Goal: Task Accomplishment & Management: Use online tool/utility

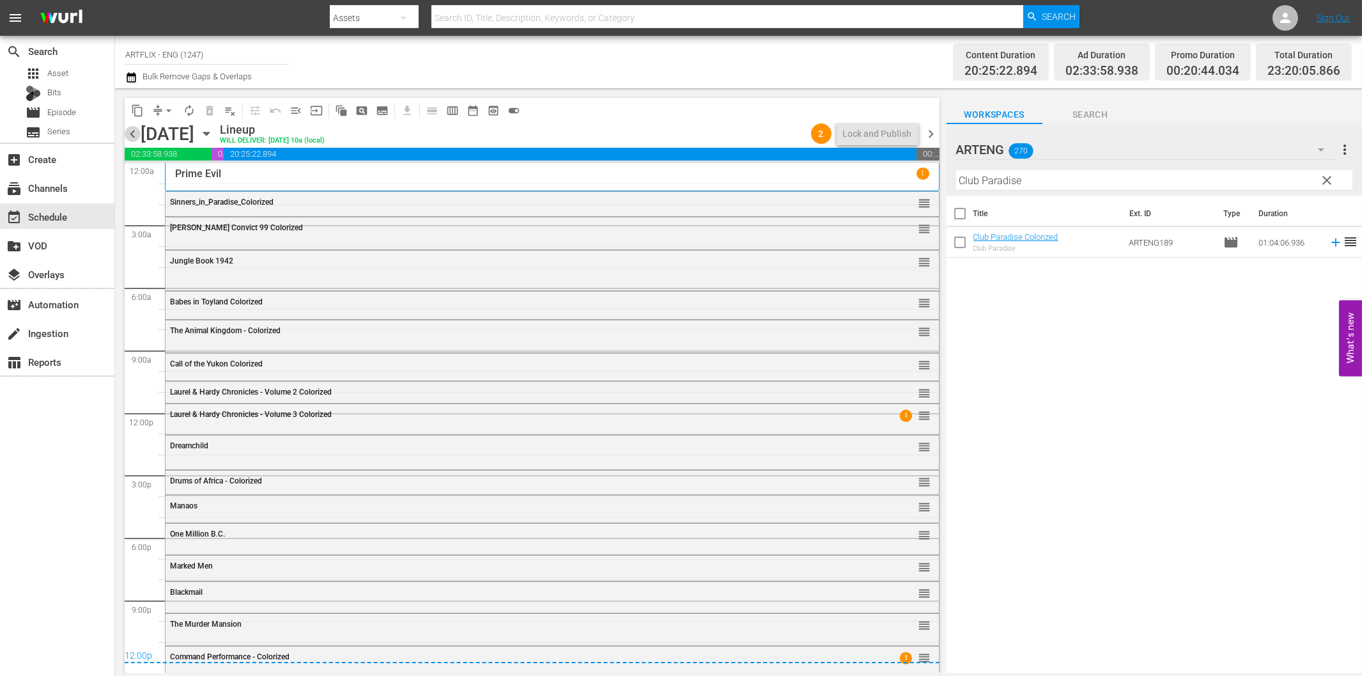
click at [137, 132] on span "chevron_left" at bounding box center [133, 134] width 16 height 16
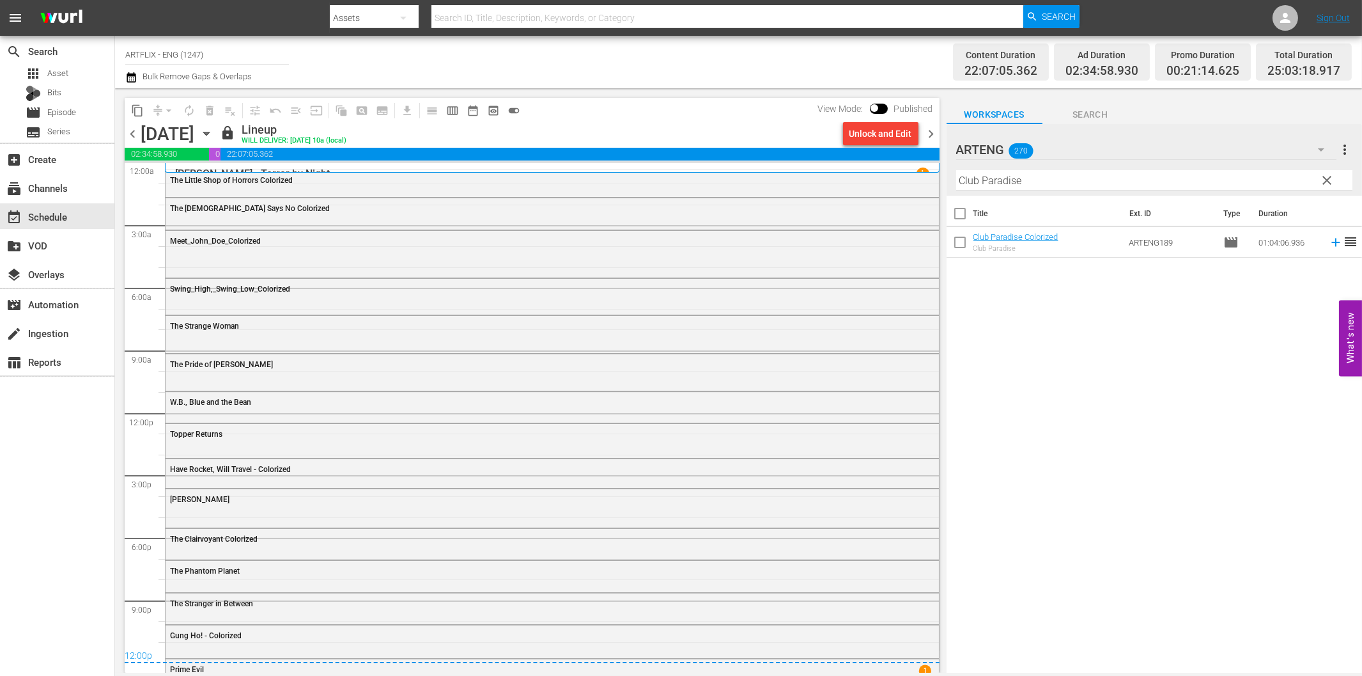
click at [930, 134] on span "chevron_right" at bounding box center [932, 134] width 16 height 16
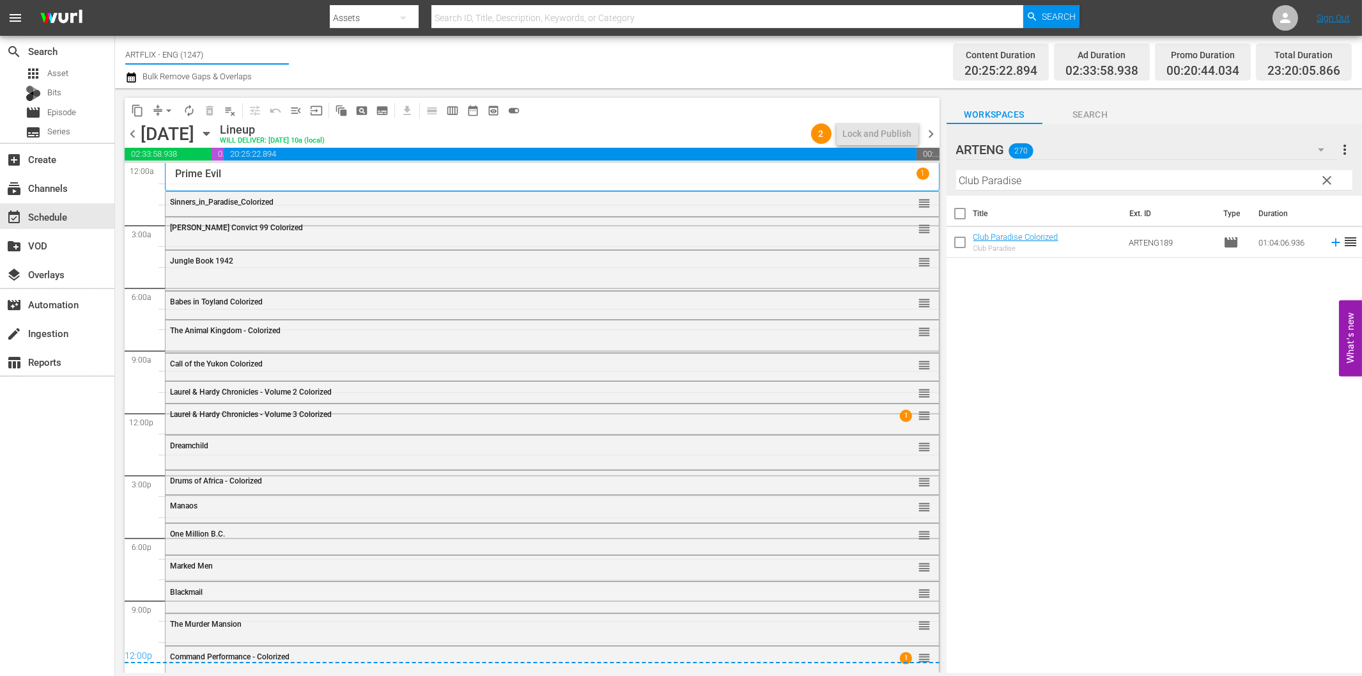
drag, startPoint x: 163, startPoint y: 53, endPoint x: 259, endPoint y: 54, distance: 95.9
click at [259, 54] on input "ARTFLIX - ENG (1247)" at bounding box center [207, 54] width 164 height 31
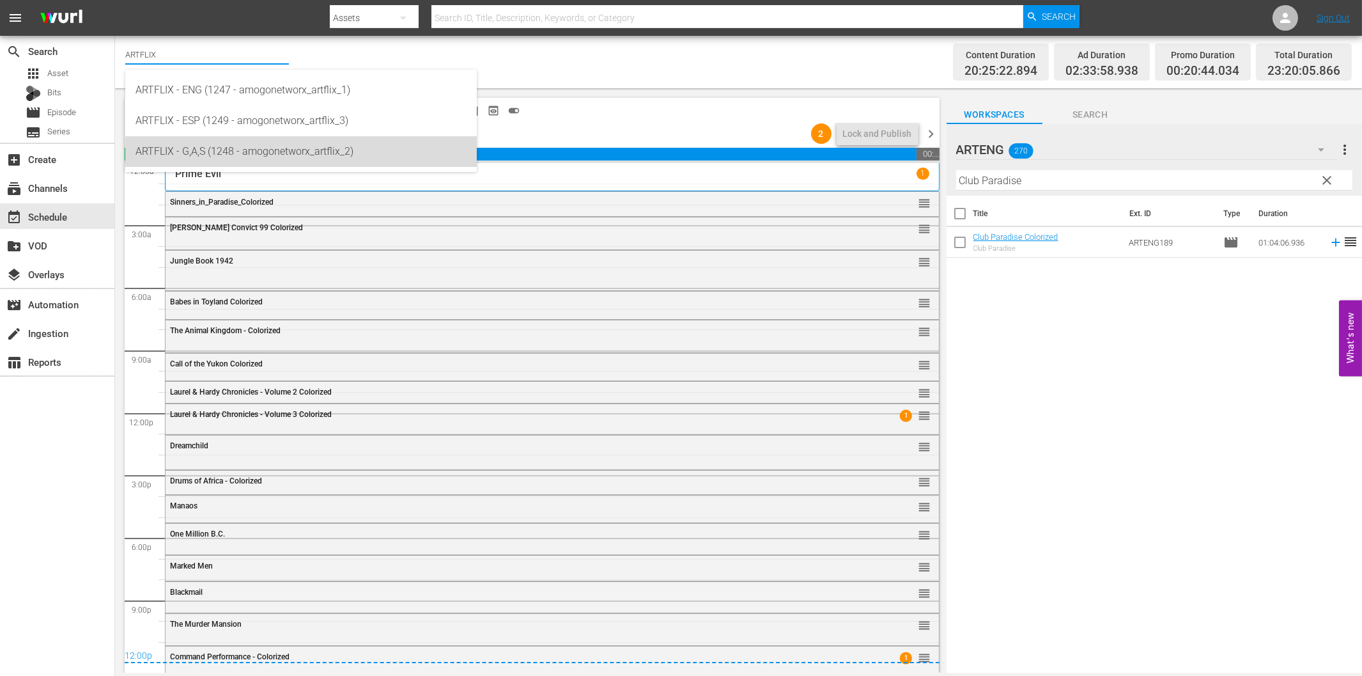
click at [254, 154] on div "ARTFLIX - G,A,S (1248 - amogonetworx_artflix_2)" at bounding box center [300, 151] width 331 height 31
type input "ARTFLIX - G,A,S (1248 - amogonetworx_artflix_2)"
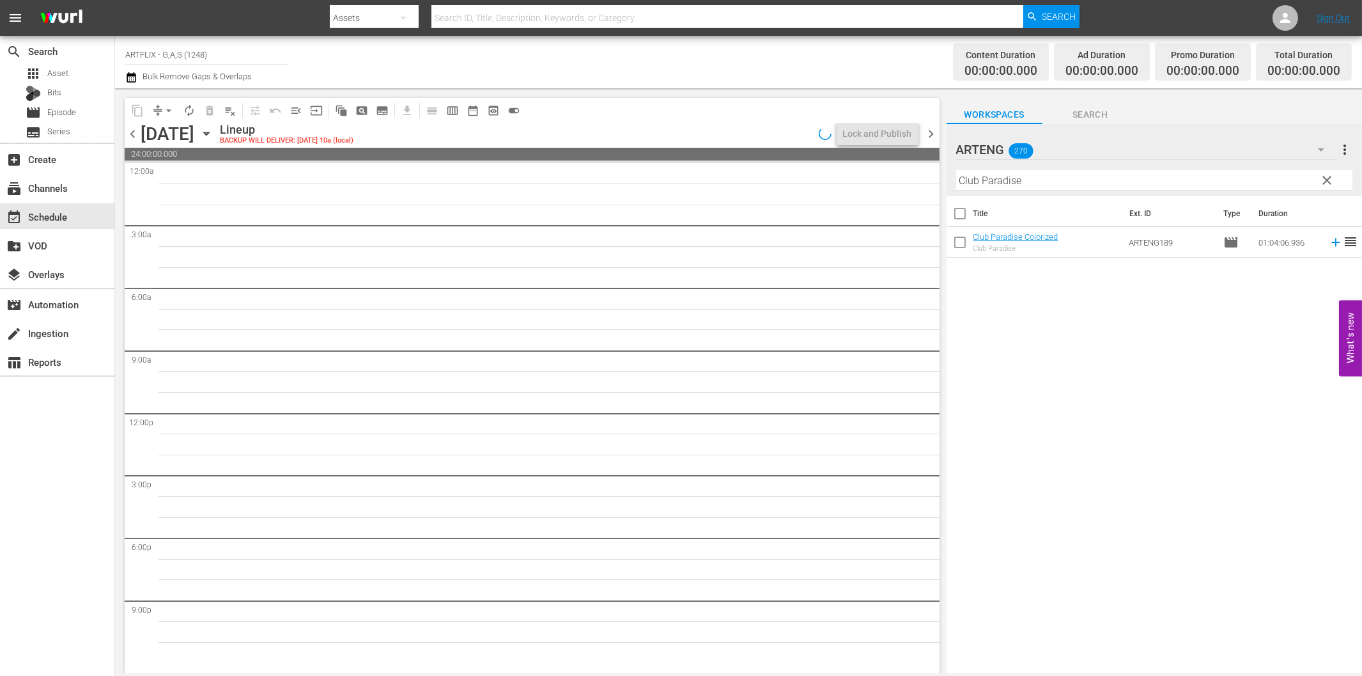
click at [1327, 176] on span "clear" at bounding box center [1326, 180] width 15 height 15
click at [1320, 144] on icon "button" at bounding box center [1320, 149] width 15 height 15
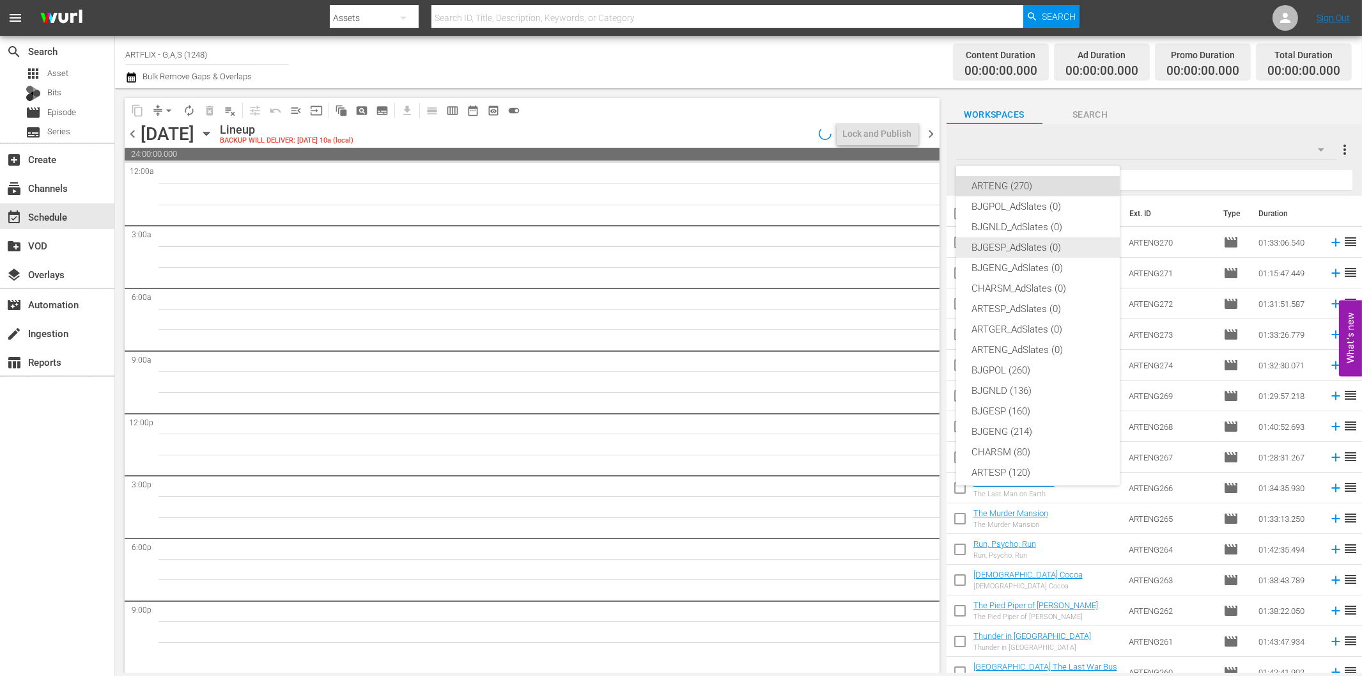
scroll to position [48, 0]
click at [1007, 442] on div "ARTGER (154)" at bounding box center [1037, 445] width 133 height 20
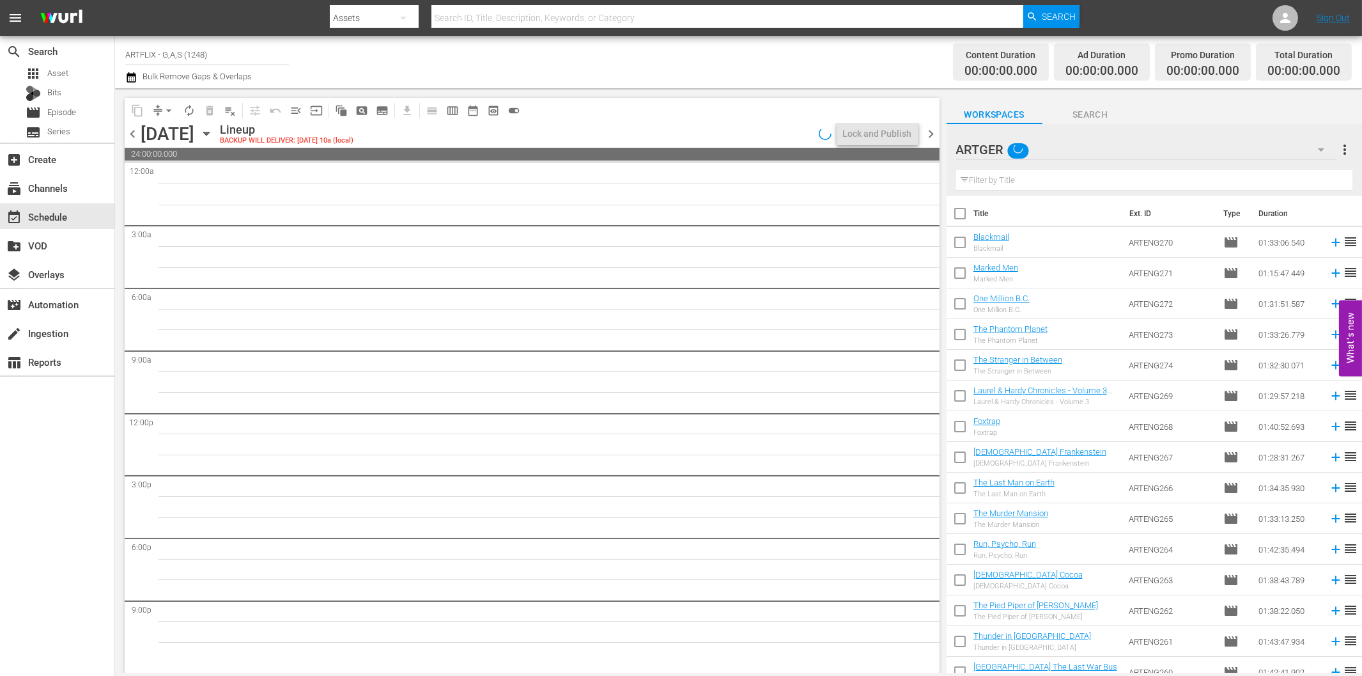
scroll to position [0, 0]
click at [213, 137] on icon "button" at bounding box center [206, 134] width 14 height 14
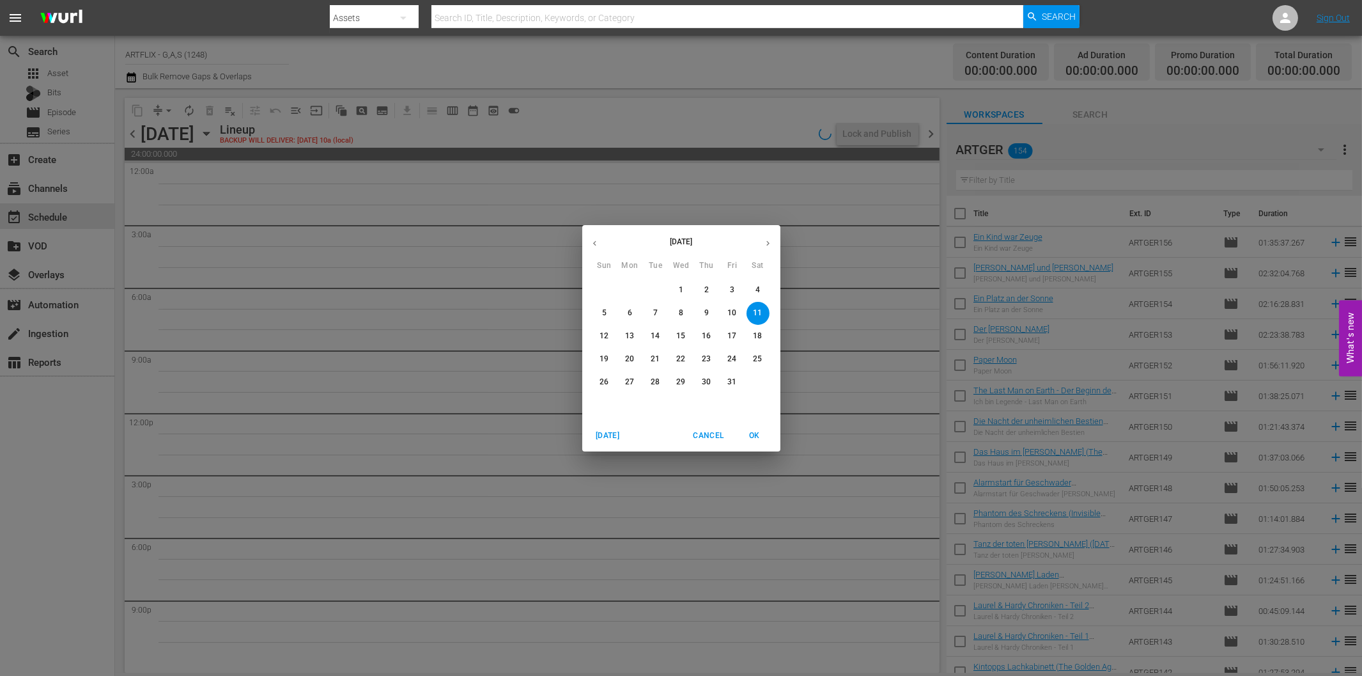
click at [628, 316] on p "6" at bounding box center [630, 312] width 4 height 11
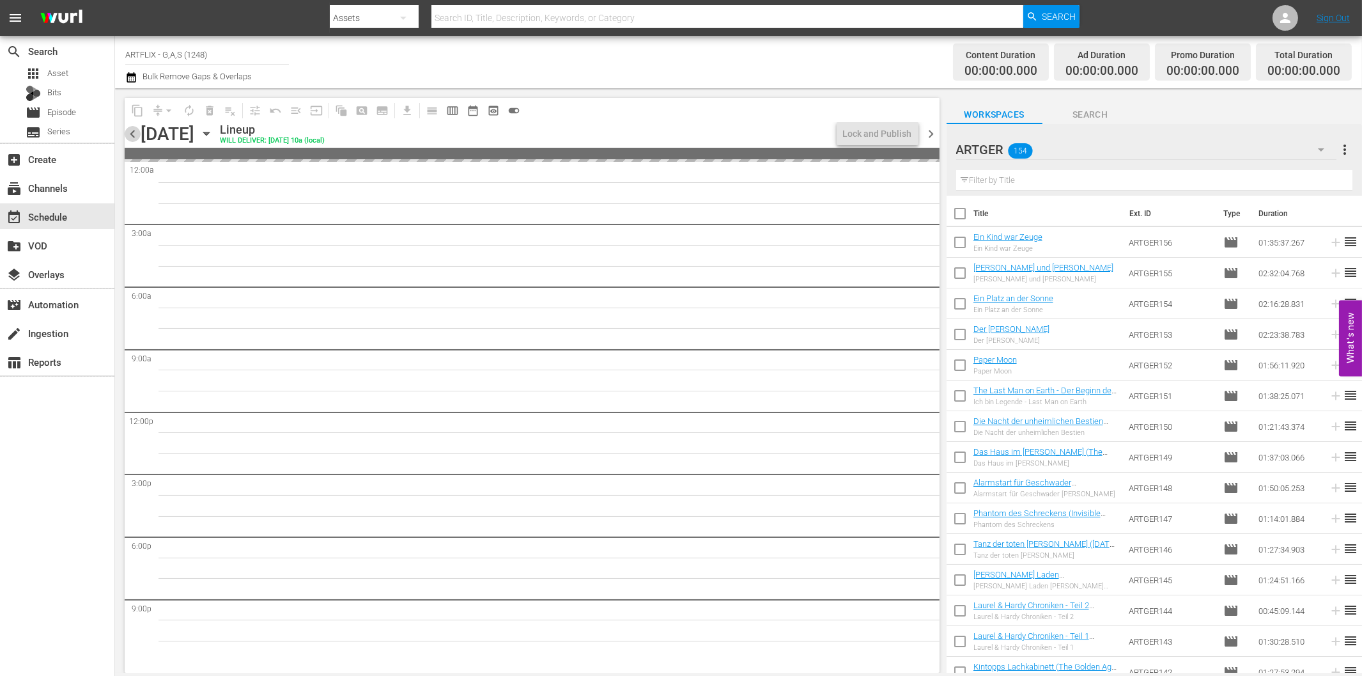
click at [130, 130] on span "chevron_left" at bounding box center [133, 134] width 16 height 16
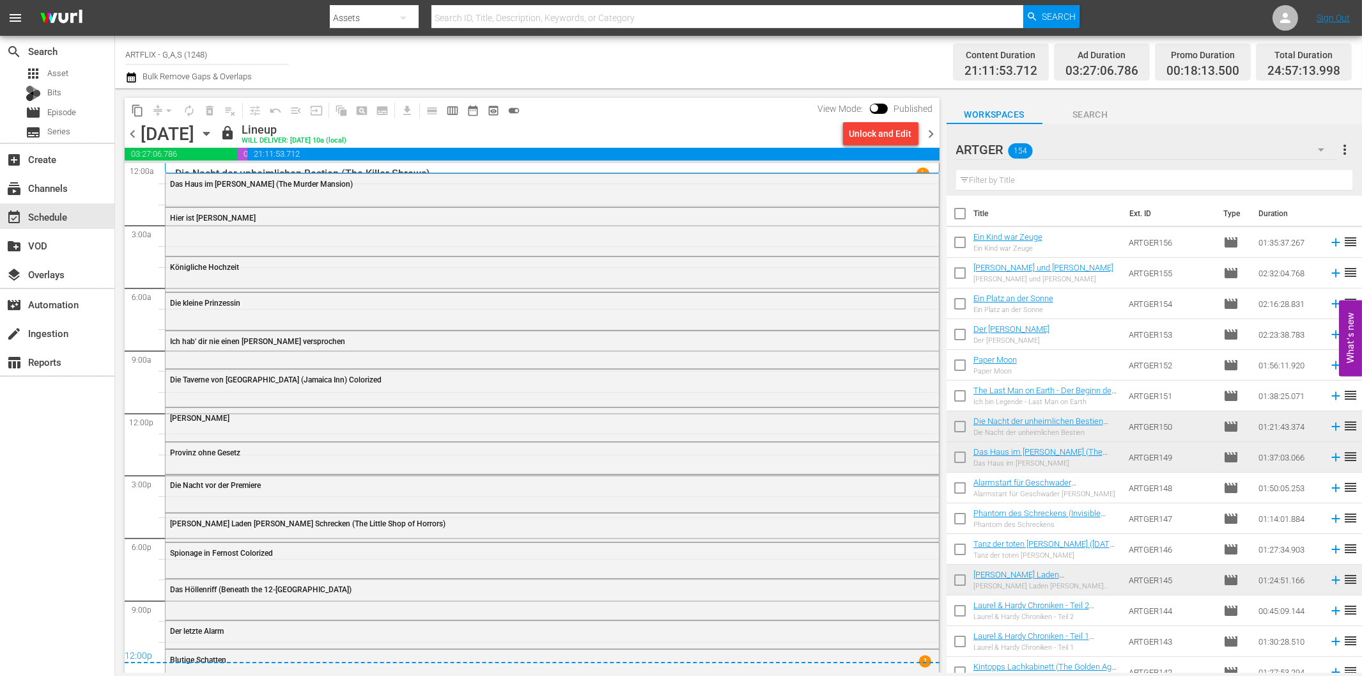
click at [928, 135] on span "chevron_right" at bounding box center [932, 134] width 16 height 16
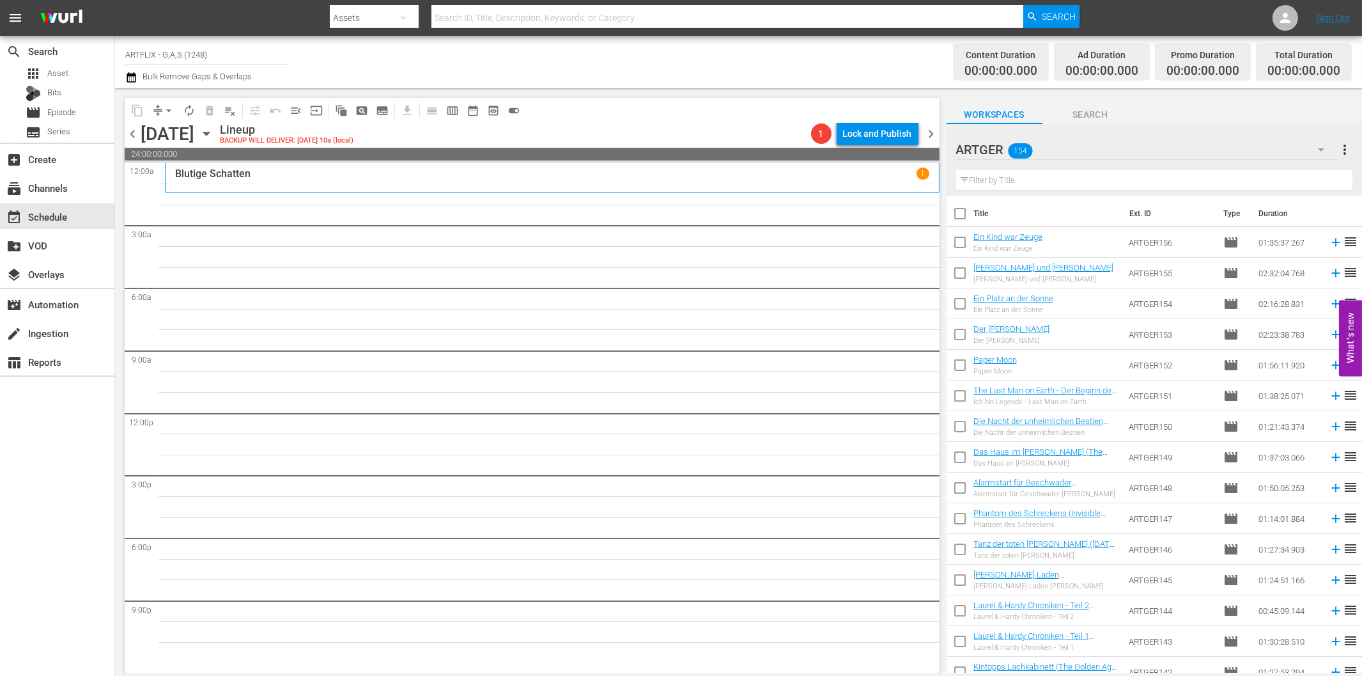
click at [1076, 182] on input "text" at bounding box center [1154, 180] width 396 height 20
paste input "Das Haus auf dem Geisterhügel"
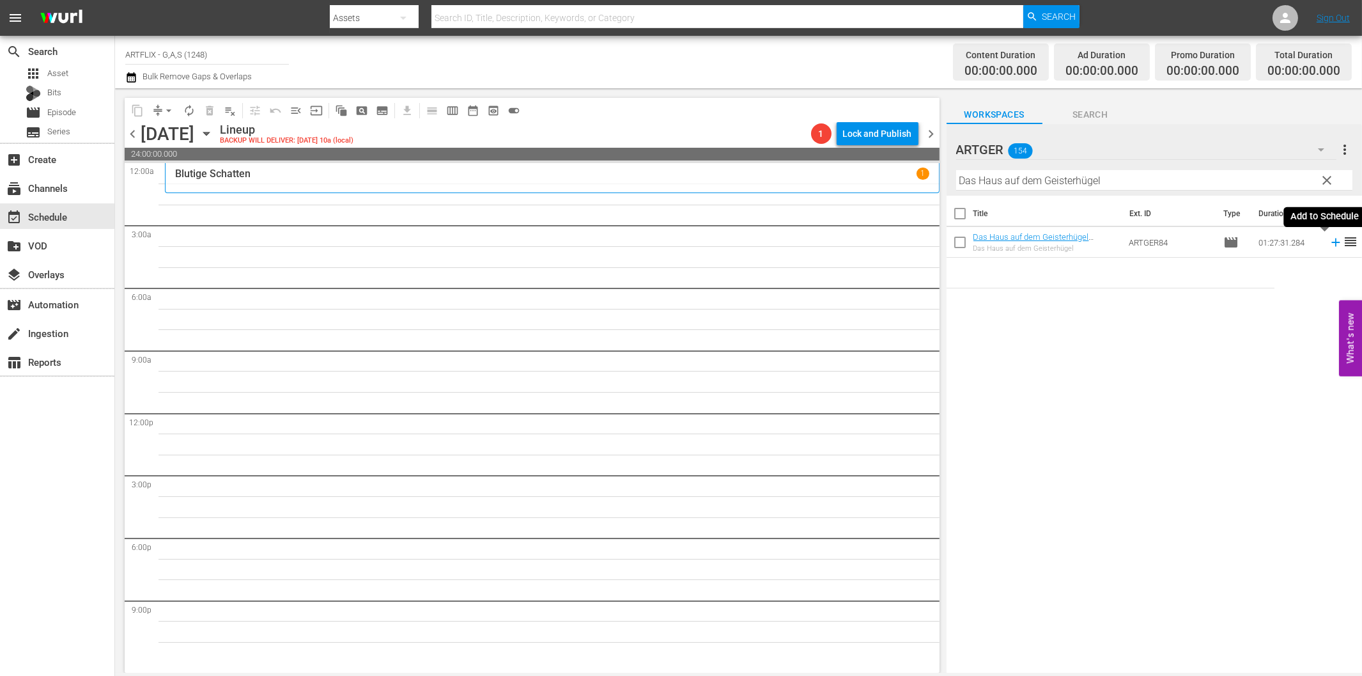
click at [1329, 244] on icon at bounding box center [1336, 242] width 14 height 14
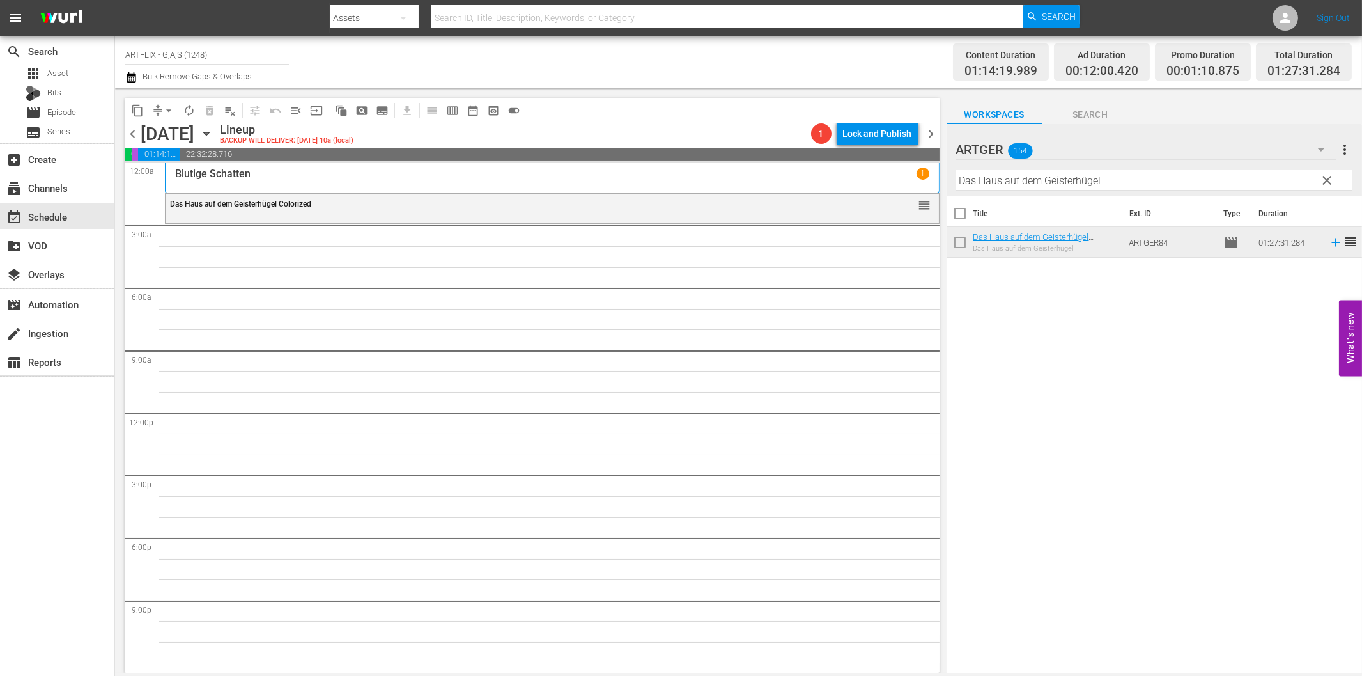
click at [980, 181] on input "Das Haus auf dem Geisterhügel" at bounding box center [1154, 180] width 396 height 20
paste input "ead End - Sackgasse"
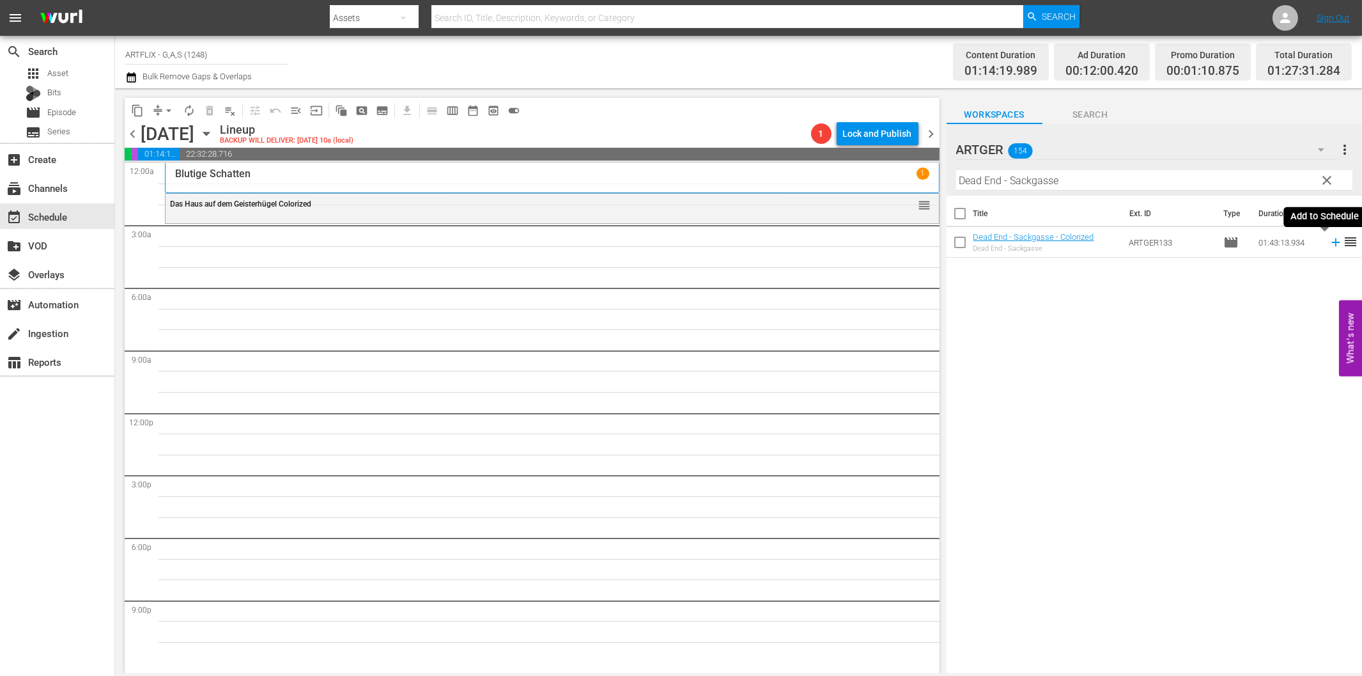
click at [1329, 240] on icon at bounding box center [1336, 242] width 14 height 14
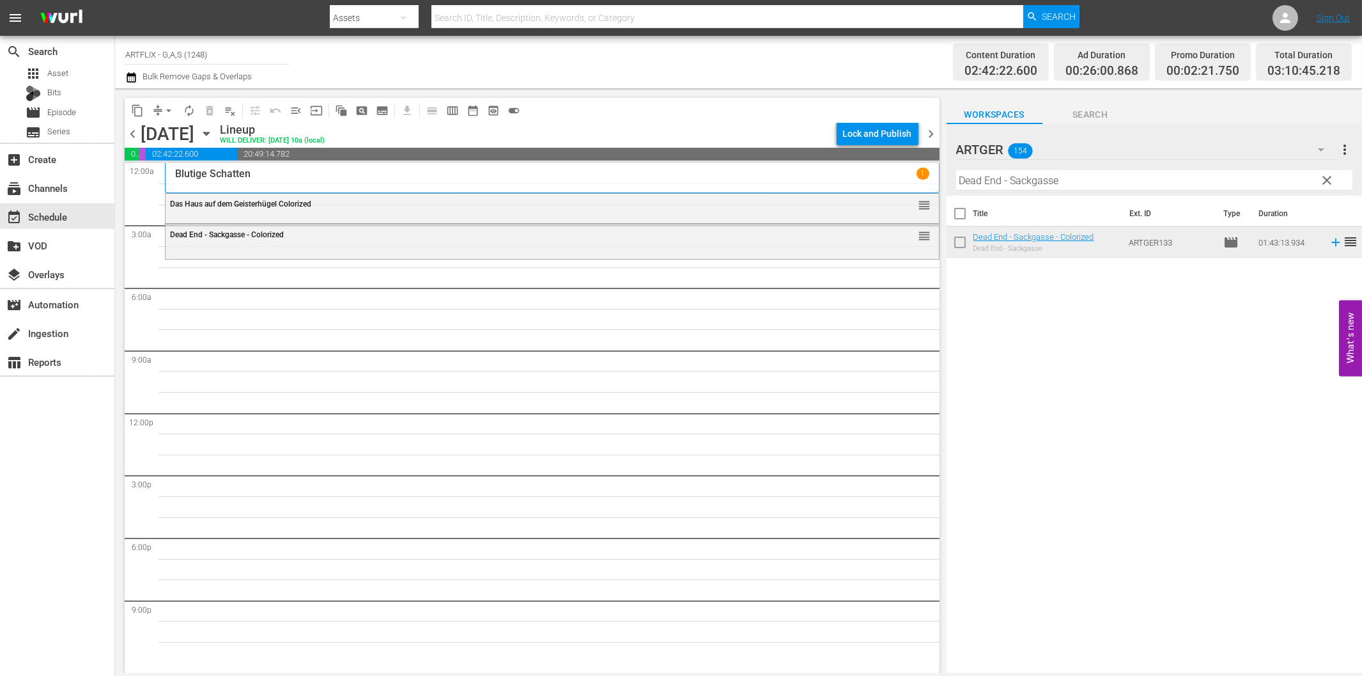
click at [1005, 181] on input "Dead End - Sackgasse" at bounding box center [1154, 180] width 396 height 20
paste input "ie Stadt ist [PERSON_NAME] Geheimni"
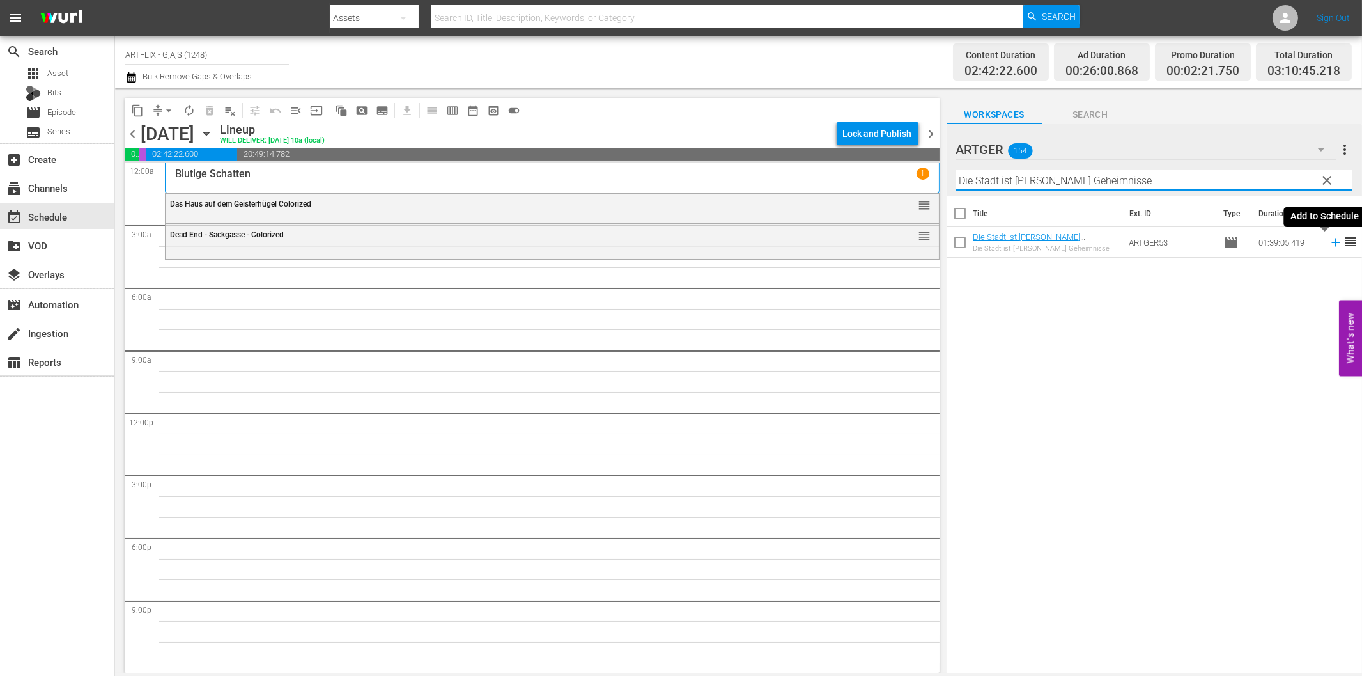
click at [1331, 239] on icon at bounding box center [1335, 242] width 8 height 8
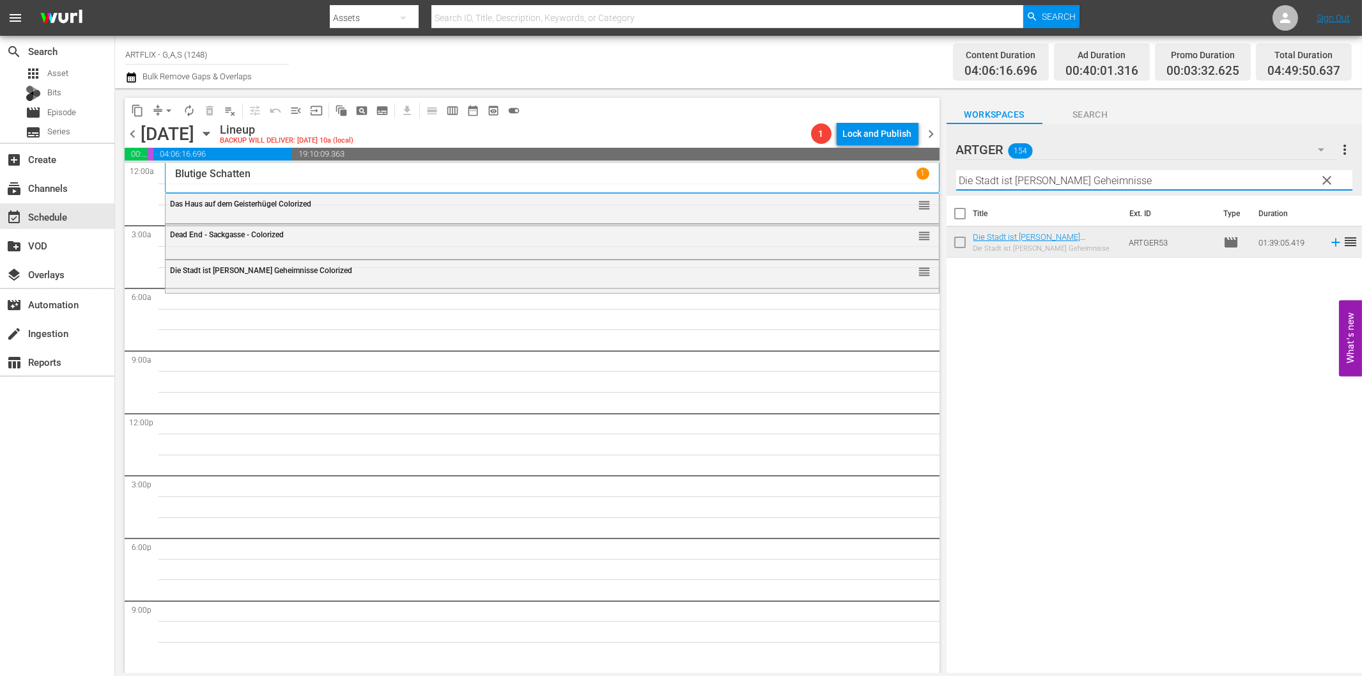
click at [1037, 180] on input "Die Stadt ist [PERSON_NAME] Geheimnisse" at bounding box center [1154, 180] width 396 height 20
paste input "Rache ist süß"
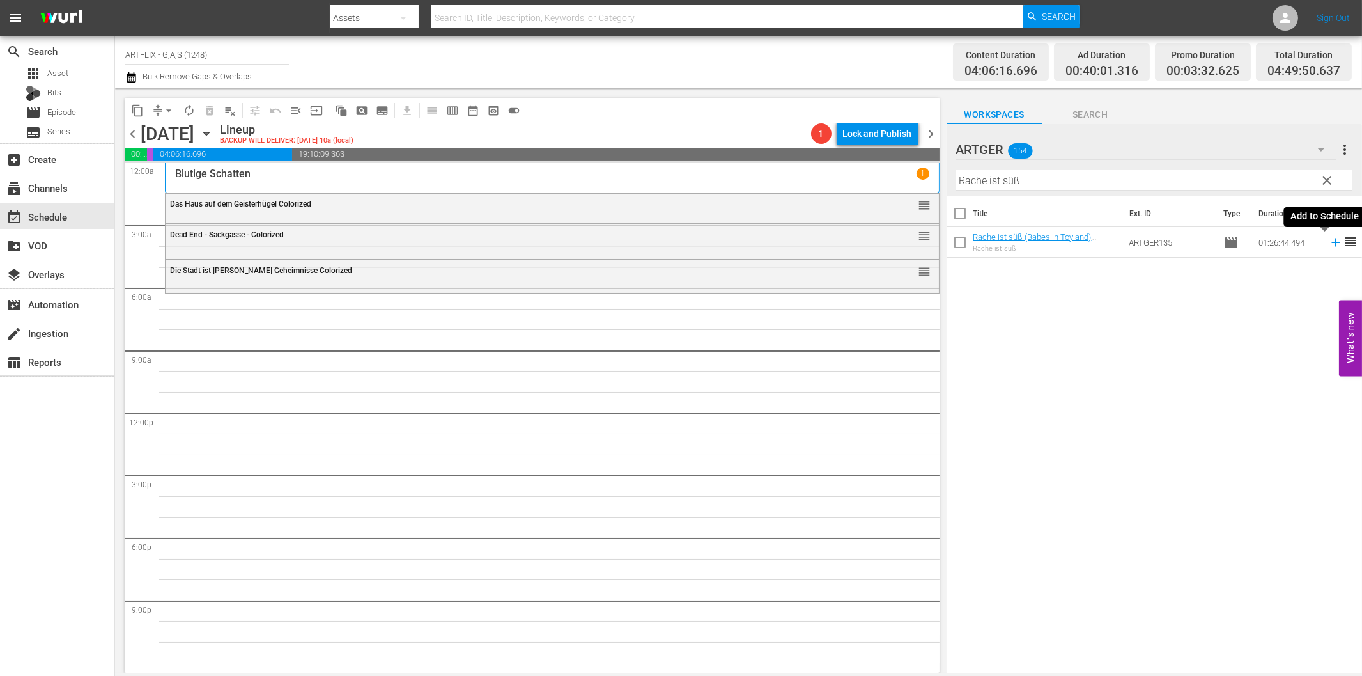
click at [1329, 245] on icon at bounding box center [1336, 242] width 14 height 14
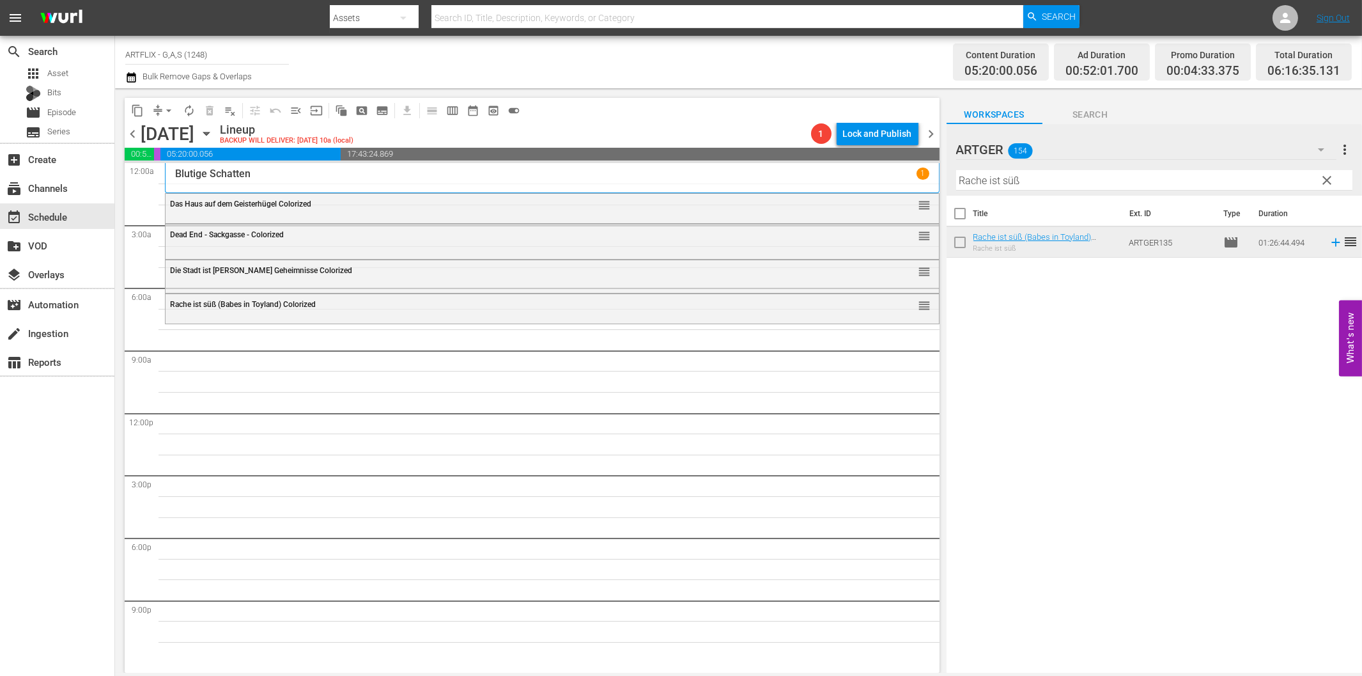
click at [980, 177] on input "Rache ist süß" at bounding box center [1154, 180] width 396 height 20
paste input "Der Analphabet"
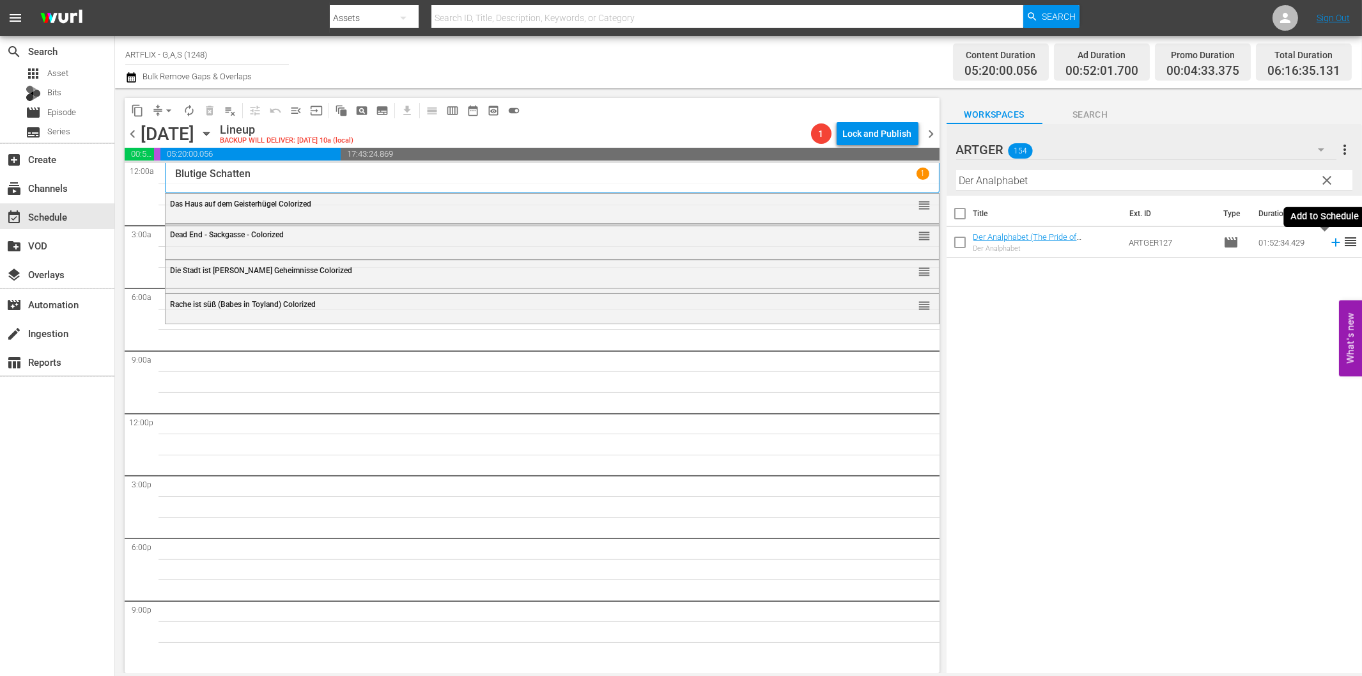
click at [1329, 245] on icon at bounding box center [1336, 242] width 14 height 14
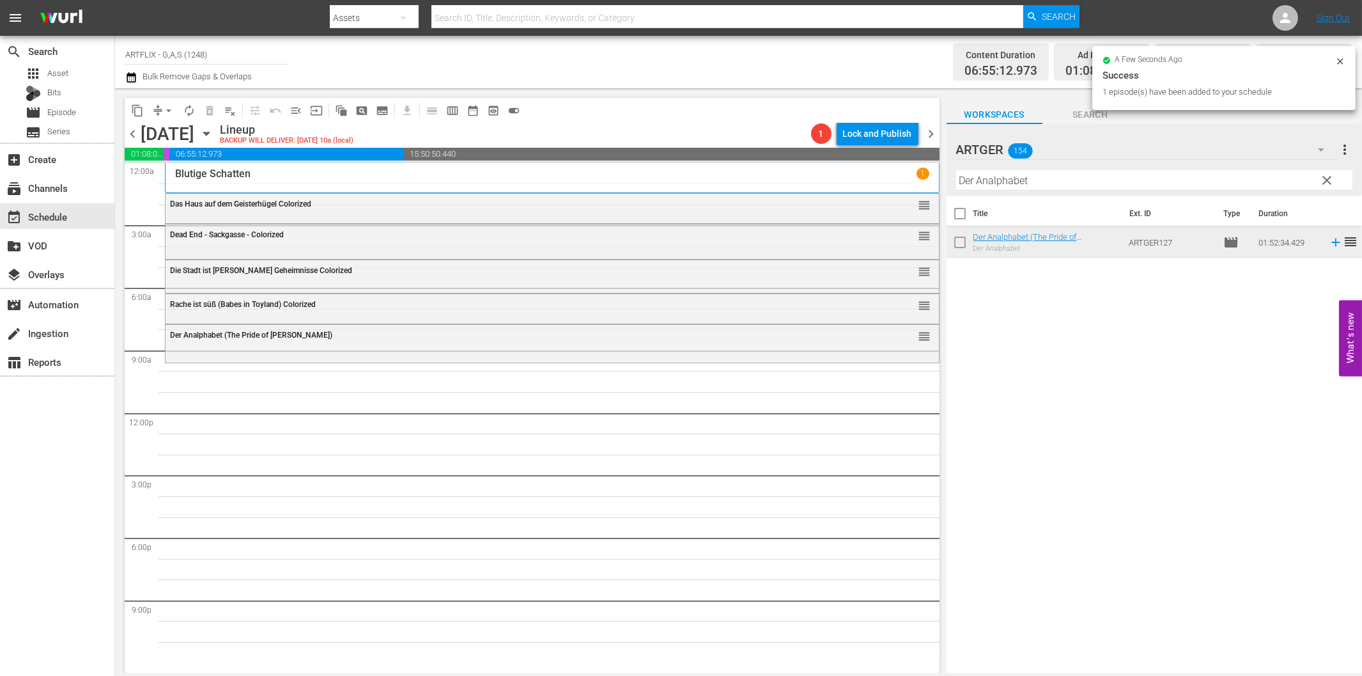
click at [991, 174] on input "Der Analphabet" at bounding box center [1154, 180] width 396 height 20
paste input "Home Town Story Colorized"
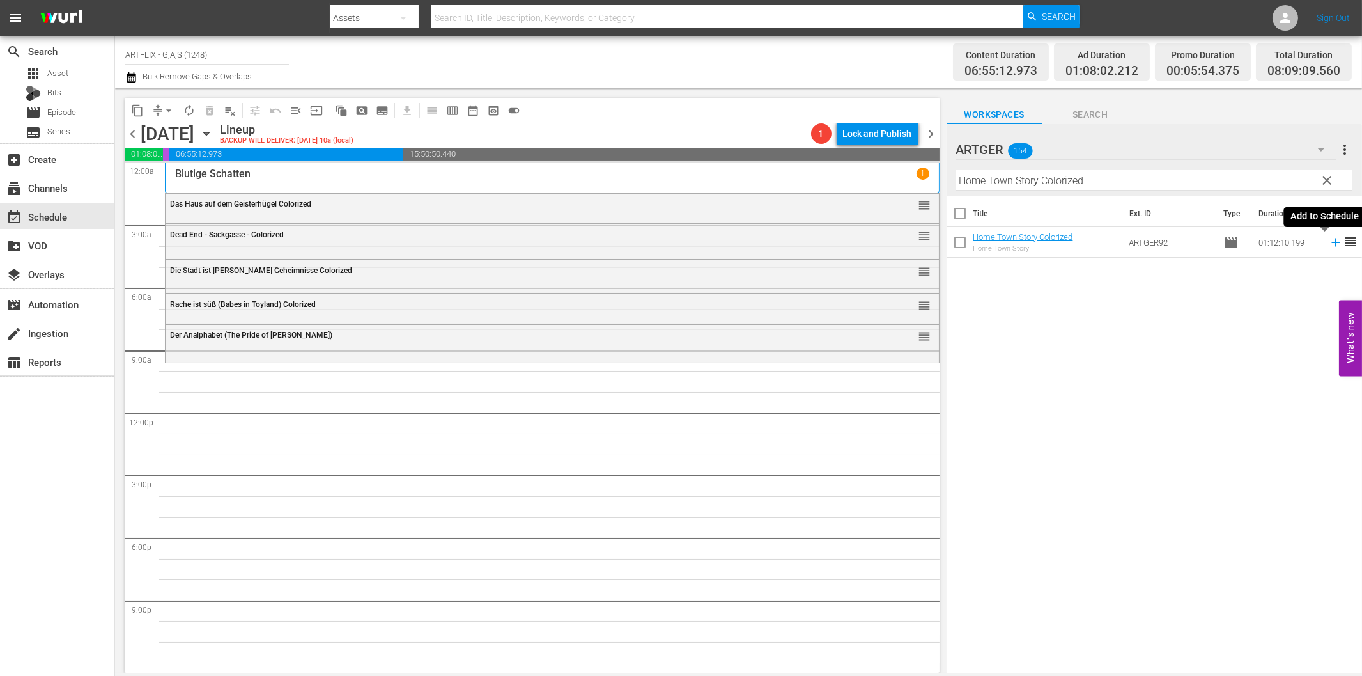
click at [1329, 241] on icon at bounding box center [1336, 242] width 14 height 14
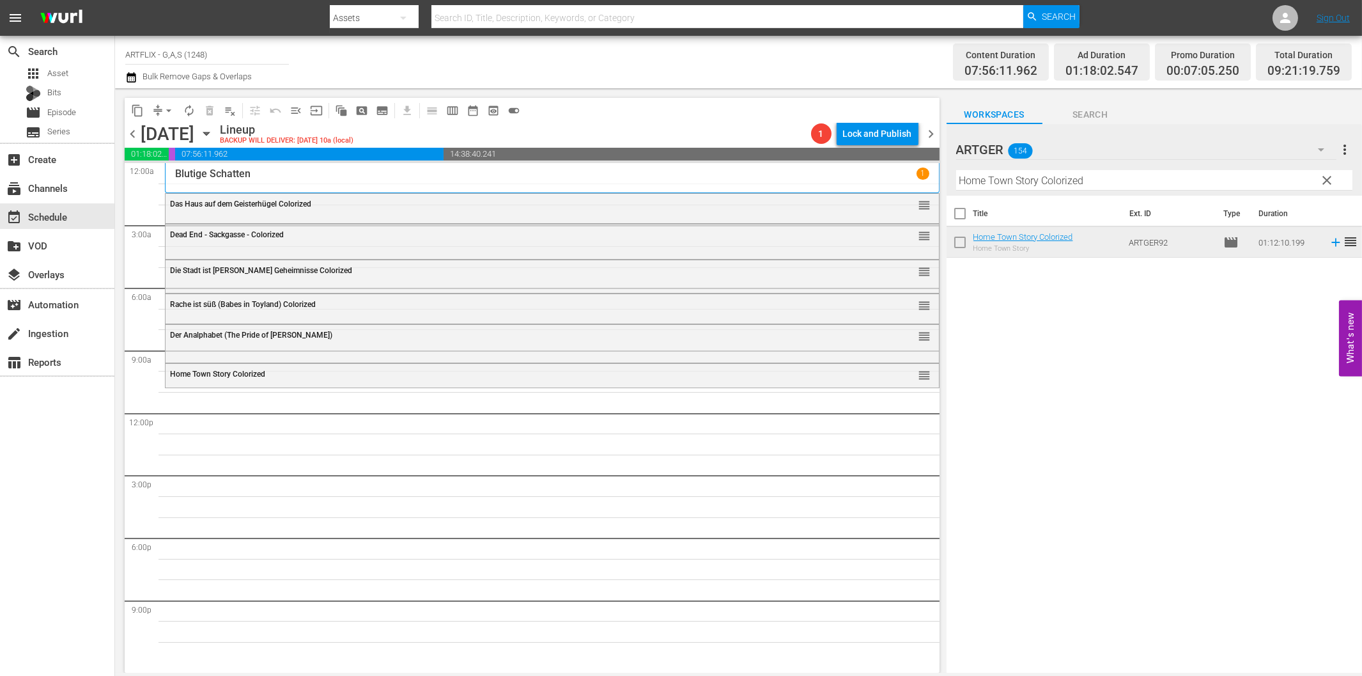
click at [1023, 182] on input "Home Town Story Colorized" at bounding box center [1154, 180] width 396 height 20
paste input "Kommen sie am Ersten"
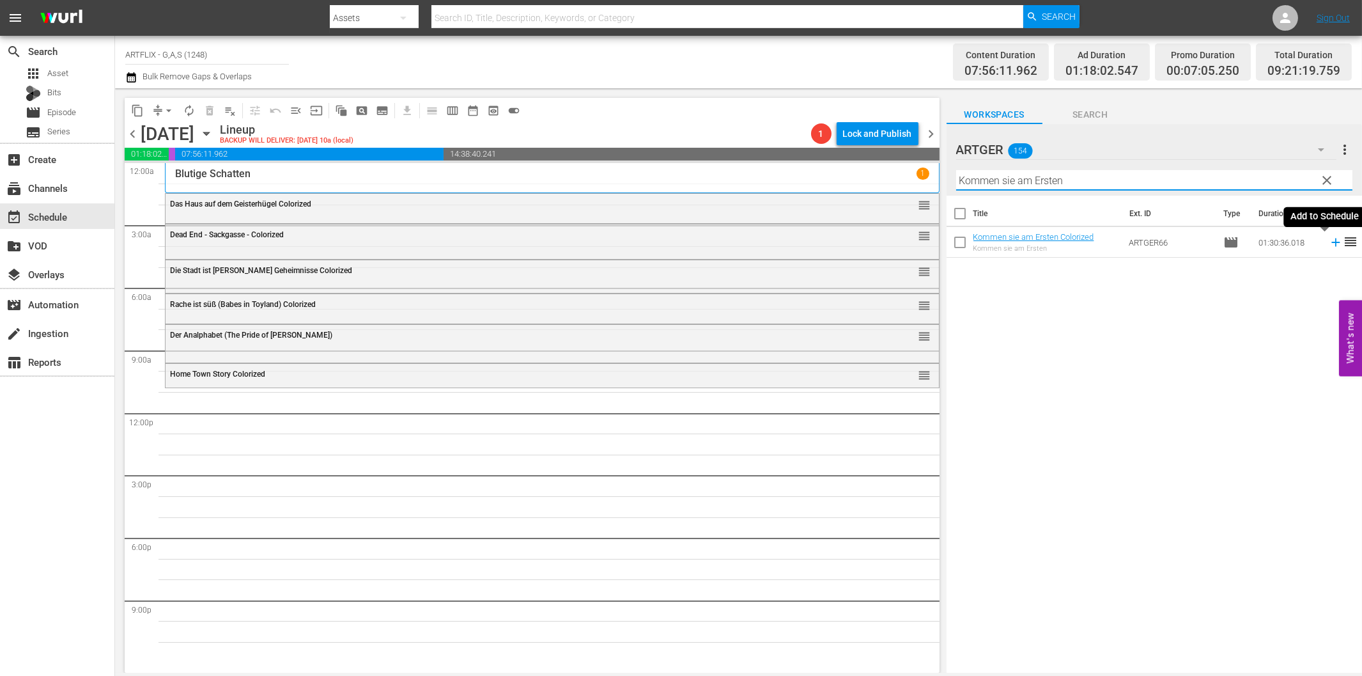
click at [1331, 243] on icon at bounding box center [1335, 242] width 8 height 8
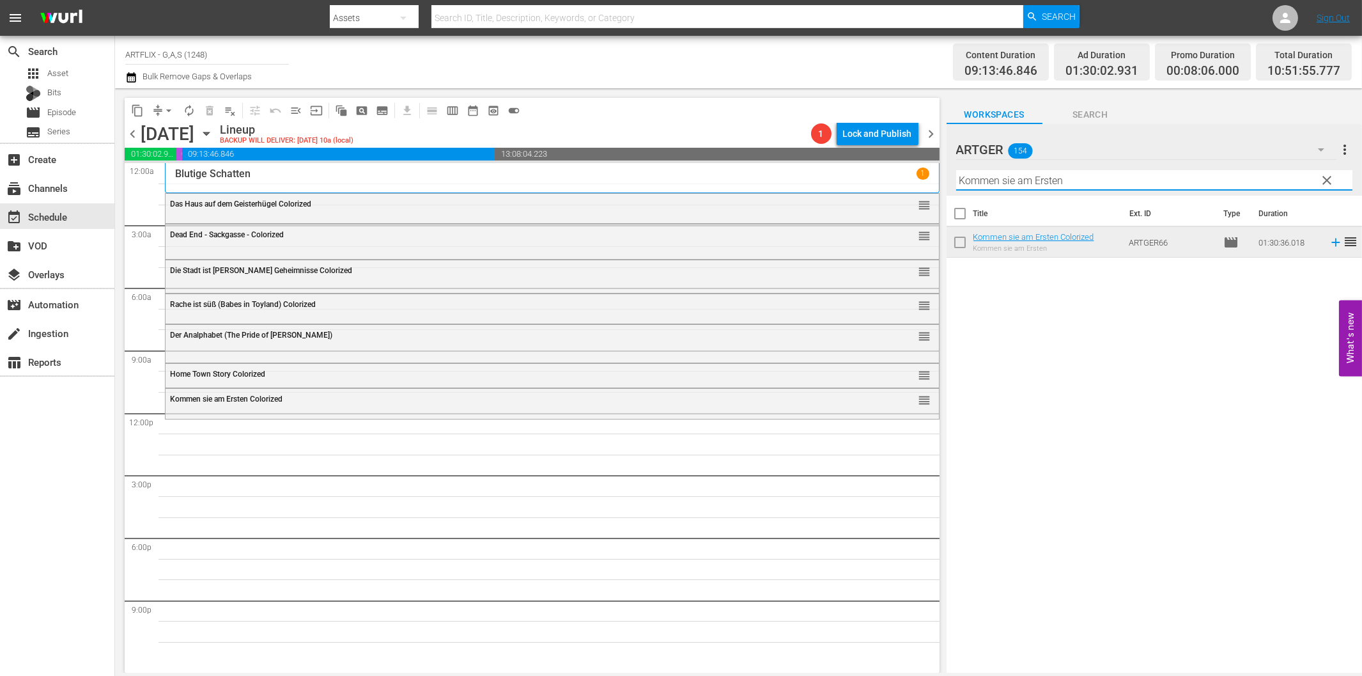
click at [966, 174] on input "Kommen sie am Ersten" at bounding box center [1154, 180] width 396 height 20
paste input "Die seltsame Liebe der [PERSON_NAME]"
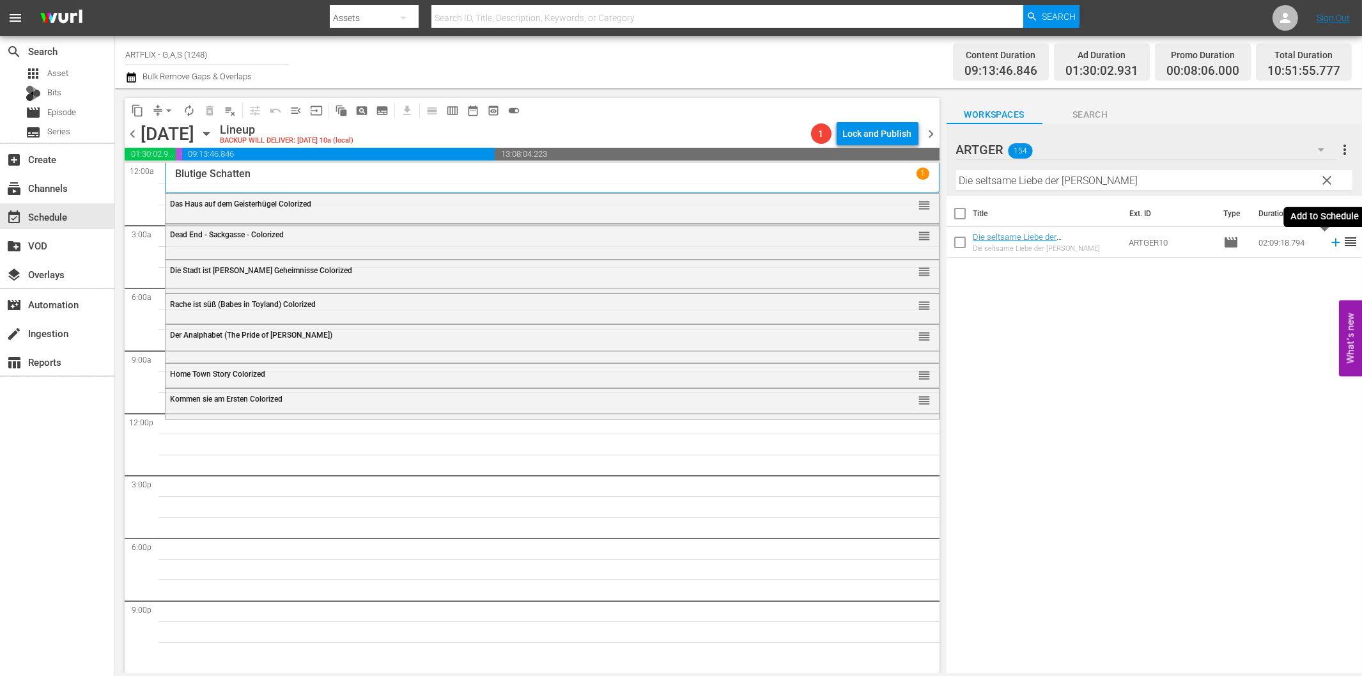
click at [1331, 243] on icon at bounding box center [1335, 242] width 8 height 8
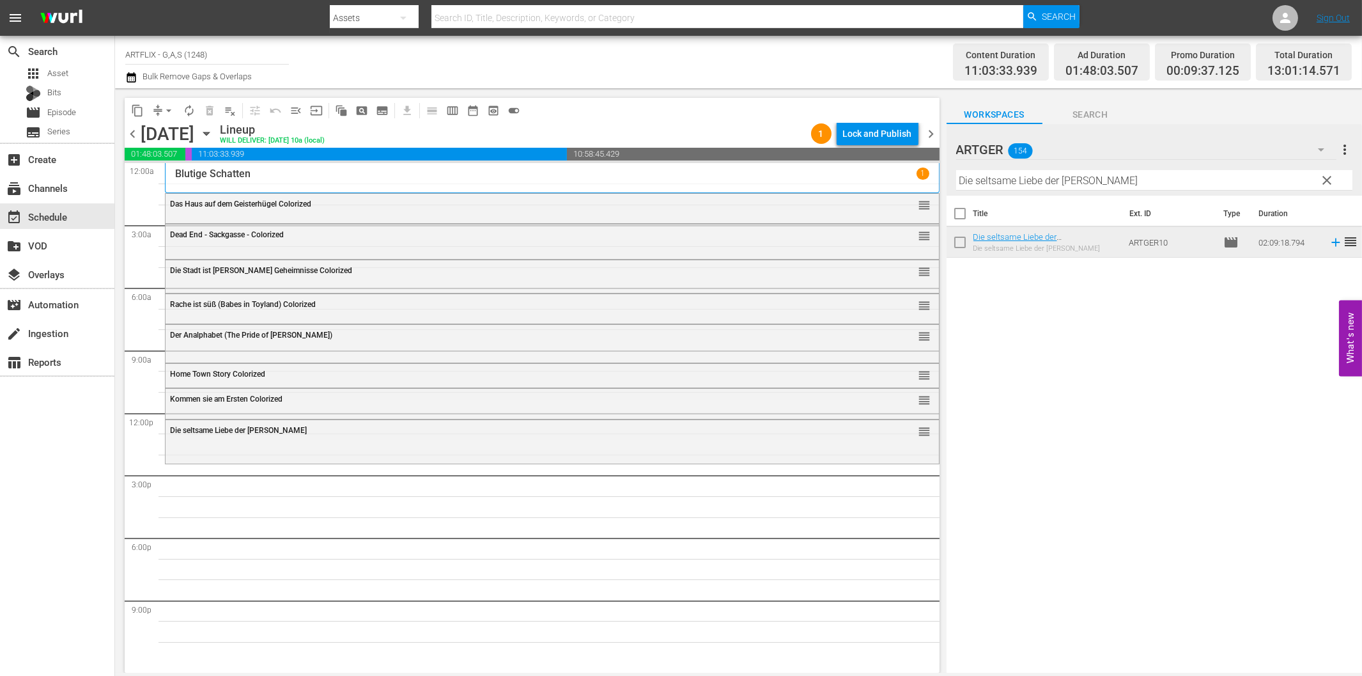
click at [973, 183] on input "Die seltsame Liebe der [PERSON_NAME]" at bounding box center [1154, 180] width 396 height 20
paste input "Laurel & Hardy Chroniken - Teil 1"
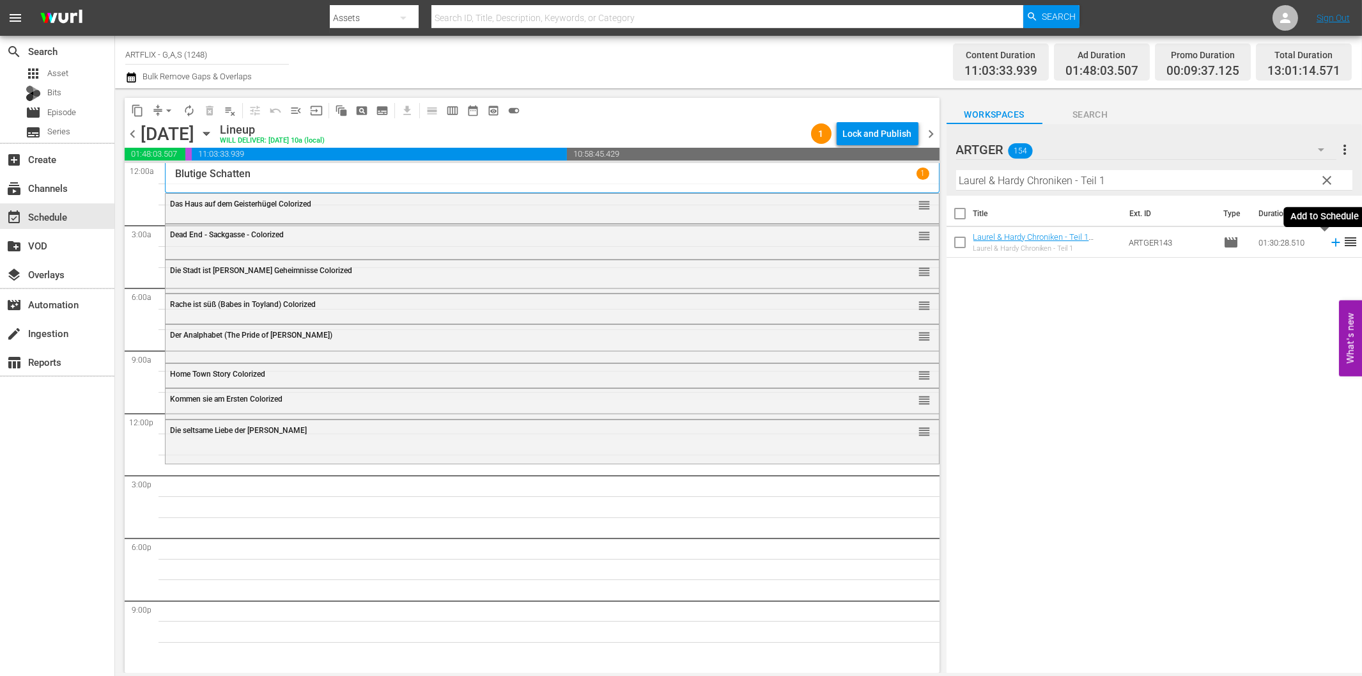
click at [1329, 240] on icon at bounding box center [1336, 242] width 14 height 14
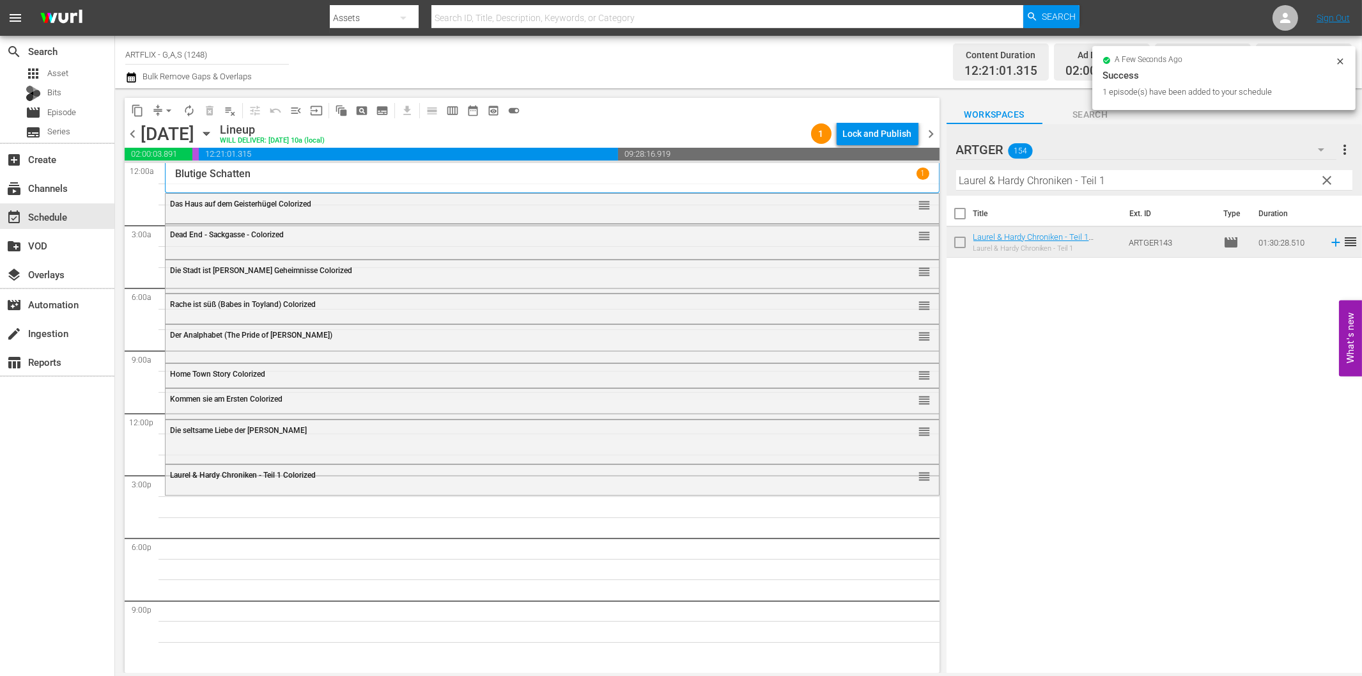
click at [1015, 173] on input "Laurel & Hardy Chroniken - Teil 1" at bounding box center [1154, 180] width 396 height 20
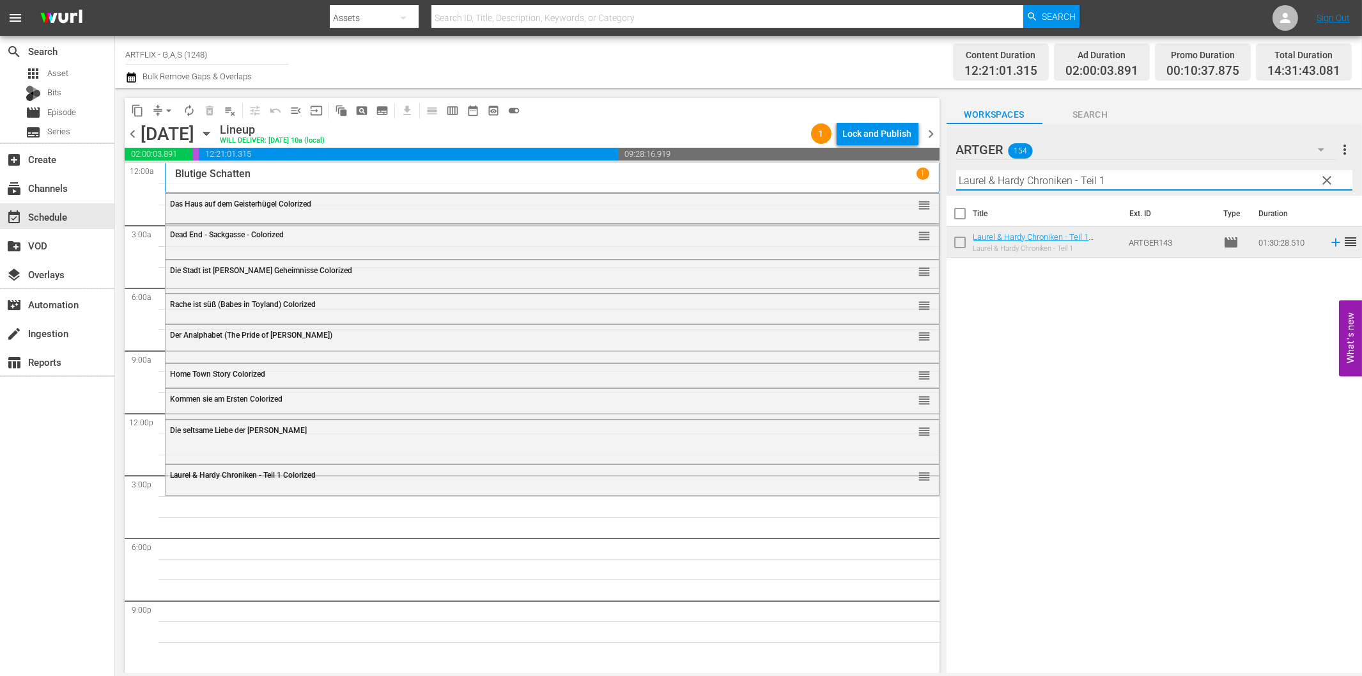
paste input "2"
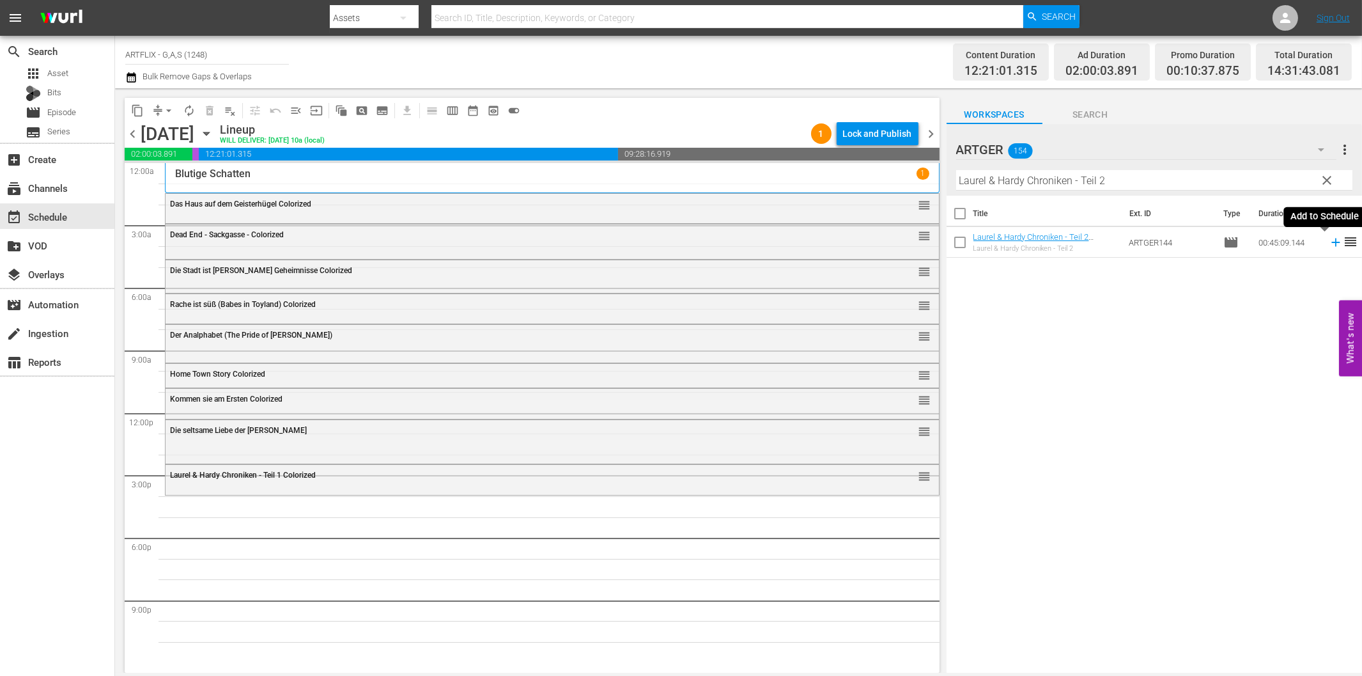
click at [1329, 246] on icon at bounding box center [1336, 242] width 14 height 14
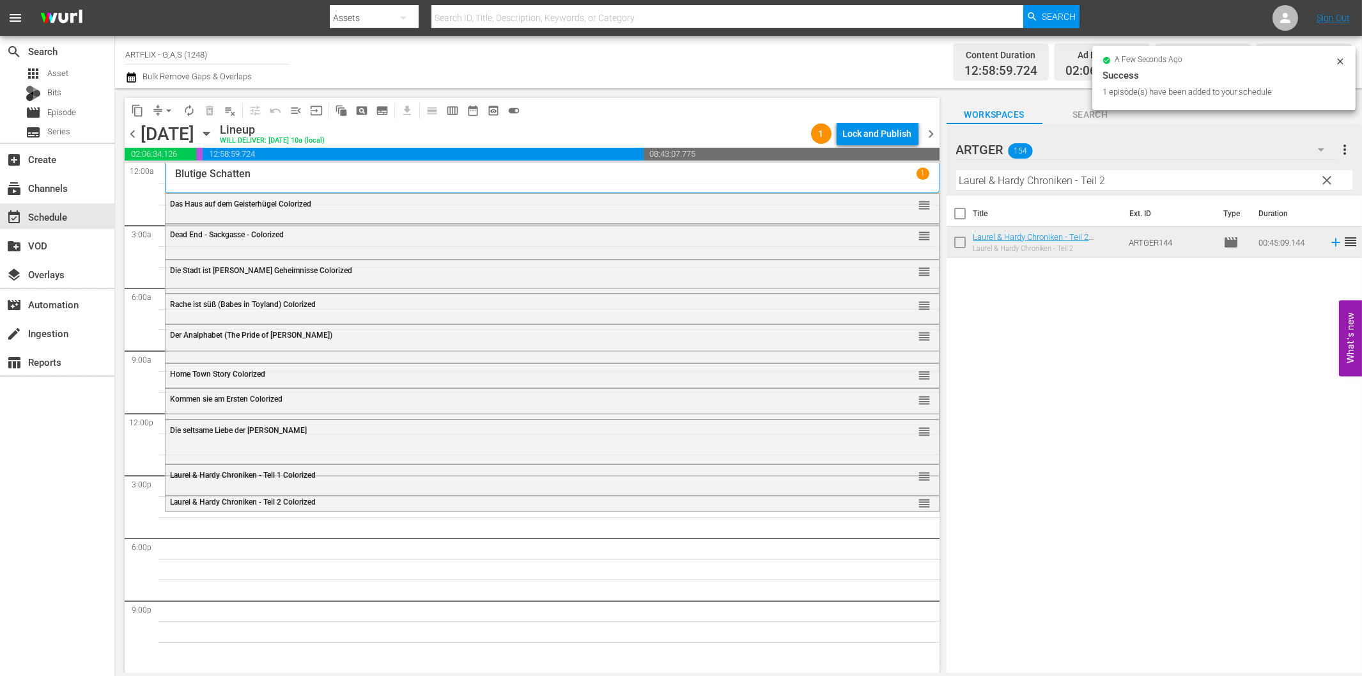
click at [1025, 182] on input "Laurel & Hardy Chroniken - Teil 2" at bounding box center [1154, 180] width 396 height 20
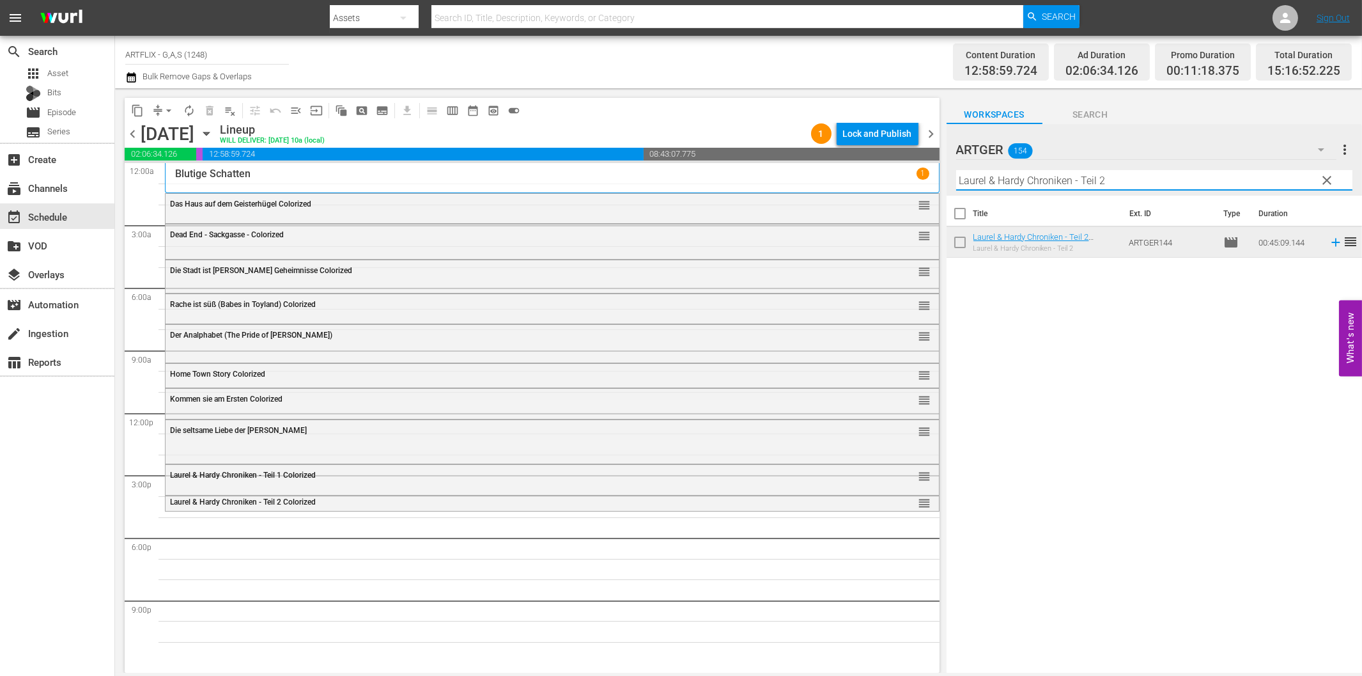
paste input "Manaos - Die Sklaventreiber vom [GEOGRAPHIC_DATA]"
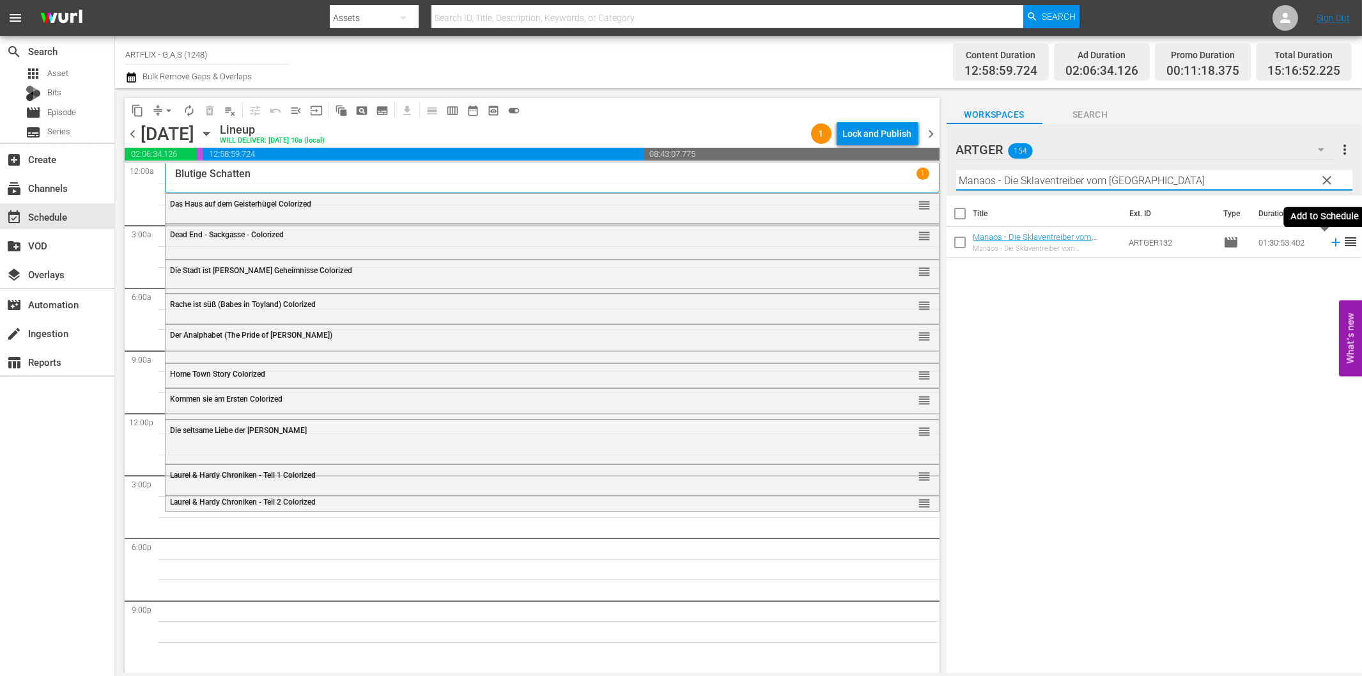
click at [1329, 239] on icon at bounding box center [1336, 242] width 14 height 14
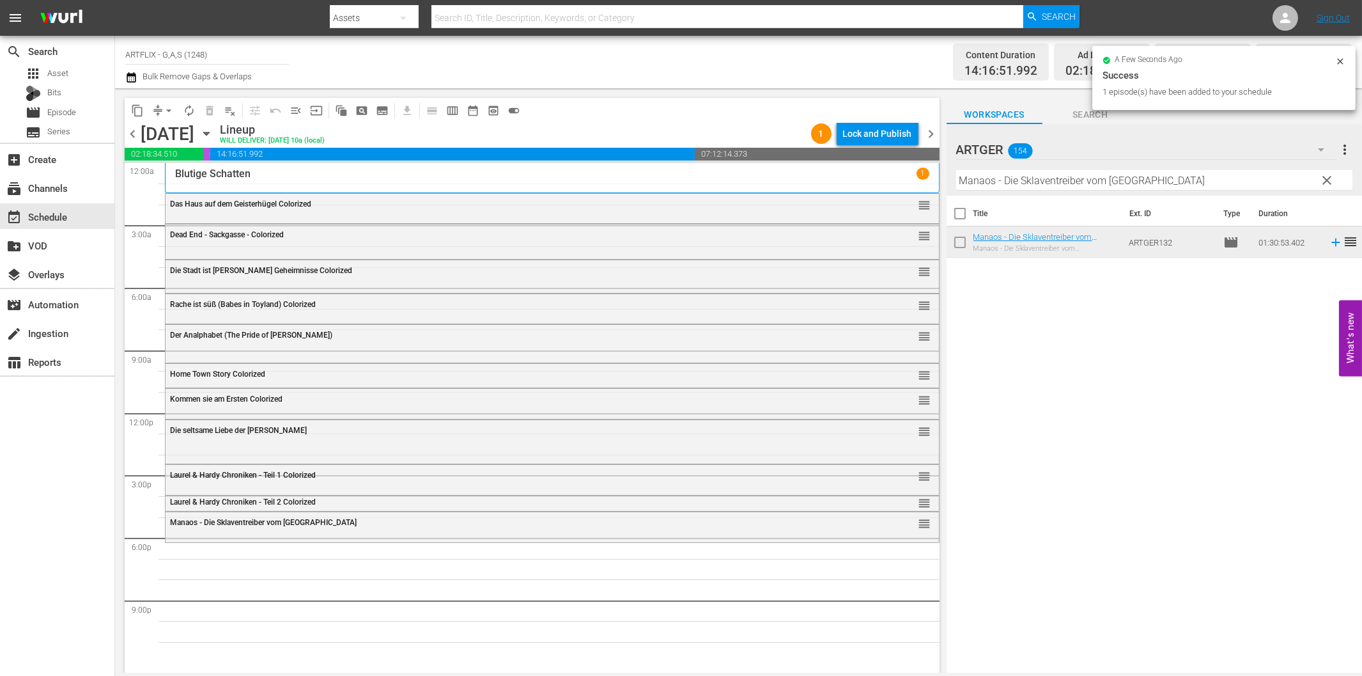
click at [1024, 182] on input "Manaos - Die Sklaventreiber vom [GEOGRAPHIC_DATA]" at bounding box center [1154, 180] width 396 height 20
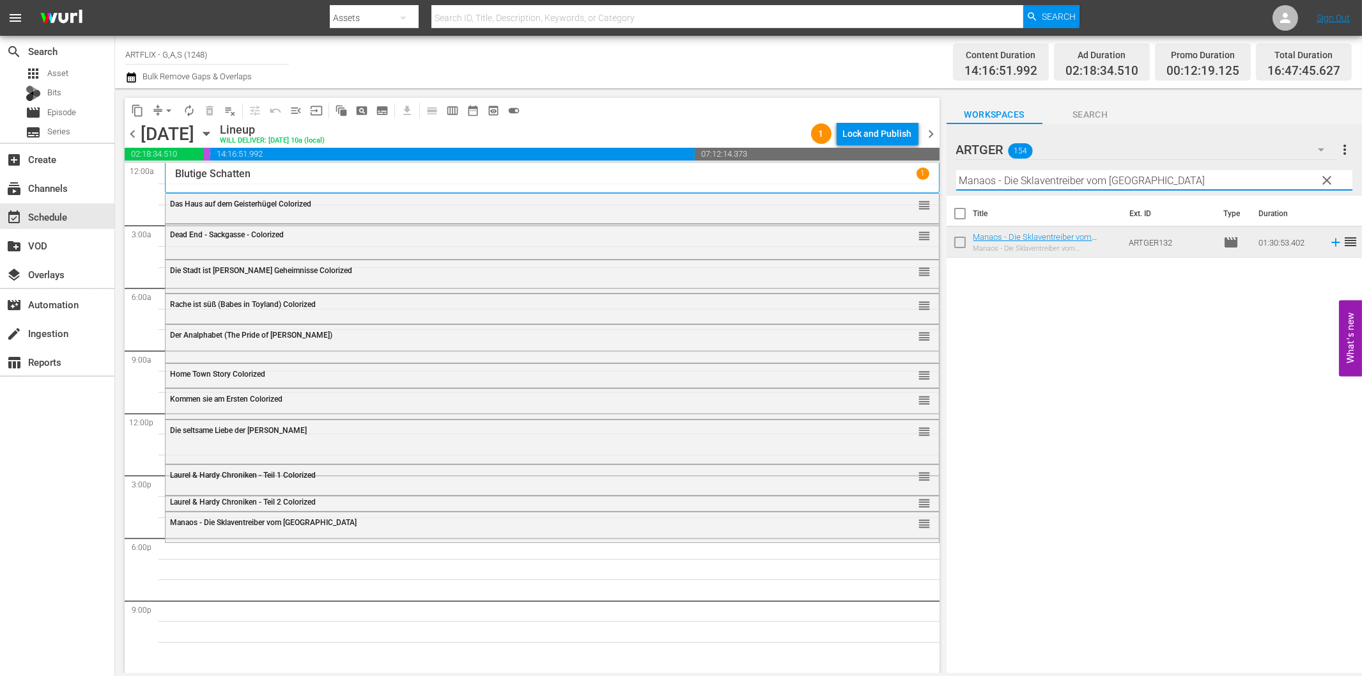
paste input "Die [PERSON_NAME] von [GEOGRAPHIC_DATA]"
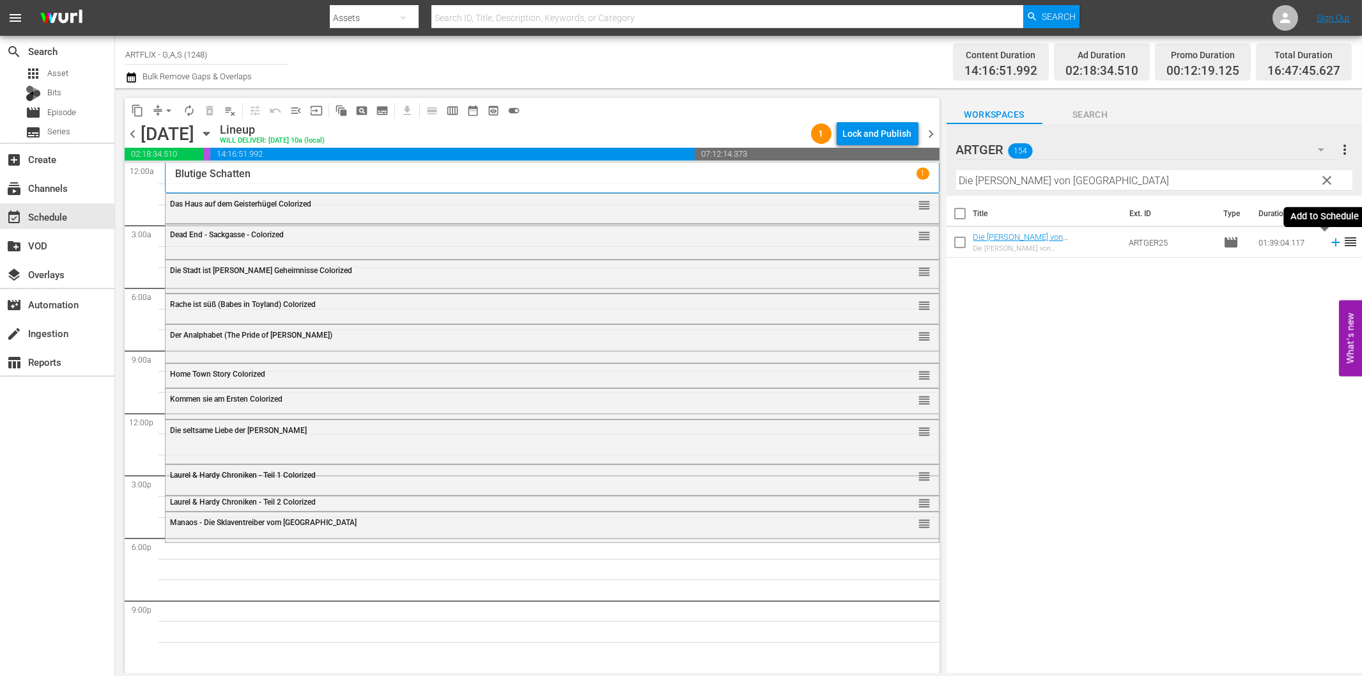
click at [1331, 243] on icon at bounding box center [1335, 242] width 8 height 8
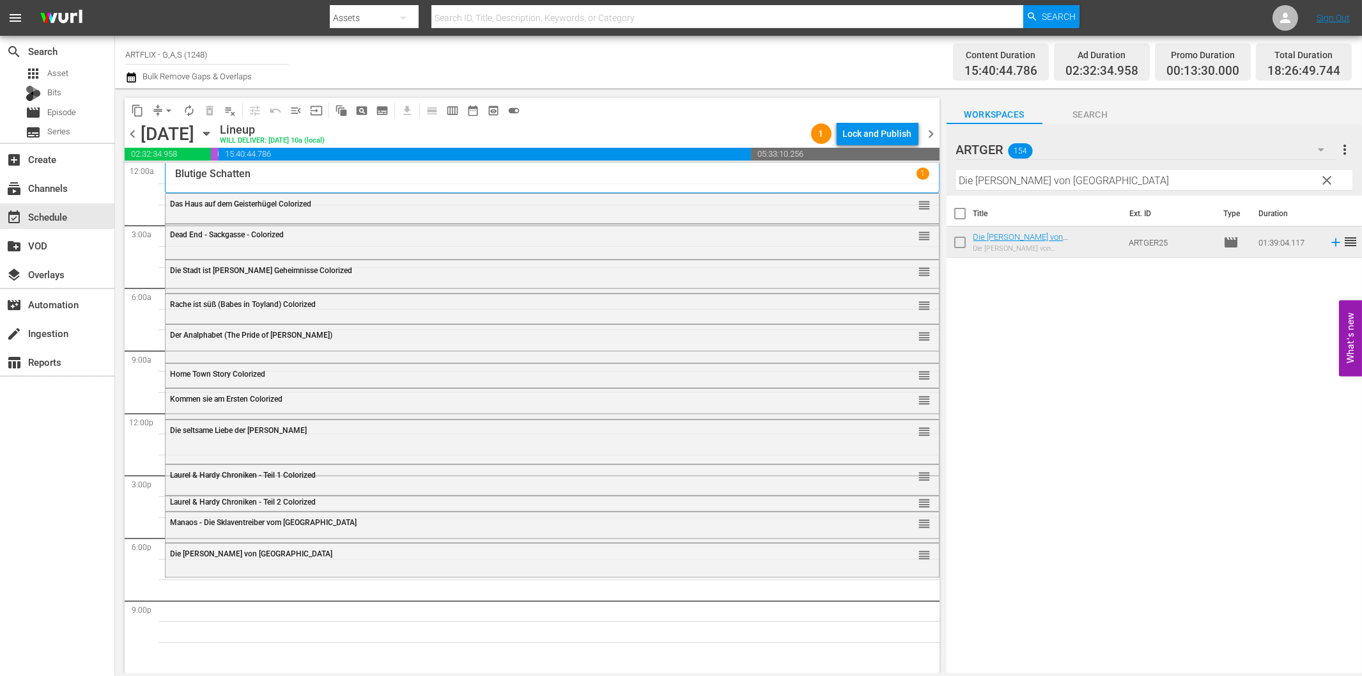
click at [1072, 188] on input "Die [PERSON_NAME] von [GEOGRAPHIC_DATA]" at bounding box center [1154, 180] width 396 height 20
paste input "[PERSON_NAME] - Fire Dragon"
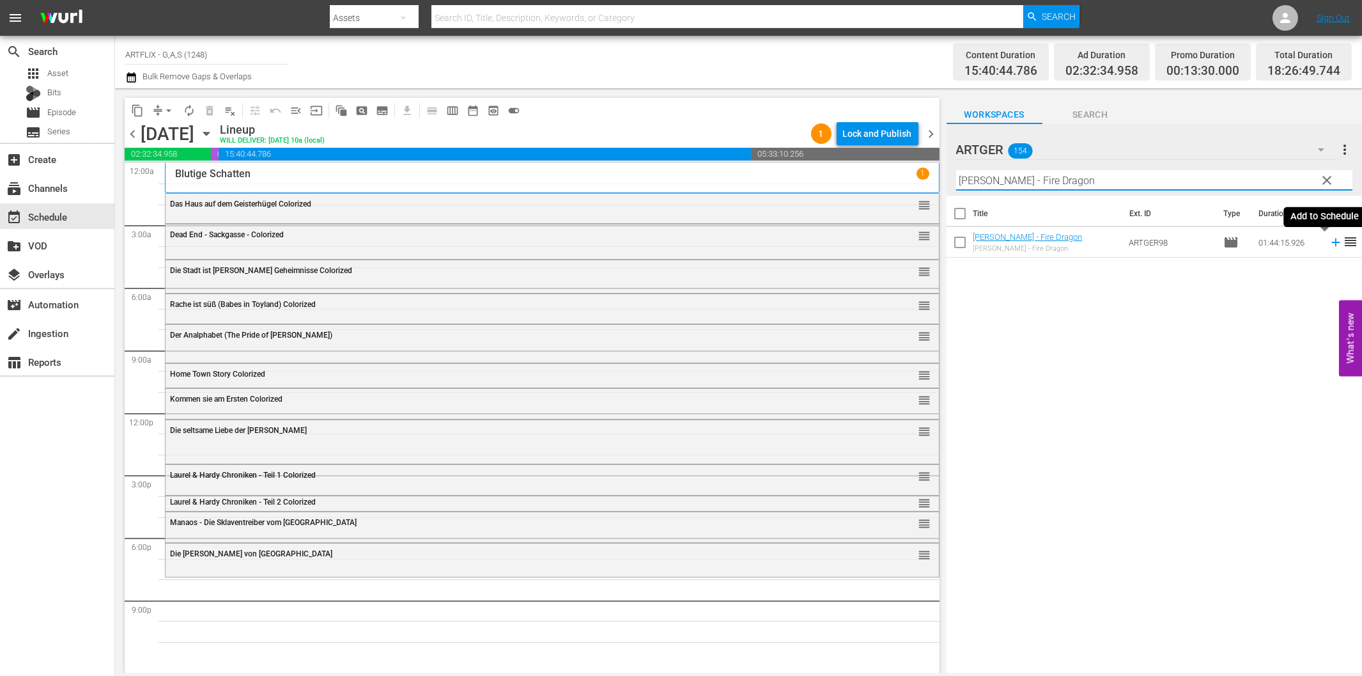
click at [1331, 243] on icon at bounding box center [1335, 242] width 8 height 8
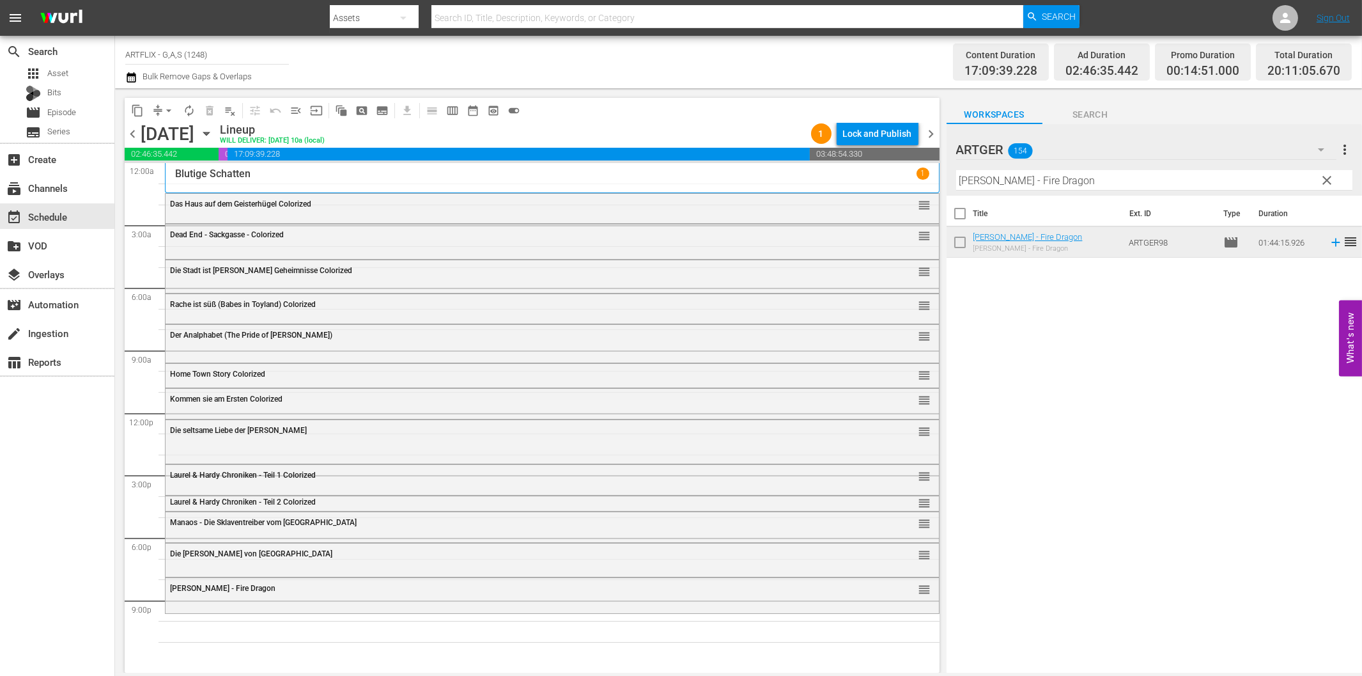
click at [1028, 178] on input "[PERSON_NAME] - Fire Dragon" at bounding box center [1154, 180] width 396 height 20
paste input "Der wahre [PERSON_NAME]"
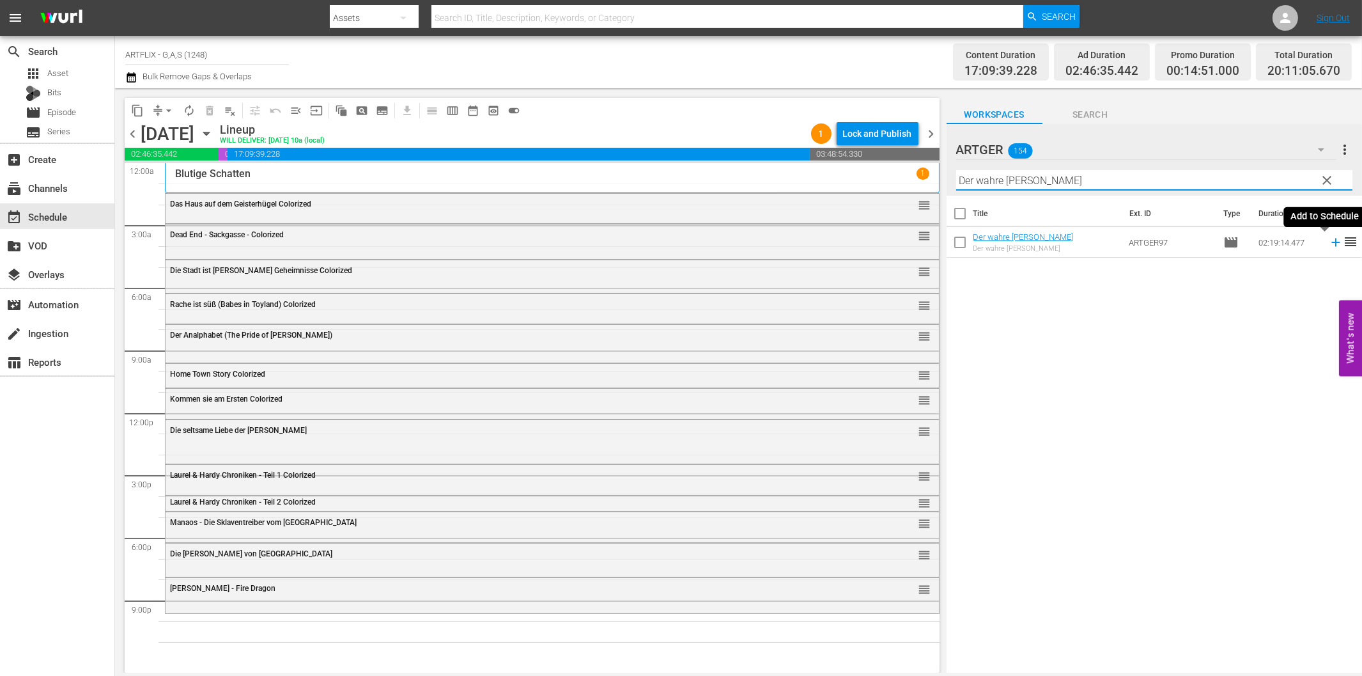
click at [1331, 243] on icon at bounding box center [1335, 242] width 8 height 8
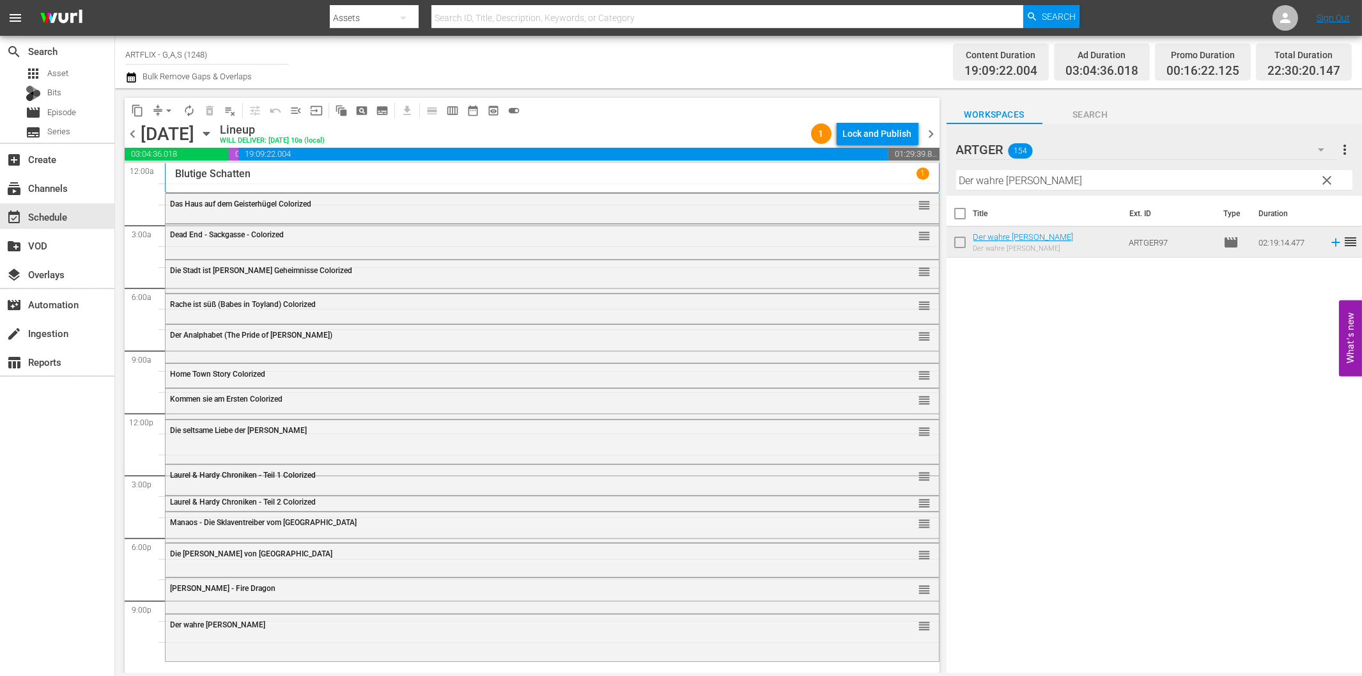
click at [1053, 182] on input "Der wahre [PERSON_NAME]" at bounding box center [1154, 180] width 396 height 20
paste input "Lockende Gefahr"
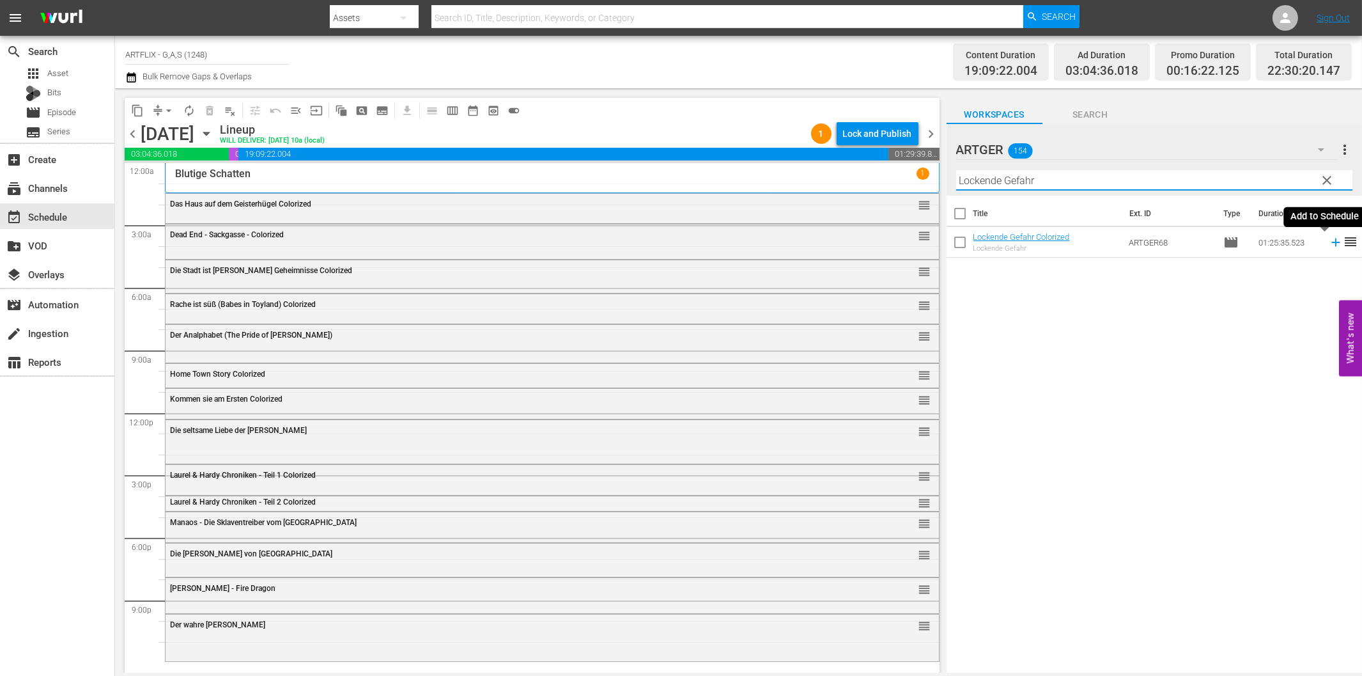
click at [1329, 239] on icon at bounding box center [1336, 242] width 14 height 14
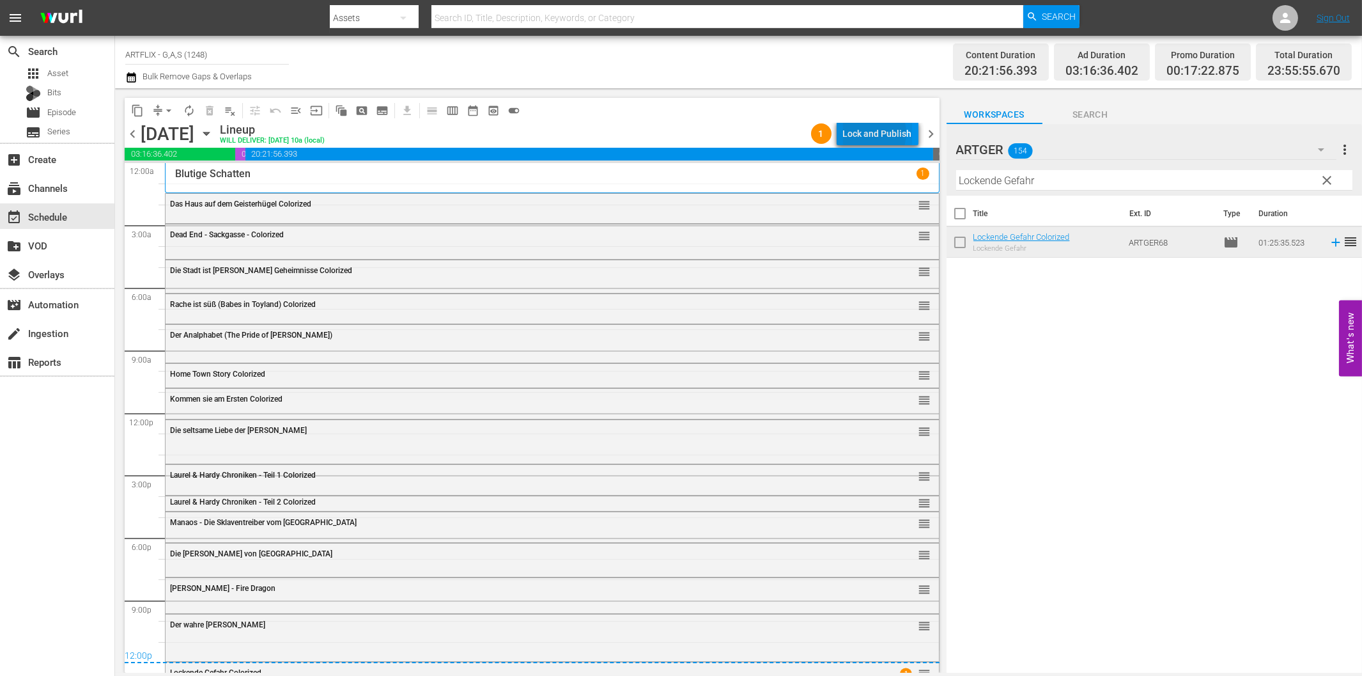
click at [870, 133] on div "Lock and Publish" at bounding box center [877, 133] width 69 height 23
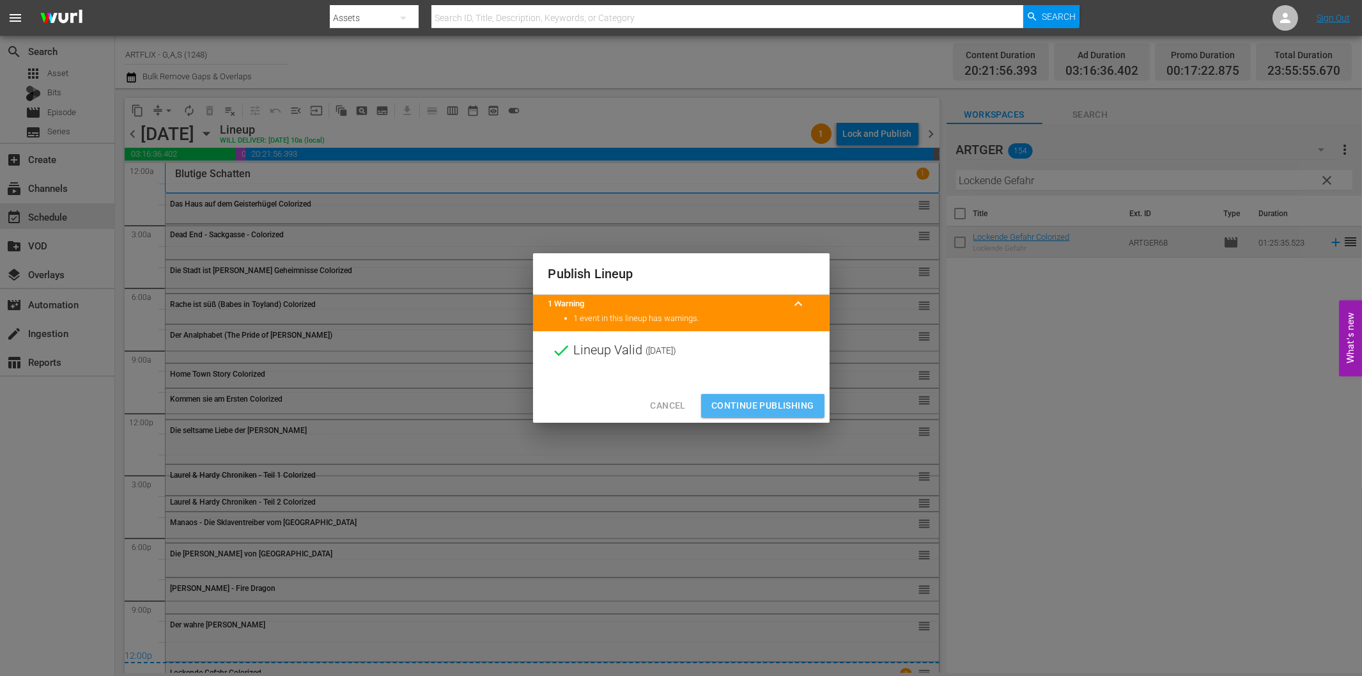
click at [774, 406] on span "Continue Publishing" at bounding box center [762, 406] width 103 height 16
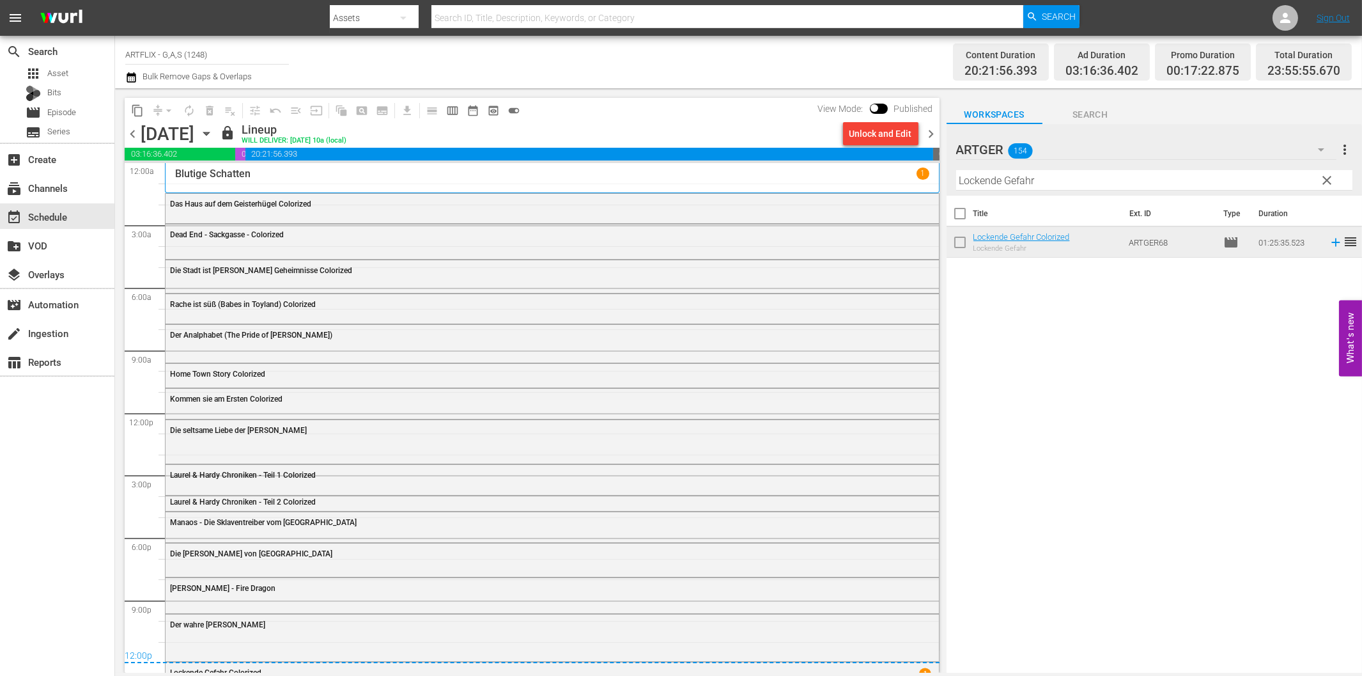
drag, startPoint x: 927, startPoint y: 136, endPoint x: 1021, endPoint y: 187, distance: 107.5
click at [927, 136] on span "chevron_right" at bounding box center [932, 134] width 16 height 16
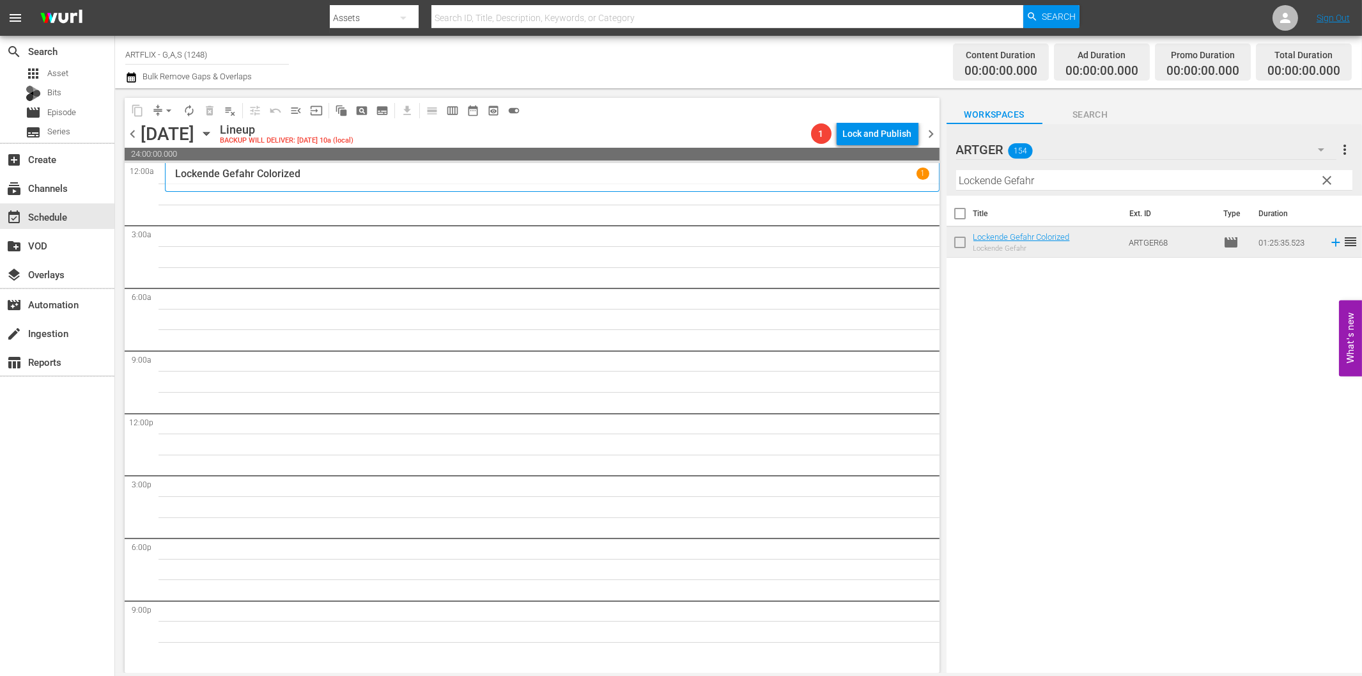
click at [1055, 182] on input "Lockende Gefahr" at bounding box center [1154, 180] width 396 height 20
paste input "The Terro"
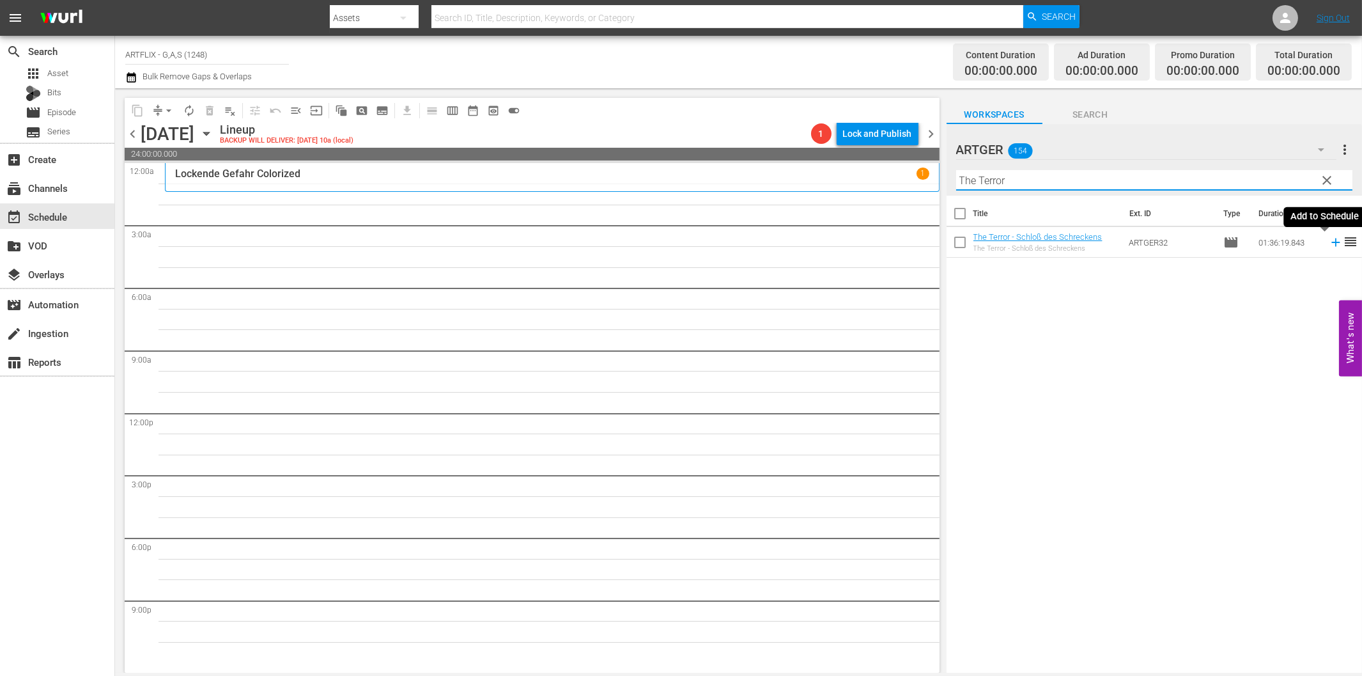
click at [1329, 241] on icon at bounding box center [1336, 242] width 14 height 14
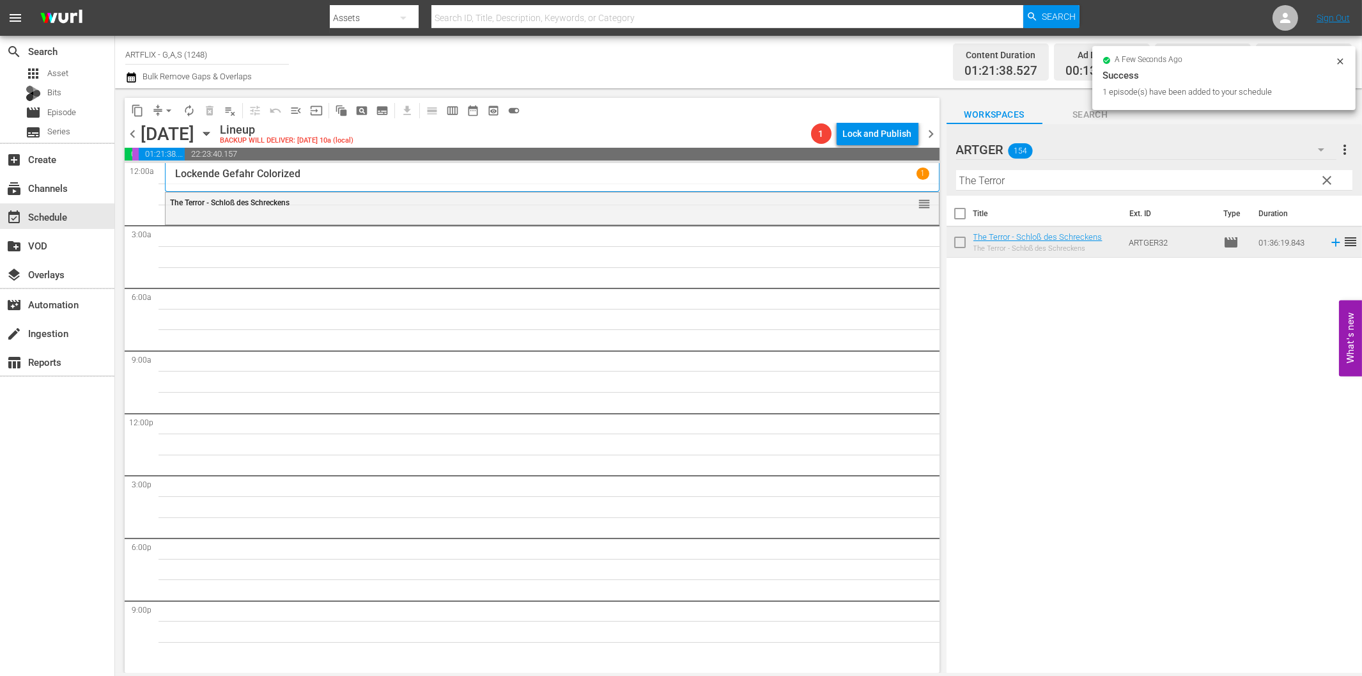
click at [980, 183] on input "The Terror" at bounding box center [1154, 180] width 396 height 20
paste input "Der Tollwütige"
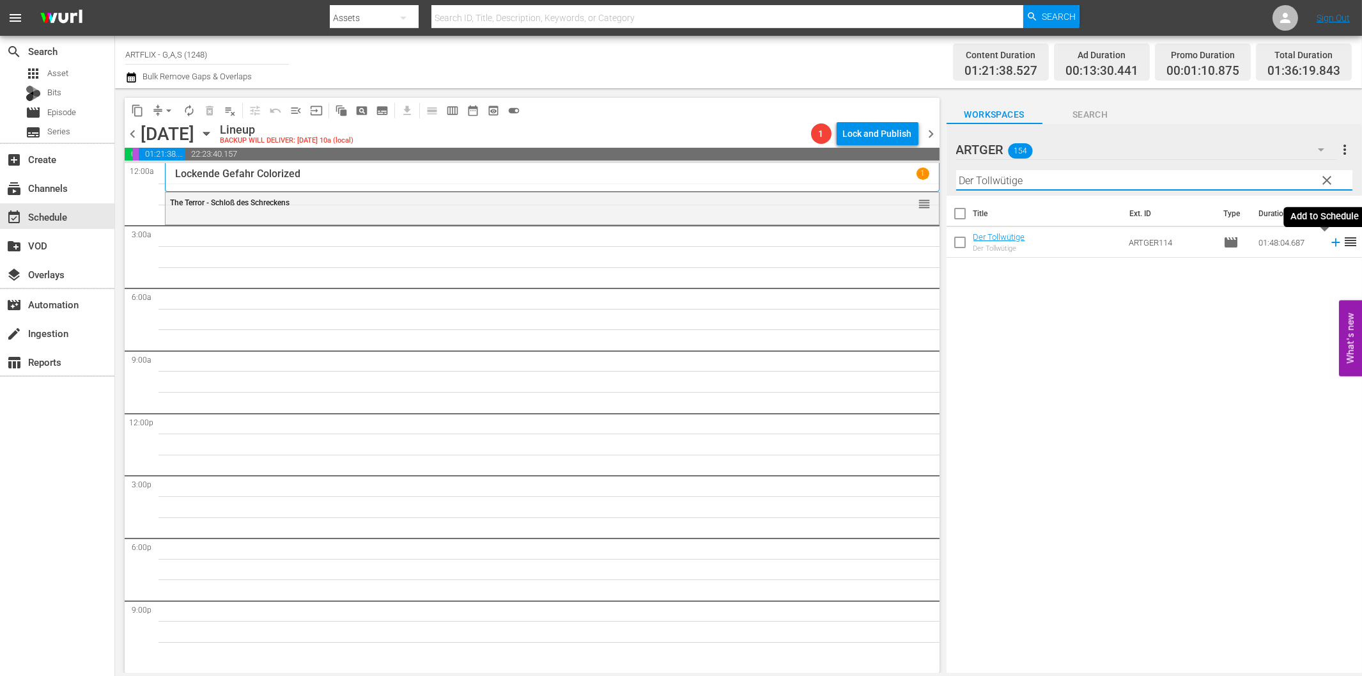
click at [1331, 241] on icon at bounding box center [1335, 242] width 8 height 8
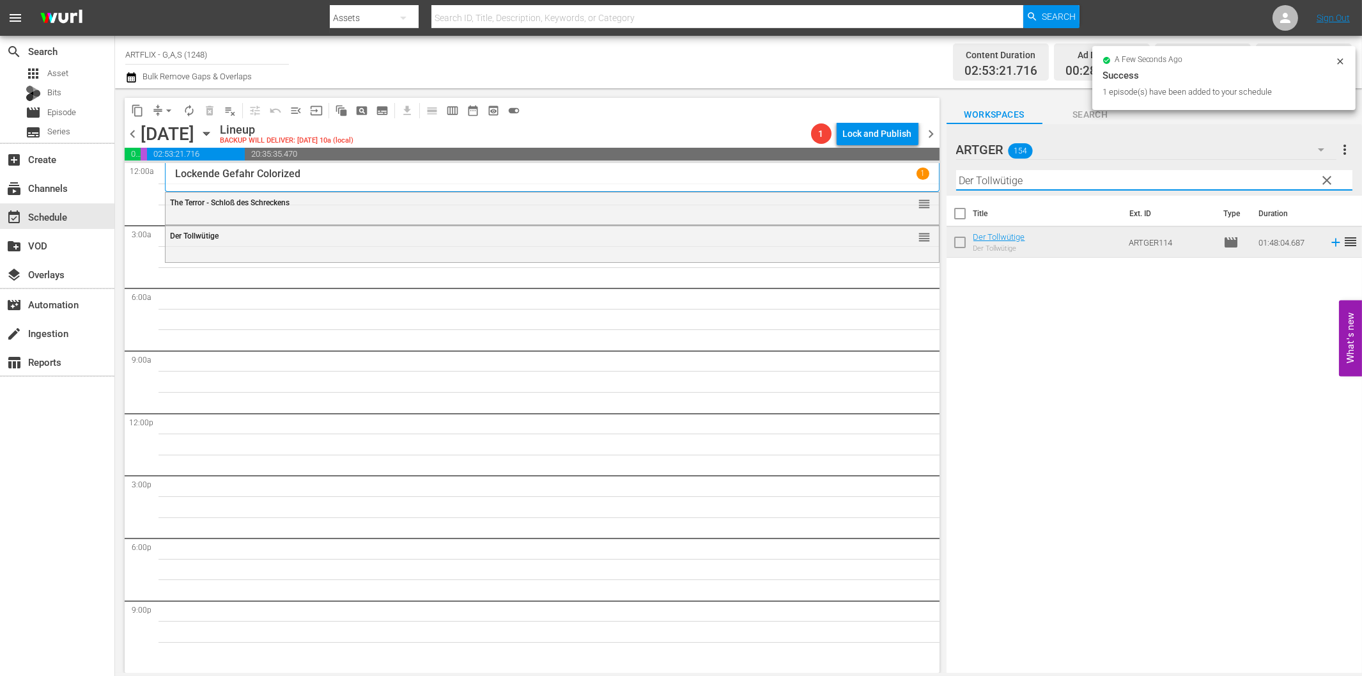
click at [993, 186] on input "Der Tollwütige" at bounding box center [1154, 180] width 396 height 20
paste input "[PERSON_NAME] - Die Frau in Grün"
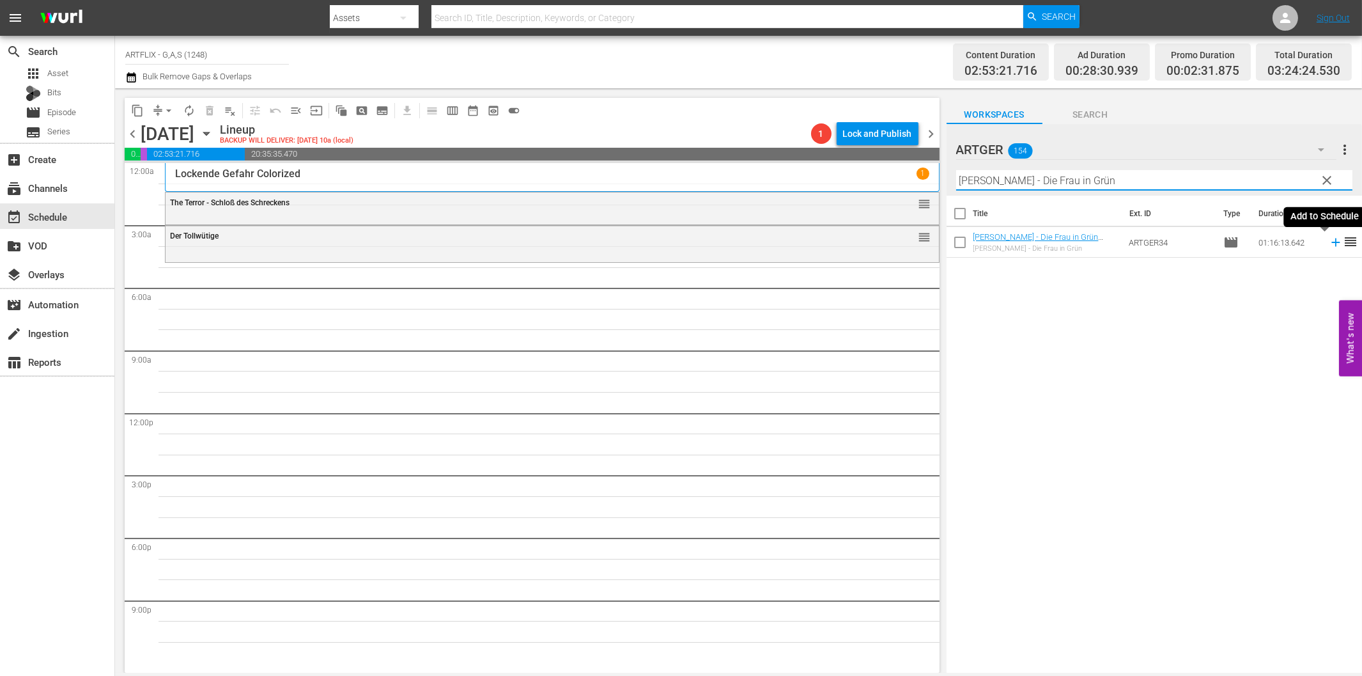
click at [1331, 240] on icon at bounding box center [1335, 242] width 8 height 8
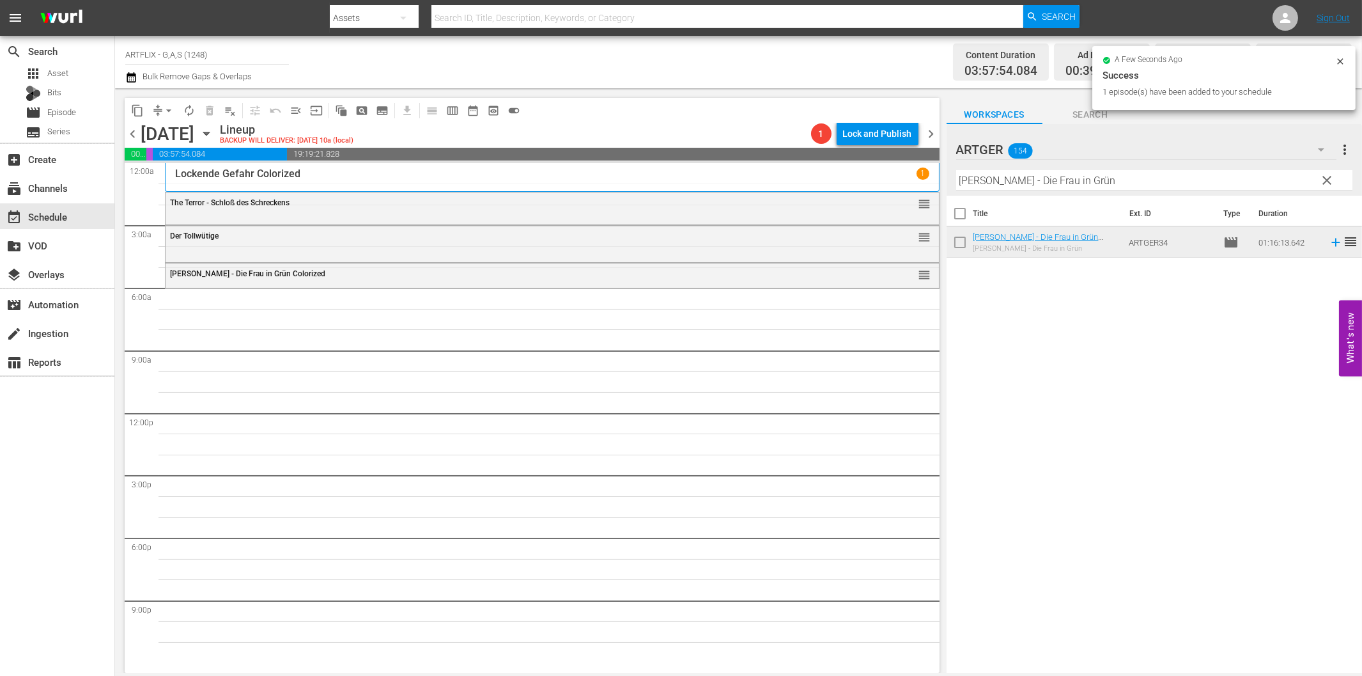
click at [1165, 173] on input "[PERSON_NAME] - Die Frau in Grün" at bounding box center [1154, 180] width 396 height 20
paste input "Geliebte Hochstapleri"
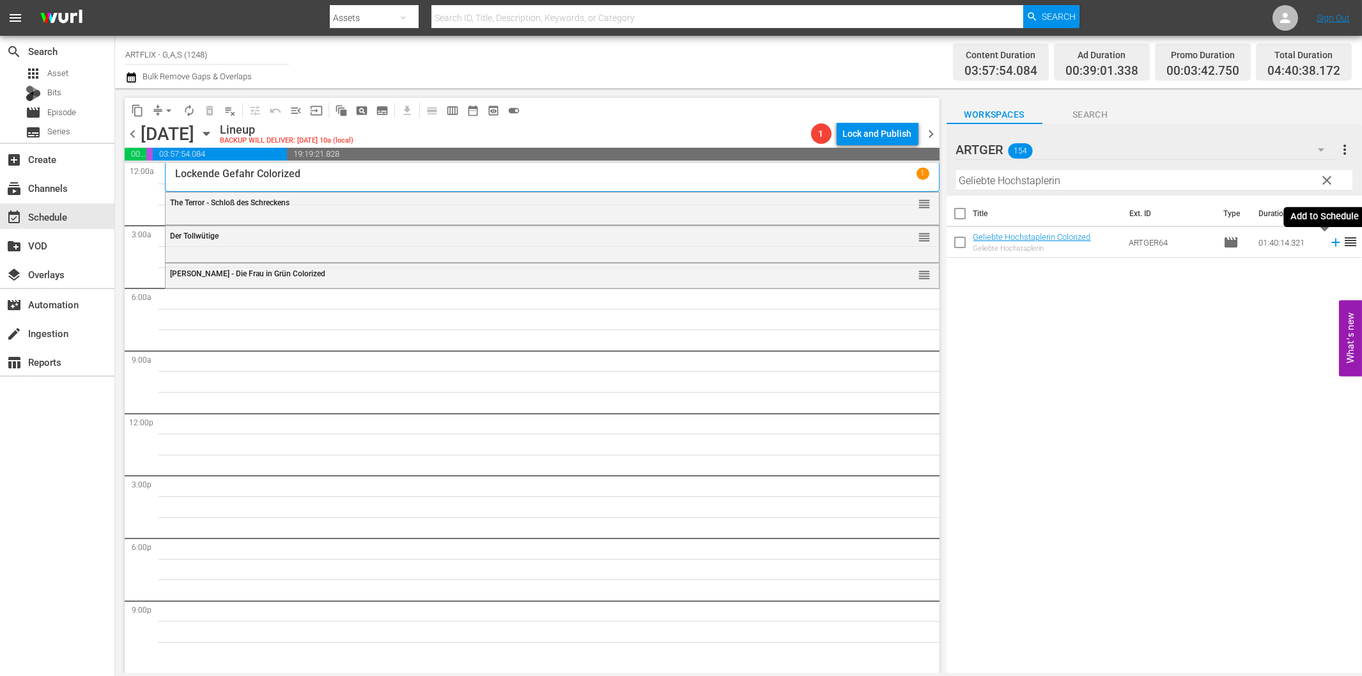
click at [1331, 243] on icon at bounding box center [1335, 242] width 8 height 8
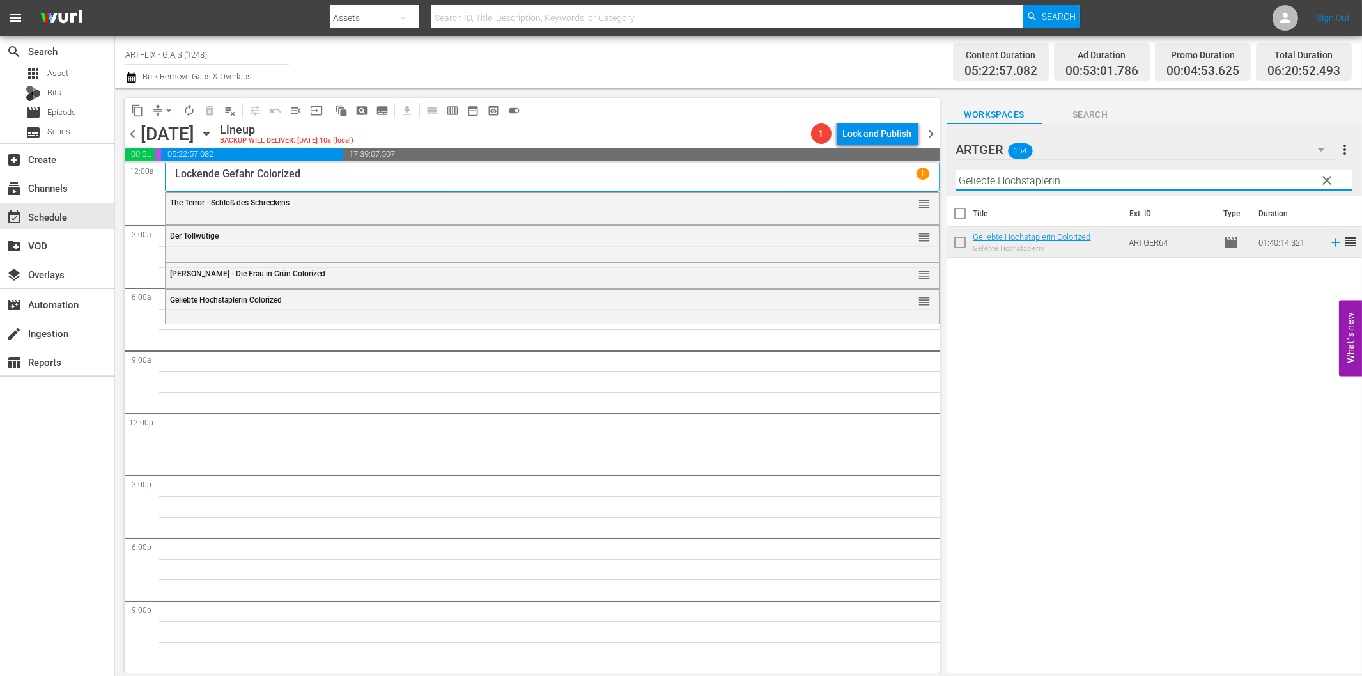
click at [1000, 178] on input "Geliebte Hochstaplerin" at bounding box center [1154, 180] width 396 height 20
paste input "Finale"
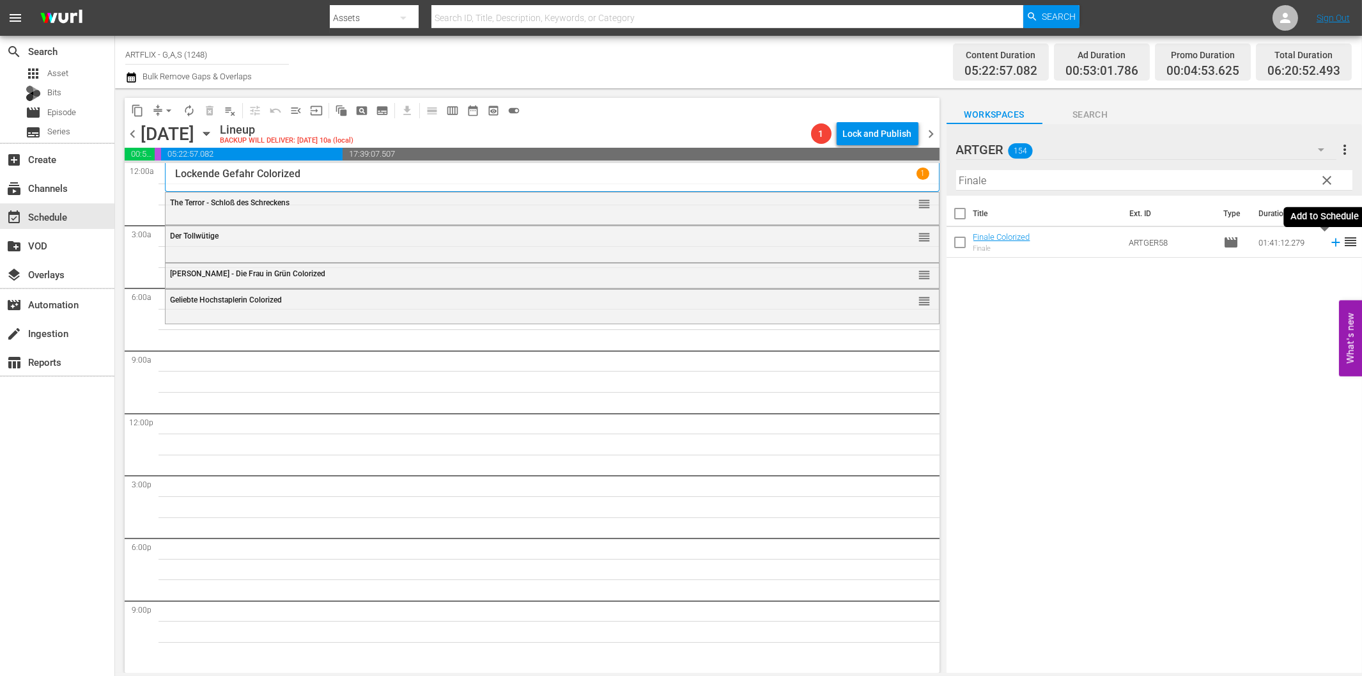
click at [1331, 243] on icon at bounding box center [1335, 242] width 8 height 8
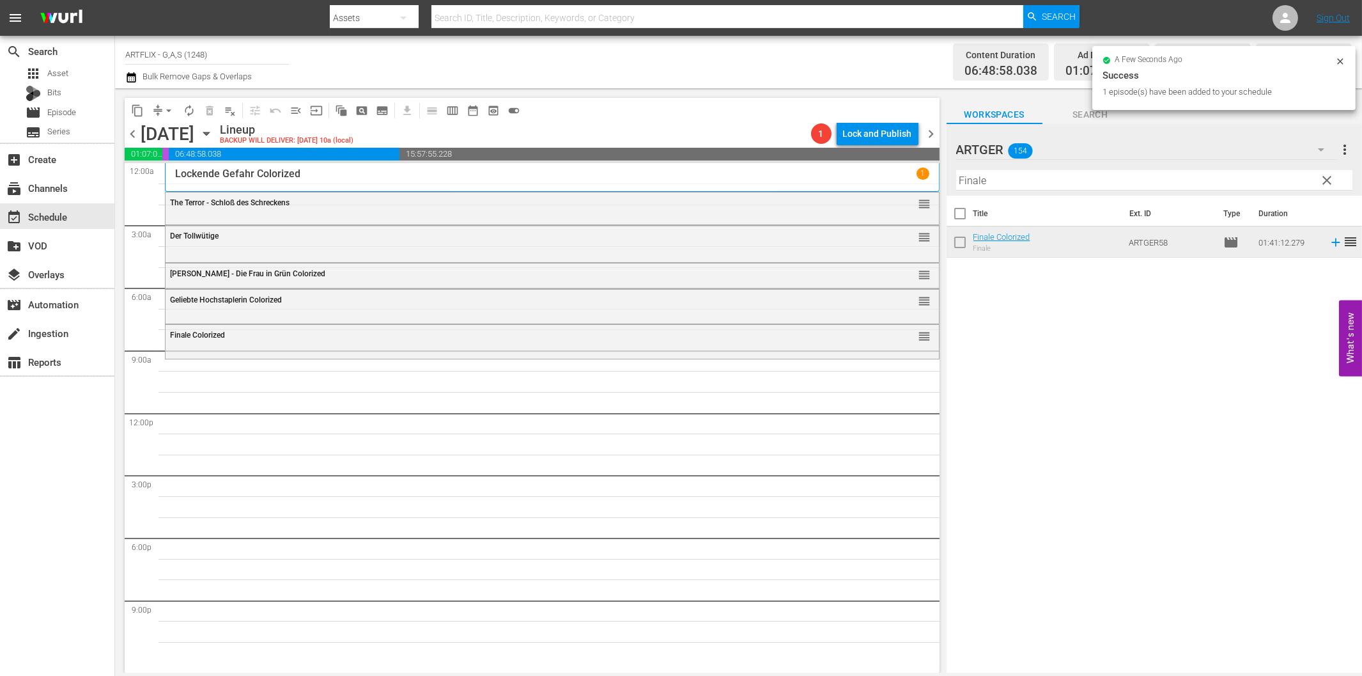
click at [1001, 175] on input "Finale" at bounding box center [1154, 180] width 396 height 20
paste input "[PERSON_NAME] und unschuldig"
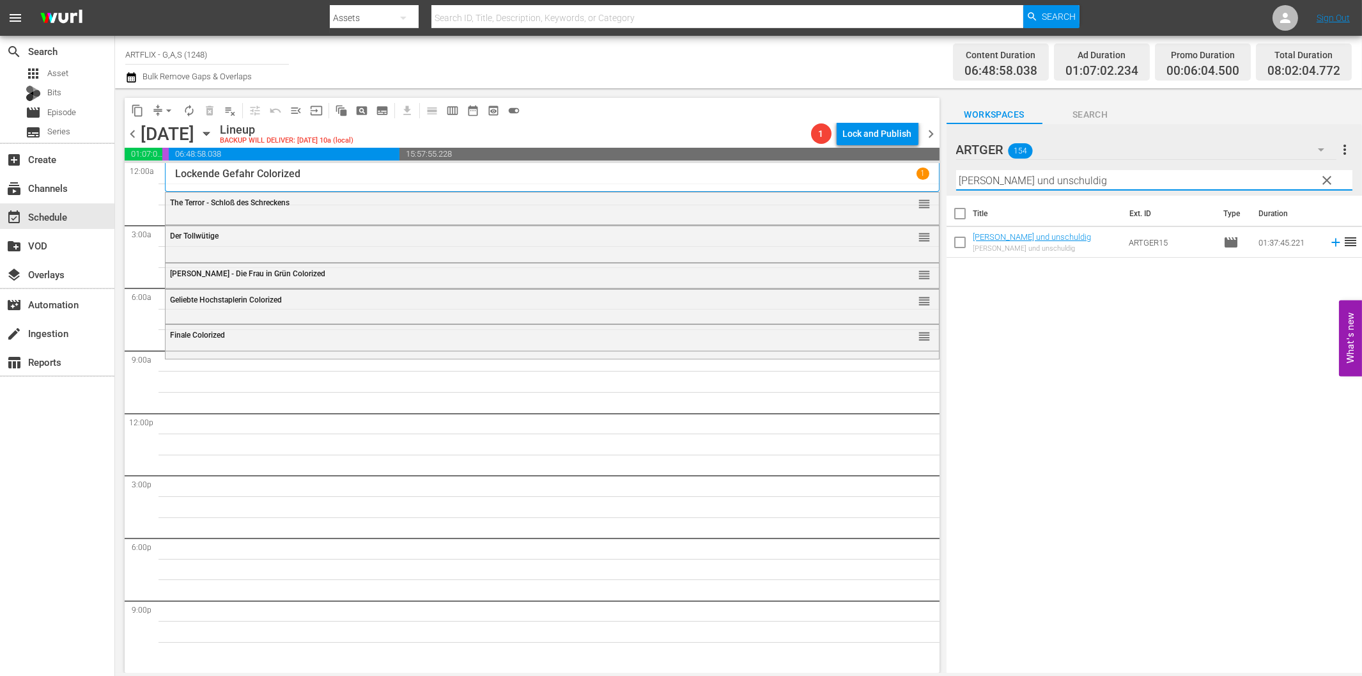
click at [1329, 244] on icon at bounding box center [1336, 242] width 14 height 14
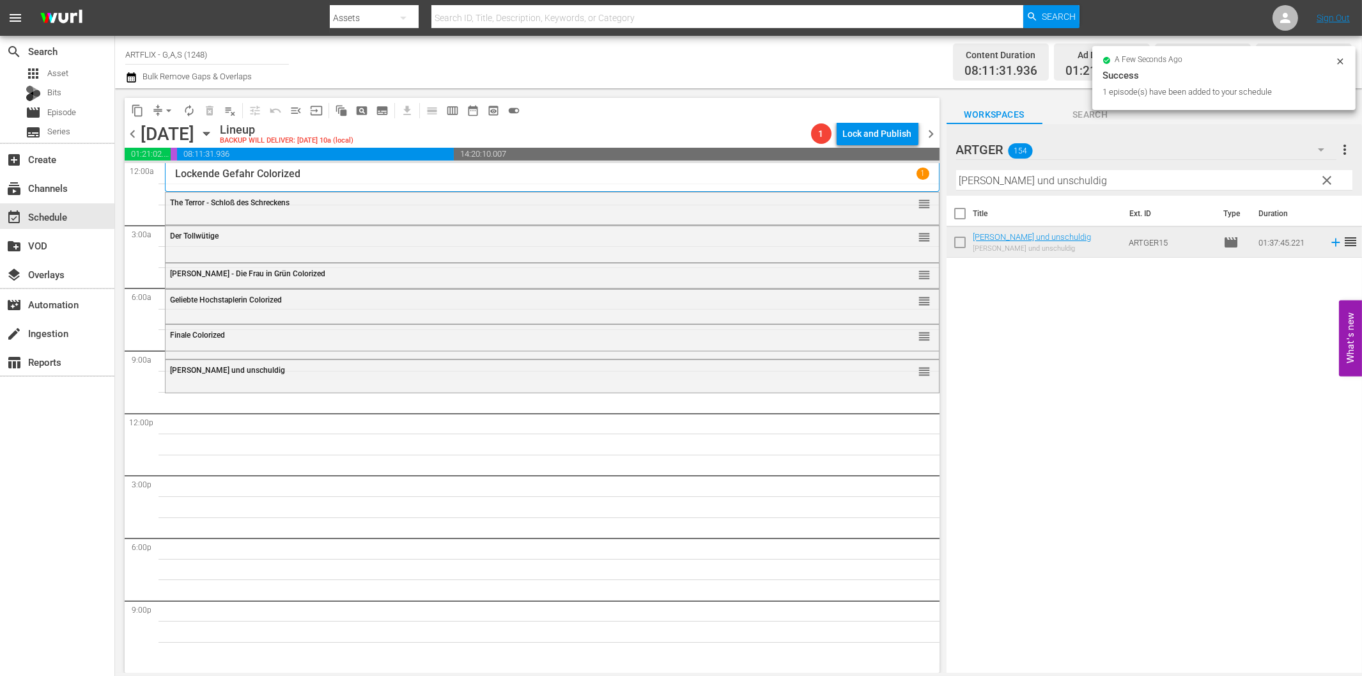
click at [1101, 188] on input "[PERSON_NAME] und unschuldig" at bounding box center [1154, 180] width 396 height 20
paste input "[PERSON_NAME] für alles"
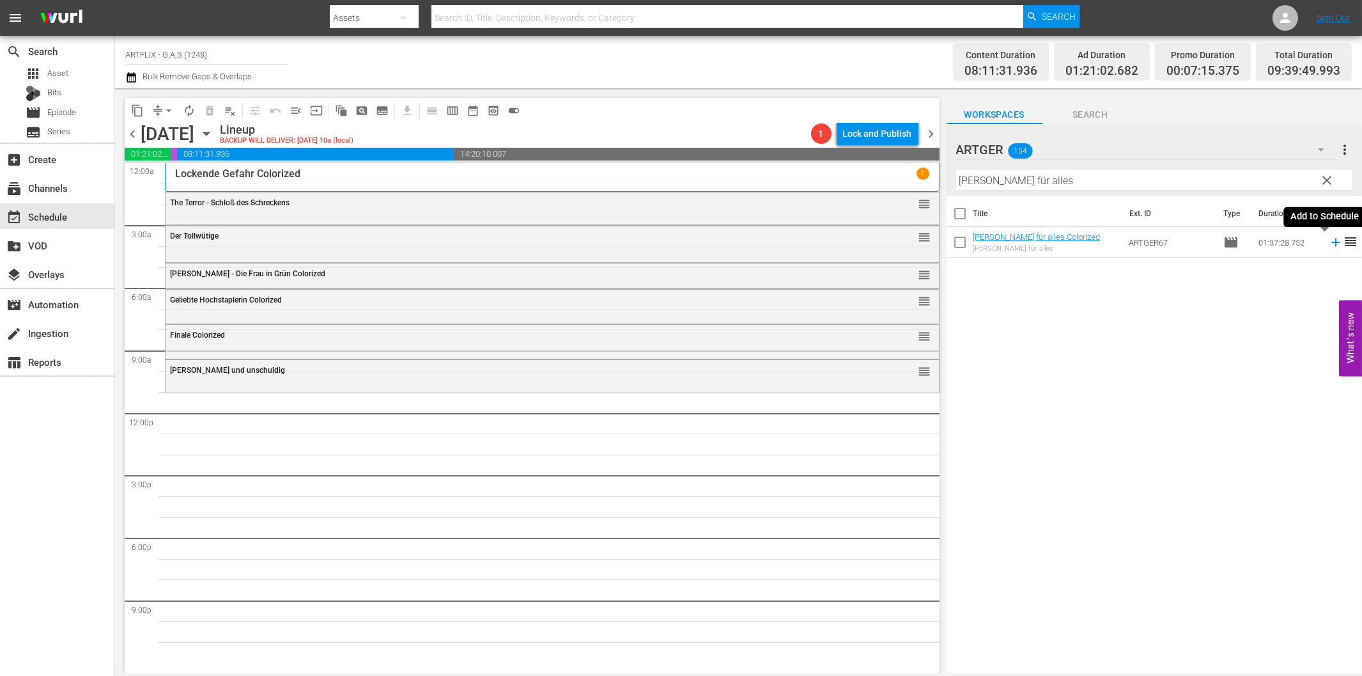
drag, startPoint x: 1324, startPoint y: 244, endPoint x: 1103, endPoint y: 267, distance: 221.7
click at [1329, 244] on icon at bounding box center [1336, 242] width 14 height 14
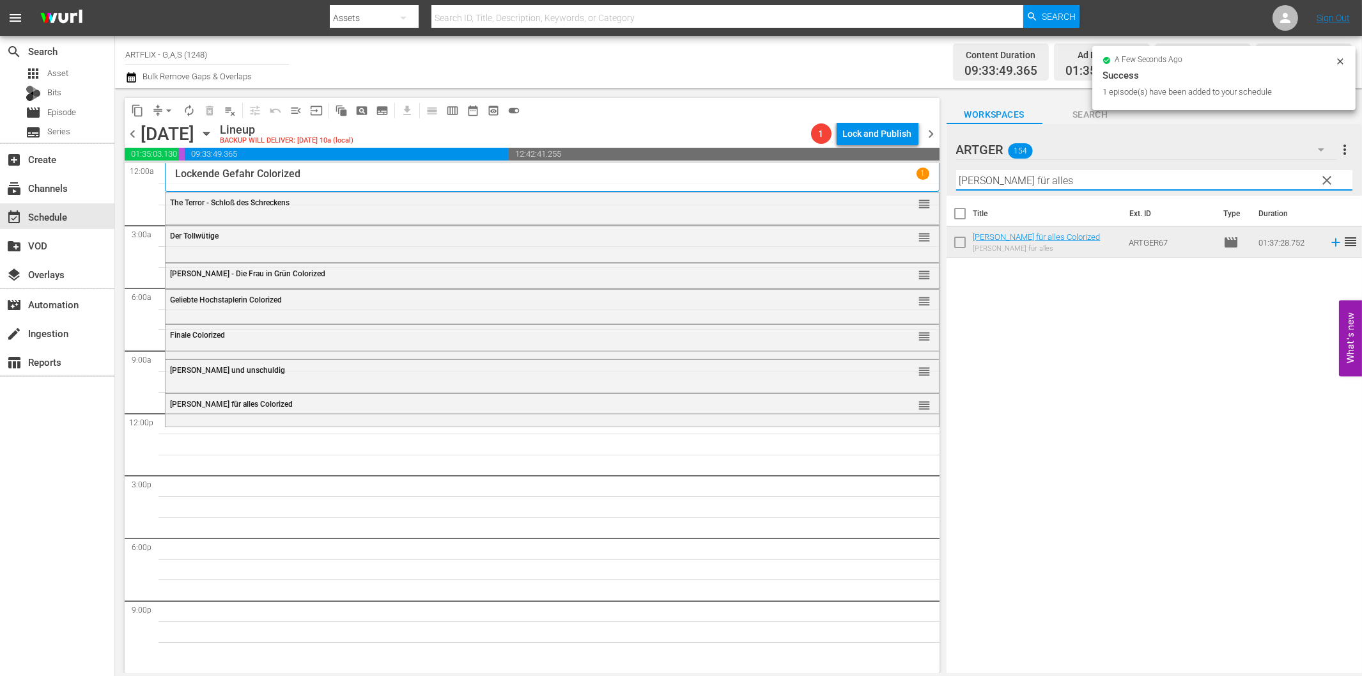
click at [1000, 183] on input "[PERSON_NAME] für alles" at bounding box center [1154, 180] width 396 height 20
paste input "Tarzan - Der Furchtlose"
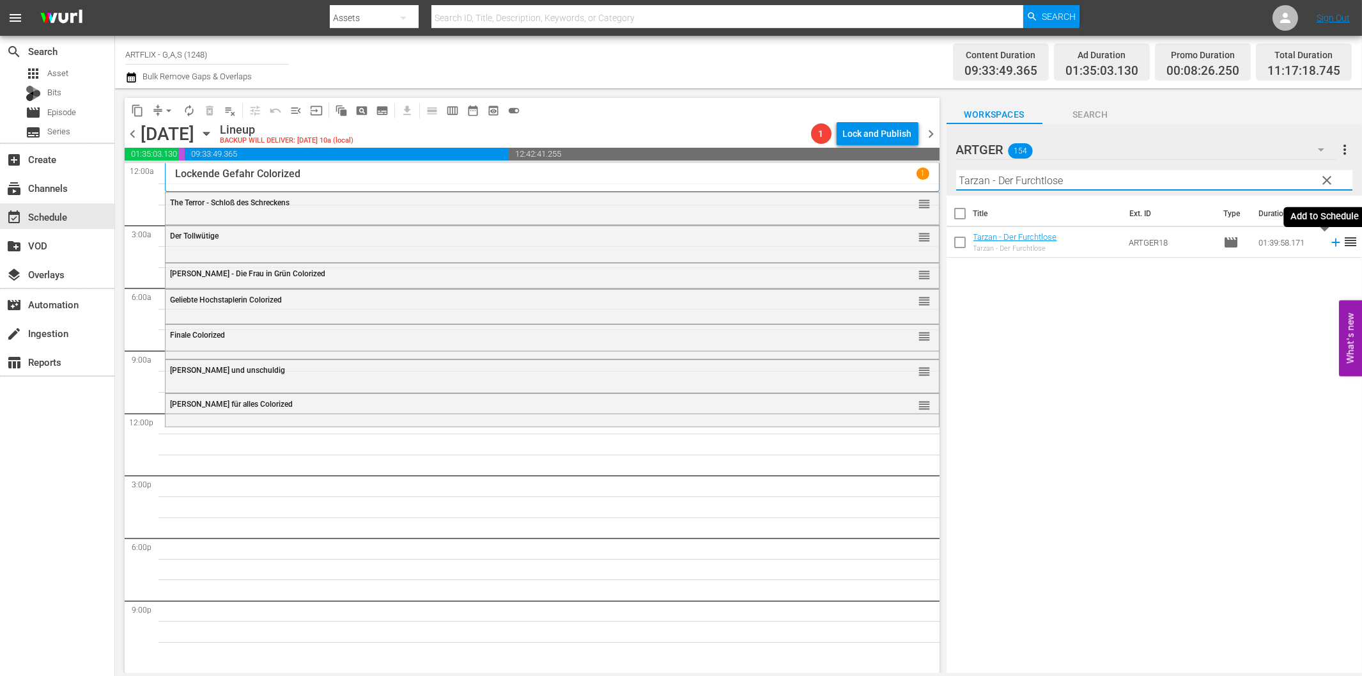
click at [1329, 240] on icon at bounding box center [1336, 242] width 14 height 14
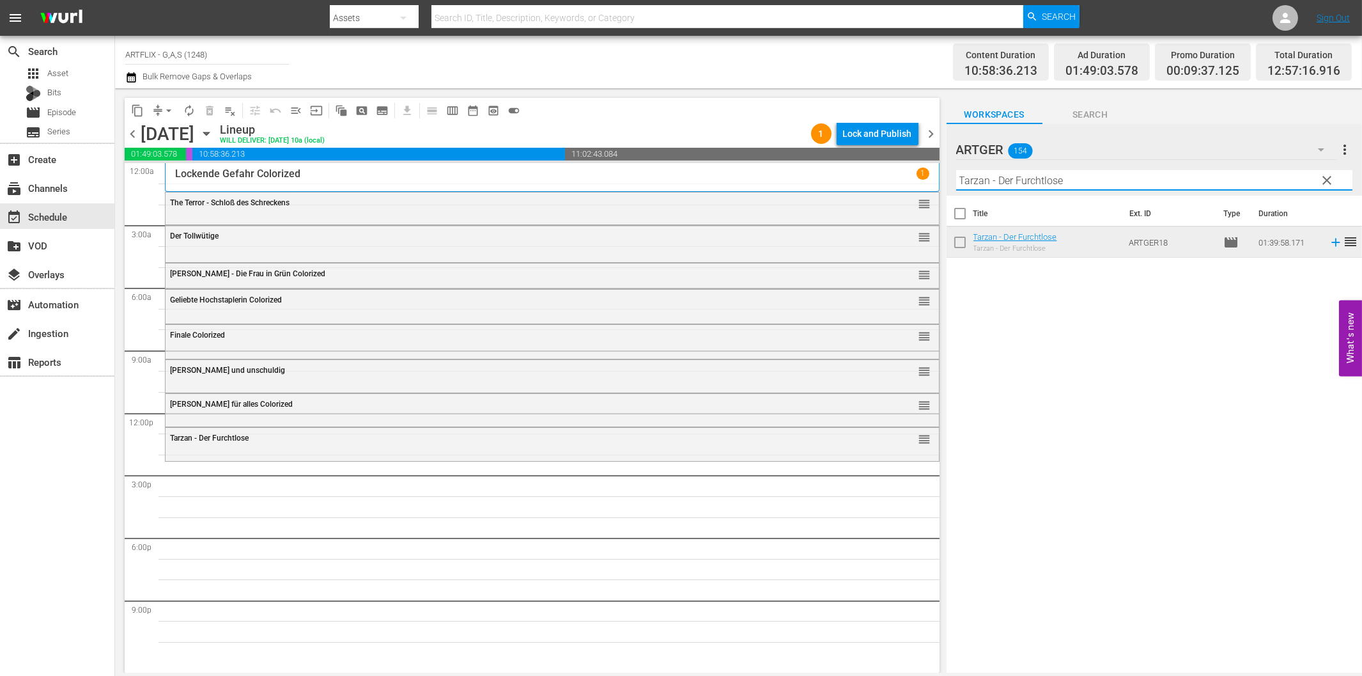
click at [1019, 178] on input "Tarzan - Der Furchtlose" at bounding box center [1154, 180] width 396 height 20
paste input "Die Wunderpill"
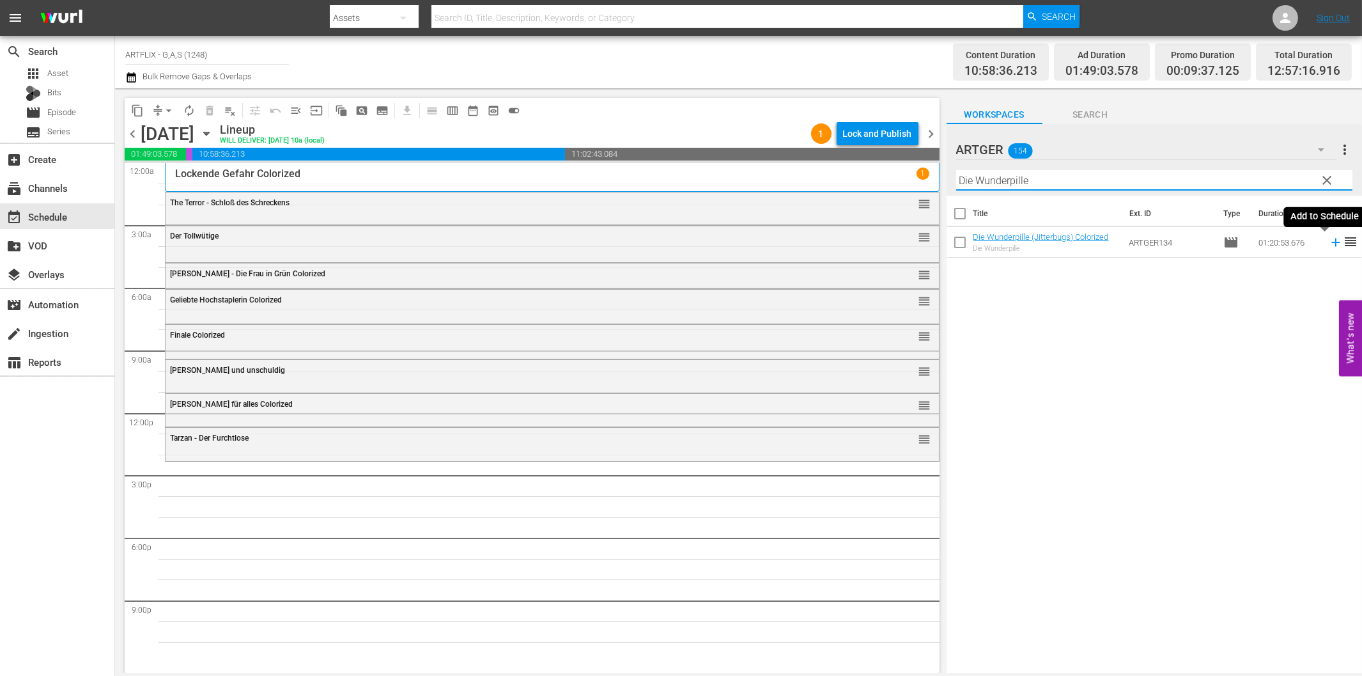
click at [1331, 239] on icon at bounding box center [1335, 242] width 8 height 8
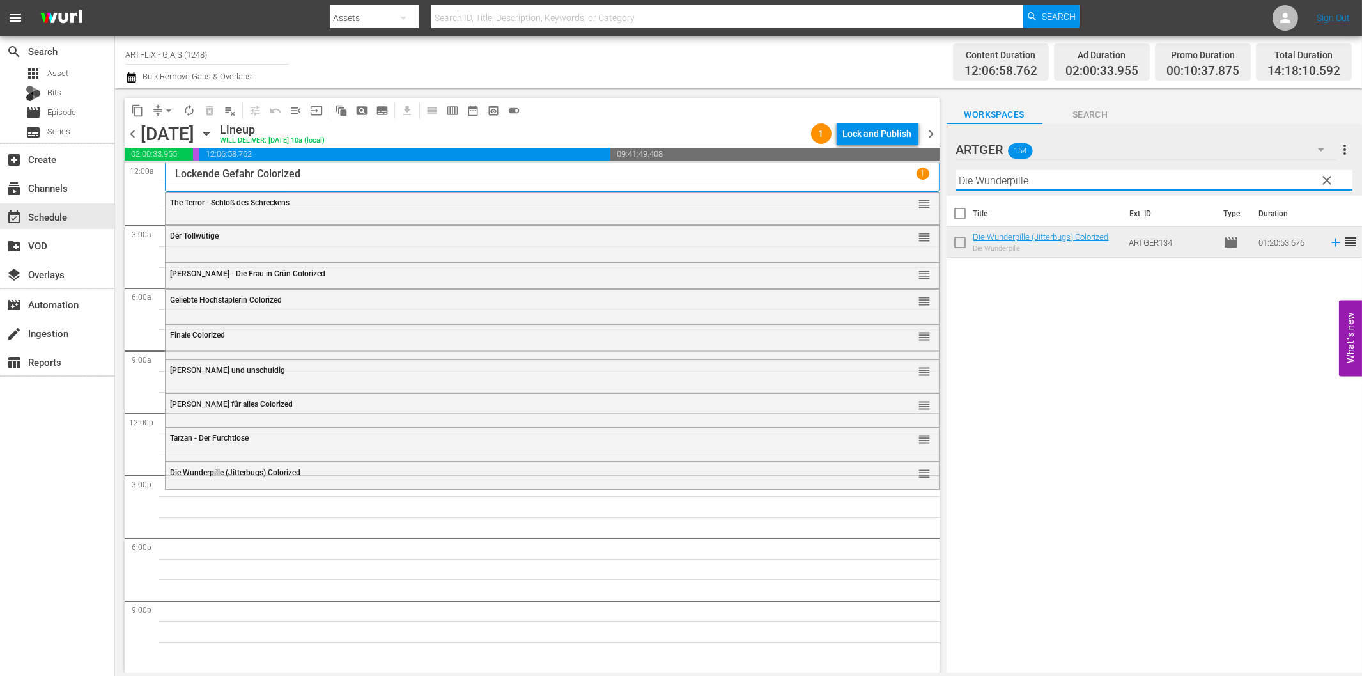
click at [1046, 184] on input "Die Wunderpille" at bounding box center [1154, 180] width 396 height 20
paste input "Als Geheilt entlassen"
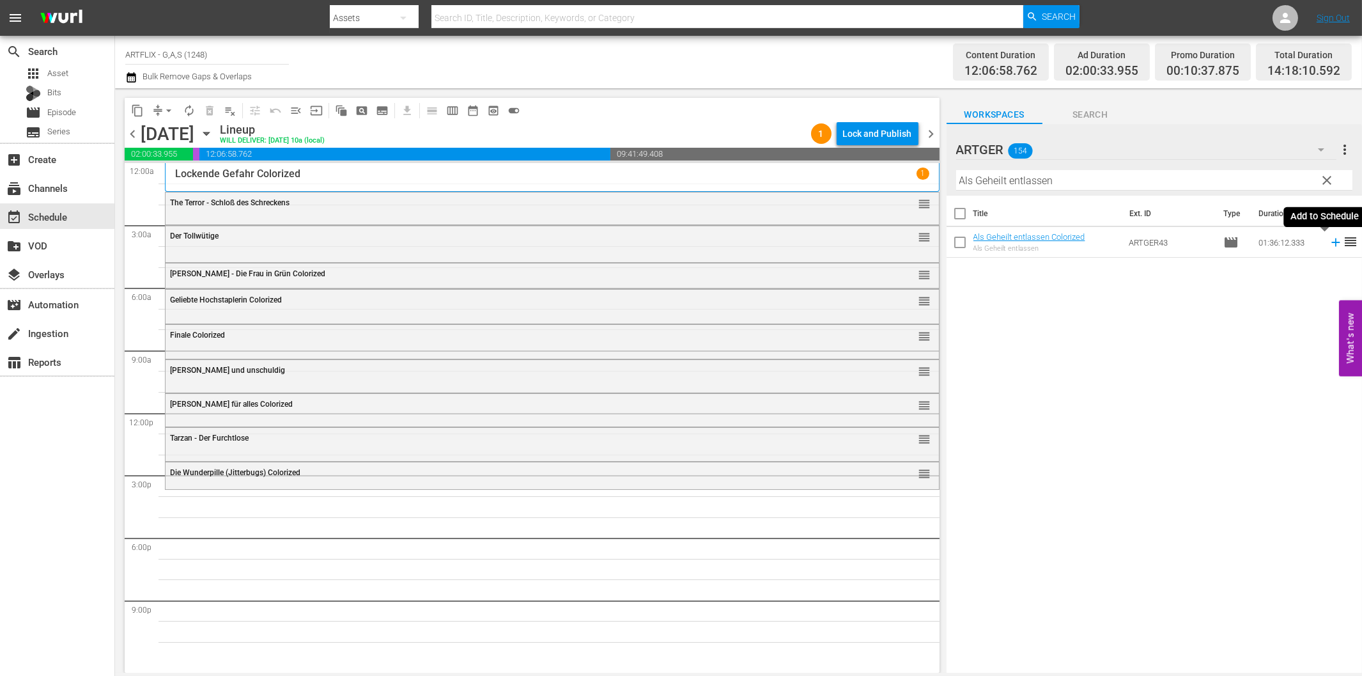
click at [1329, 239] on icon at bounding box center [1336, 242] width 14 height 14
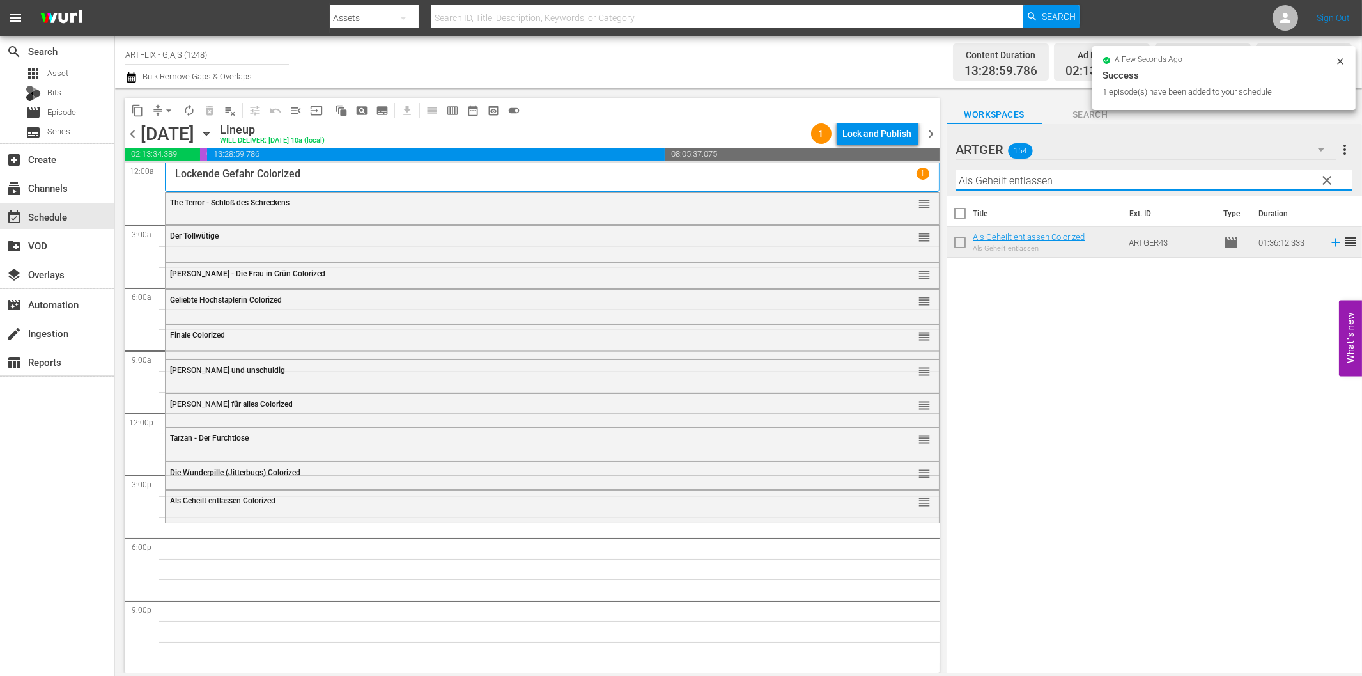
drag, startPoint x: 1037, startPoint y: 175, endPoint x: 1048, endPoint y: 182, distance: 13.5
click at [1037, 175] on input "Als Geheilt entlassen" at bounding box center [1154, 180] width 396 height 20
paste input "The Last Man on Earth - Der Beginn der Legende"
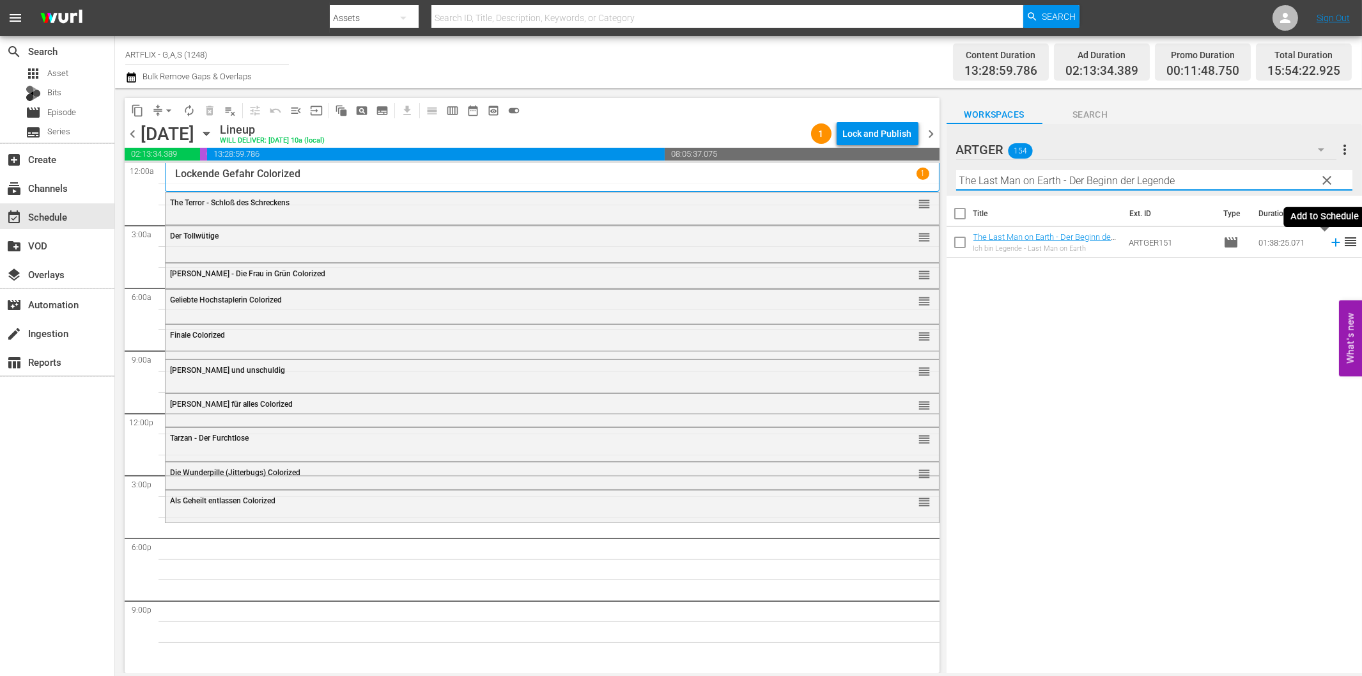
click at [1329, 240] on icon at bounding box center [1336, 242] width 14 height 14
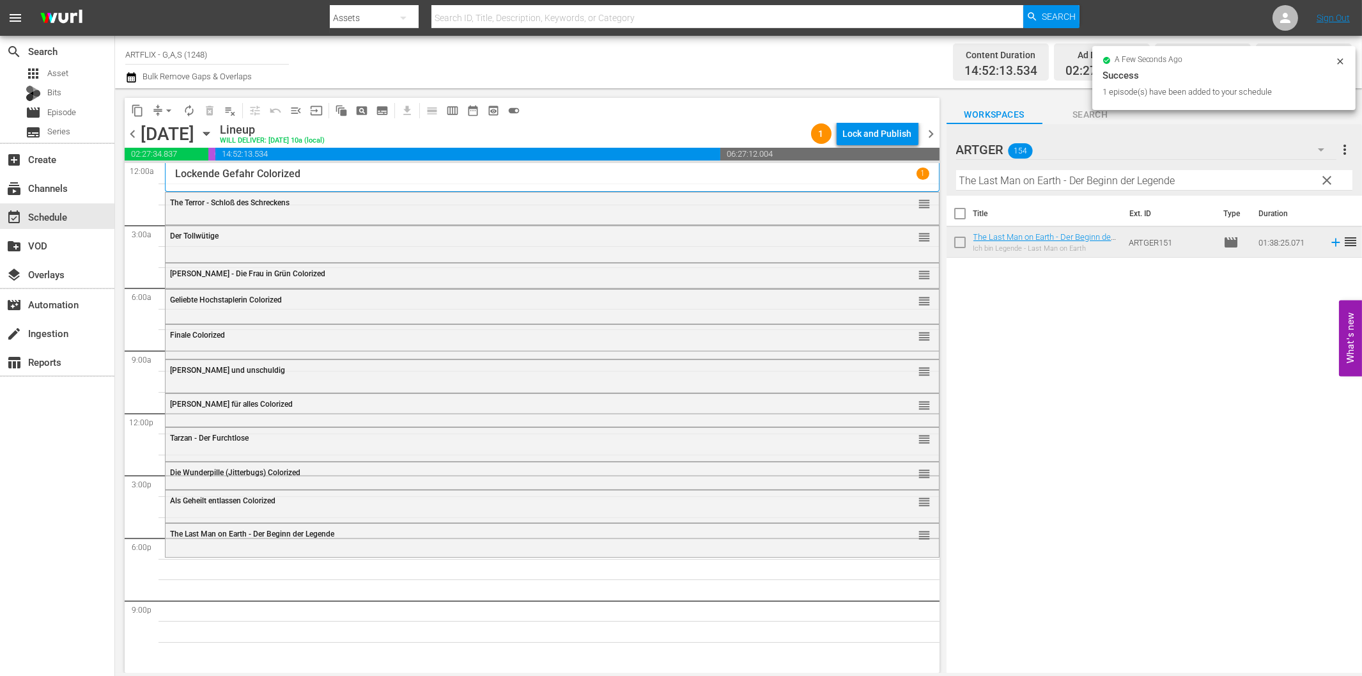
click at [1130, 190] on hr at bounding box center [1154, 190] width 396 height 1
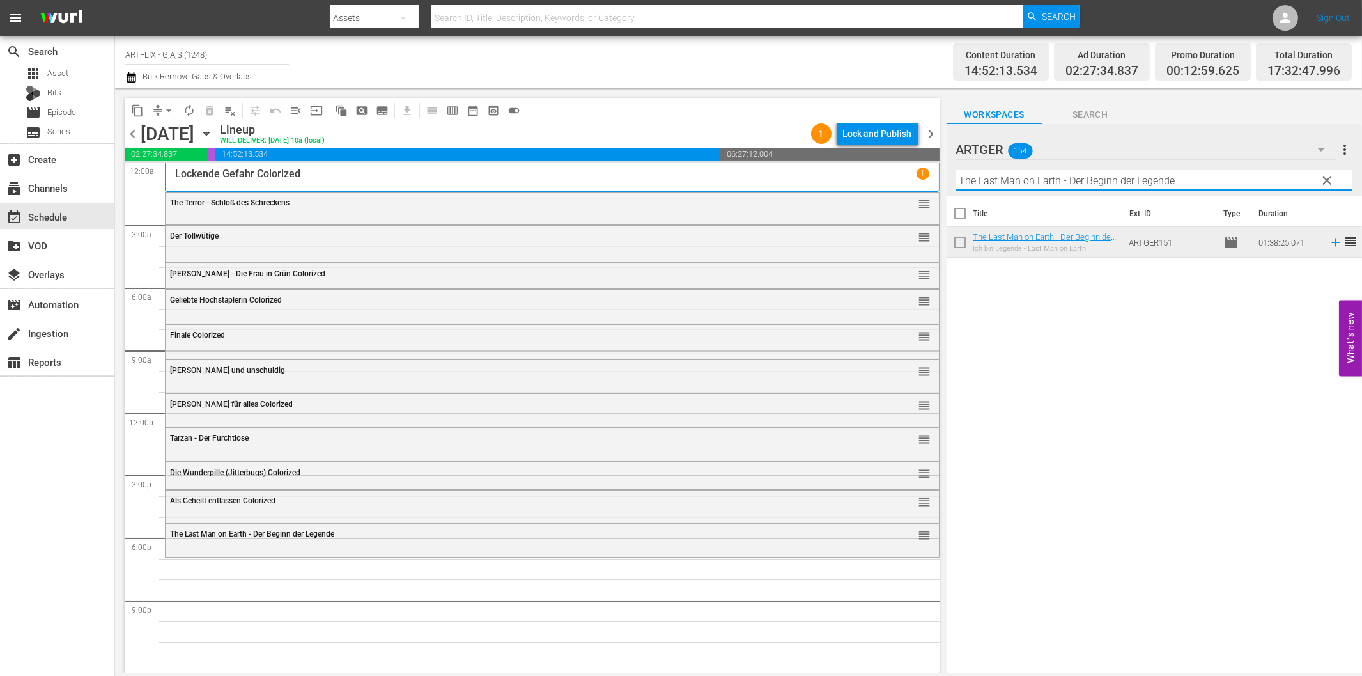
click at [1129, 187] on input "The Last Man on Earth - Der Beginn der Legende" at bounding box center [1154, 180] width 396 height 20
paste input "Ein Kind war [PERSON_NAME]"
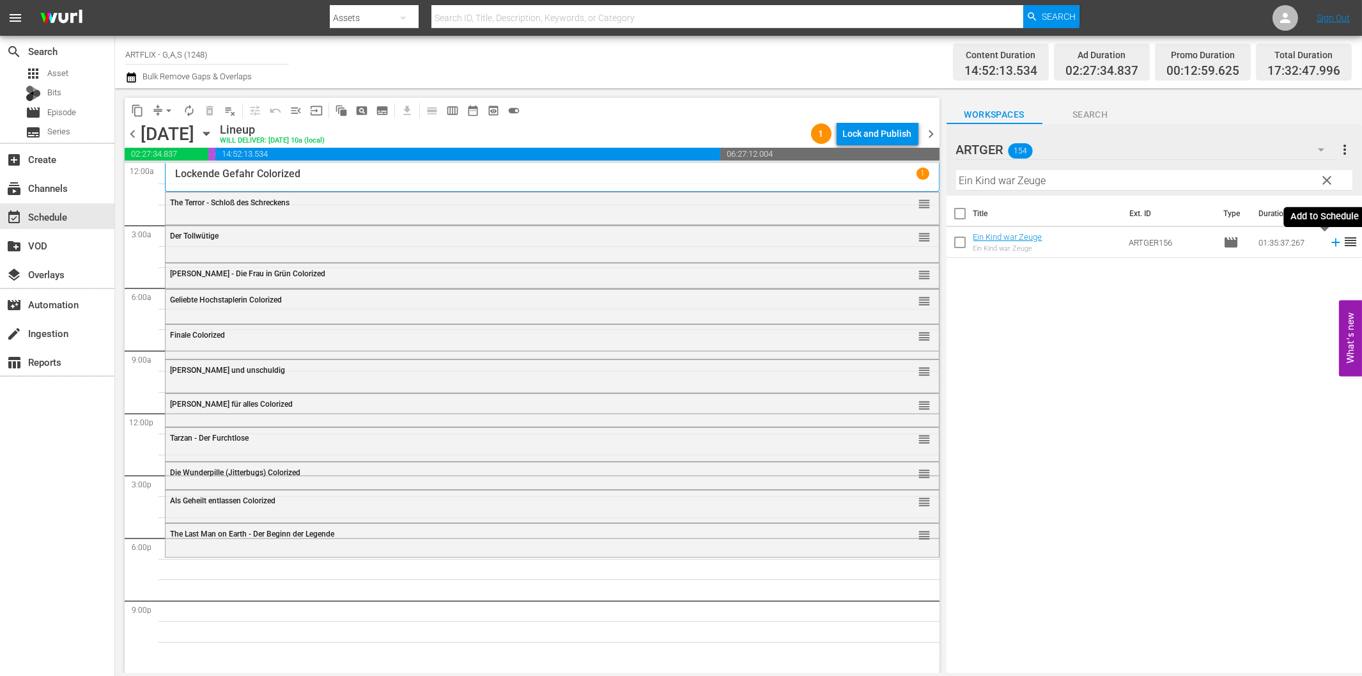
click at [1329, 243] on icon at bounding box center [1336, 242] width 14 height 14
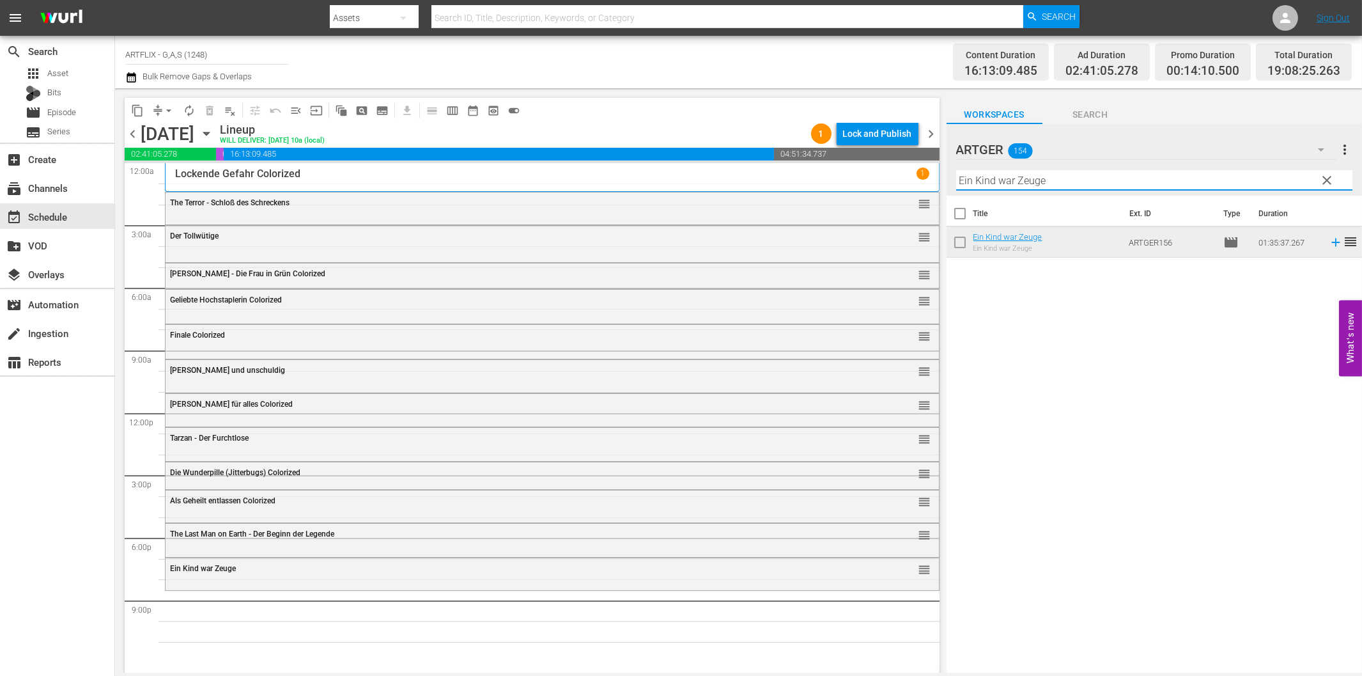
click at [1223, 178] on input "Ein Kind war Zeuge" at bounding box center [1154, 180] width 396 height 20
paste input "Die Abenteuer des Fu Man Chu Colorized"
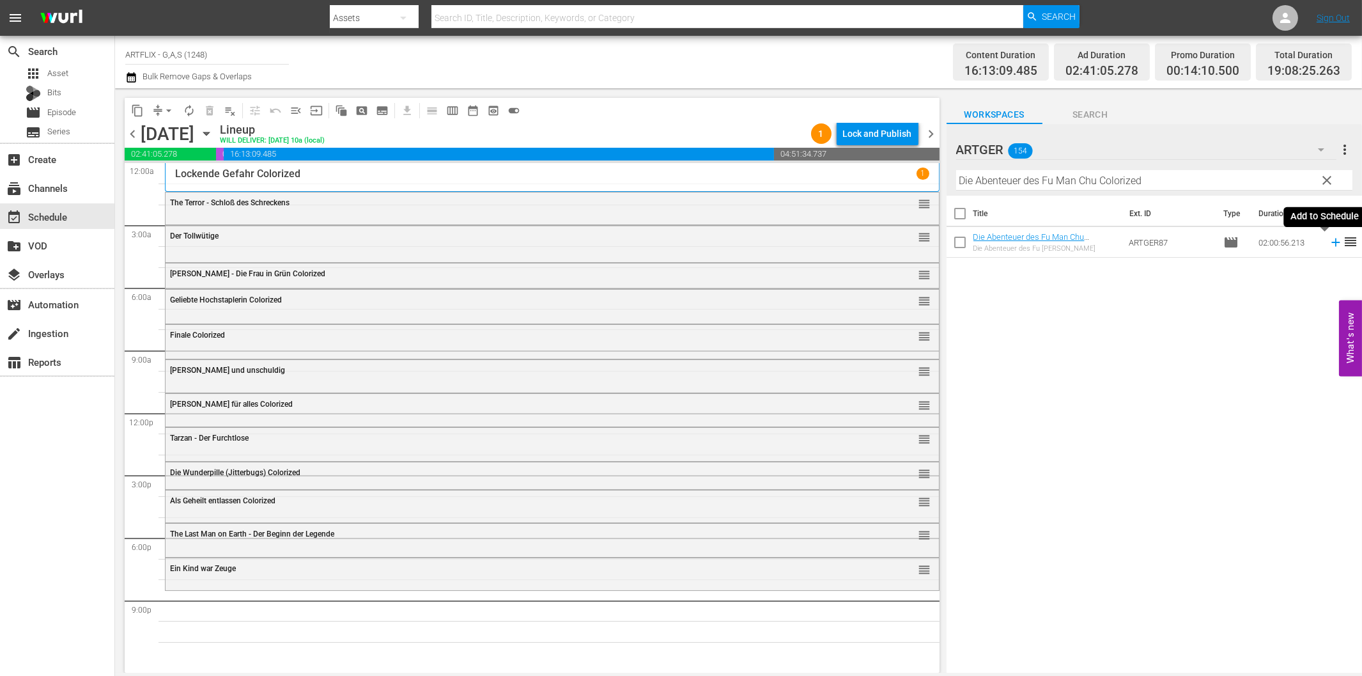
click at [1329, 240] on icon at bounding box center [1336, 242] width 14 height 14
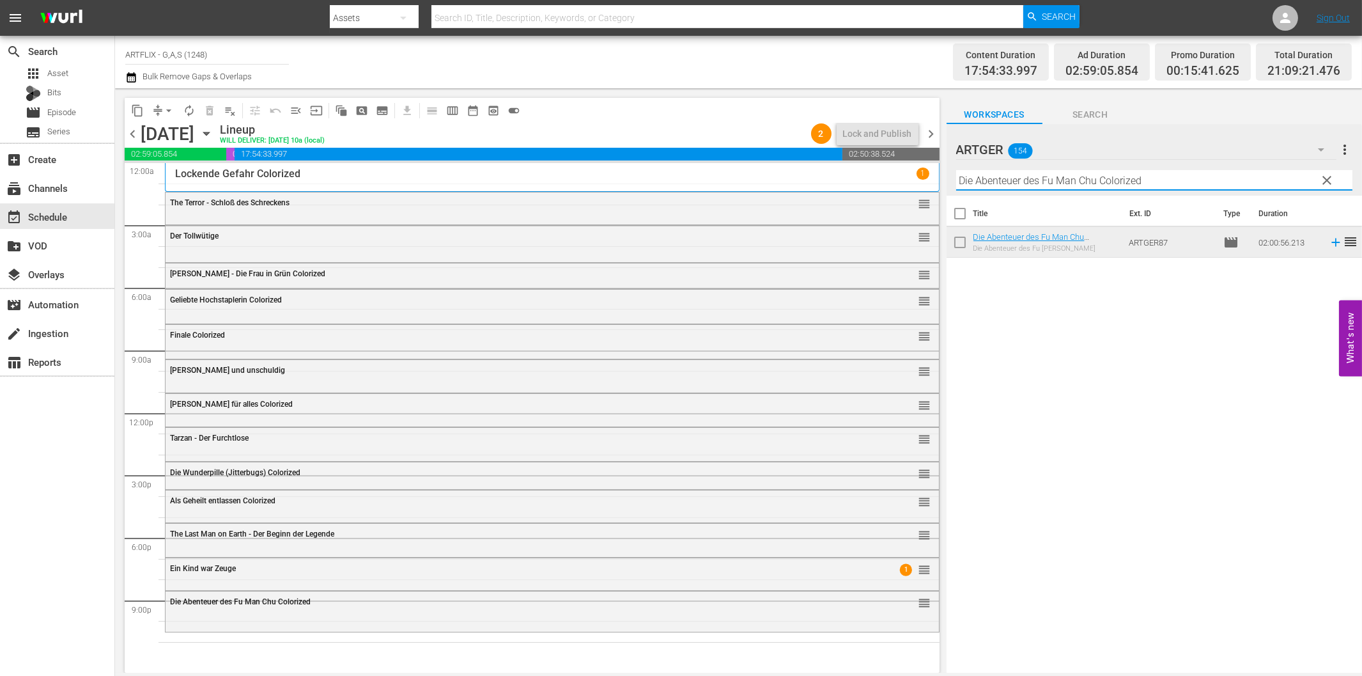
click at [1007, 186] on input "Die Abenteuer des Fu Man Chu Colorized" at bounding box center [1154, 180] width 396 height 20
paste input "Sein letzter Kampf"
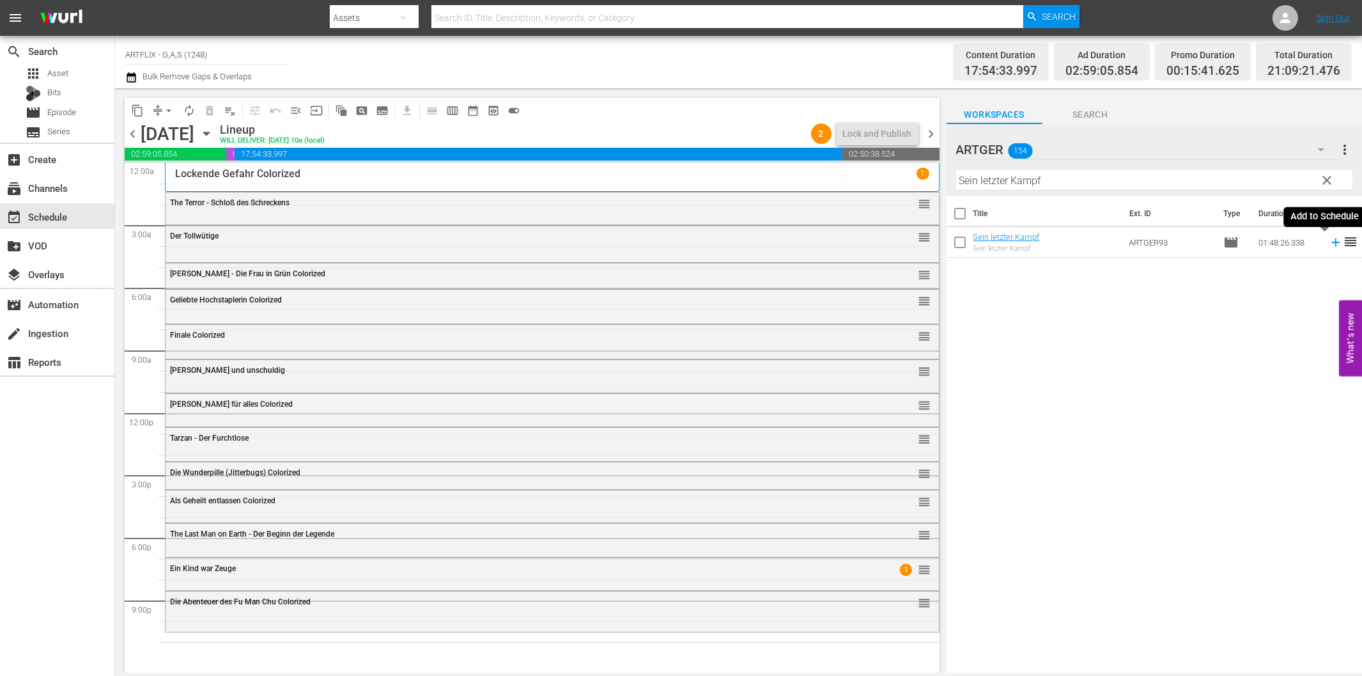
click at [1329, 241] on icon at bounding box center [1336, 242] width 14 height 14
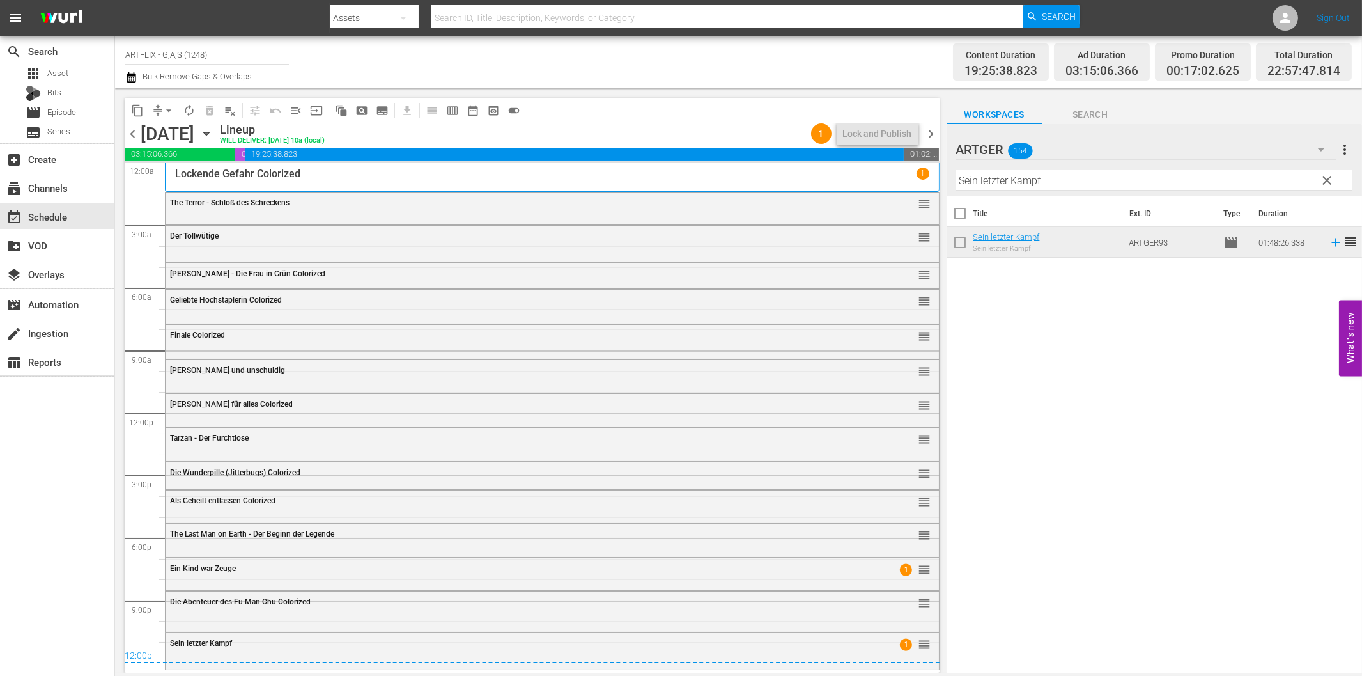
drag, startPoint x: 936, startPoint y: 135, endPoint x: 989, endPoint y: 173, distance: 66.0
click at [936, 135] on span "chevron_right" at bounding box center [932, 134] width 16 height 16
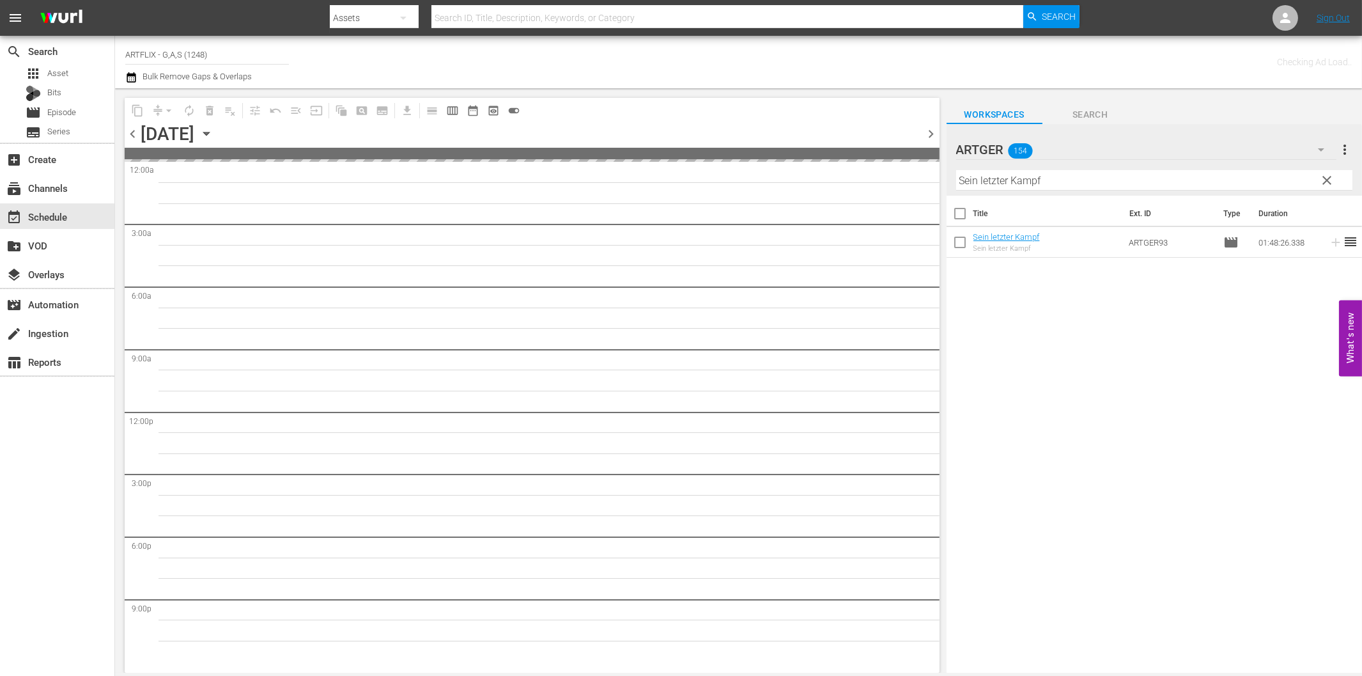
click at [1025, 174] on input "Sein letzter Kampf" at bounding box center [1154, 180] width 396 height 20
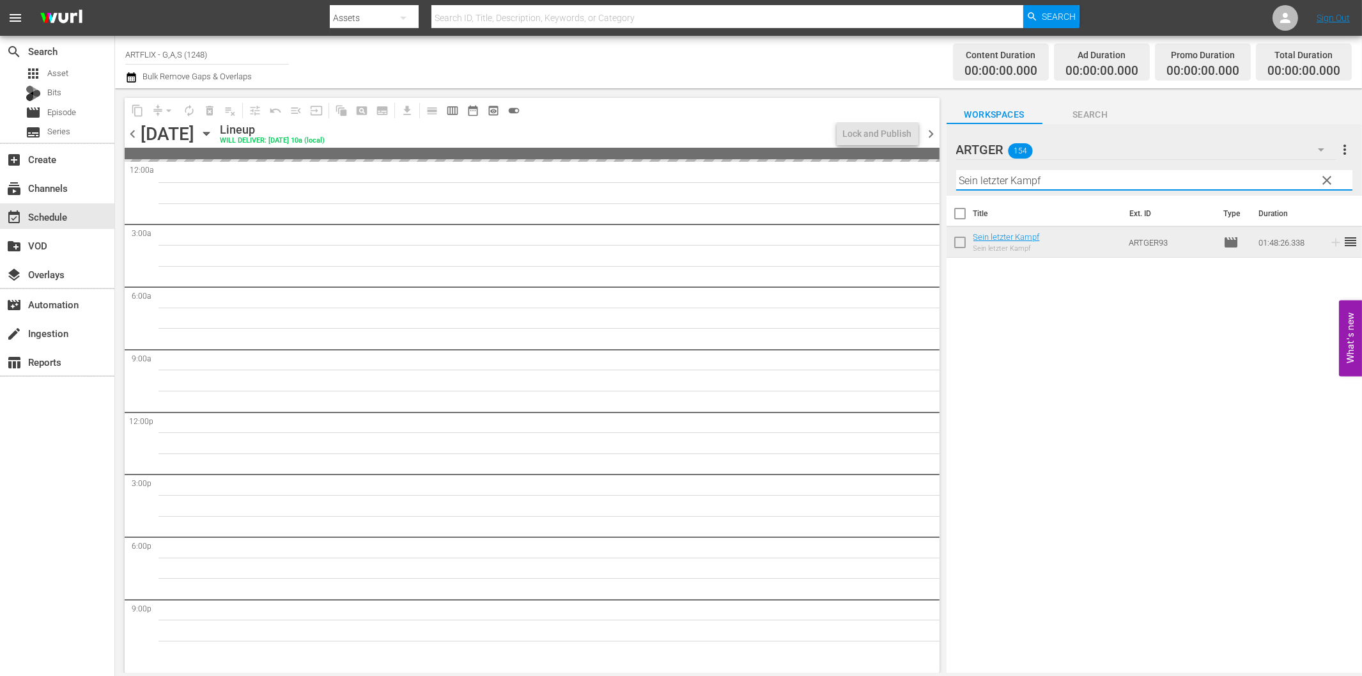
paste input "Tanz der toten [PERSON_NAME]"
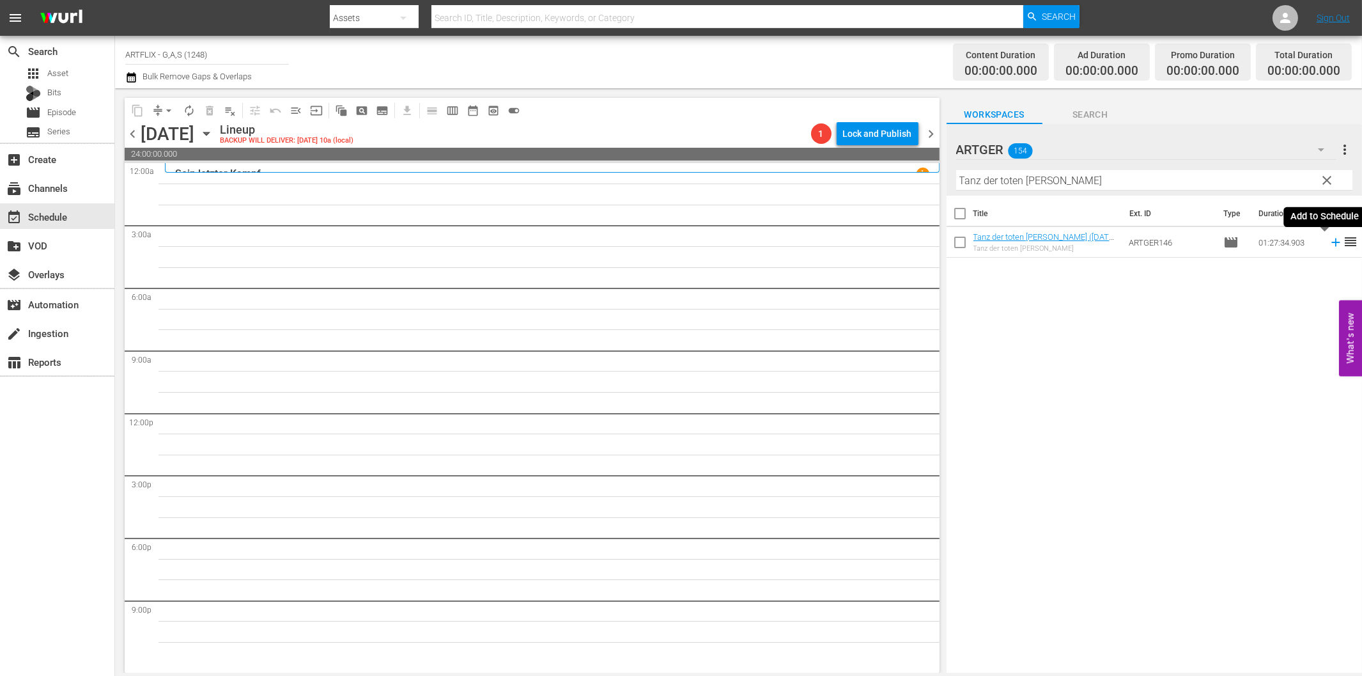
click at [1331, 243] on icon at bounding box center [1335, 242] width 8 height 8
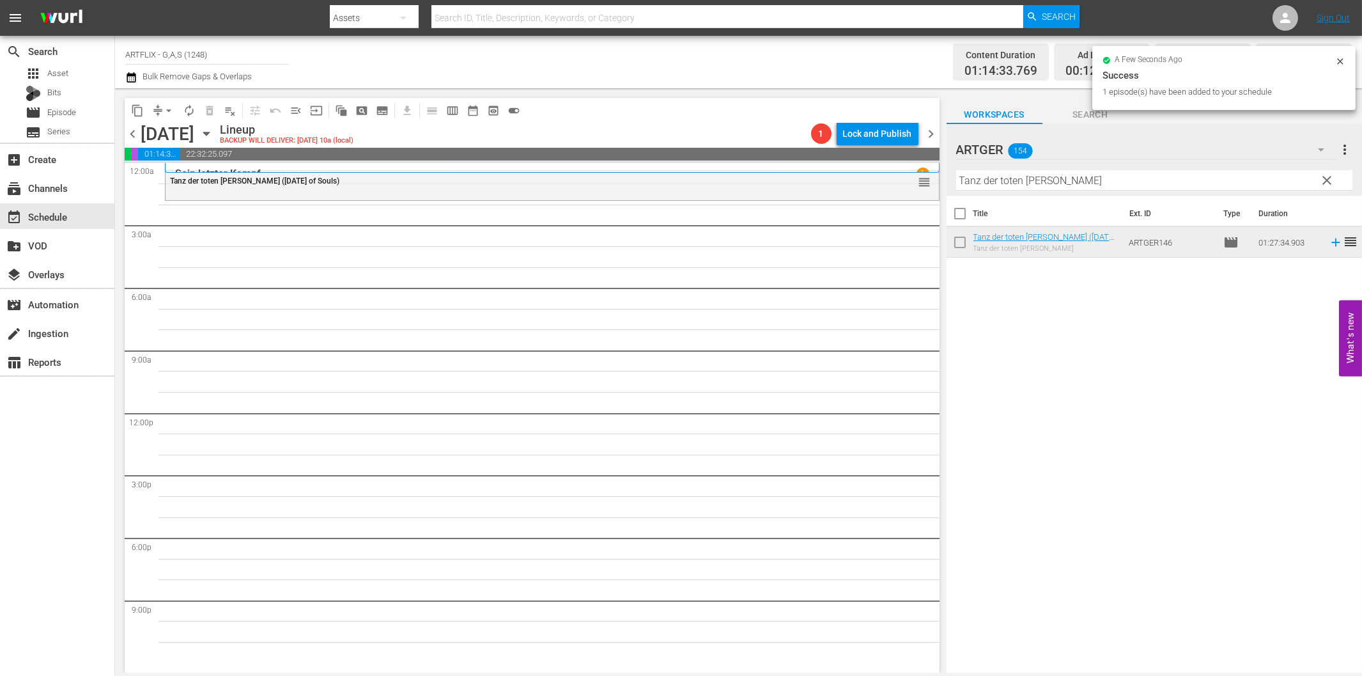
click at [975, 182] on input "Tanz der toten [PERSON_NAME]" at bounding box center [1154, 180] width 396 height 20
paste input "Strike Force - Die Spezialeinheit"
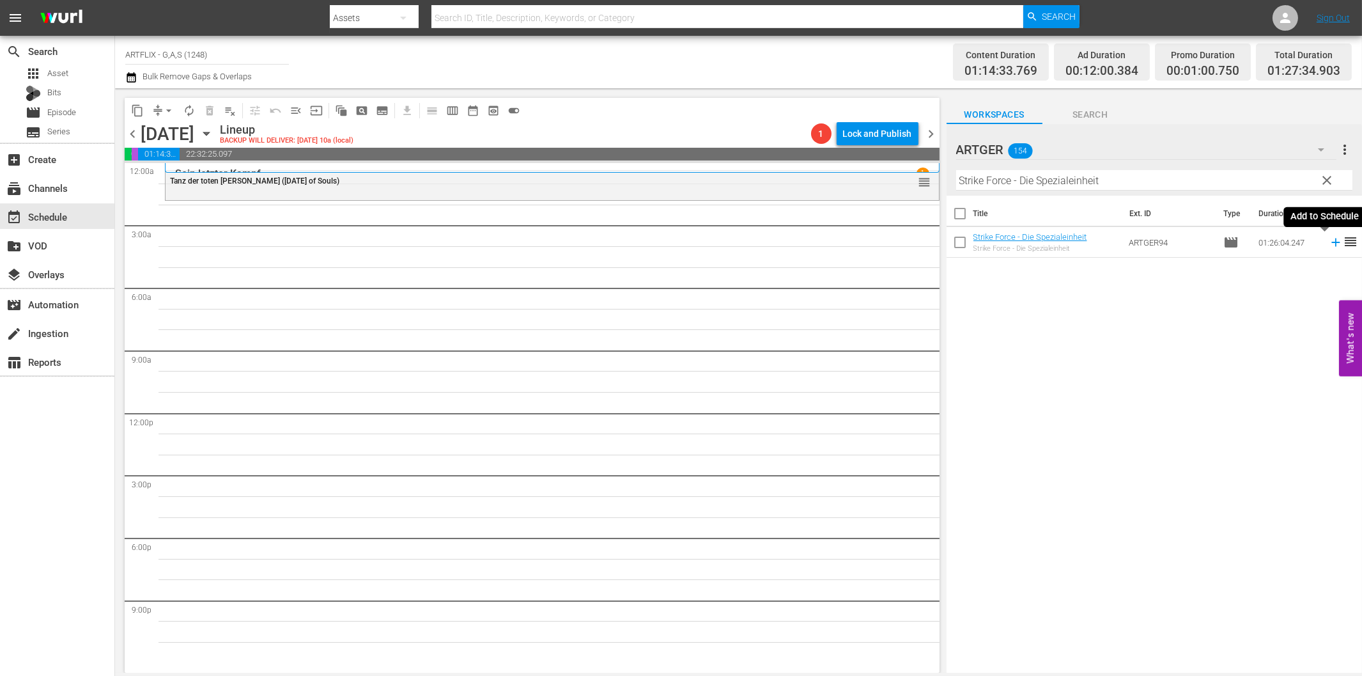
click at [1331, 245] on icon at bounding box center [1335, 242] width 8 height 8
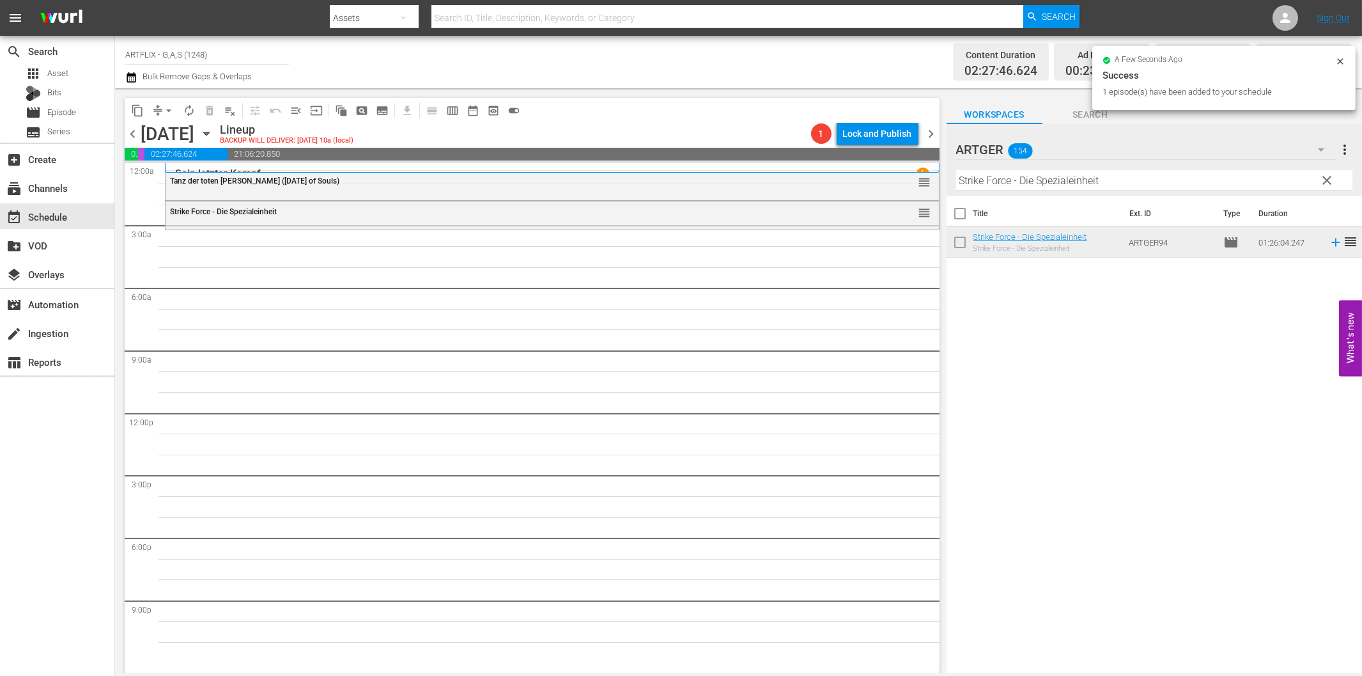
click at [1007, 189] on input "Strike Force - Die Spezialeinheit" at bounding box center [1154, 180] width 396 height 20
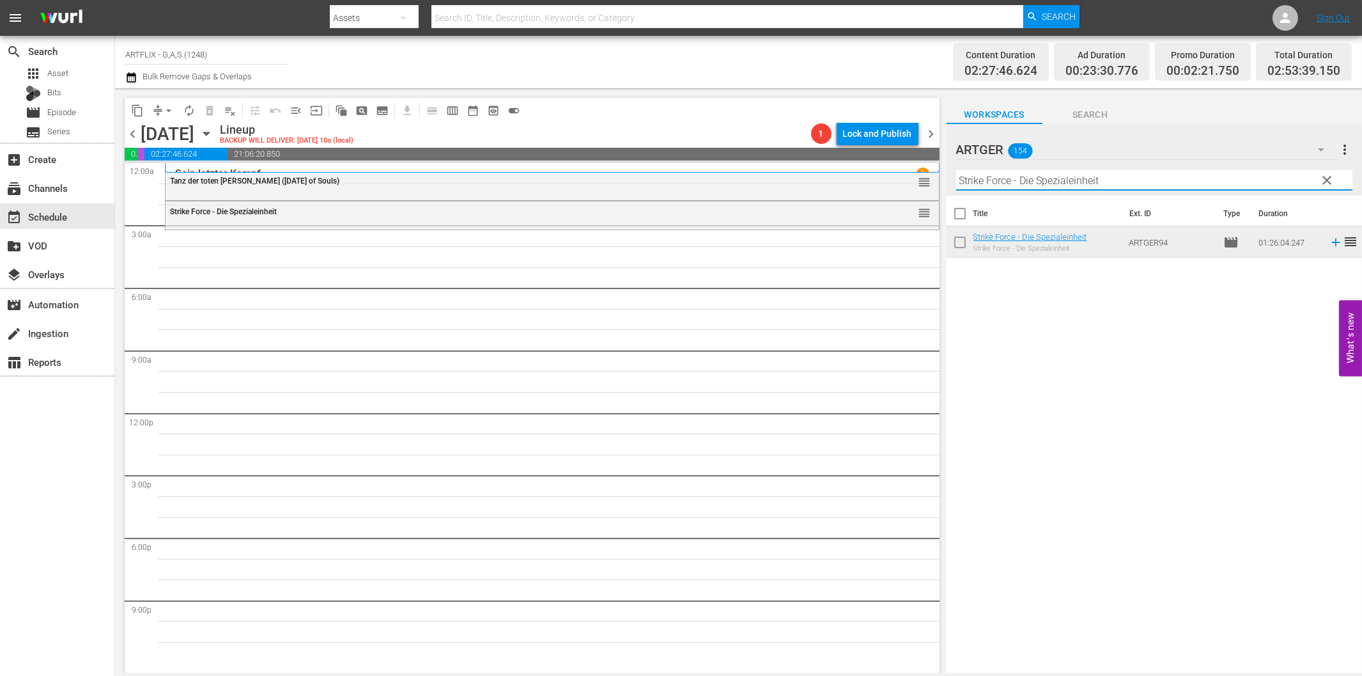
paste input "Die unbesiegbaren Drei"
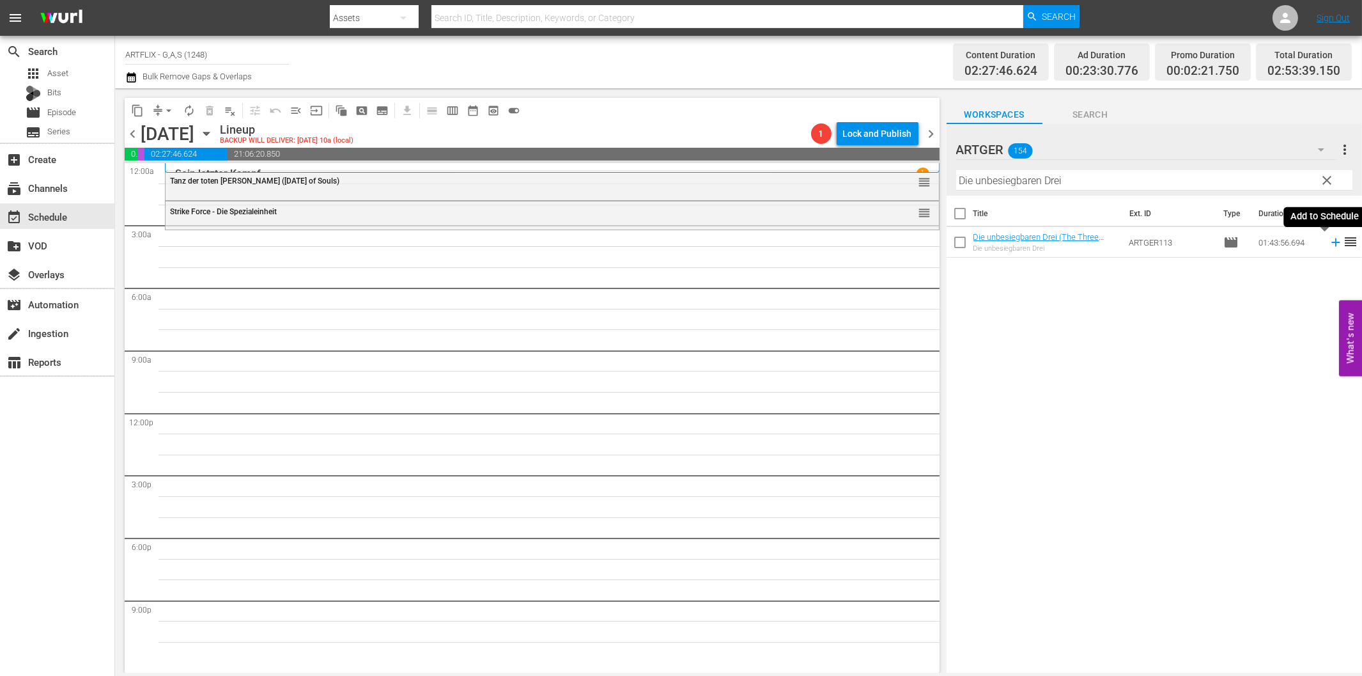
click at [1329, 240] on icon at bounding box center [1336, 242] width 14 height 14
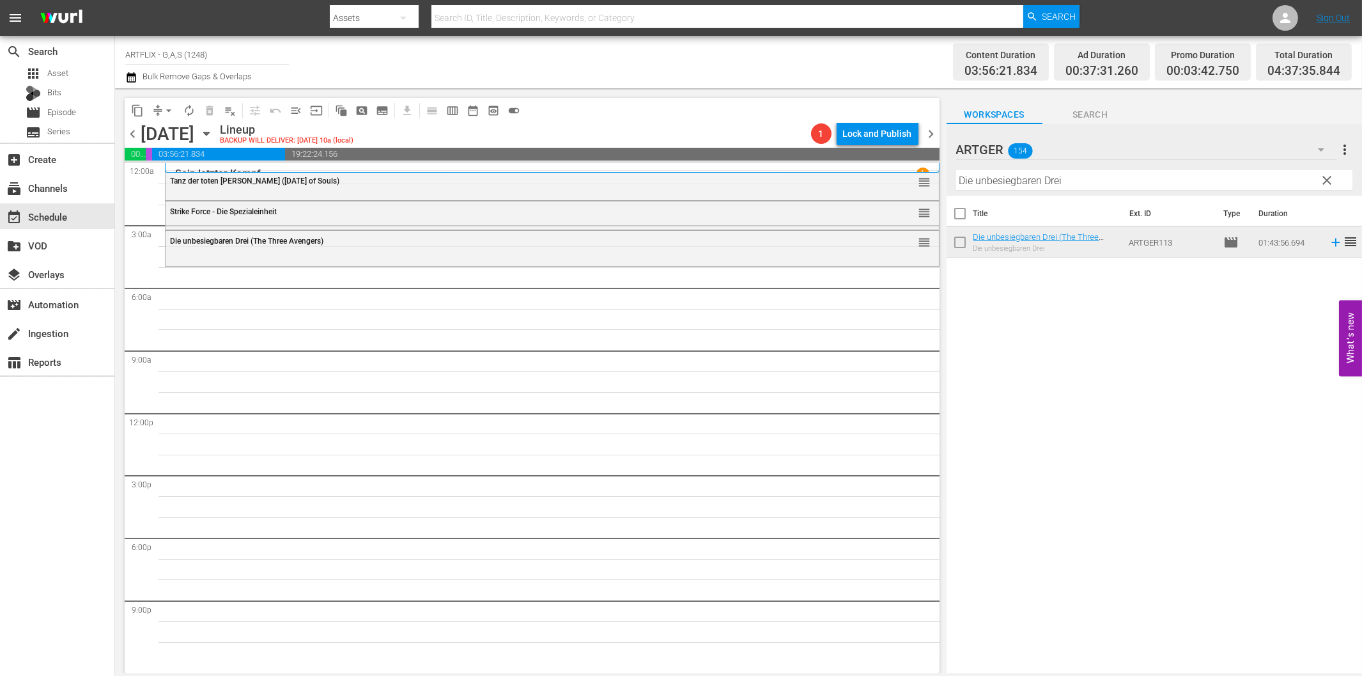
click at [994, 178] on input "Die unbesiegbaren Drei" at bounding box center [1154, 180] width 396 height 20
paste input "er vierte [PERSON_NAME]"
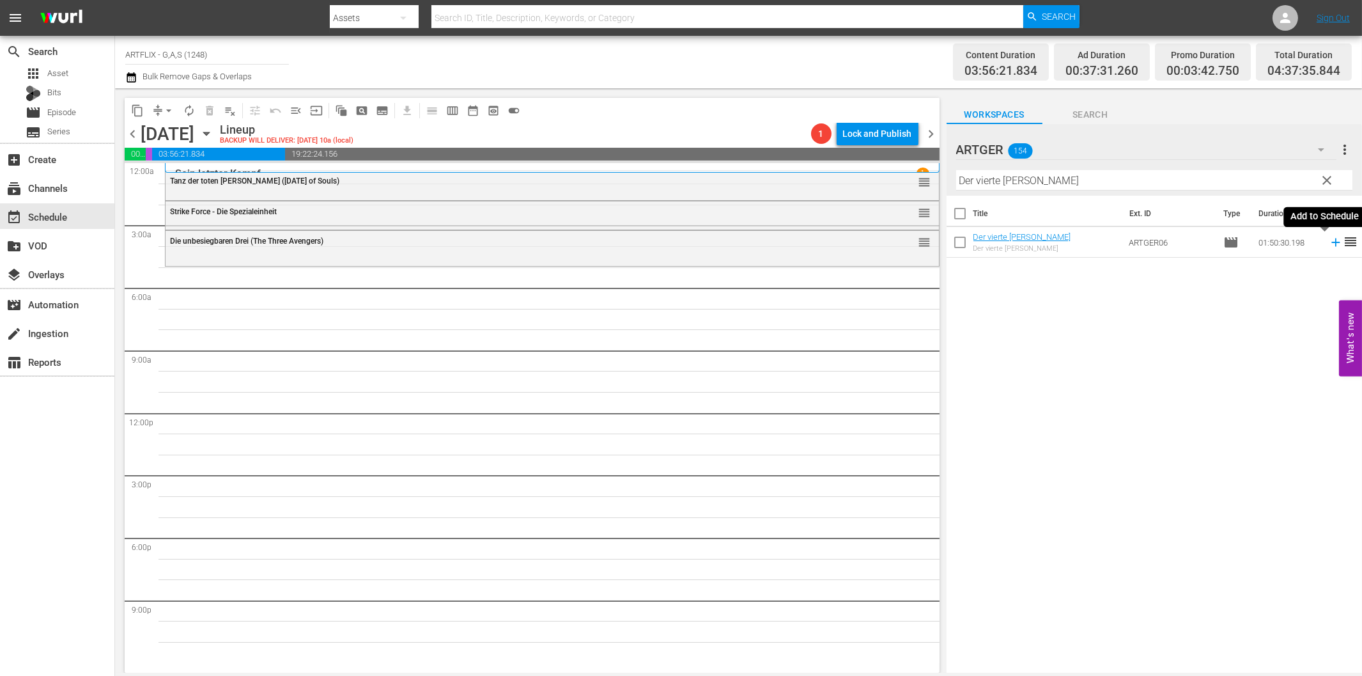
click at [1329, 240] on icon at bounding box center [1336, 242] width 14 height 14
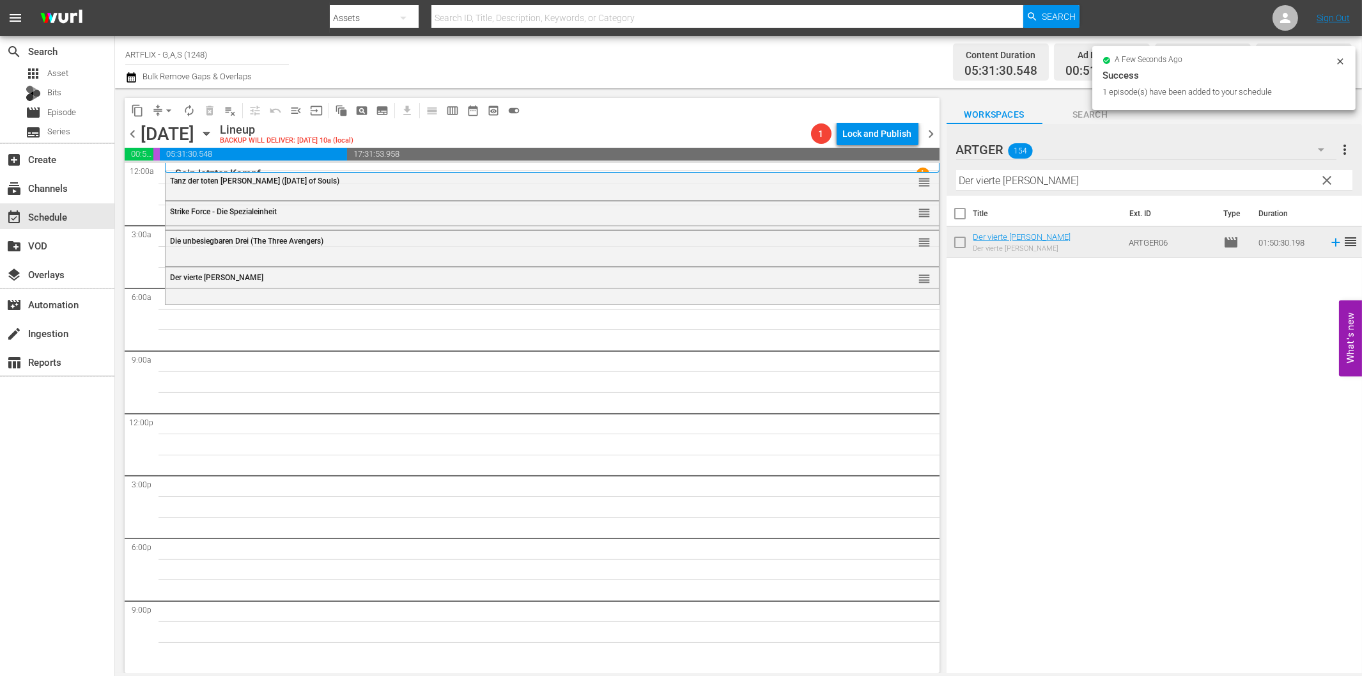
click at [998, 180] on input "Der vierte [PERSON_NAME]" at bounding box center [1154, 180] width 396 height 20
paste input "Vier junge Detektive"
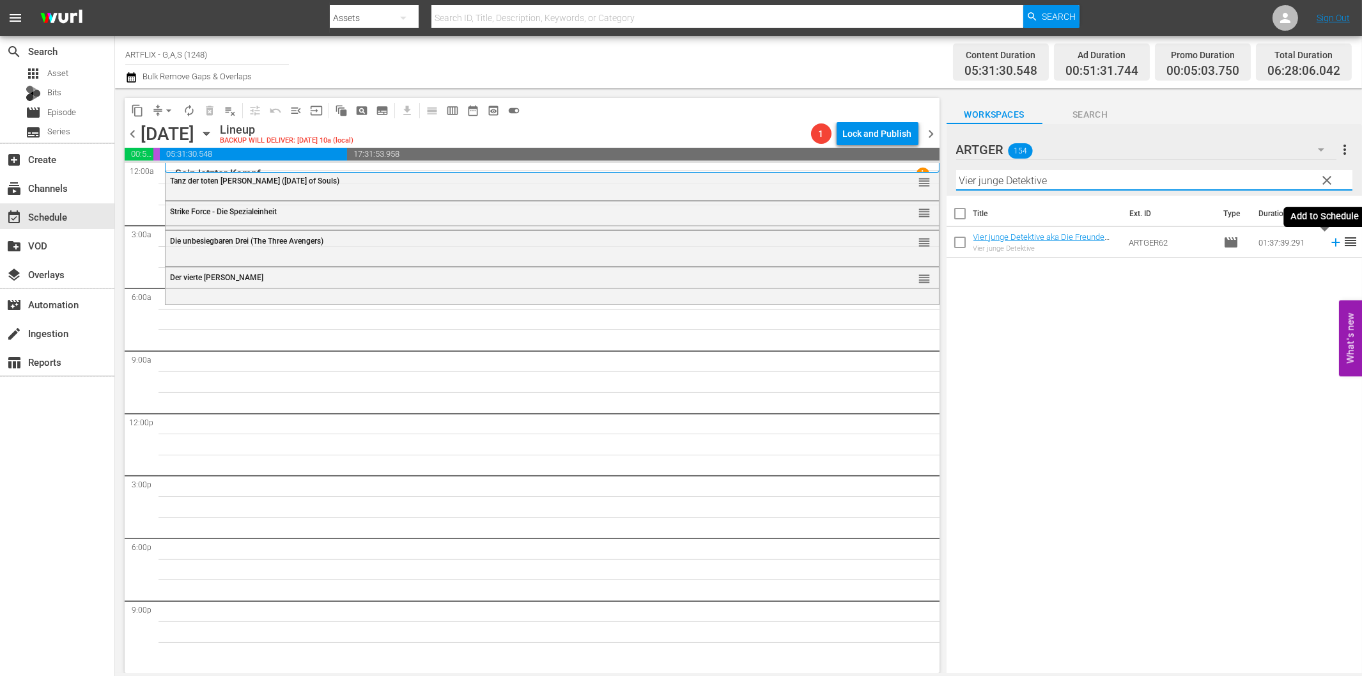
click at [1329, 238] on icon at bounding box center [1336, 242] width 14 height 14
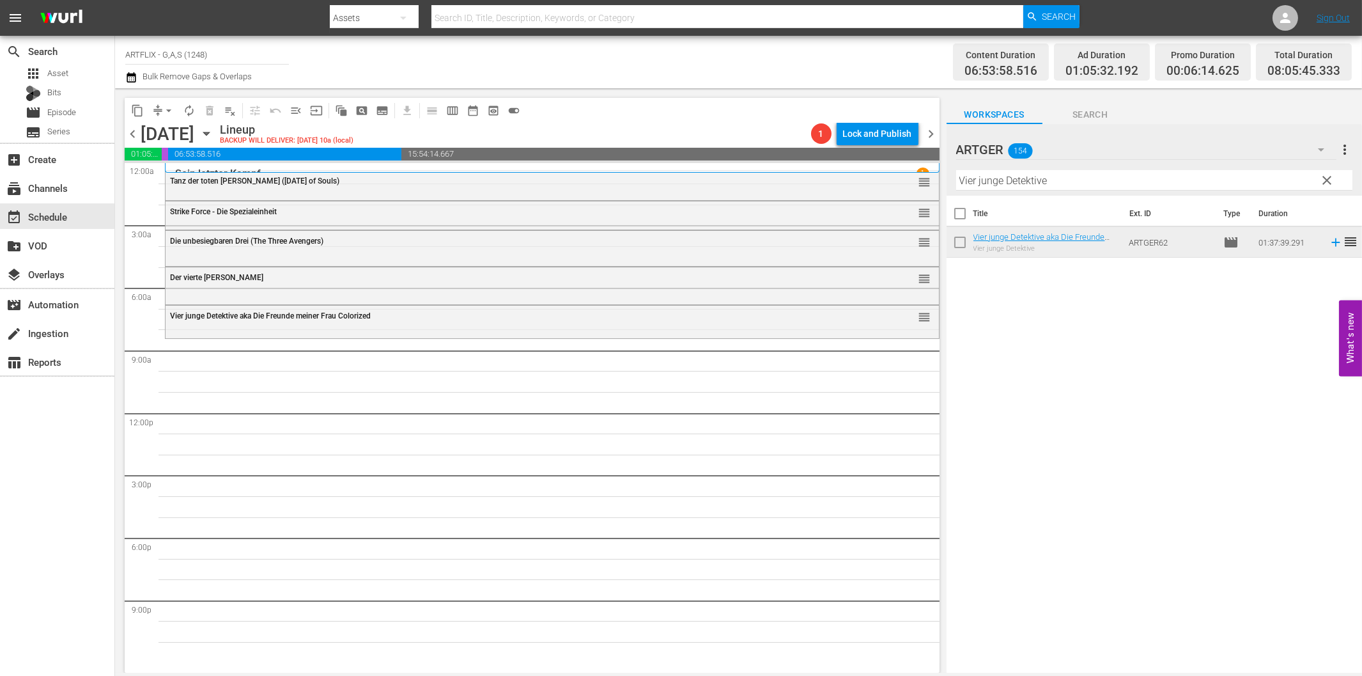
click at [973, 181] on input "Vier junge Detektive" at bounding box center [1154, 180] width 396 height 20
paste input "Dick und Doof erben eine Insel"
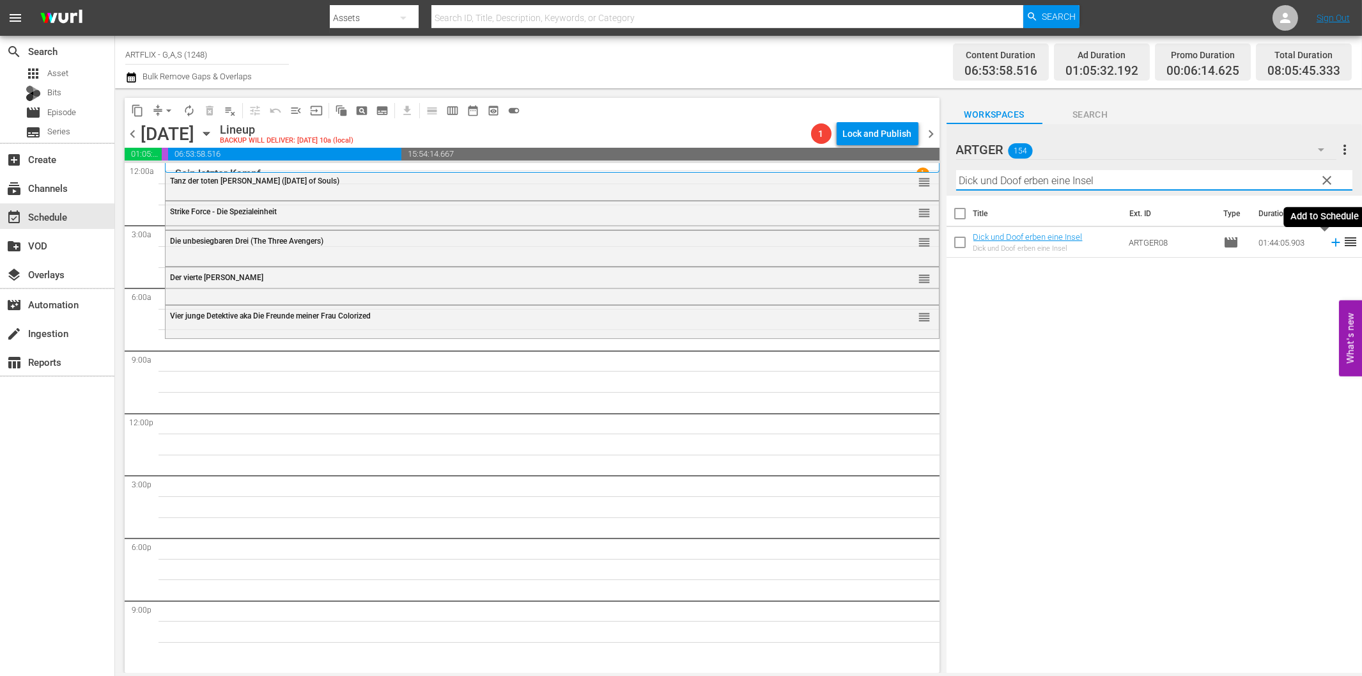
click at [1329, 238] on icon at bounding box center [1336, 242] width 14 height 14
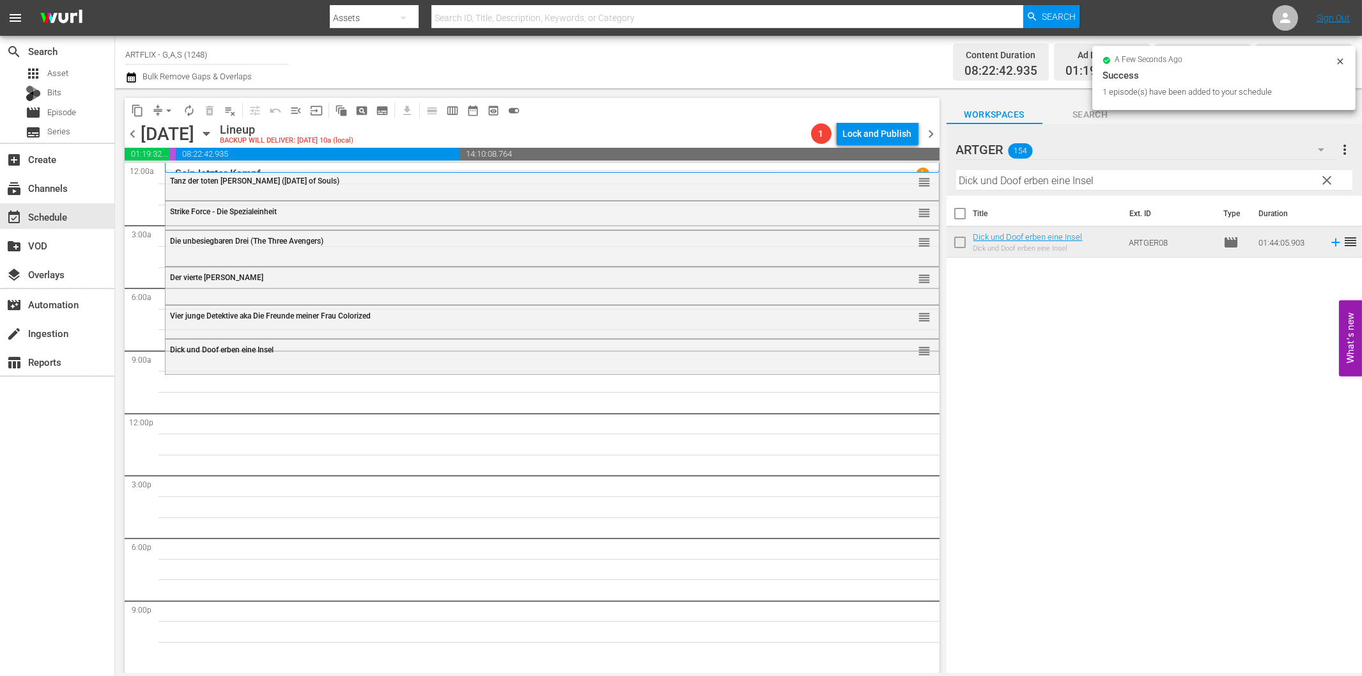
click at [978, 181] on input "Dick und Doof erben eine Insel" at bounding box center [1154, 180] width 396 height 20
paste input "Unser Leben mit Vater"
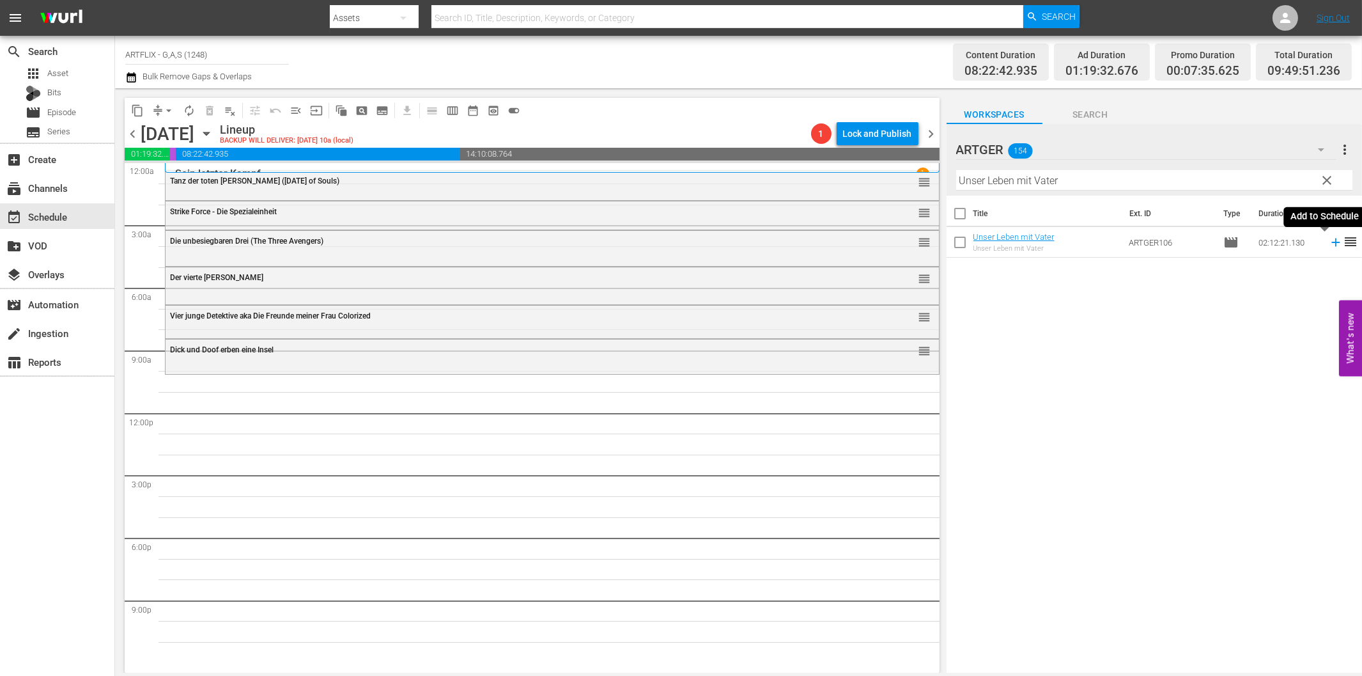
click at [1329, 241] on icon at bounding box center [1336, 242] width 14 height 14
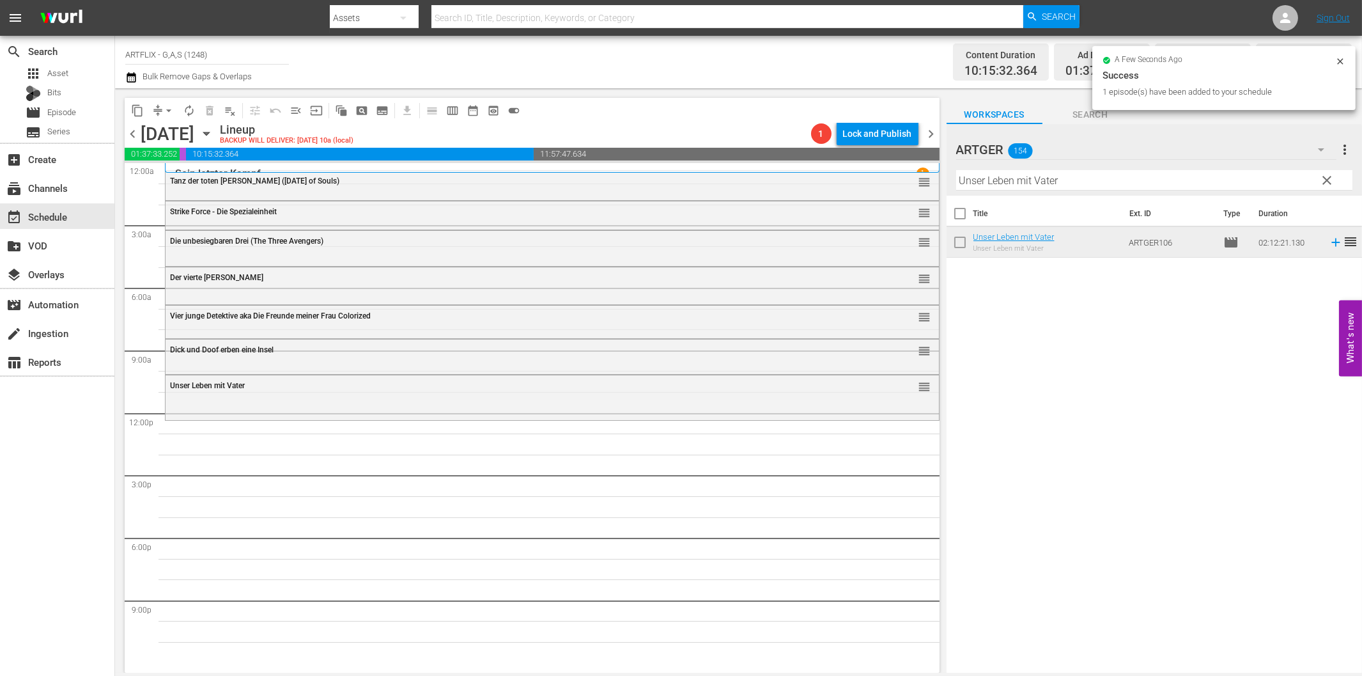
click at [994, 180] on input "Unser Leben mit Vater" at bounding box center [1154, 180] width 396 height 20
paste input "Schön muss man sein"
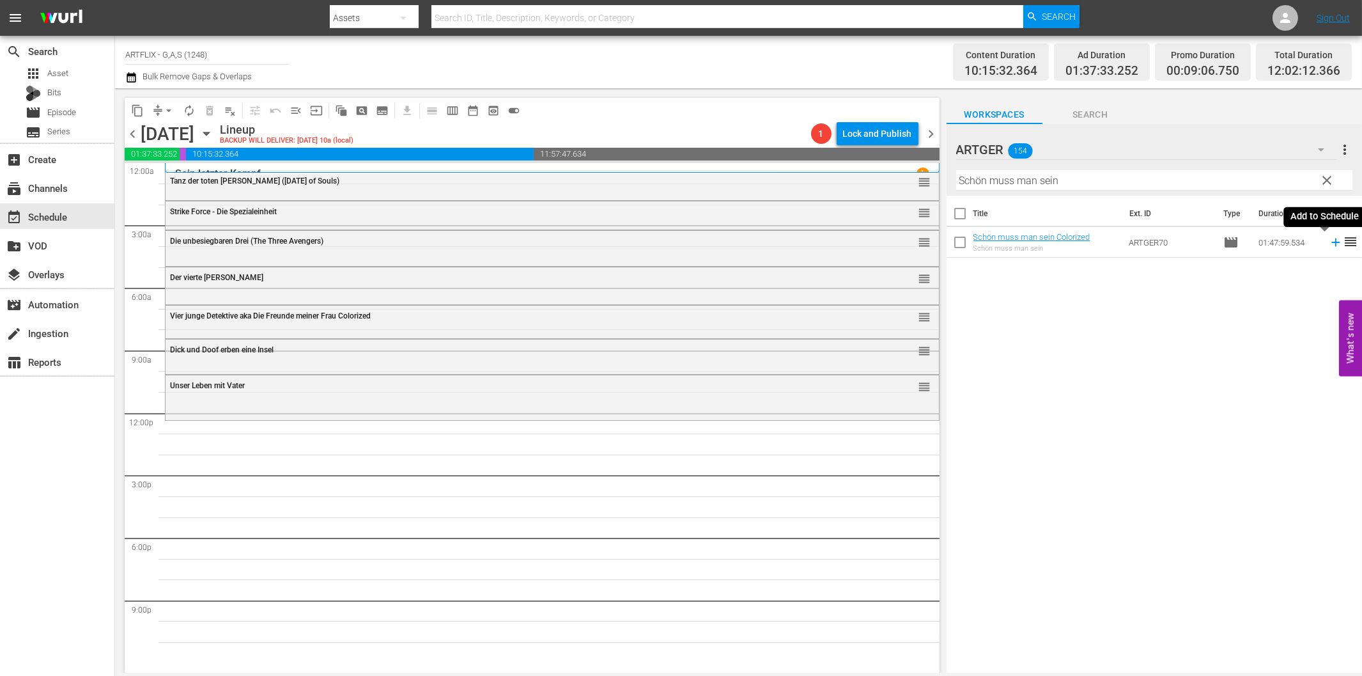
click at [1329, 241] on icon at bounding box center [1336, 242] width 14 height 14
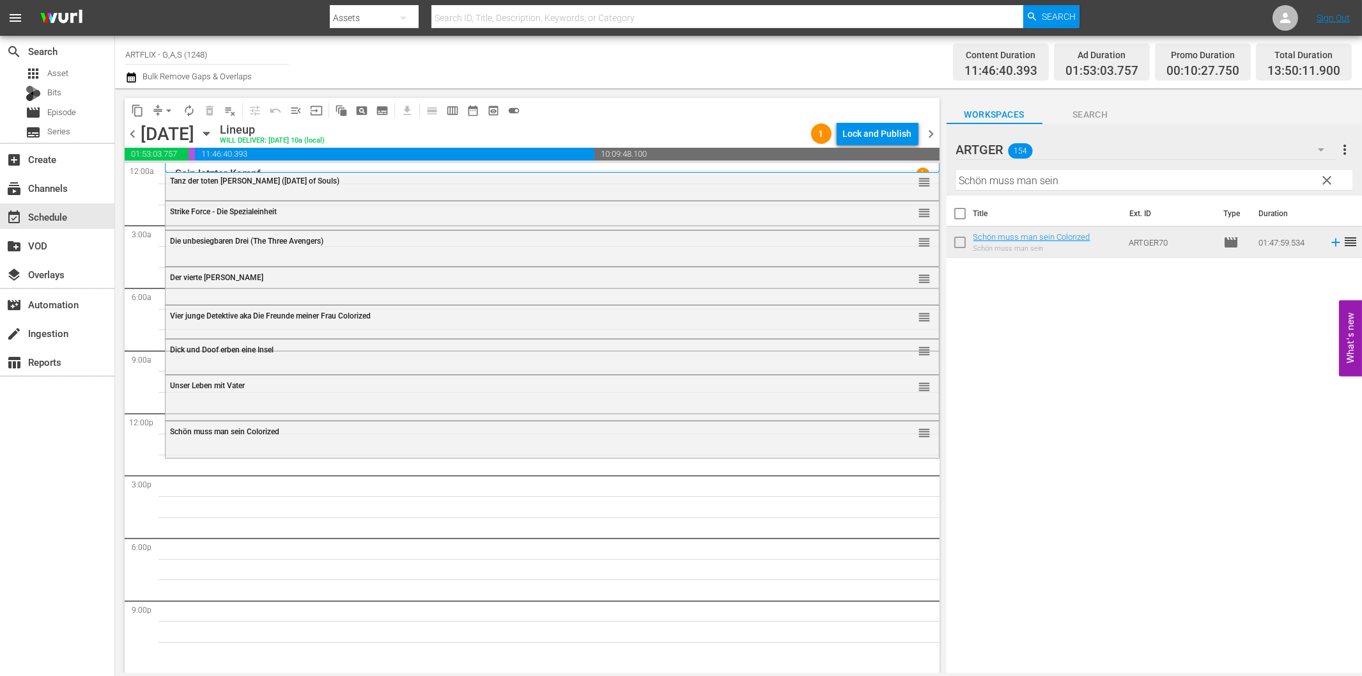
click at [1049, 185] on input "Schön muss man sein" at bounding box center [1154, 180] width 396 height 20
paste input "Ein Herz [PERSON_NAME]"
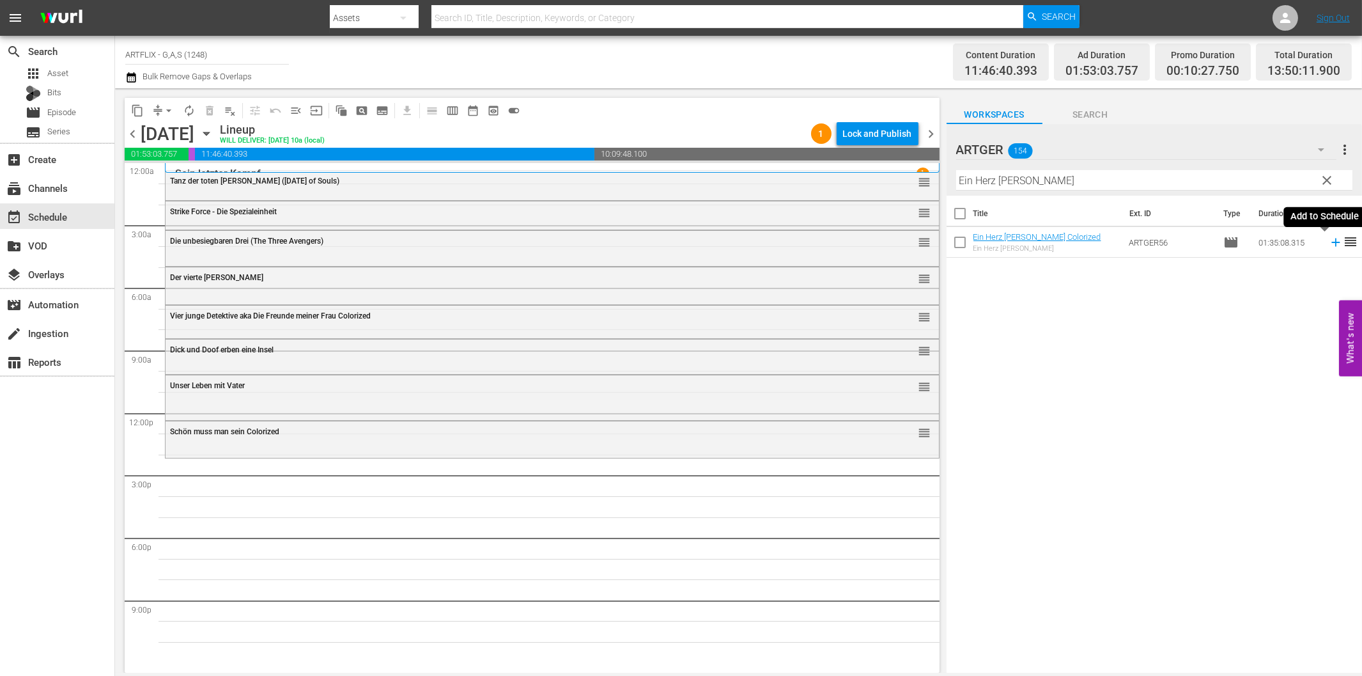
click at [1329, 245] on icon at bounding box center [1336, 242] width 14 height 14
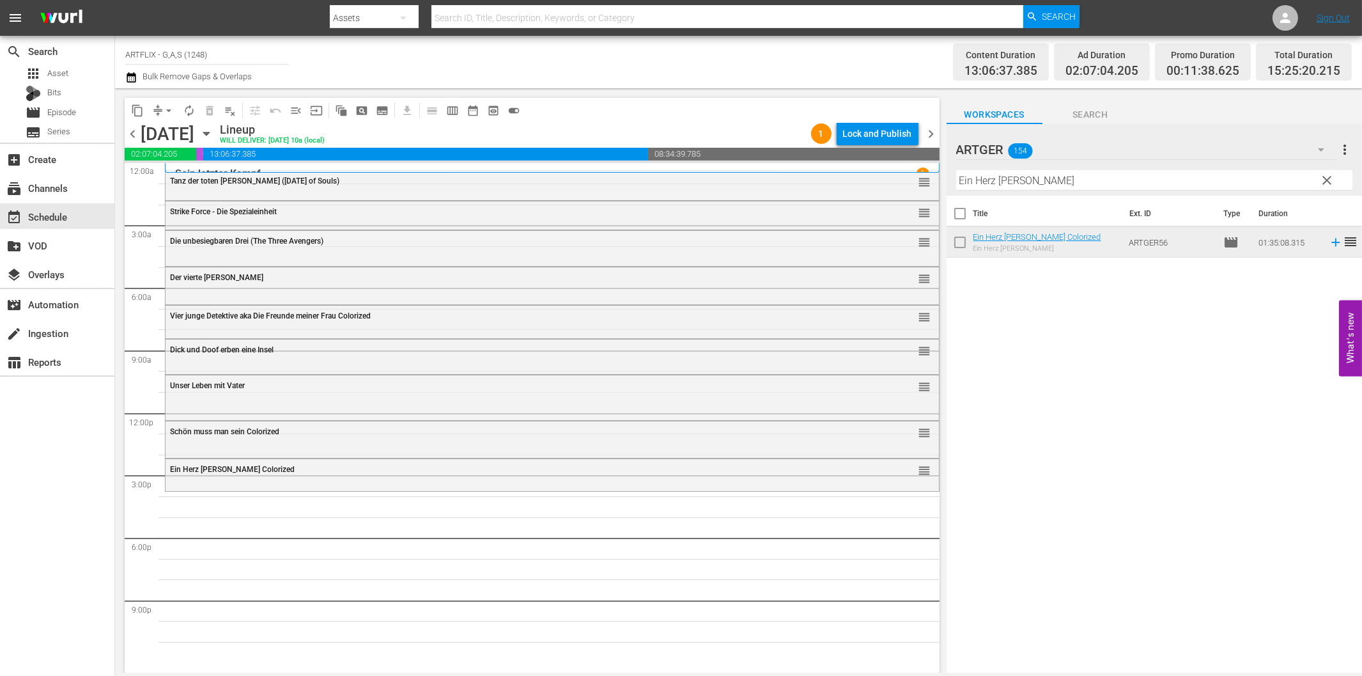
click at [1051, 178] on input "Ein Herz [PERSON_NAME]" at bounding box center [1154, 180] width 396 height 20
paste input "Das Schwert von Persien"
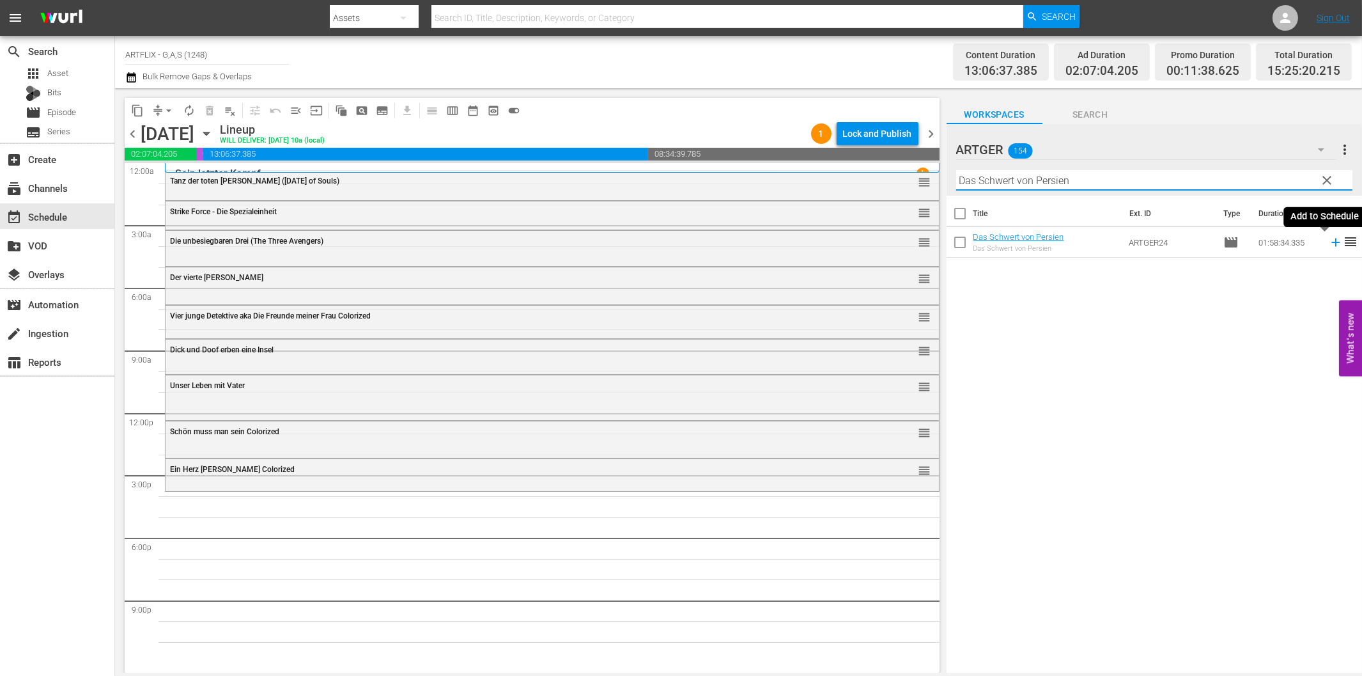
drag, startPoint x: 1322, startPoint y: 244, endPoint x: 1302, endPoint y: 246, distance: 19.3
click at [1329, 244] on icon at bounding box center [1336, 242] width 14 height 14
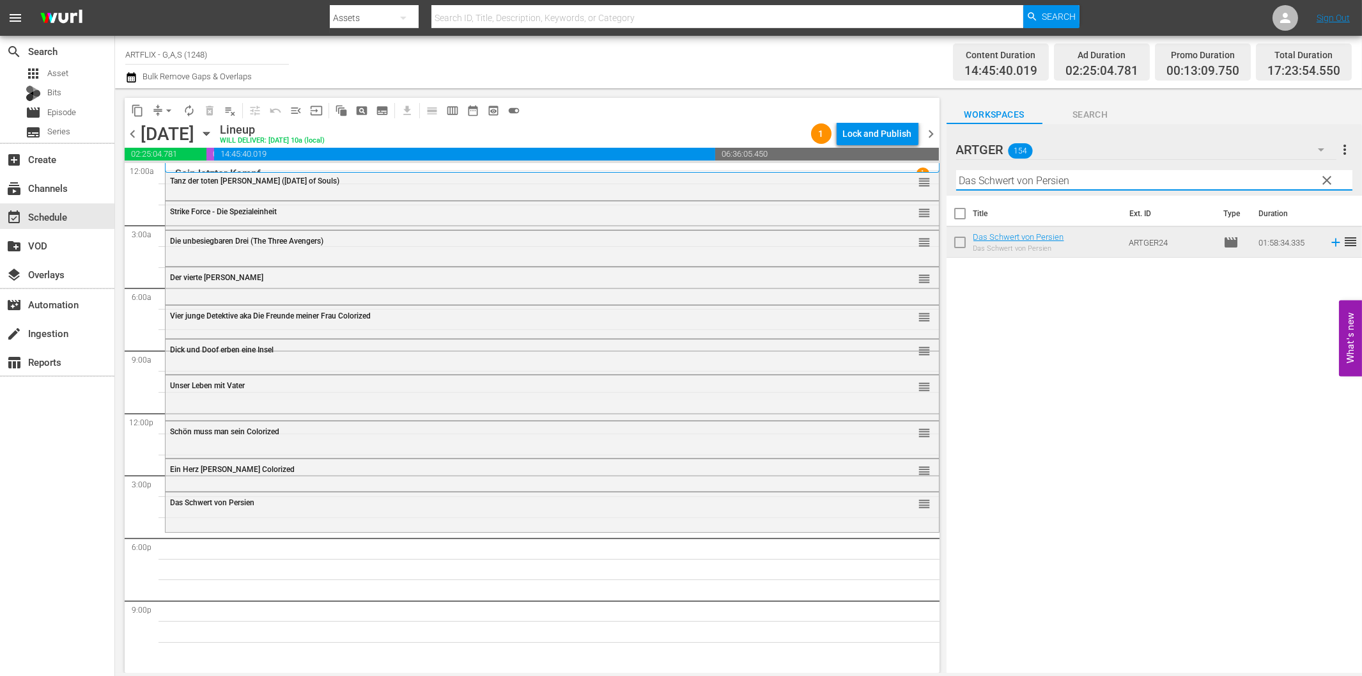
click at [1171, 184] on input "Das Schwert von Persien" at bounding box center [1154, 180] width 396 height 20
paste input "Stürme über [GEOGRAPHIC_DATA]"
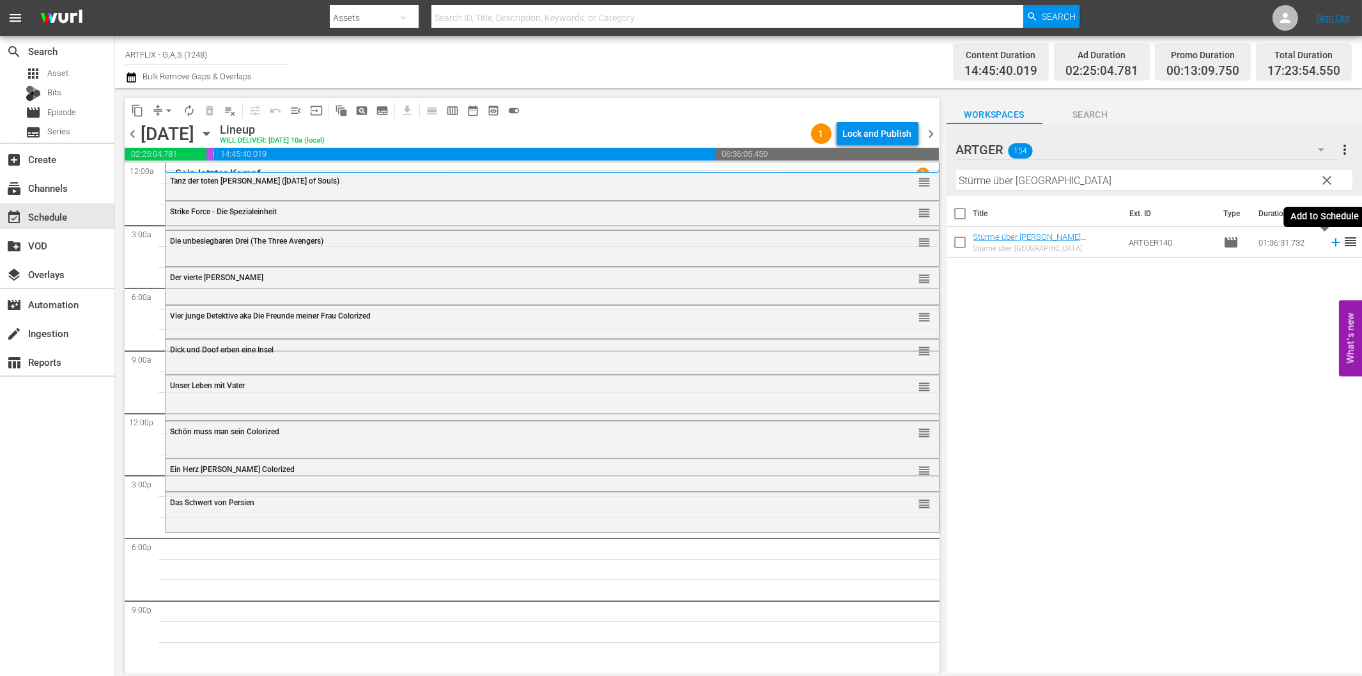
click at [1329, 238] on icon at bounding box center [1336, 242] width 14 height 14
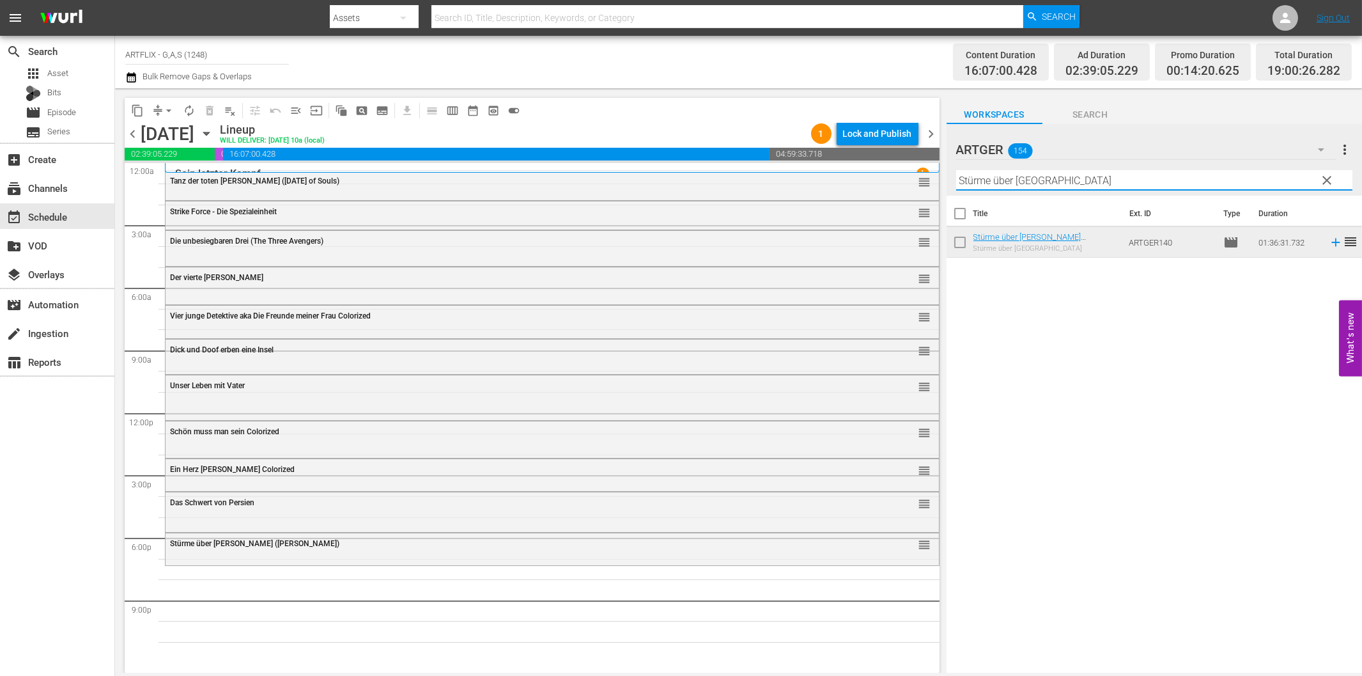
click at [992, 182] on input "Stürme über [GEOGRAPHIC_DATA]" at bounding box center [1154, 180] width 396 height 20
paste input "[PERSON_NAME] - Juwelenraub"
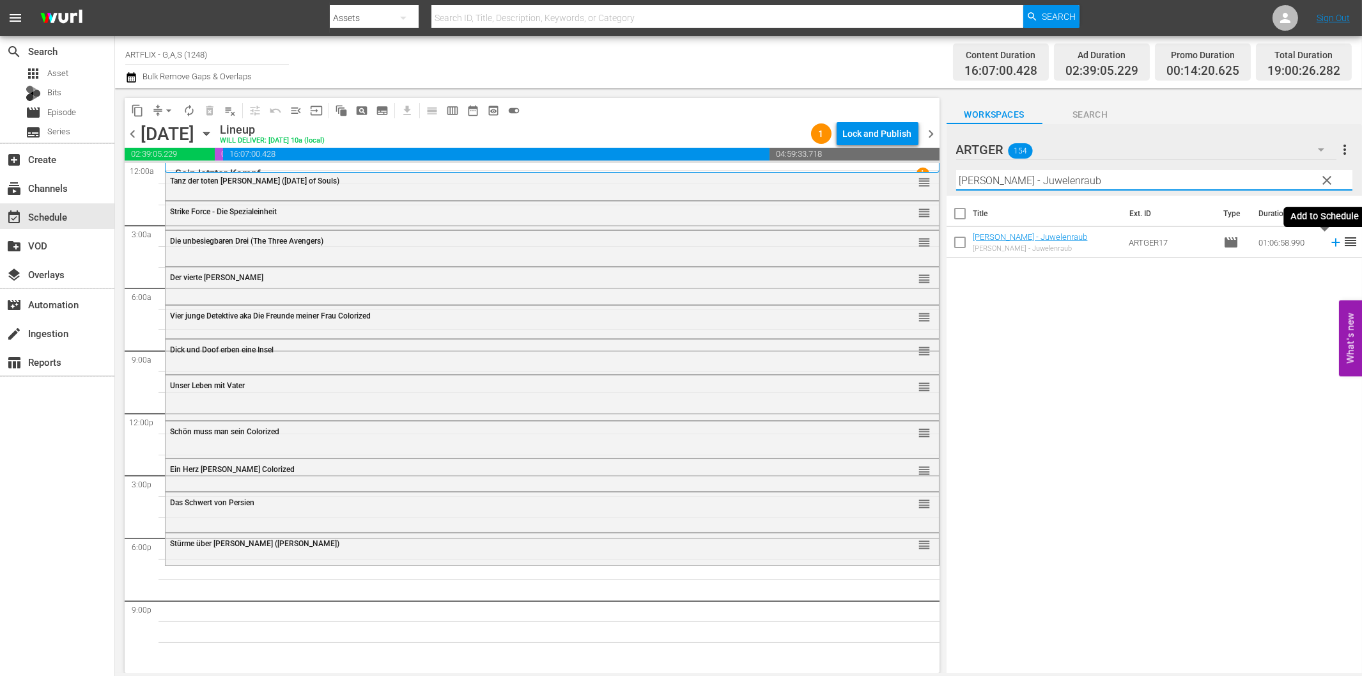
click at [1331, 243] on icon at bounding box center [1335, 242] width 8 height 8
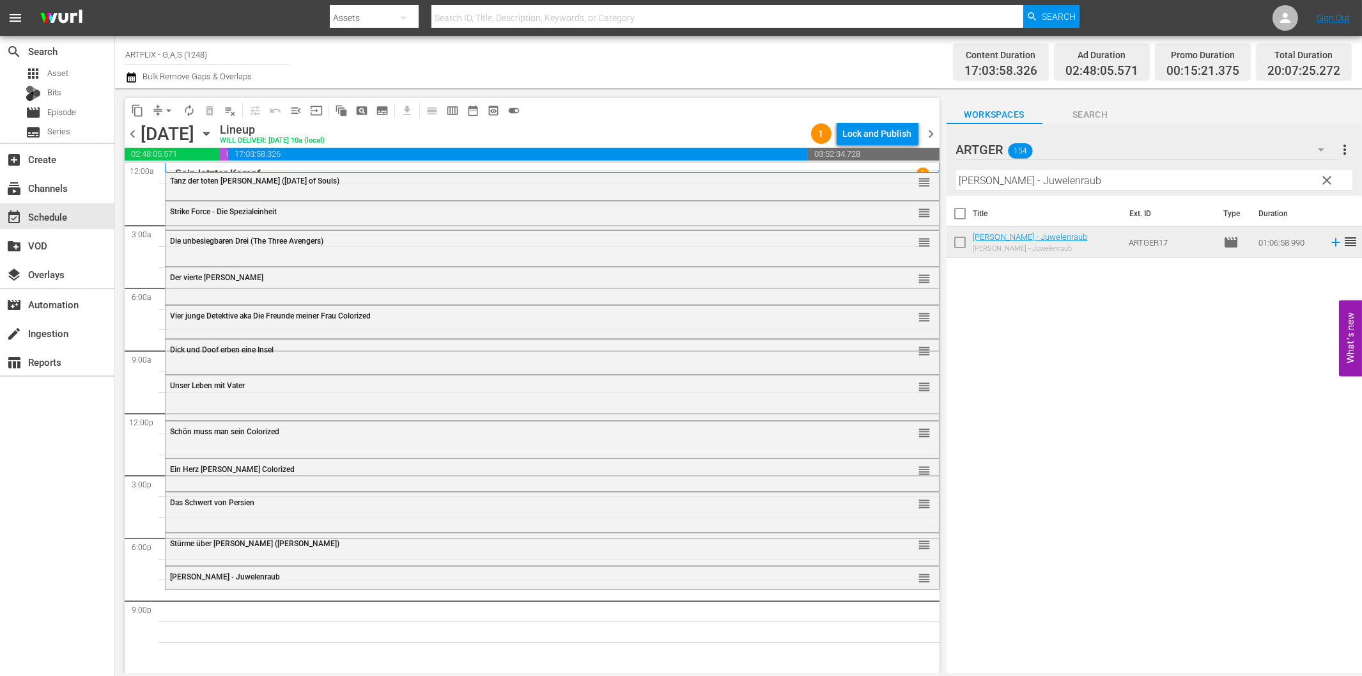
click at [998, 175] on input "[PERSON_NAME] - Juwelenraub" at bounding box center [1154, 180] width 396 height 20
paste input "Running Hero (Soldier of Fortune)"
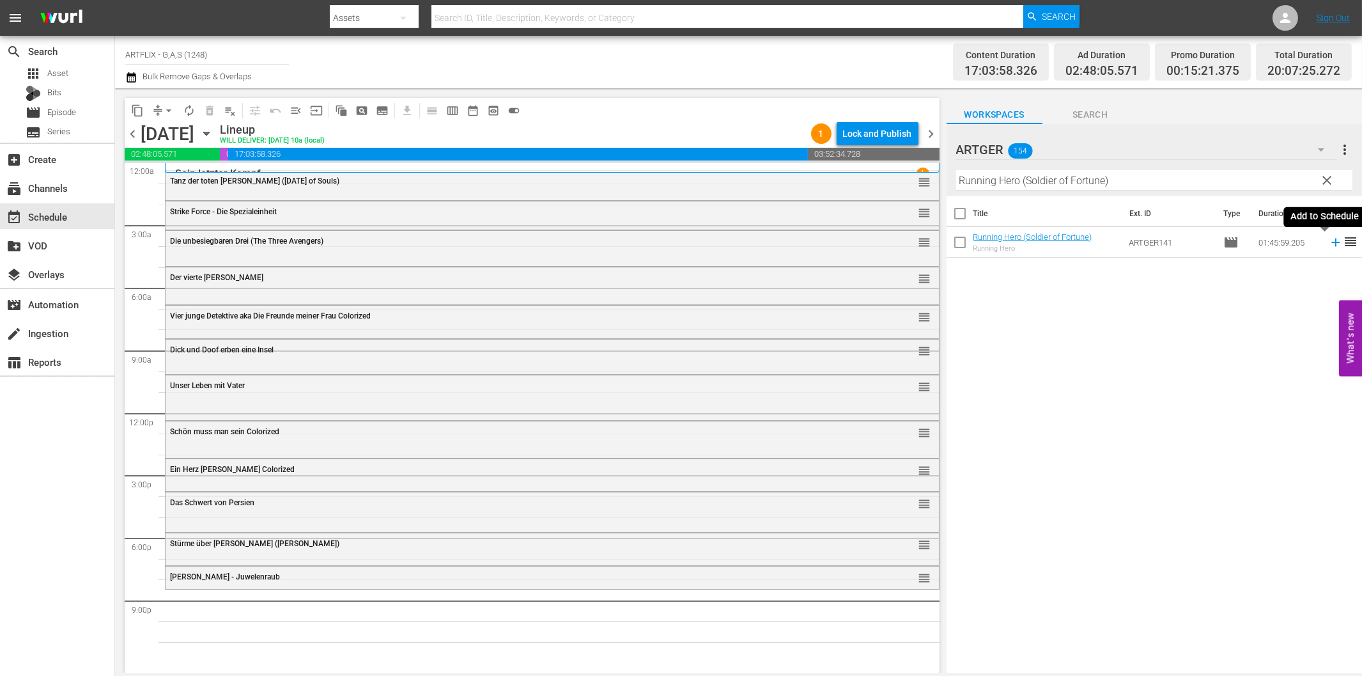
click at [1331, 238] on icon at bounding box center [1335, 242] width 8 height 8
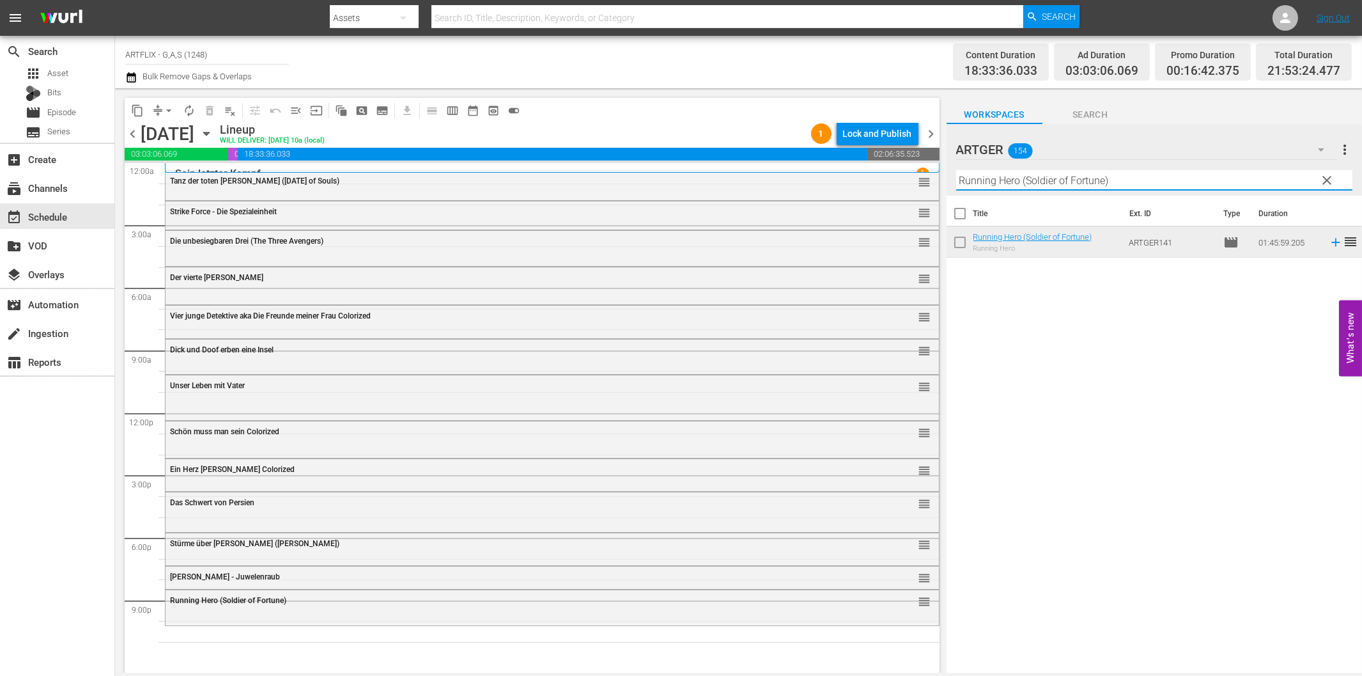
click at [965, 186] on input "Running Hero (Soldier of Fortune)" at bounding box center [1154, 180] width 396 height 20
paste input "Die Teufelsbestie"
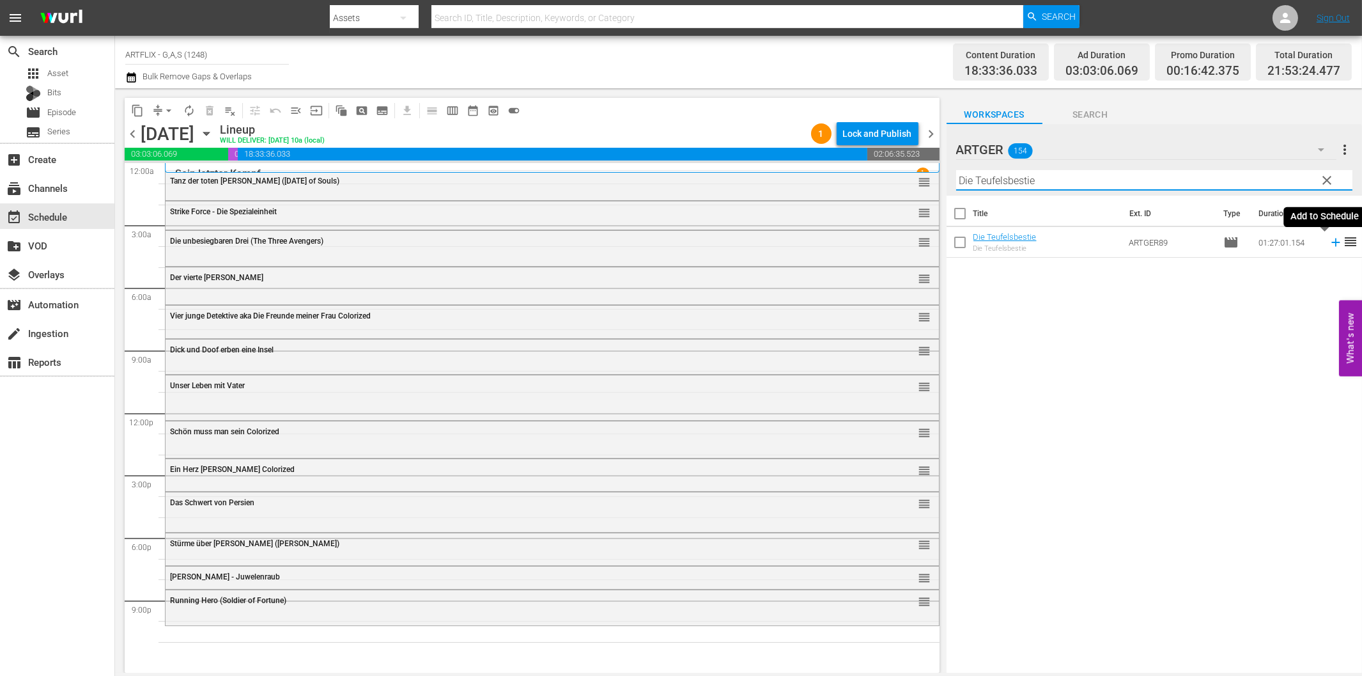
click at [1329, 241] on icon at bounding box center [1336, 242] width 14 height 14
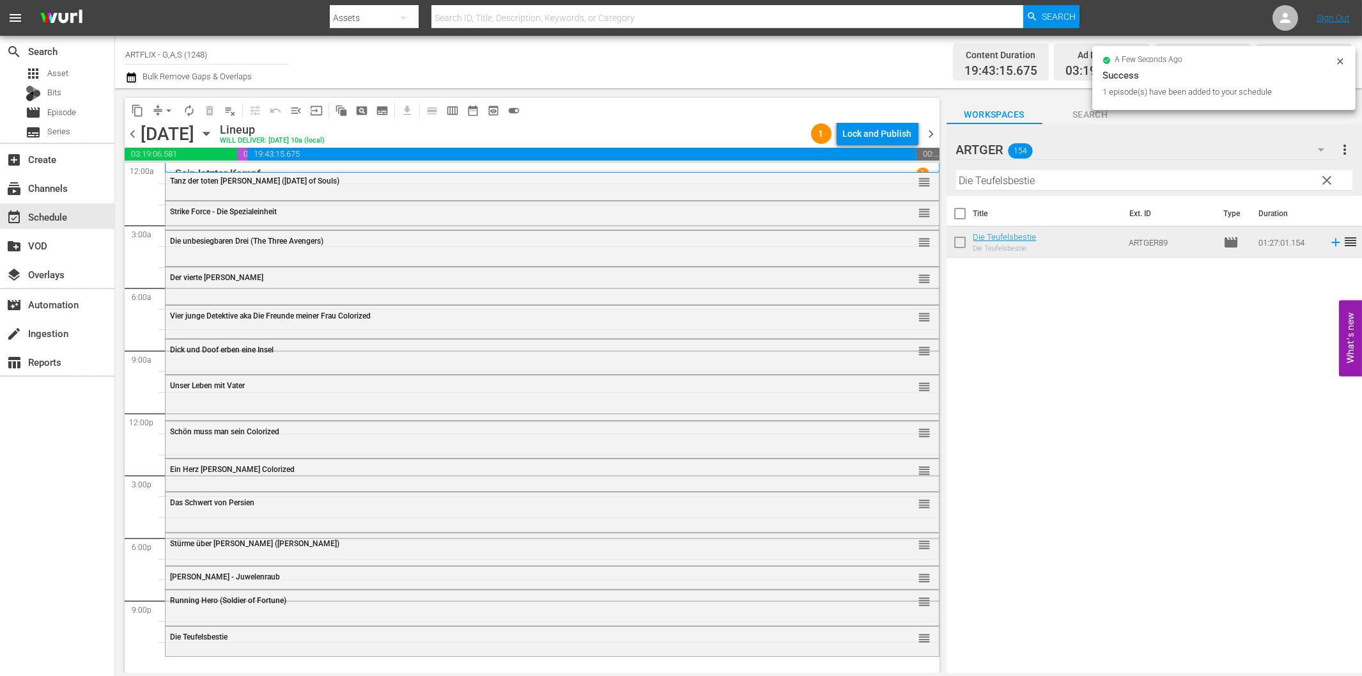
click at [1014, 187] on input "Die Teufelsbestie" at bounding box center [1154, 180] width 396 height 20
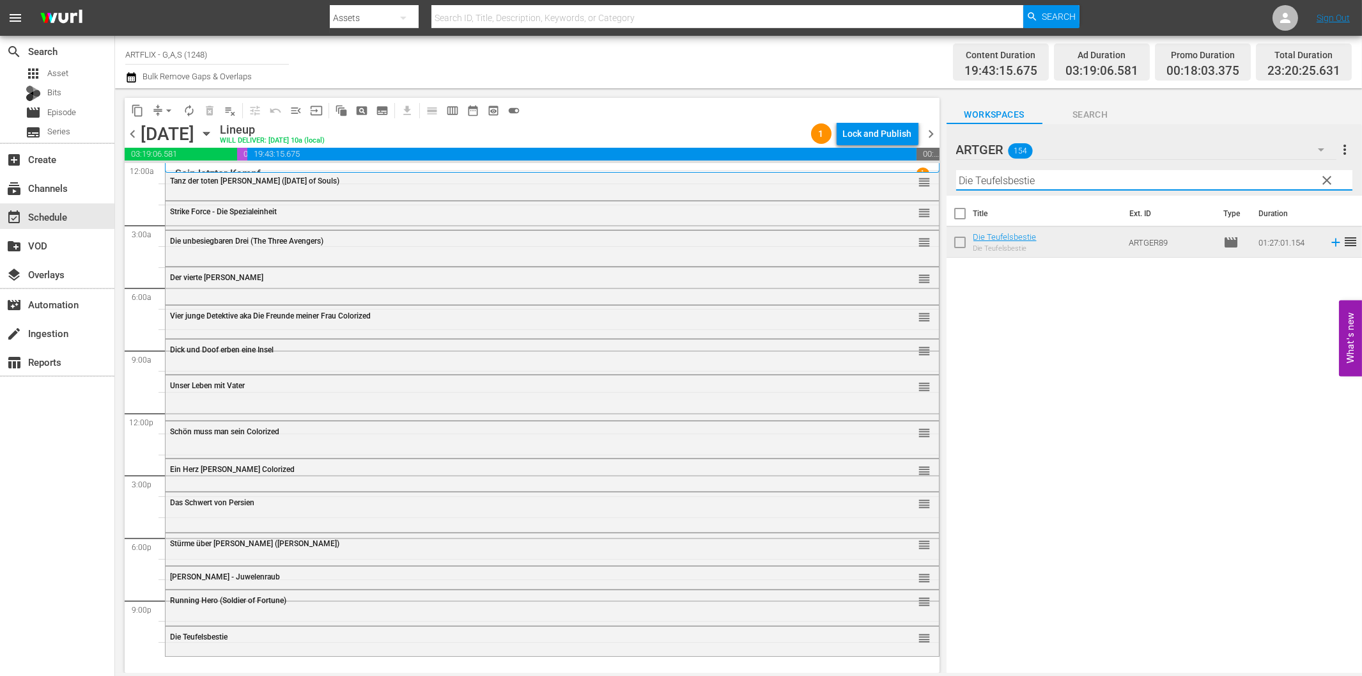
paste input "[PERSON_NAME] Dracula"
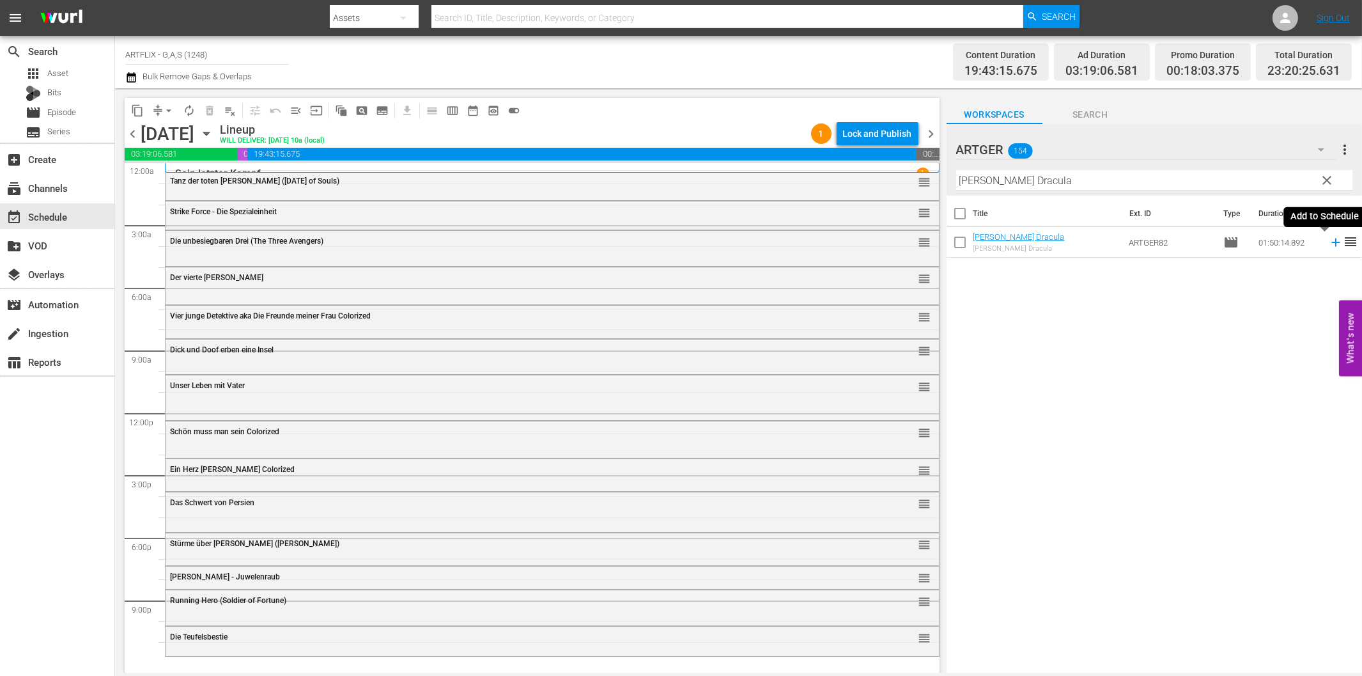
click at [1329, 245] on icon at bounding box center [1336, 242] width 14 height 14
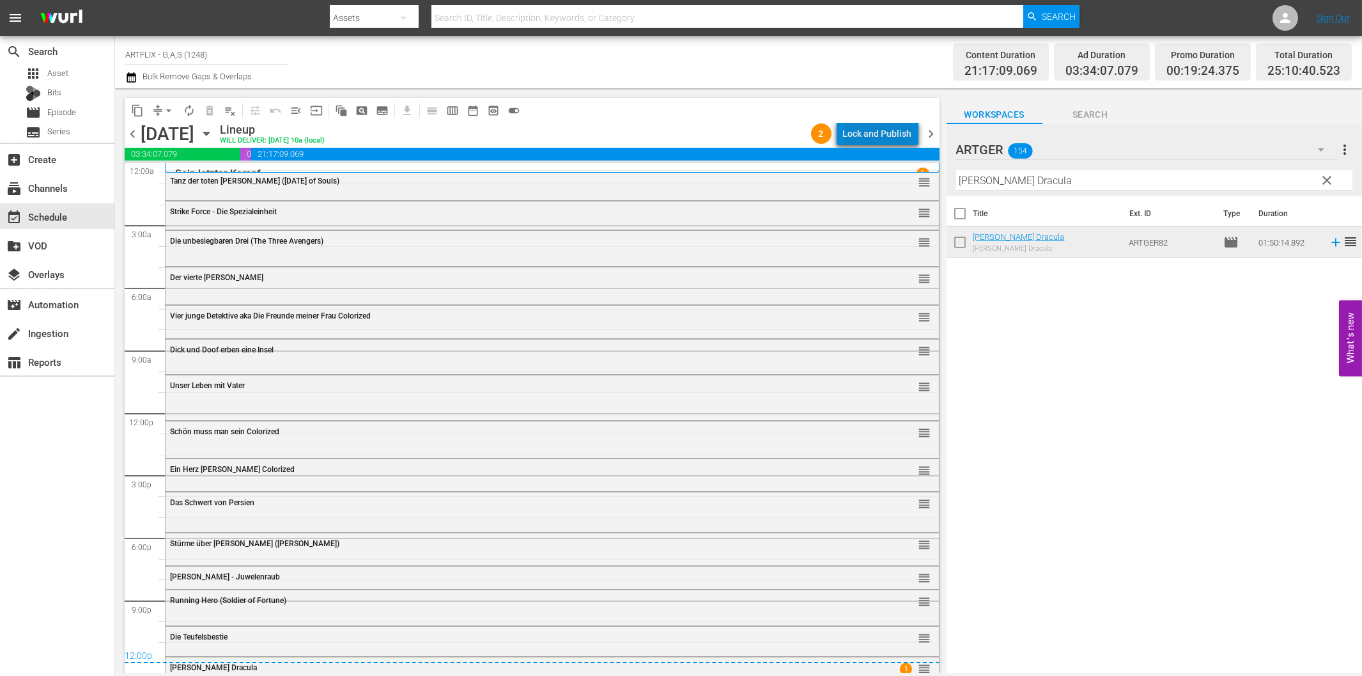
click at [885, 136] on div "Lock and Publish" at bounding box center [877, 133] width 69 height 23
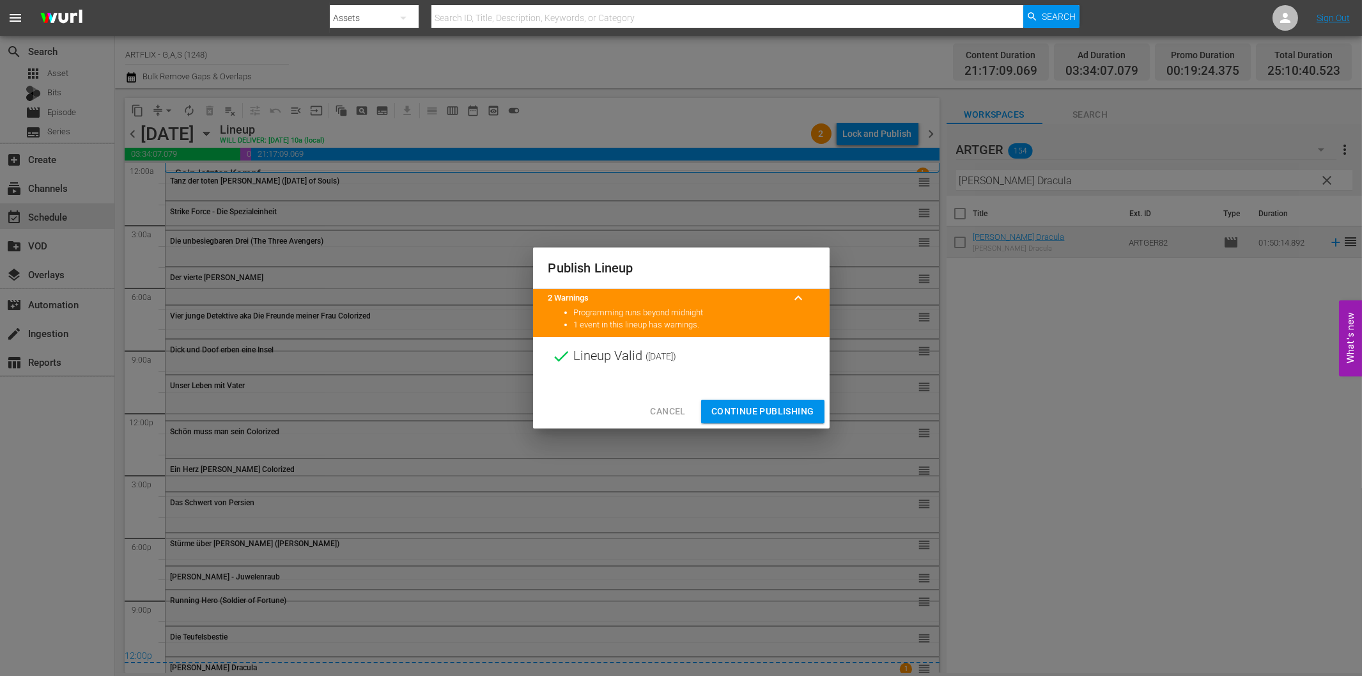
click at [767, 418] on span "Continue Publishing" at bounding box center [762, 411] width 103 height 16
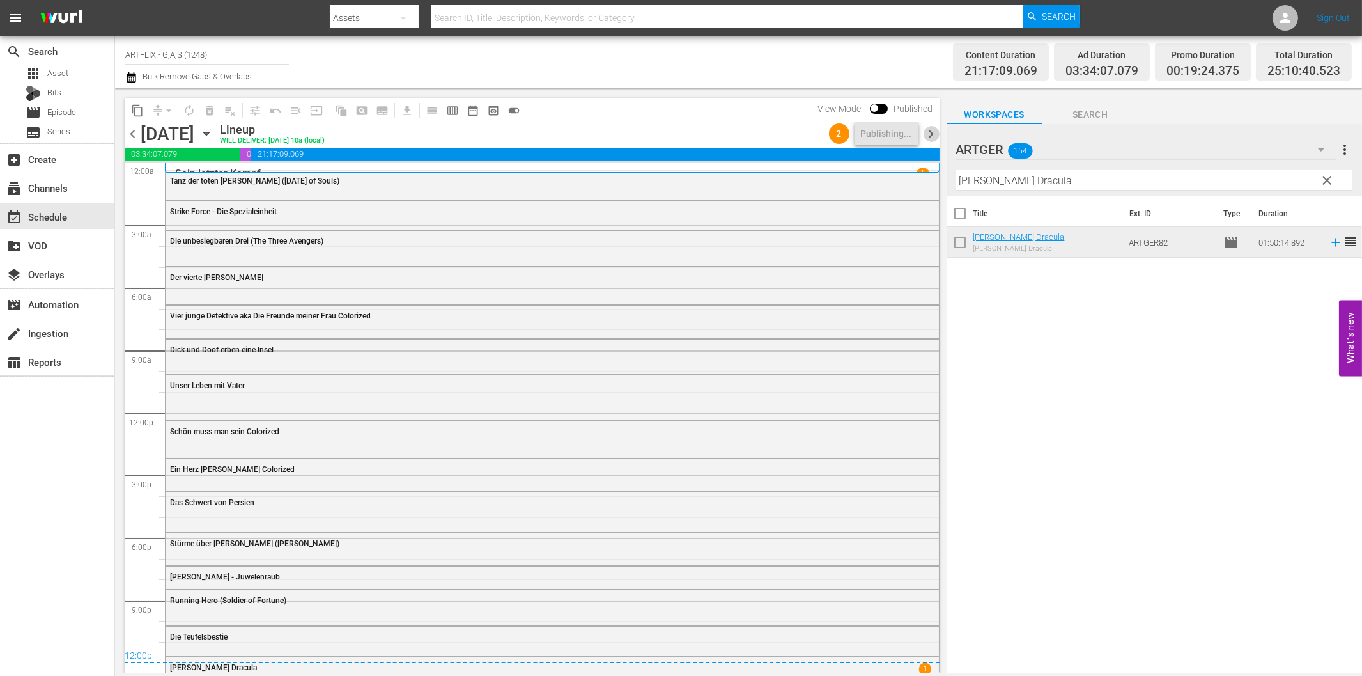
click at [934, 134] on span "chevron_right" at bounding box center [932, 134] width 16 height 16
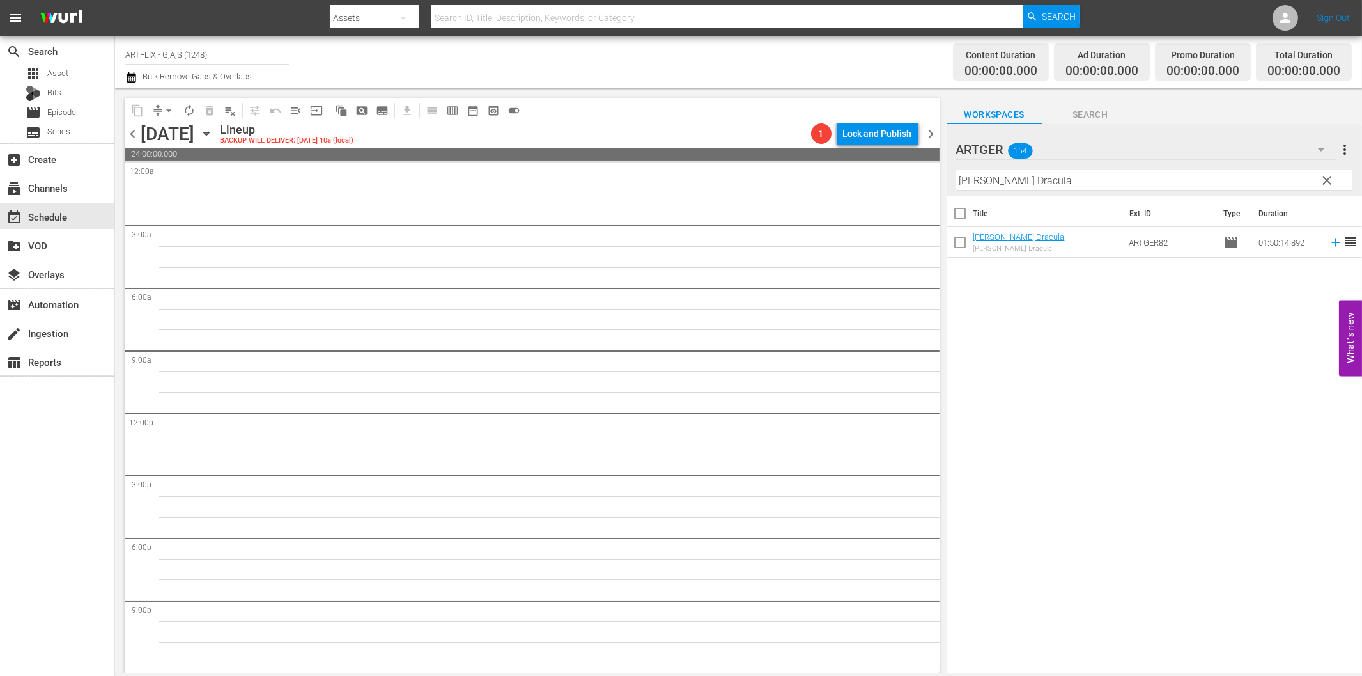
click at [1005, 180] on input "[PERSON_NAME] Dracula" at bounding box center [1154, 180] width 396 height 20
paste input "Gefährliches [PERSON_NAME] ([PERSON_NAME] Kingdom)"
drag, startPoint x: 1326, startPoint y: 240, endPoint x: 1176, endPoint y: 257, distance: 150.5
click at [1329, 240] on icon at bounding box center [1336, 242] width 14 height 14
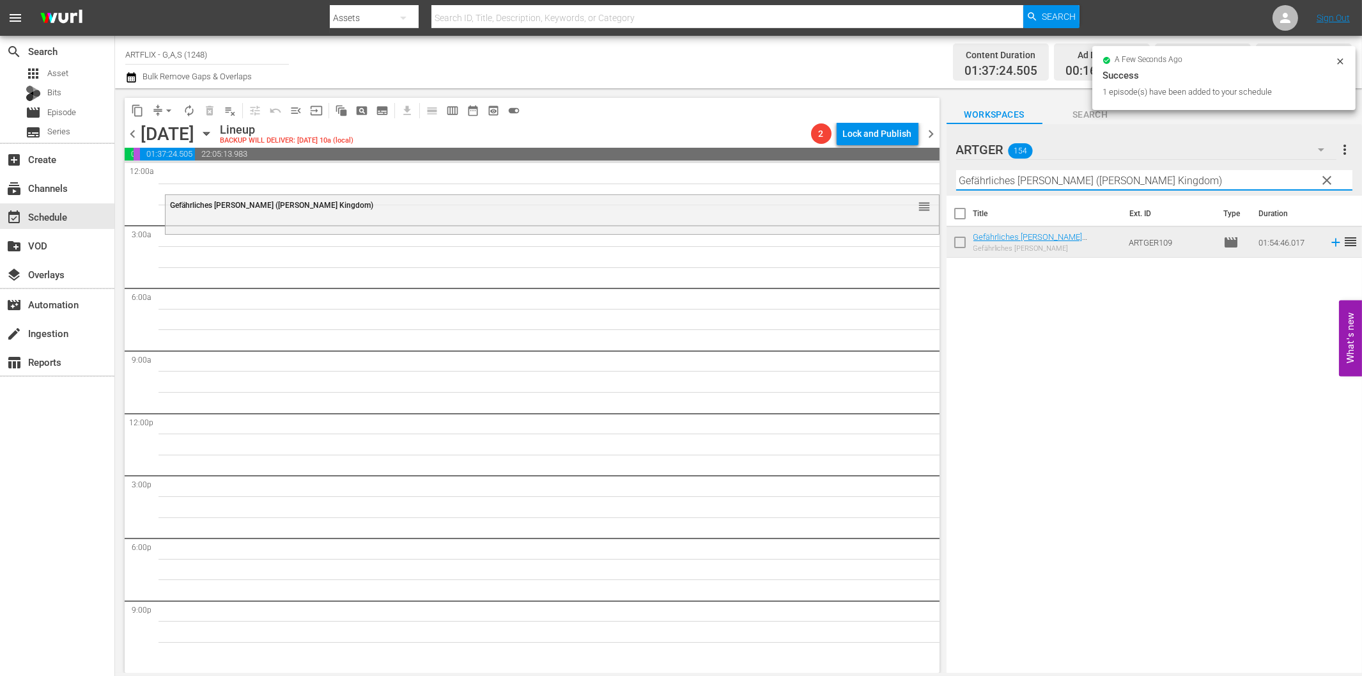
click at [1056, 180] on input "Gefährliches [PERSON_NAME] ([PERSON_NAME] Kingdom)" at bounding box center [1154, 180] width 396 height 20
paste input "Das Antlitz des Todes"
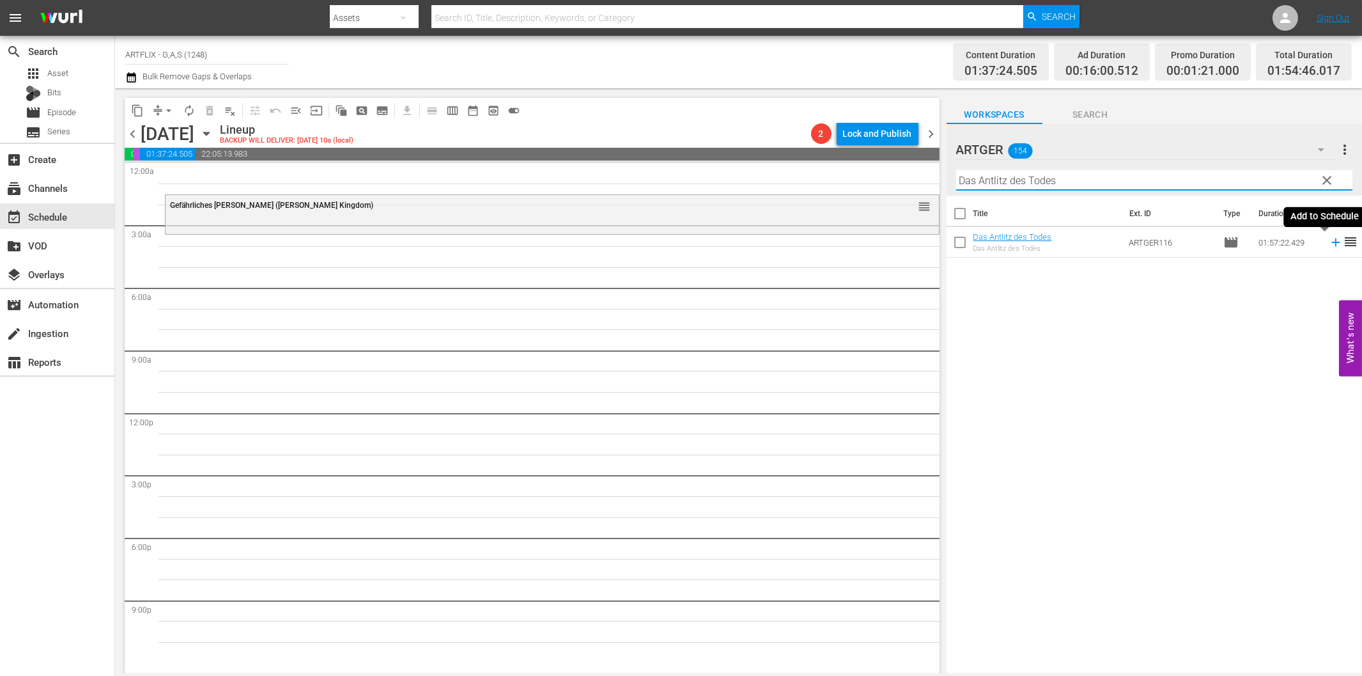
click at [1329, 245] on icon at bounding box center [1336, 242] width 14 height 14
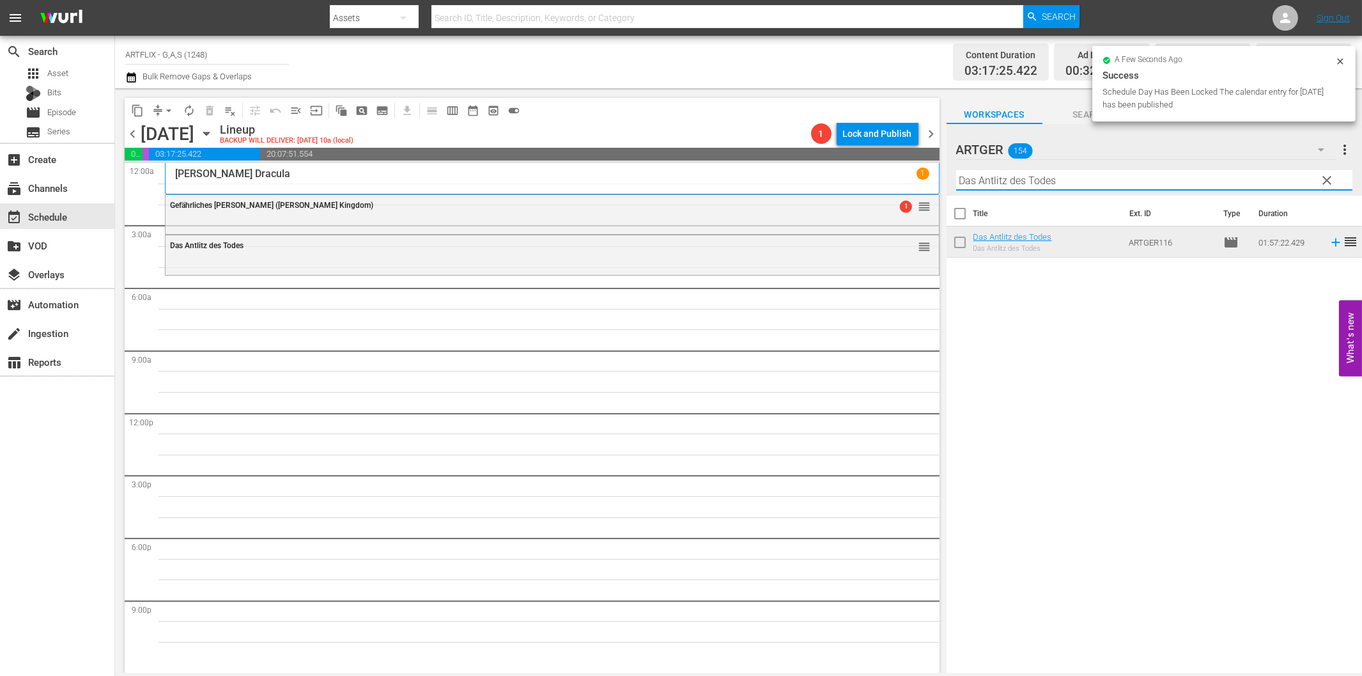
click at [1003, 182] on input "Das Antlitz des Todes" at bounding box center [1154, 180] width 396 height 20
paste input "[PERSON_NAME] von Notre Dame"
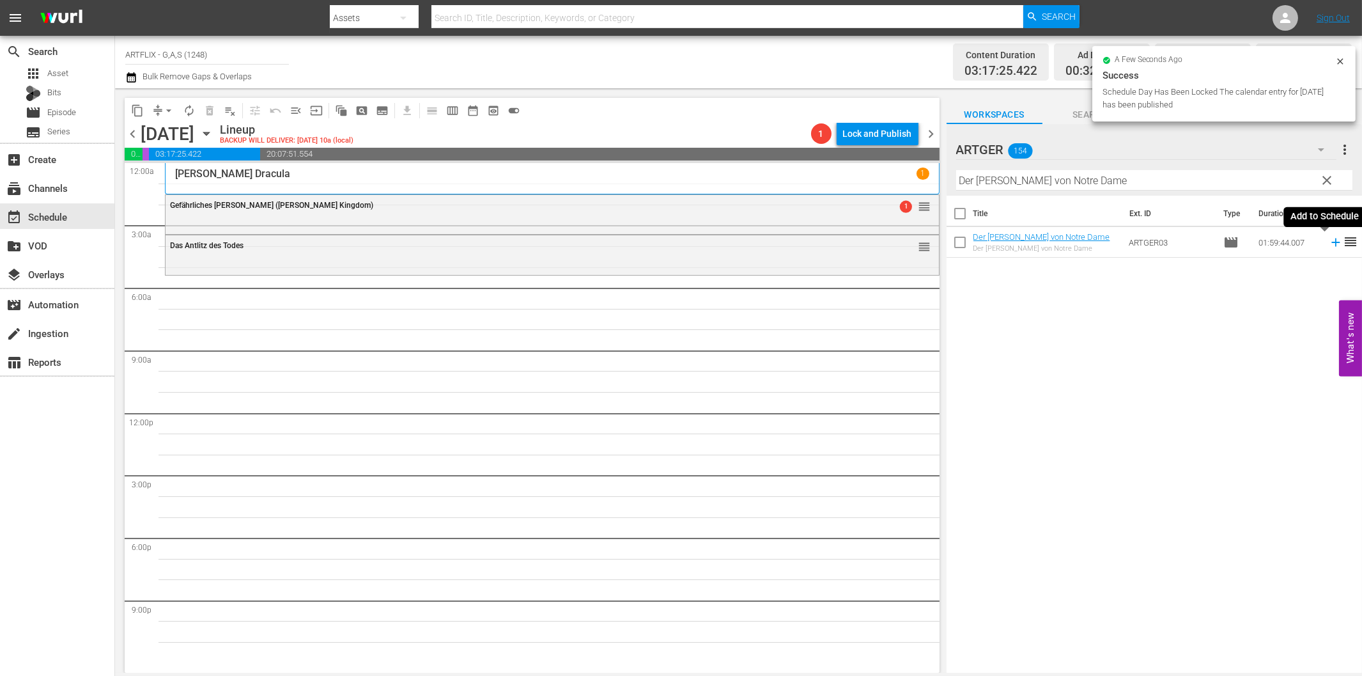
click at [1329, 241] on icon at bounding box center [1336, 242] width 14 height 14
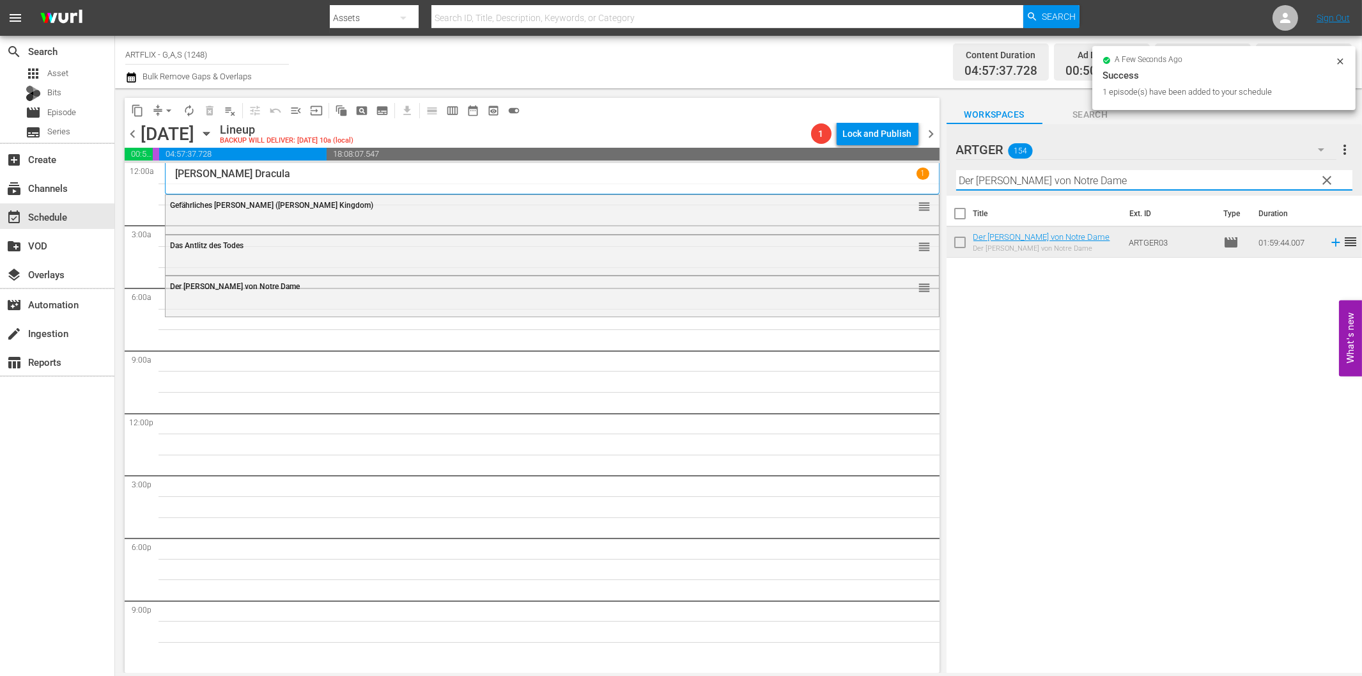
click at [1033, 184] on input "Der [PERSON_NAME] von Notre Dame" at bounding box center [1154, 180] width 396 height 20
paste input "Frau im Besten Mannesalter"
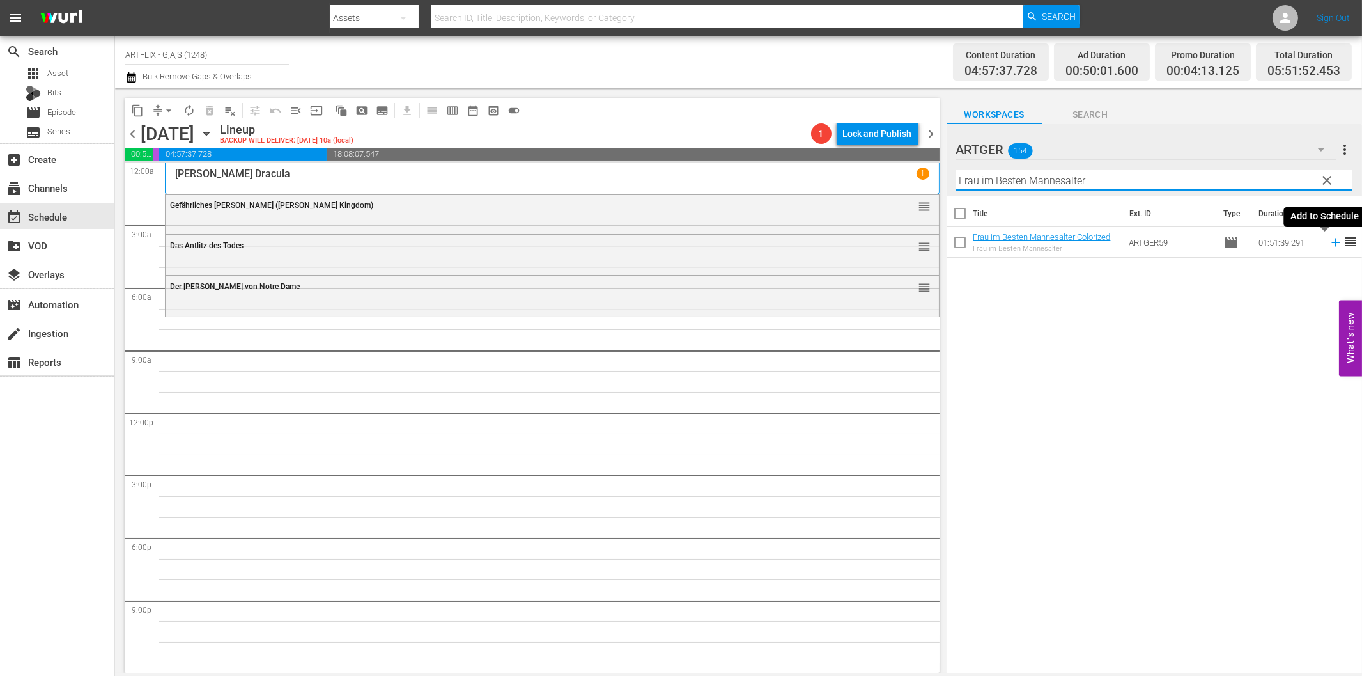
click at [1331, 242] on icon at bounding box center [1335, 242] width 8 height 8
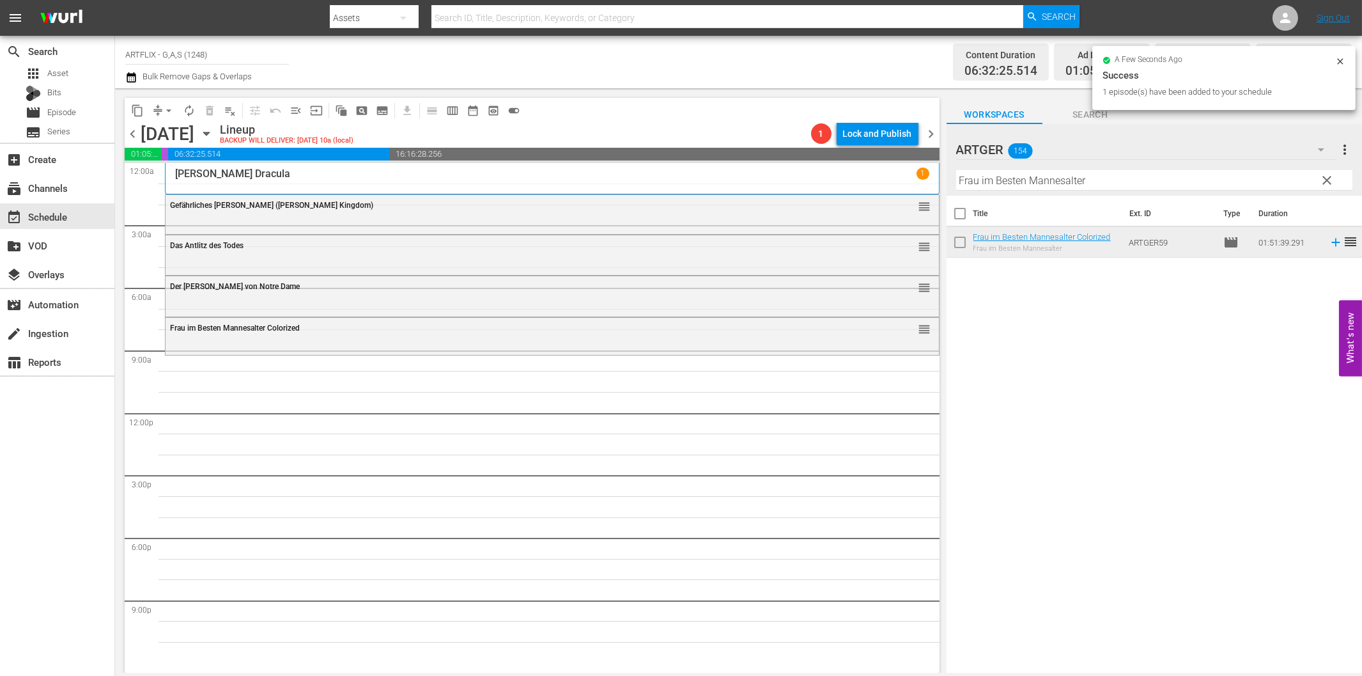
click at [1049, 178] on input "Frau im Besten Mannesalter" at bounding box center [1154, 180] width 396 height 20
paste input "Des Lebens Überfluss"
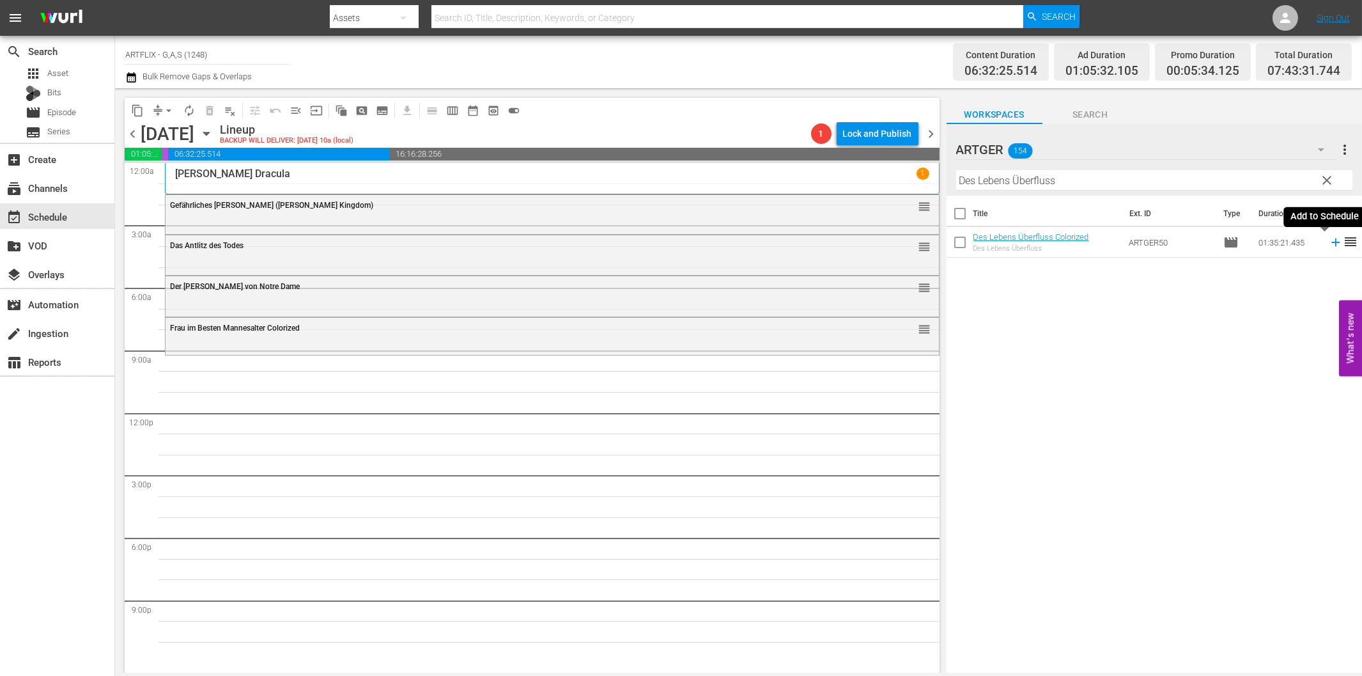
click at [1329, 239] on icon at bounding box center [1336, 242] width 14 height 14
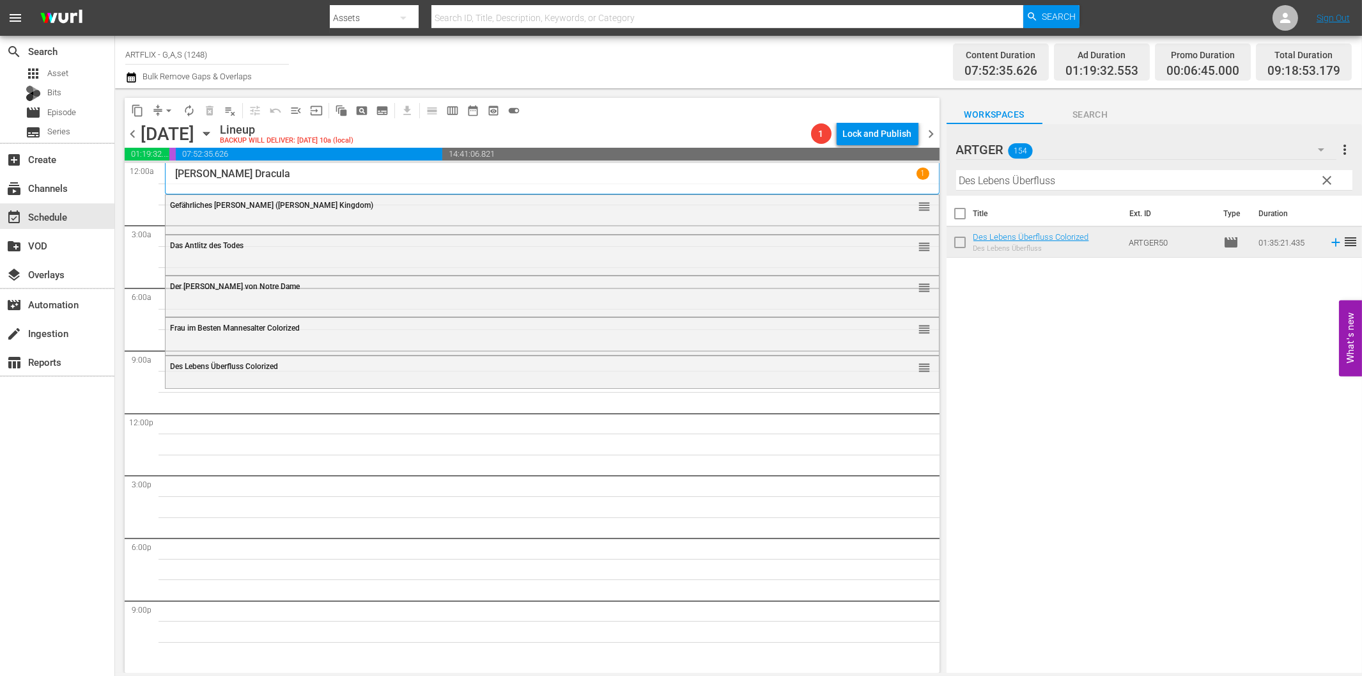
click at [1009, 184] on input "Des Lebens Überfluss" at bounding box center [1154, 180] width 396 height 20
paste input "Laurel und [PERSON_NAME]: Die Teufelsbrüder"
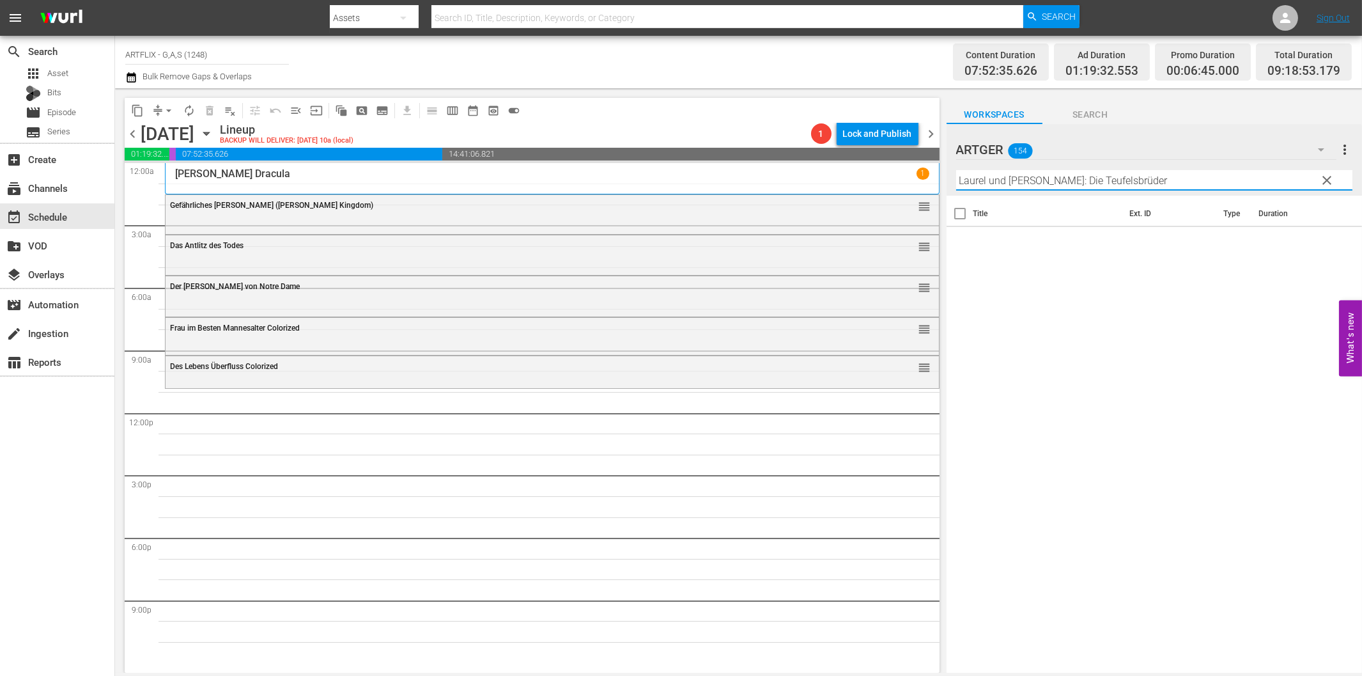
drag, startPoint x: 1047, startPoint y: 182, endPoint x: 1203, endPoint y: 182, distance: 155.9
click at [1192, 180] on input "Laurel und [PERSON_NAME]: Die Teufelsbrüder" at bounding box center [1154, 180] width 396 height 20
click at [1331, 242] on icon at bounding box center [1335, 242] width 8 height 8
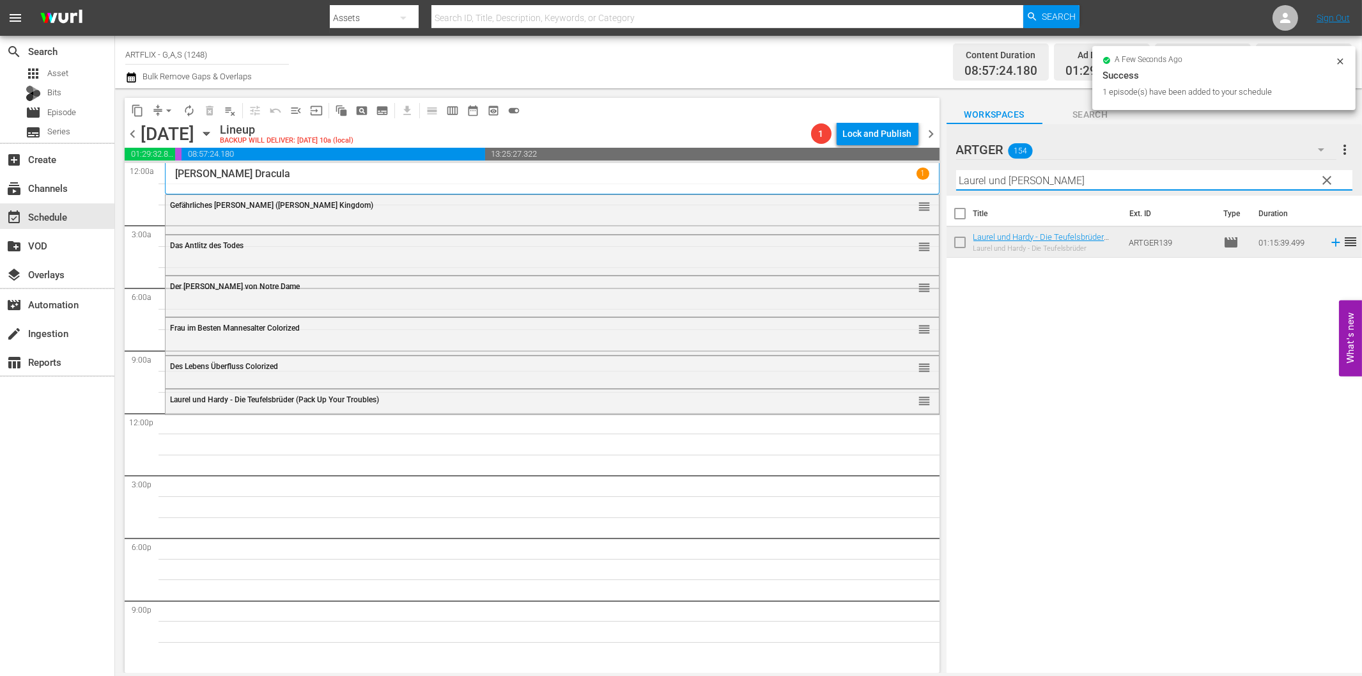
click at [1005, 182] on input "Laurel und [PERSON_NAME]" at bounding box center [1154, 180] width 396 height 20
paste input "Das Dschungelbuch (Jungle Book 1942)"
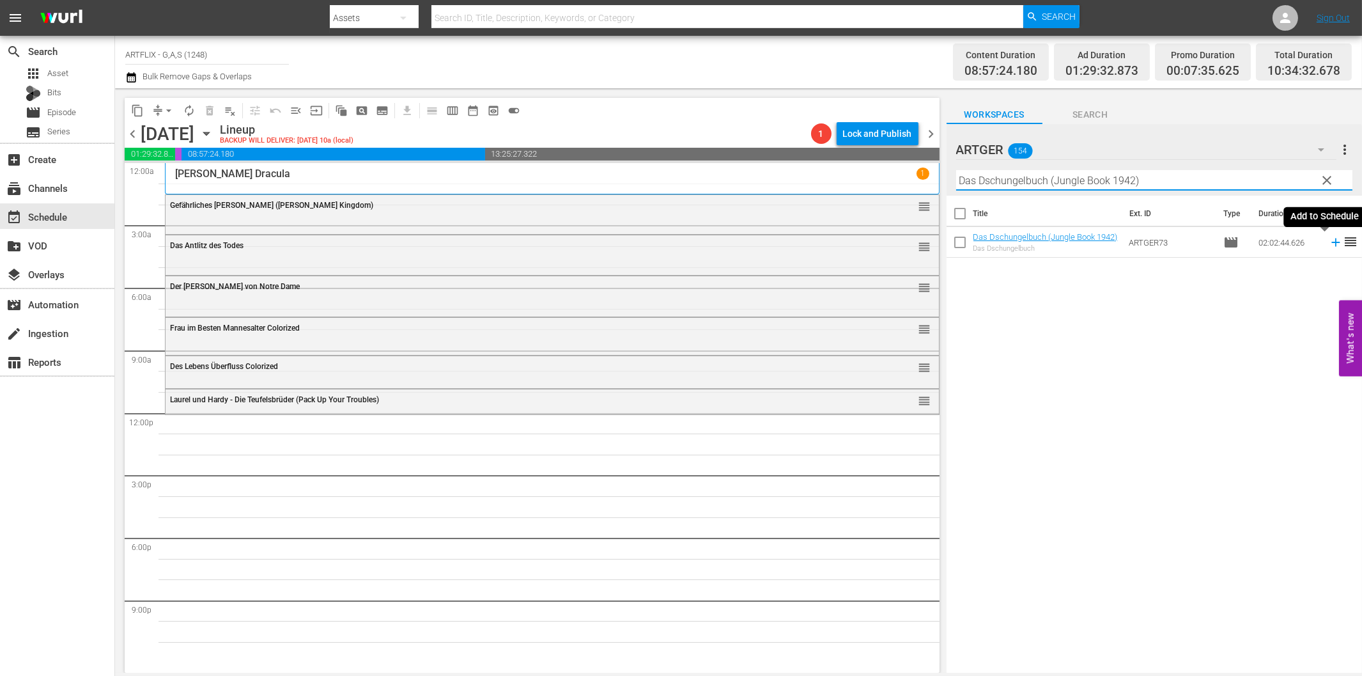
click at [1331, 243] on icon at bounding box center [1335, 242] width 8 height 8
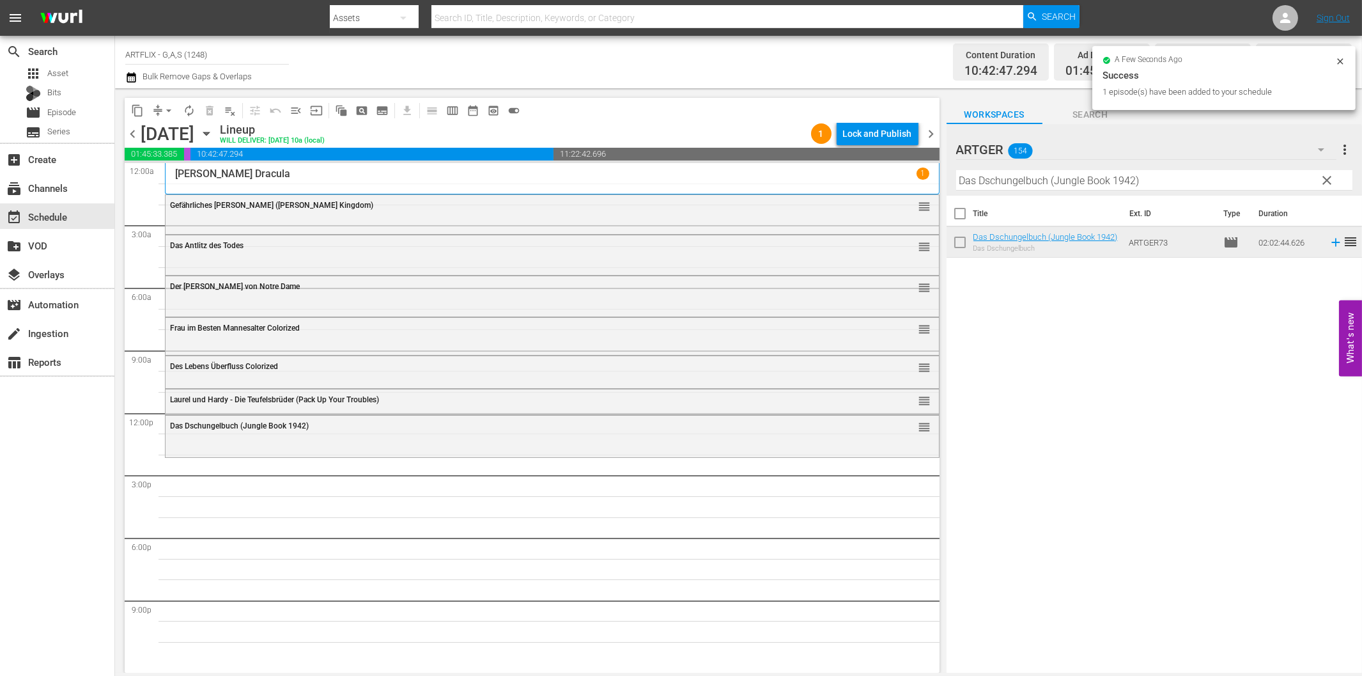
click at [971, 183] on input "Das Dschungelbuch (Jungle Book 1942)" at bounding box center [1154, 180] width 396 height 20
paste input "Heute gehn wir bummeln!"
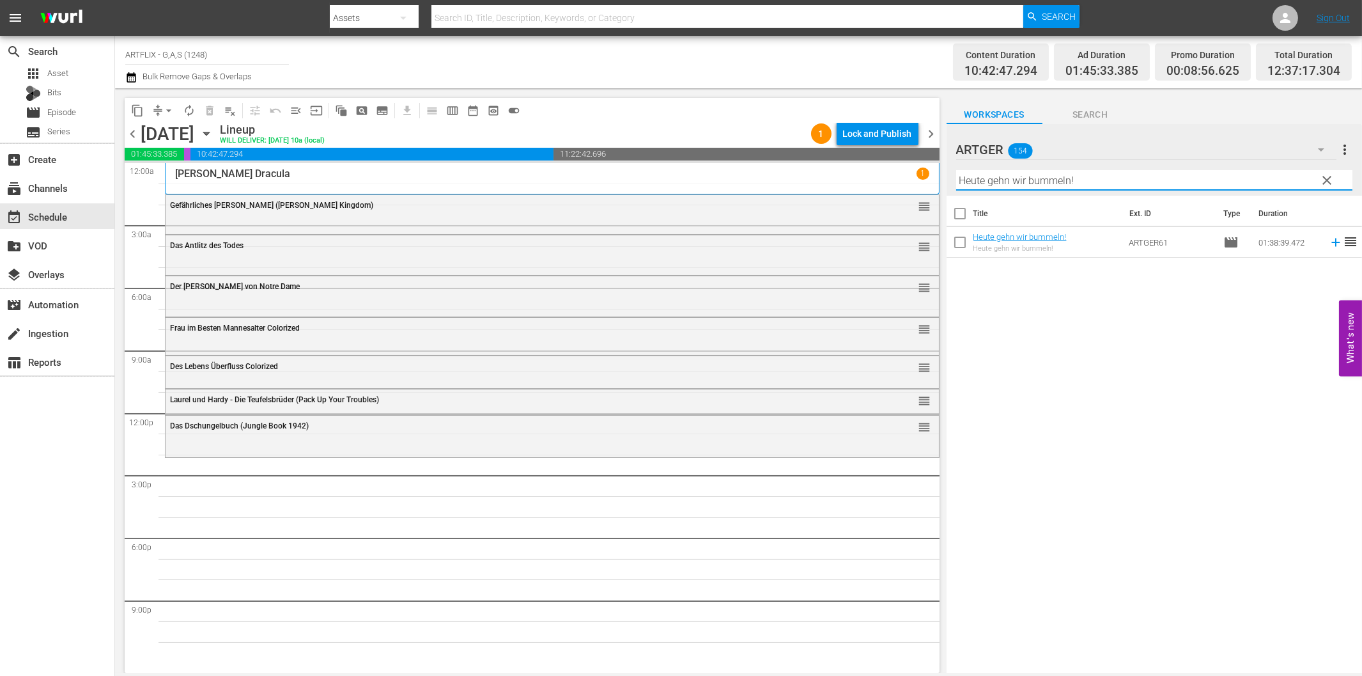
click at [1329, 243] on icon at bounding box center [1336, 242] width 14 height 14
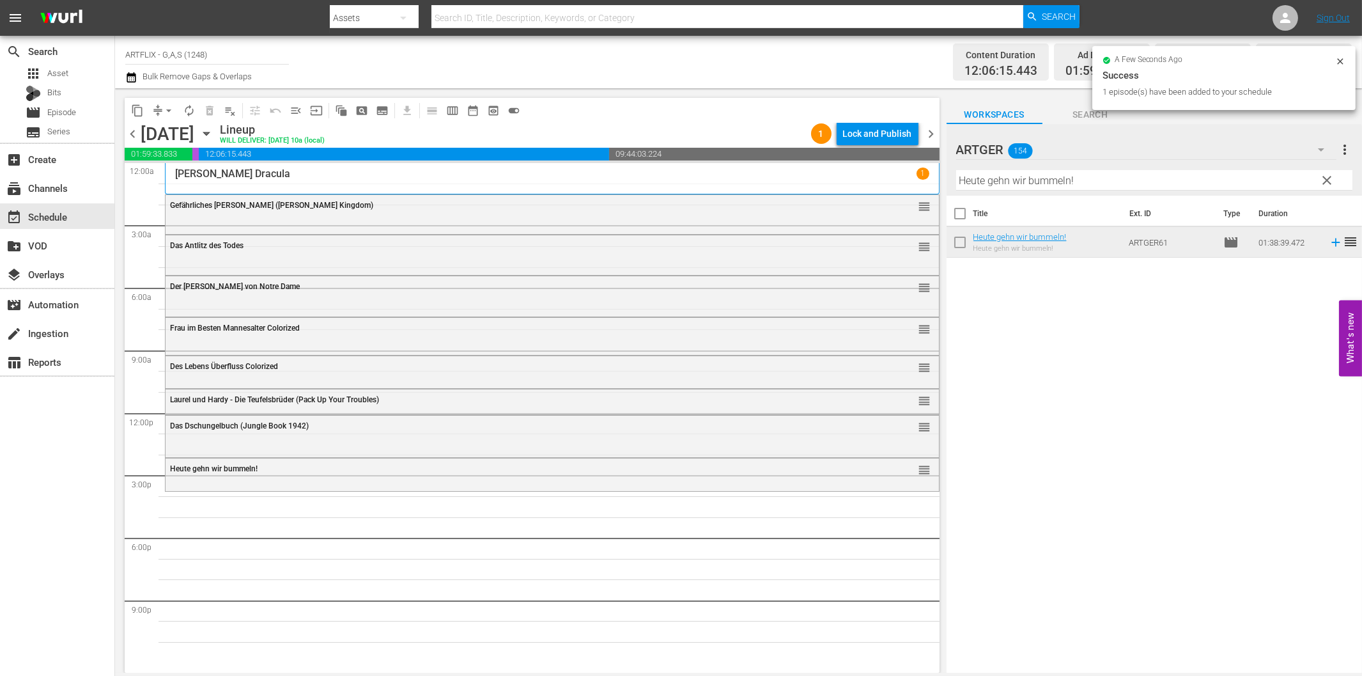
drag, startPoint x: 1049, startPoint y: 179, endPoint x: 1068, endPoint y: 186, distance: 19.8
click at [1049, 179] on input "Heute gehn wir bummeln!" at bounding box center [1154, 180] width 396 height 20
paste input "Kintopps Lachkabinett"
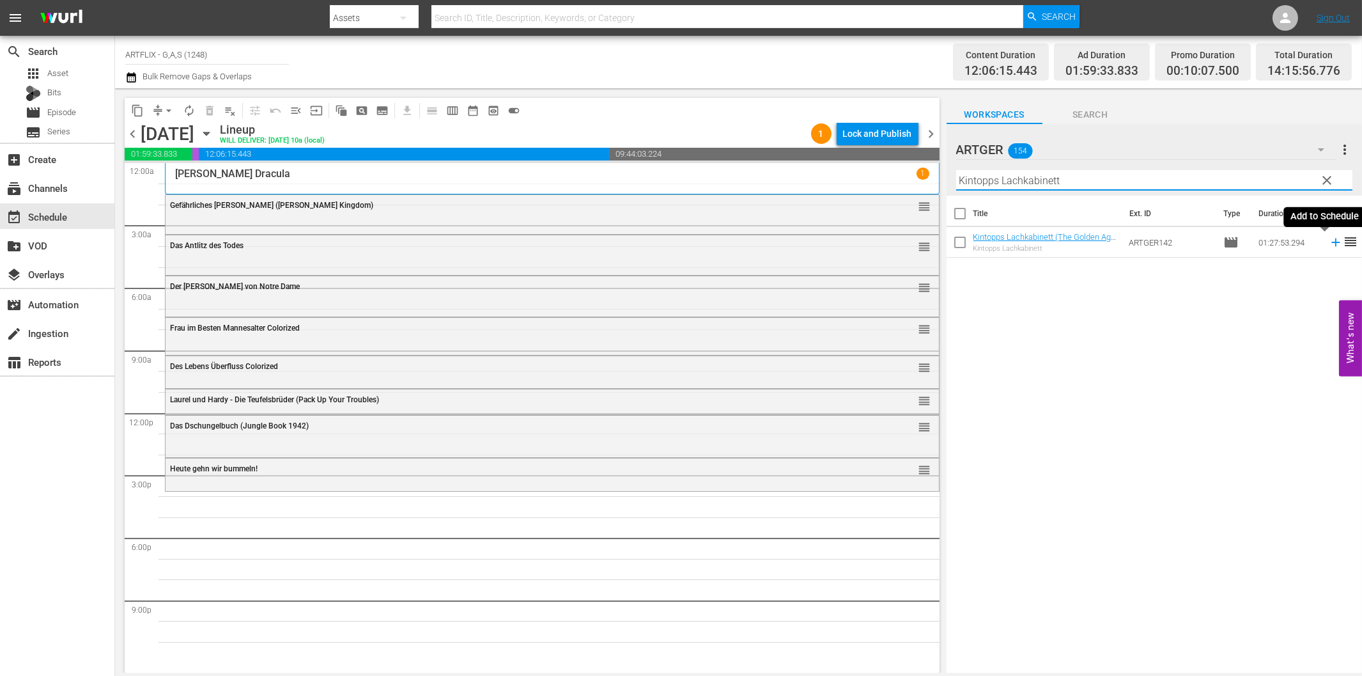
click at [1329, 245] on icon at bounding box center [1336, 242] width 14 height 14
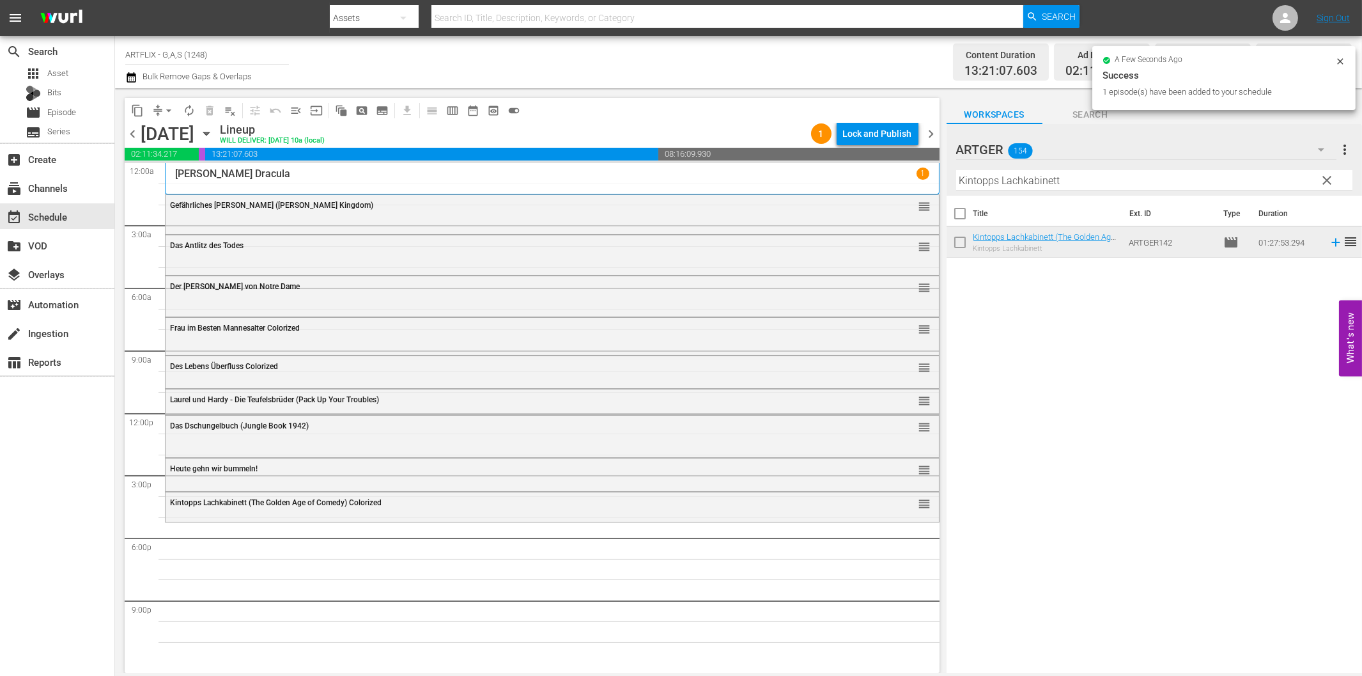
click at [1009, 180] on input "Kintopps Lachkabinett" at bounding box center [1154, 180] width 396 height 20
paste input "rach mit der Kompanie"
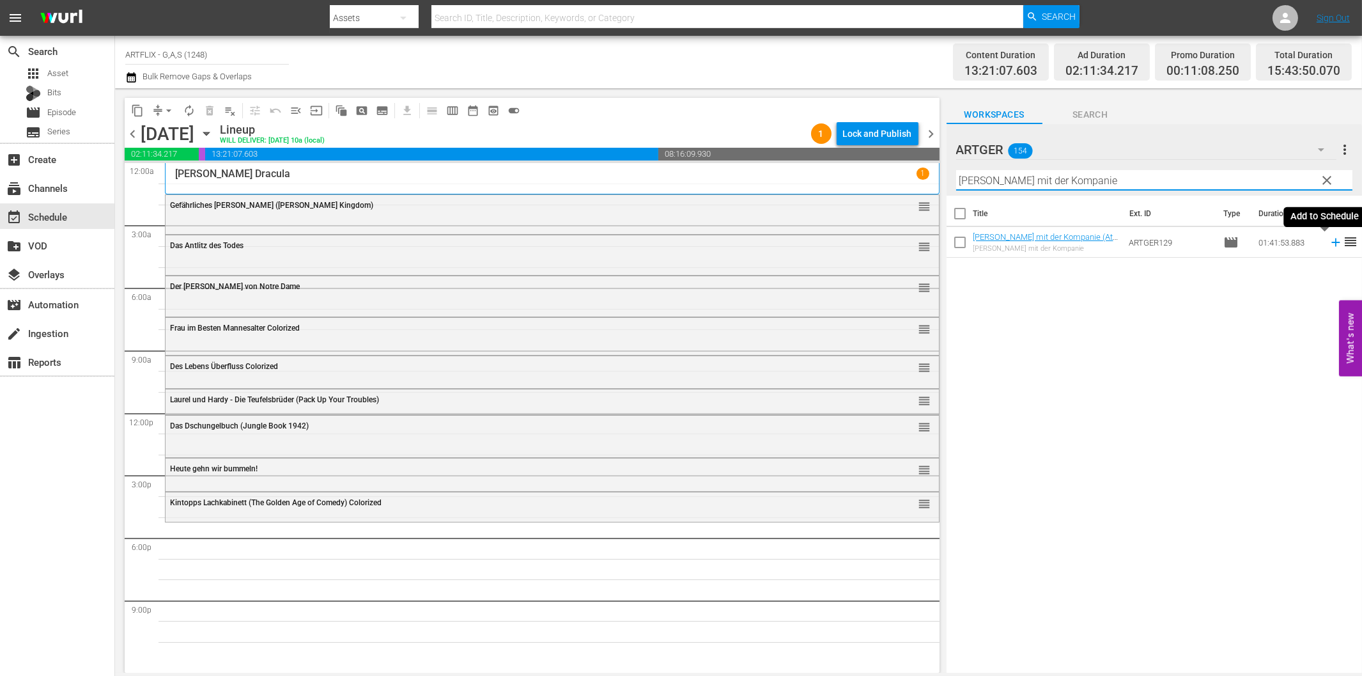
click at [1329, 238] on icon at bounding box center [1336, 242] width 14 height 14
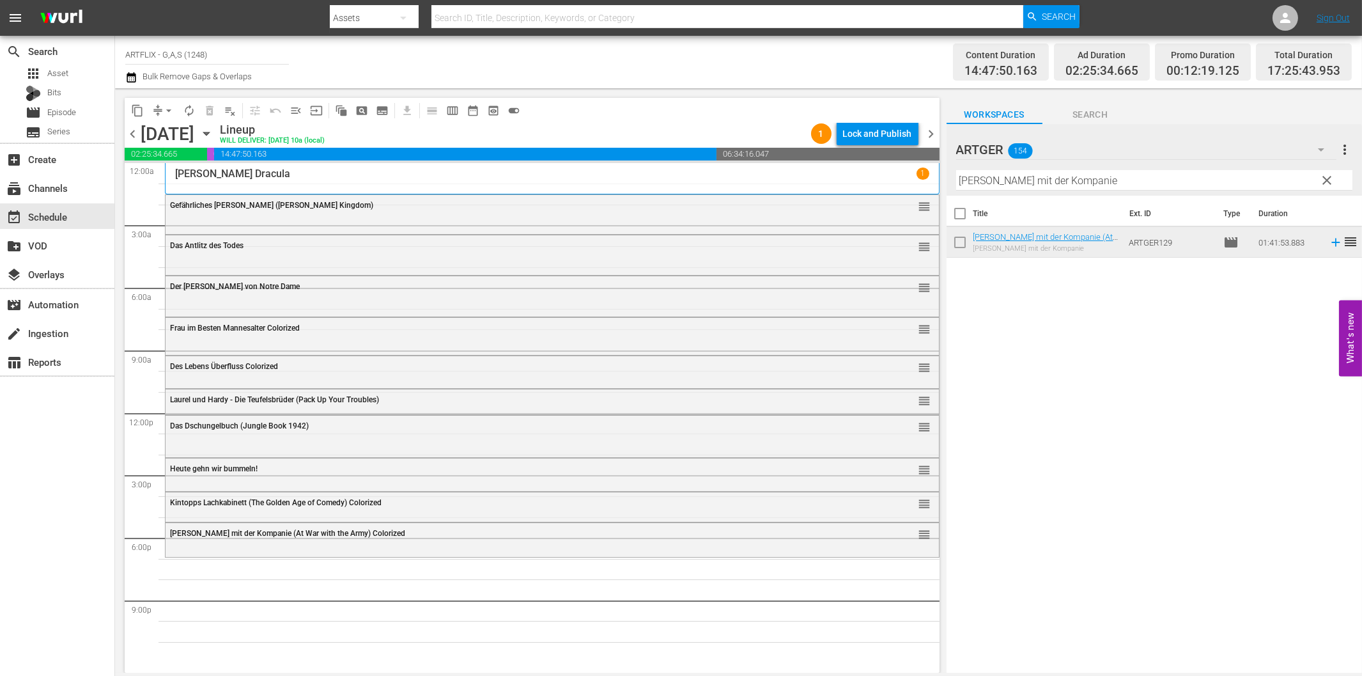
click at [1044, 178] on input "[PERSON_NAME] mit der Kompanie" at bounding box center [1154, 180] width 396 height 20
paste input "Der Seeräuber"
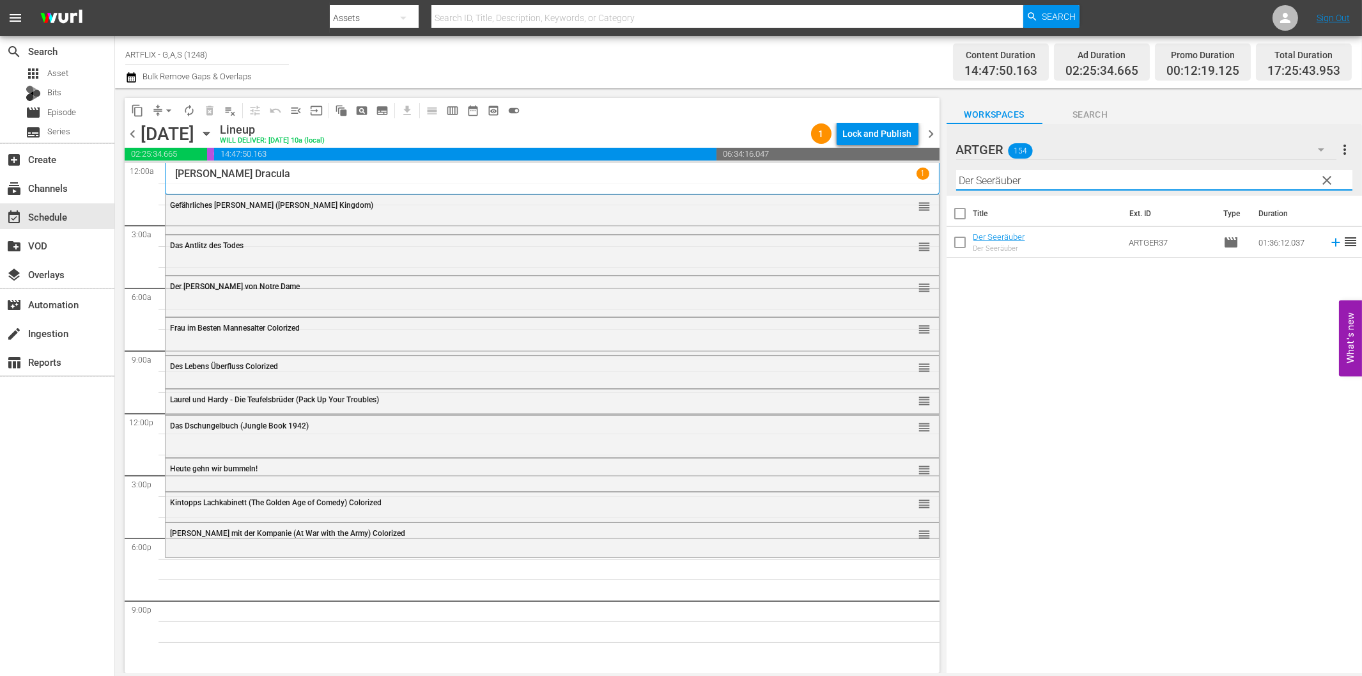
click at [1329, 241] on icon at bounding box center [1336, 242] width 14 height 14
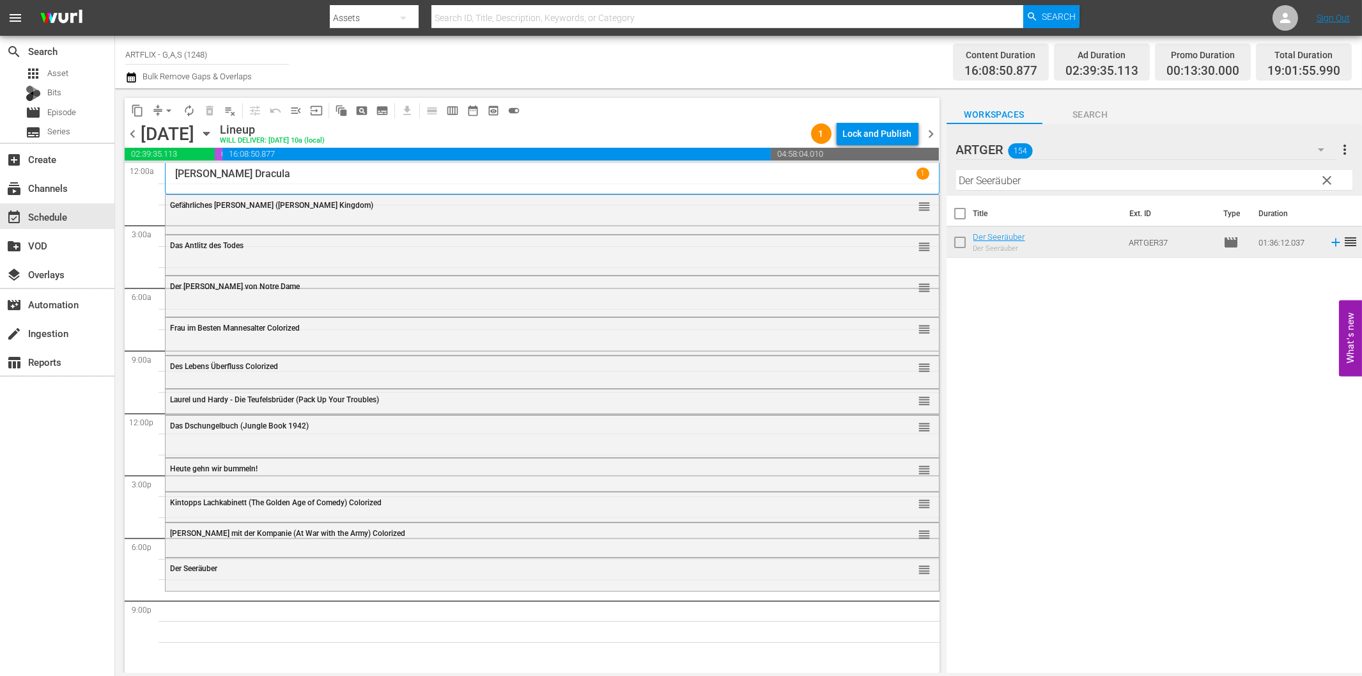
click at [1136, 182] on input "Der Seeräuber" at bounding box center [1154, 180] width 396 height 20
paste input "schwarze Pirat"
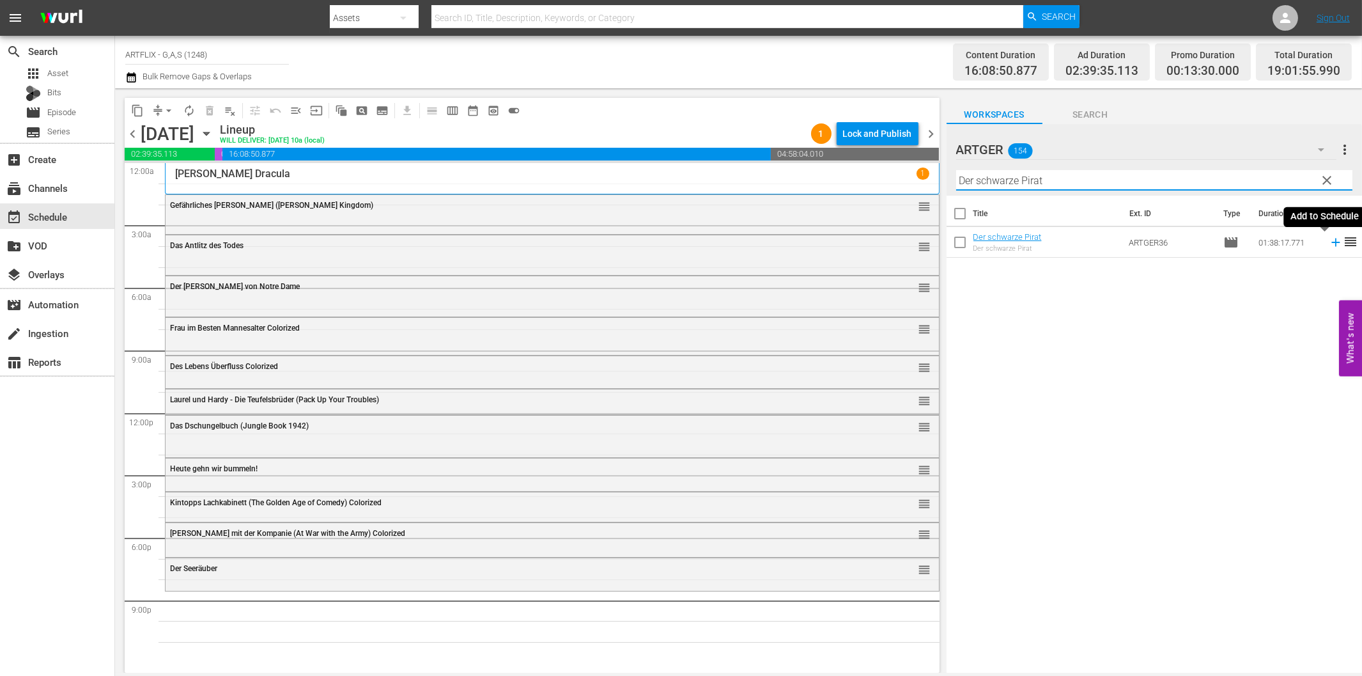
click at [1331, 242] on icon at bounding box center [1335, 242] width 8 height 8
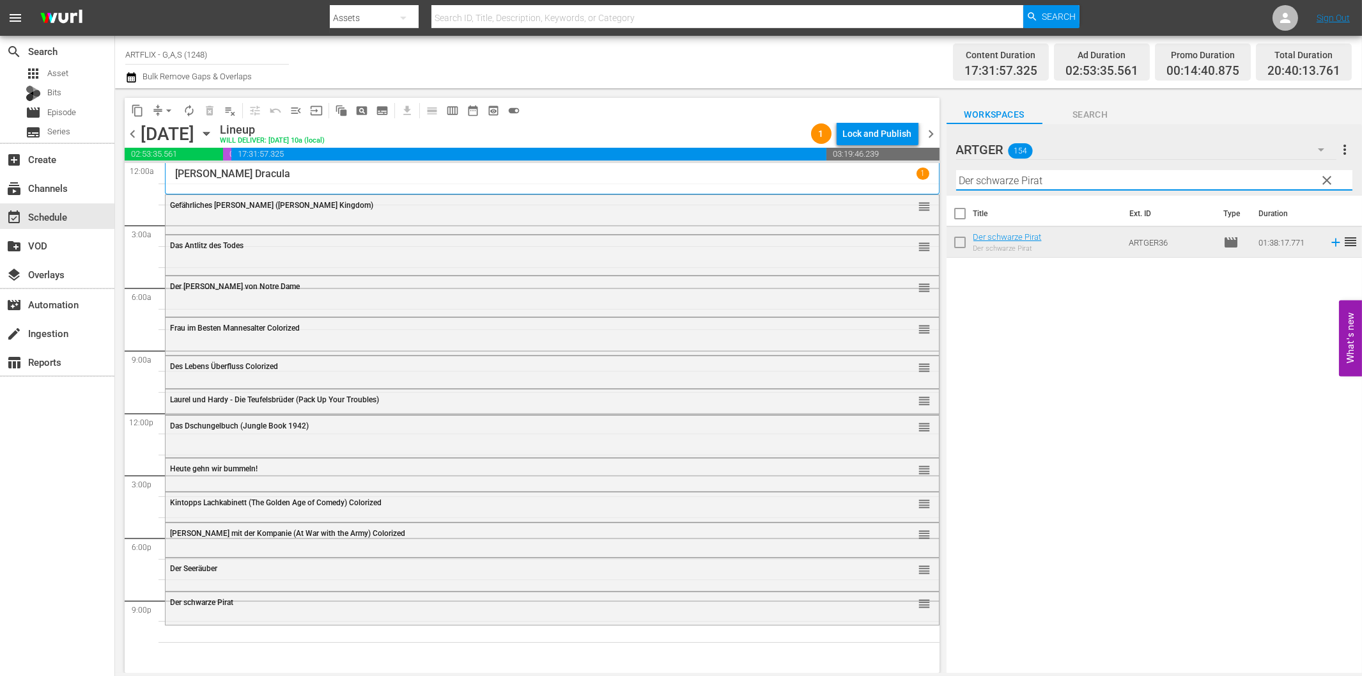
click at [1076, 175] on input "Der schwarze Pirat" at bounding box center [1154, 180] width 396 height 20
paste input "ie Küste der Piraten"
click at [1331, 242] on icon at bounding box center [1335, 242] width 8 height 8
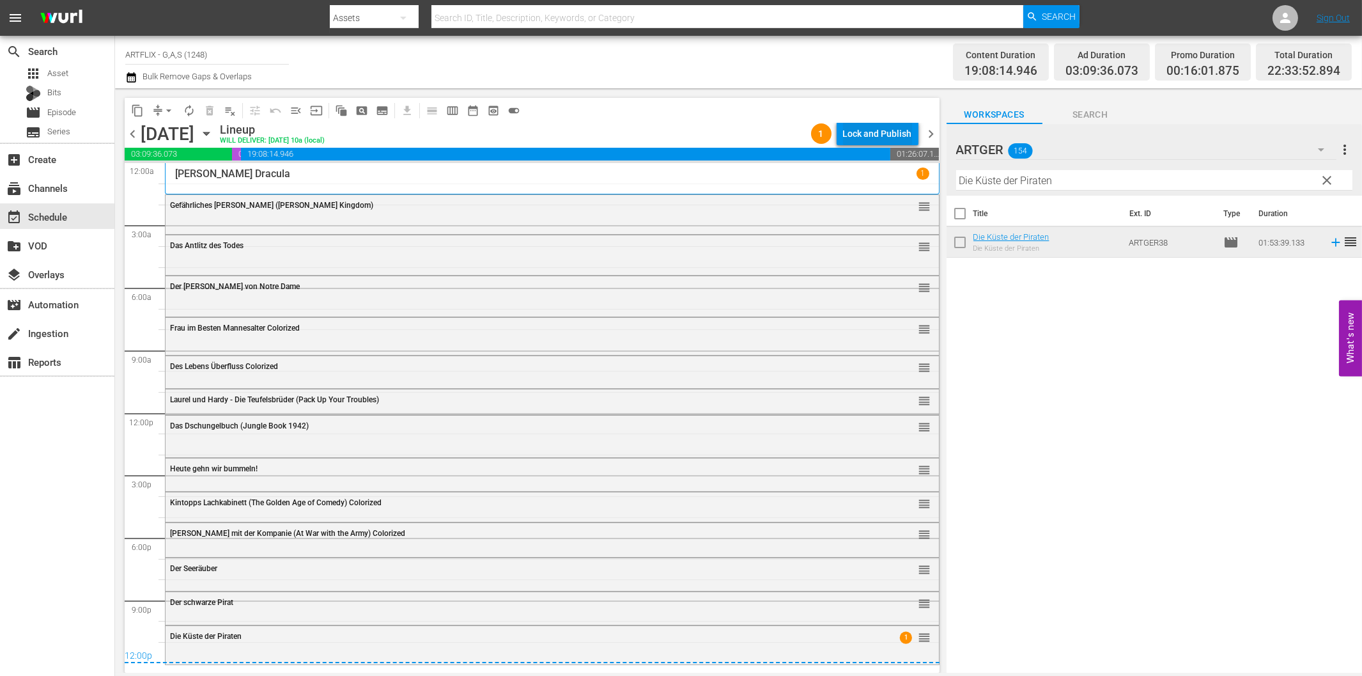
click at [883, 134] on div "Lock and Publish" at bounding box center [877, 133] width 69 height 23
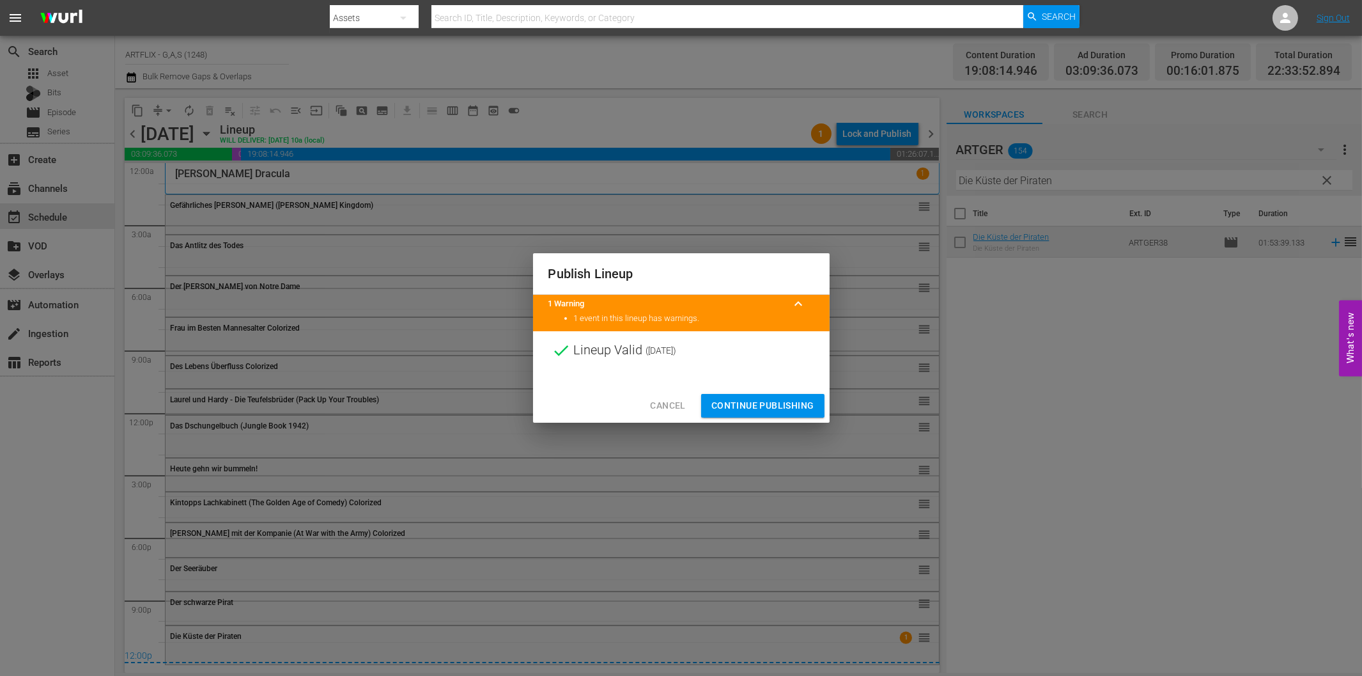
click at [776, 399] on span "Continue Publishing" at bounding box center [762, 406] width 103 height 16
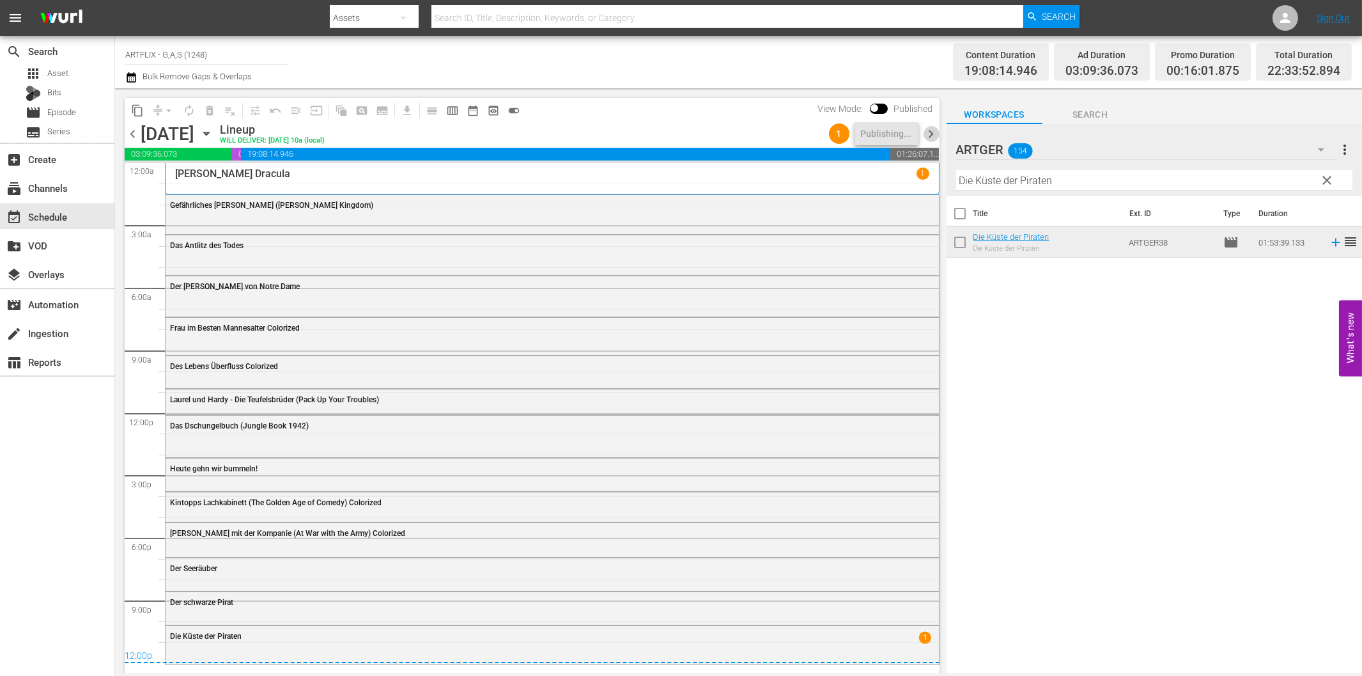
click at [930, 135] on span "chevron_right" at bounding box center [932, 134] width 16 height 16
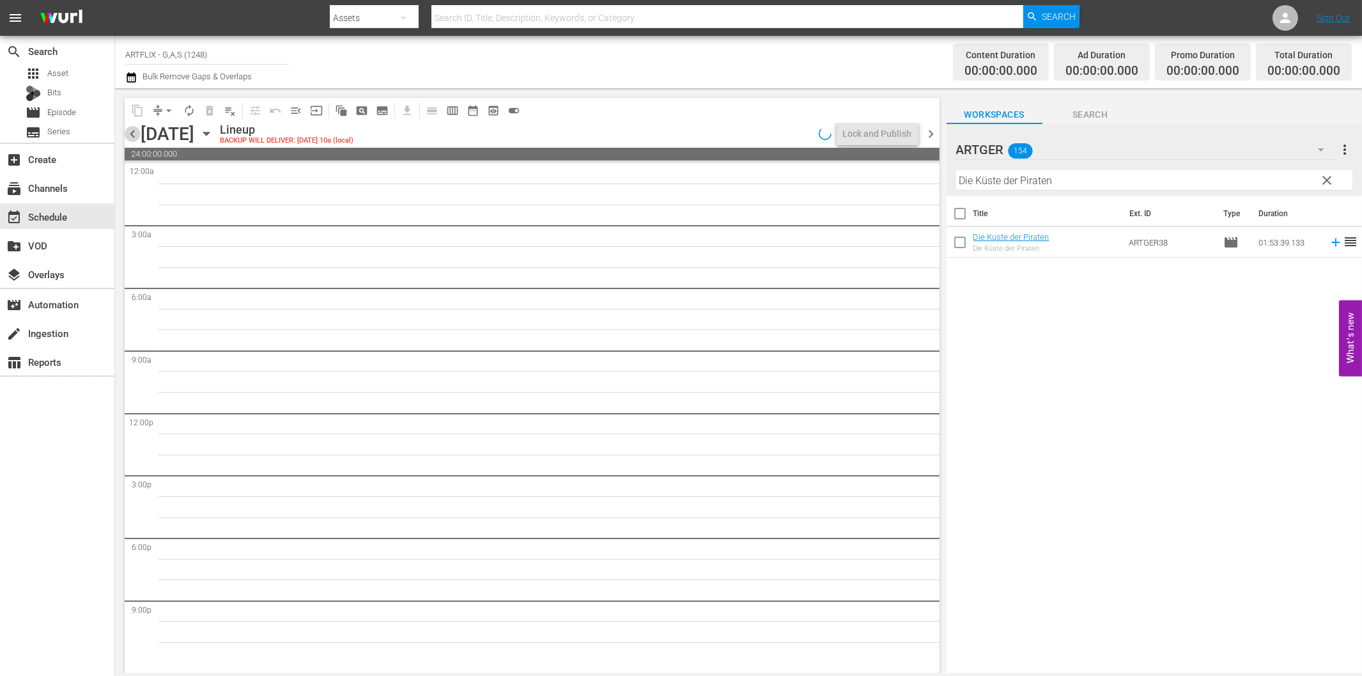
click at [130, 135] on span "chevron_left" at bounding box center [133, 134] width 16 height 16
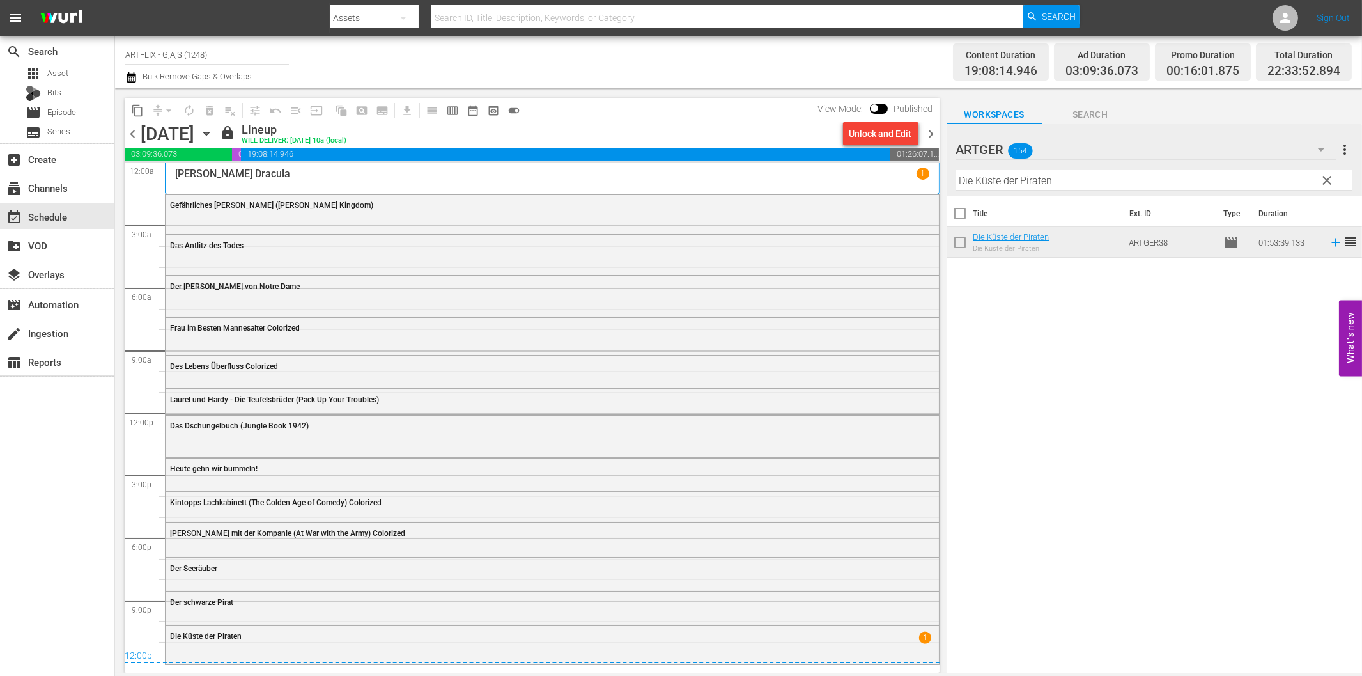
click at [930, 130] on span "chevron_right" at bounding box center [932, 134] width 16 height 16
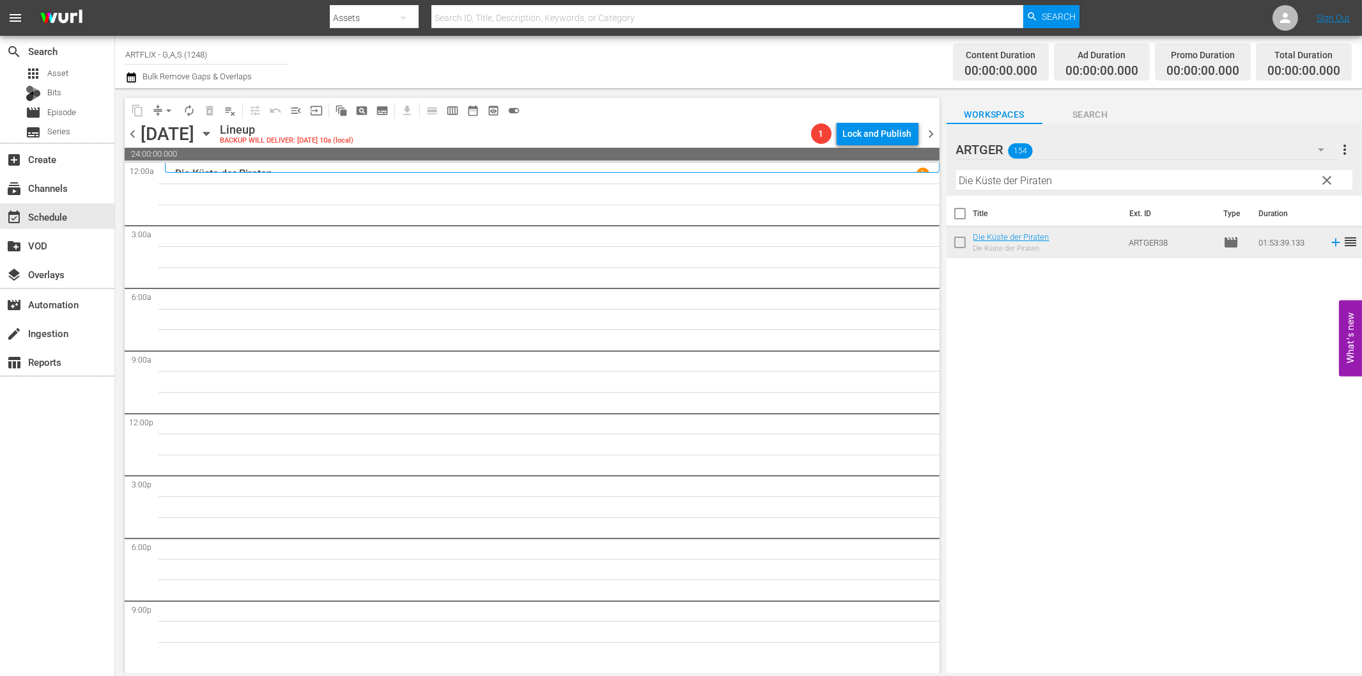
click at [1115, 179] on input "Die Küste der Piraten" at bounding box center [1154, 180] width 396 height 20
paste input "Wer ist [PERSON_NAME]"
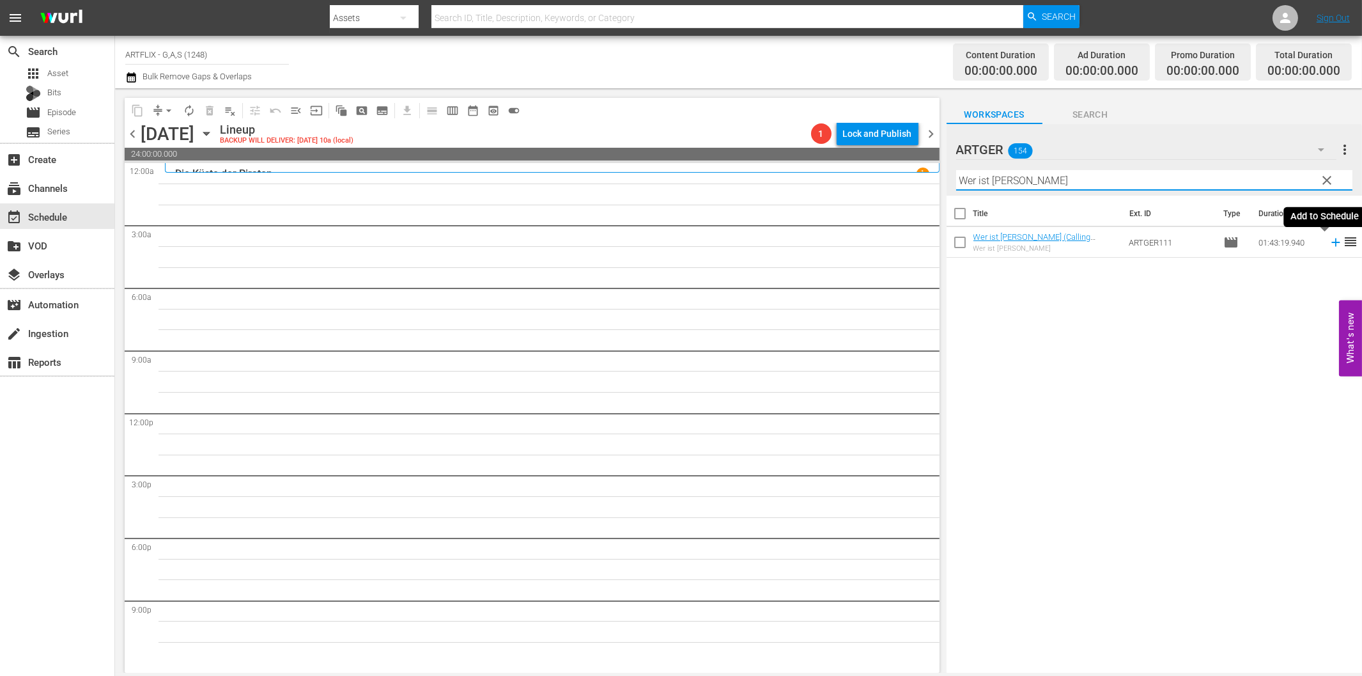
click at [1329, 244] on icon at bounding box center [1336, 242] width 14 height 14
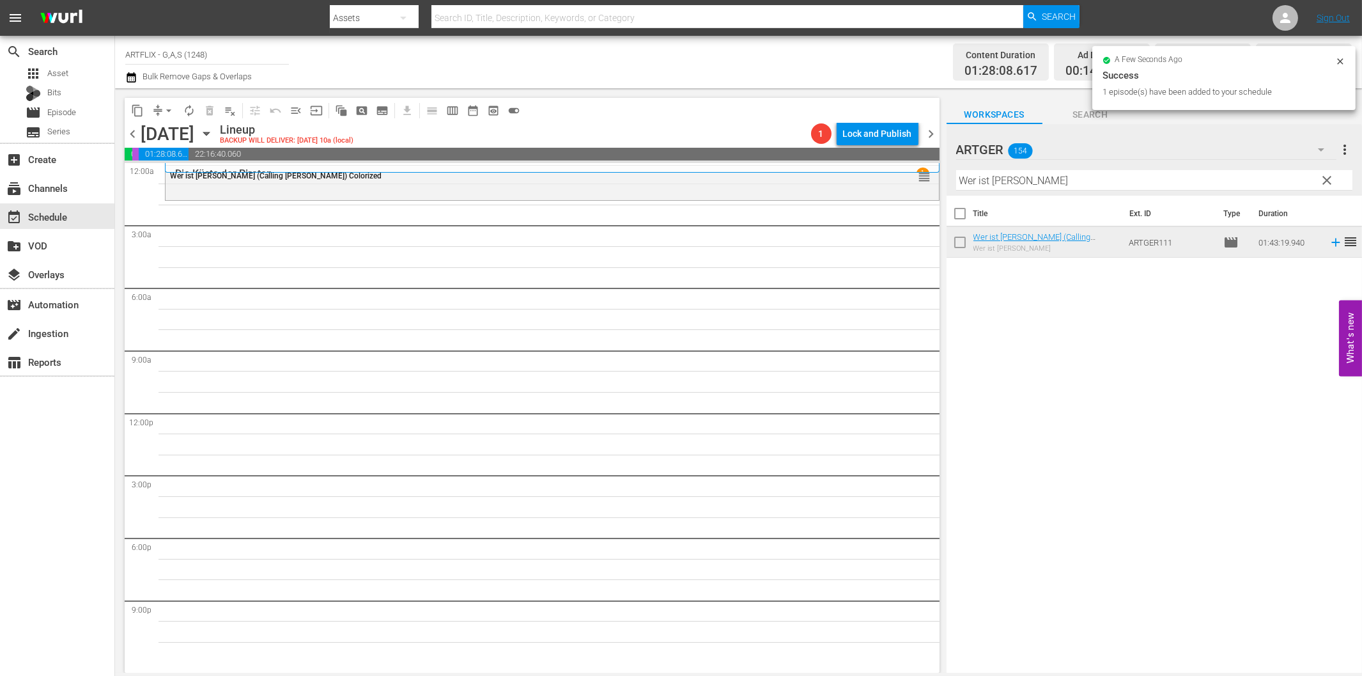
click at [1001, 179] on input "Wer ist [PERSON_NAME]" at bounding box center [1154, 180] width 396 height 20
paste input "Das Phantom der Oper"
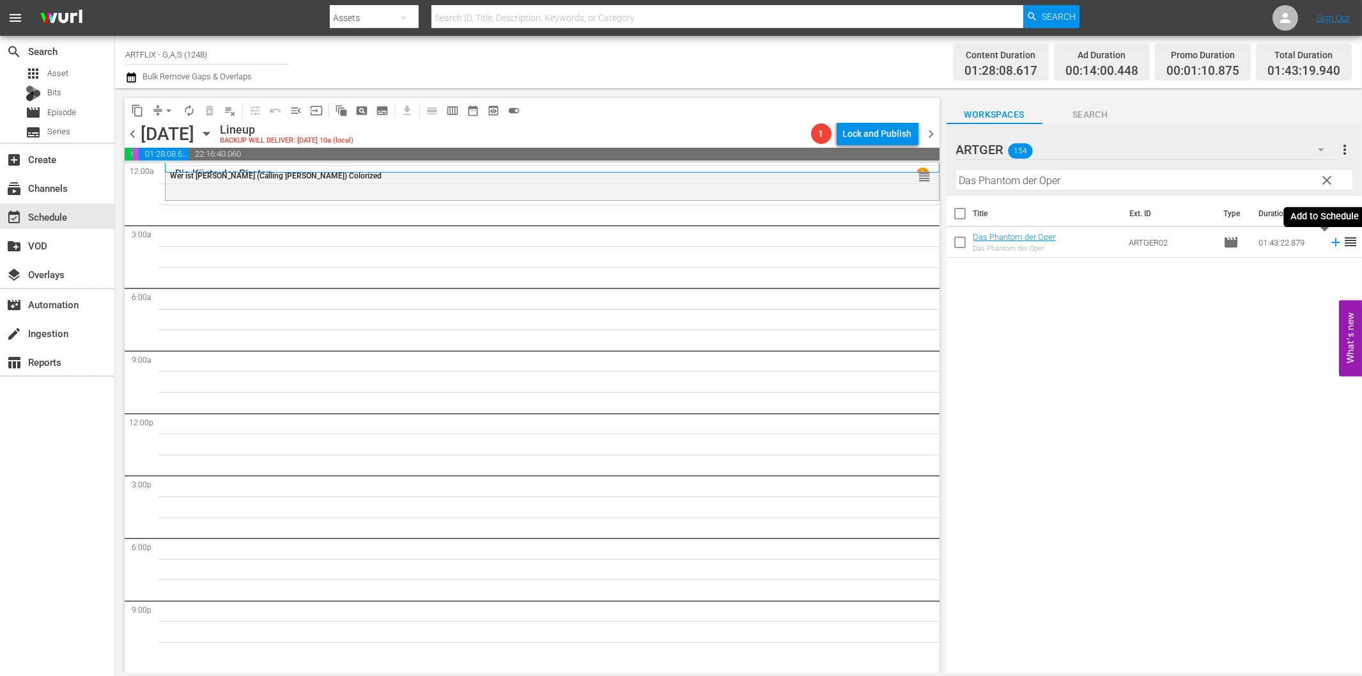
click at [1329, 246] on icon at bounding box center [1336, 242] width 14 height 14
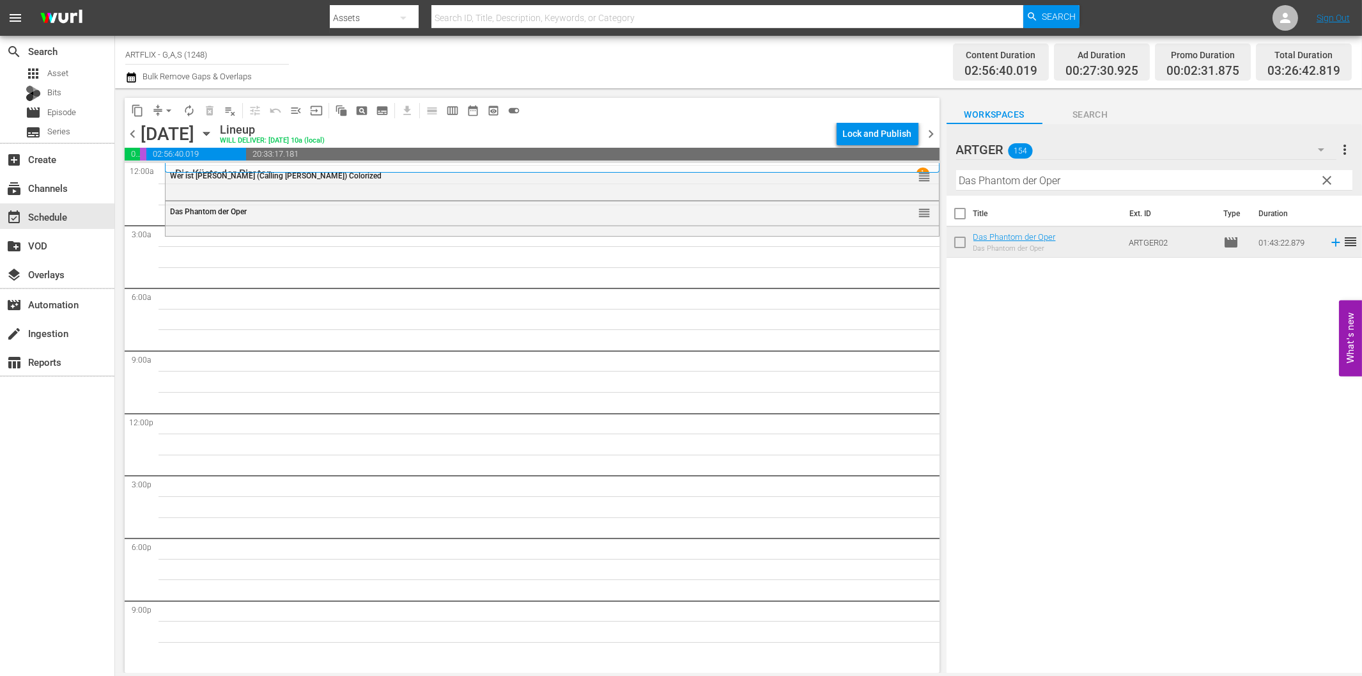
click at [989, 183] on input "Das Phantom der Oper" at bounding box center [1154, 180] width 396 height 20
paste input "Wings of Freedom"
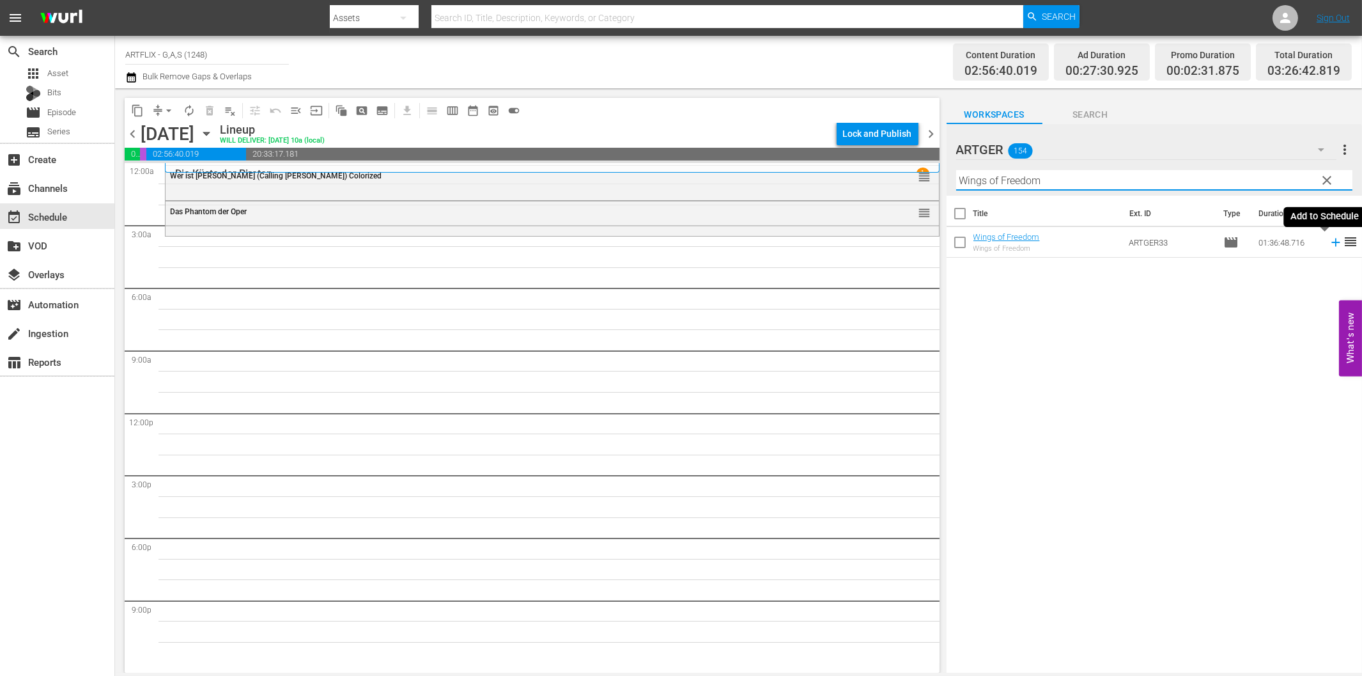
click at [1329, 240] on icon at bounding box center [1336, 242] width 14 height 14
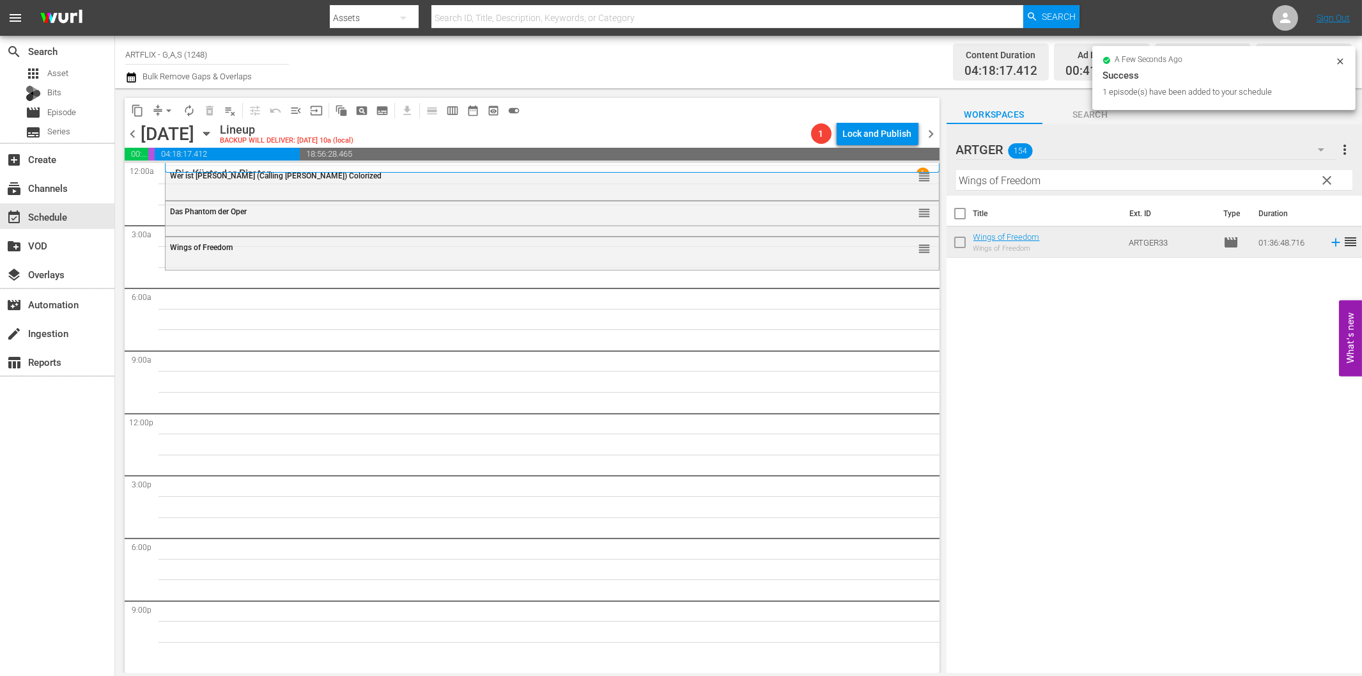
click at [991, 179] on input "Wings of Freedom" at bounding box center [1154, 180] width 396 height 20
paste input "[PERSON_NAME] im Abendkleid"
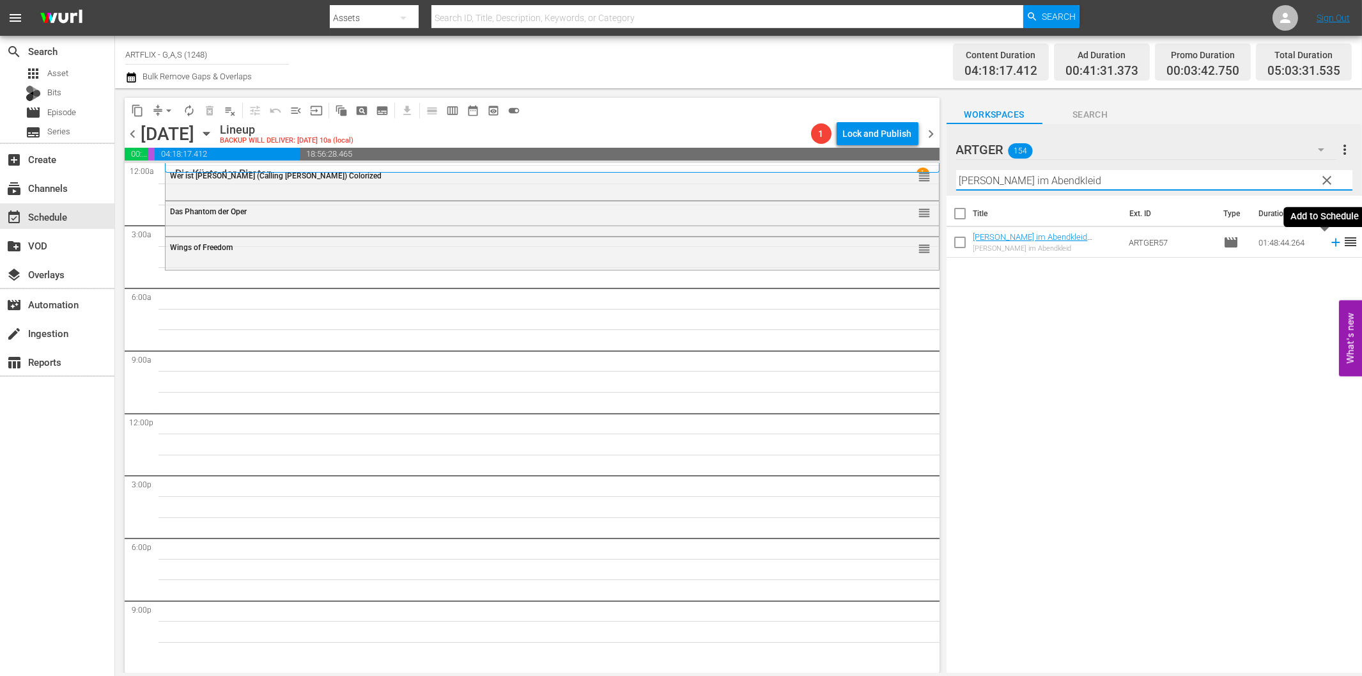
click at [1329, 245] on icon at bounding box center [1336, 242] width 14 height 14
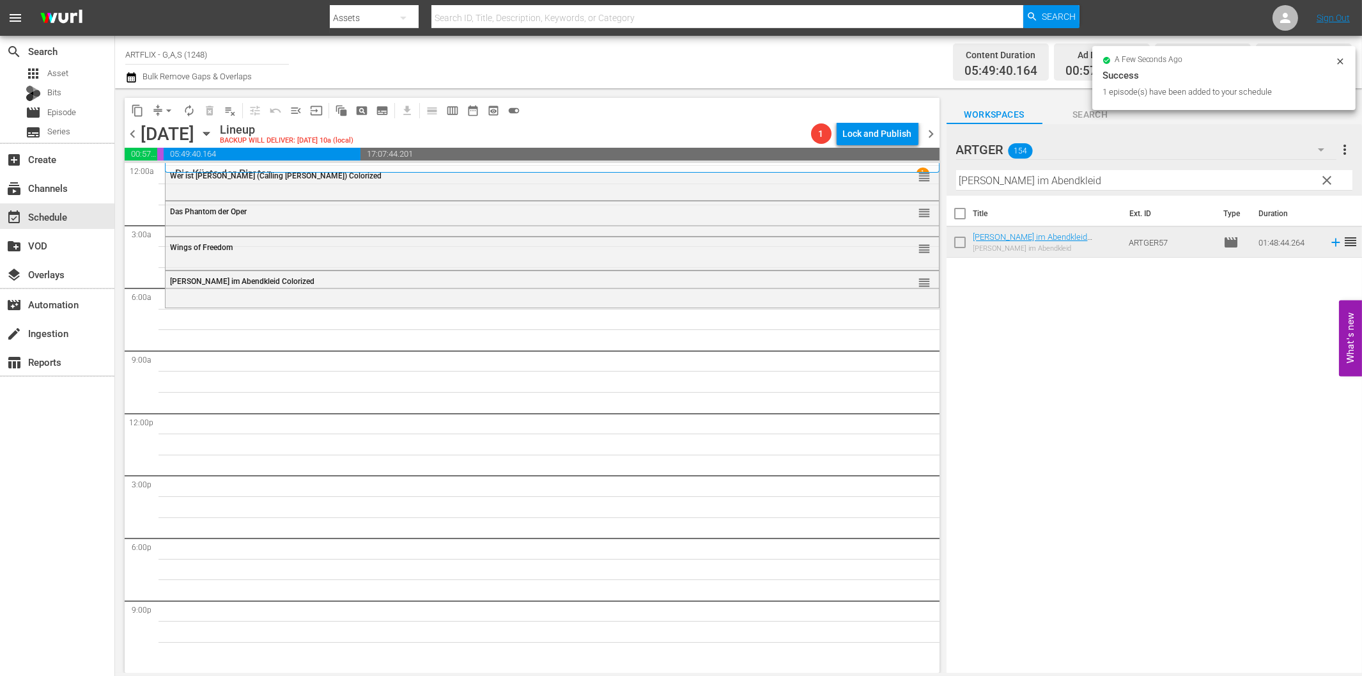
click at [1072, 183] on input "[PERSON_NAME] im Abendkleid" at bounding box center [1154, 180] width 396 height 20
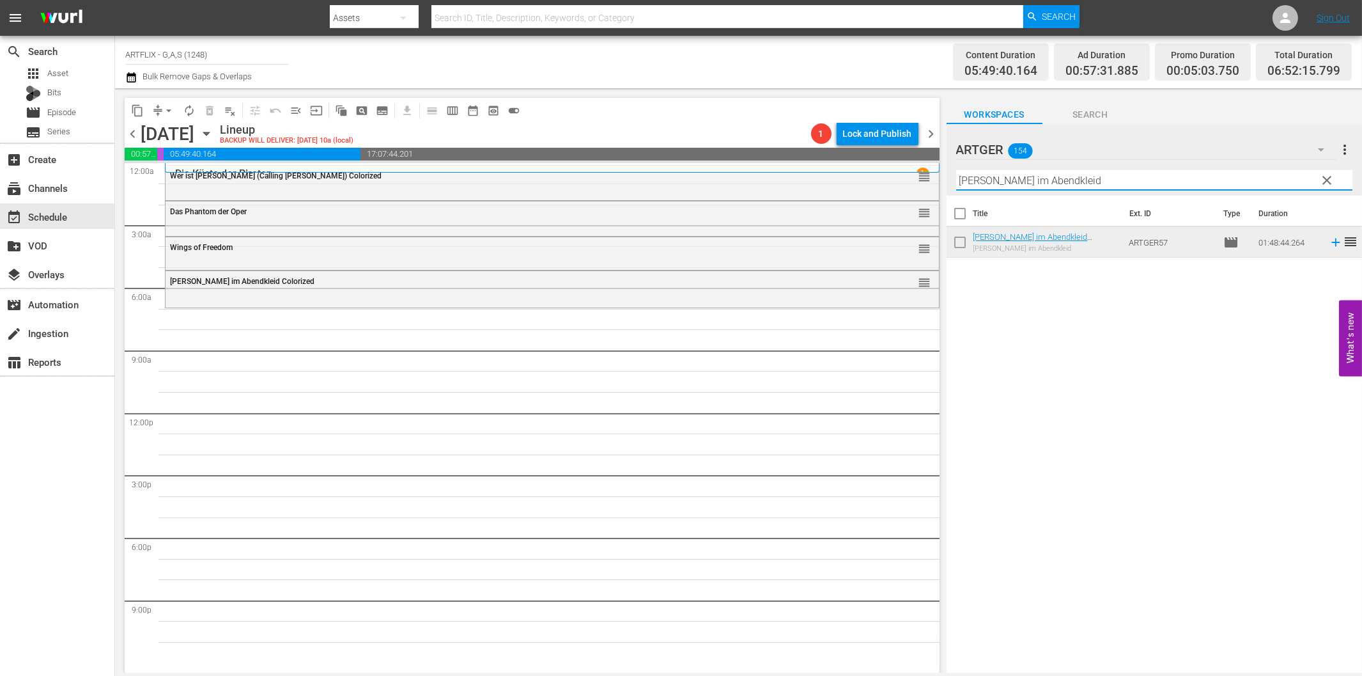
paste input "Die Rache des Gorilla Colorize"
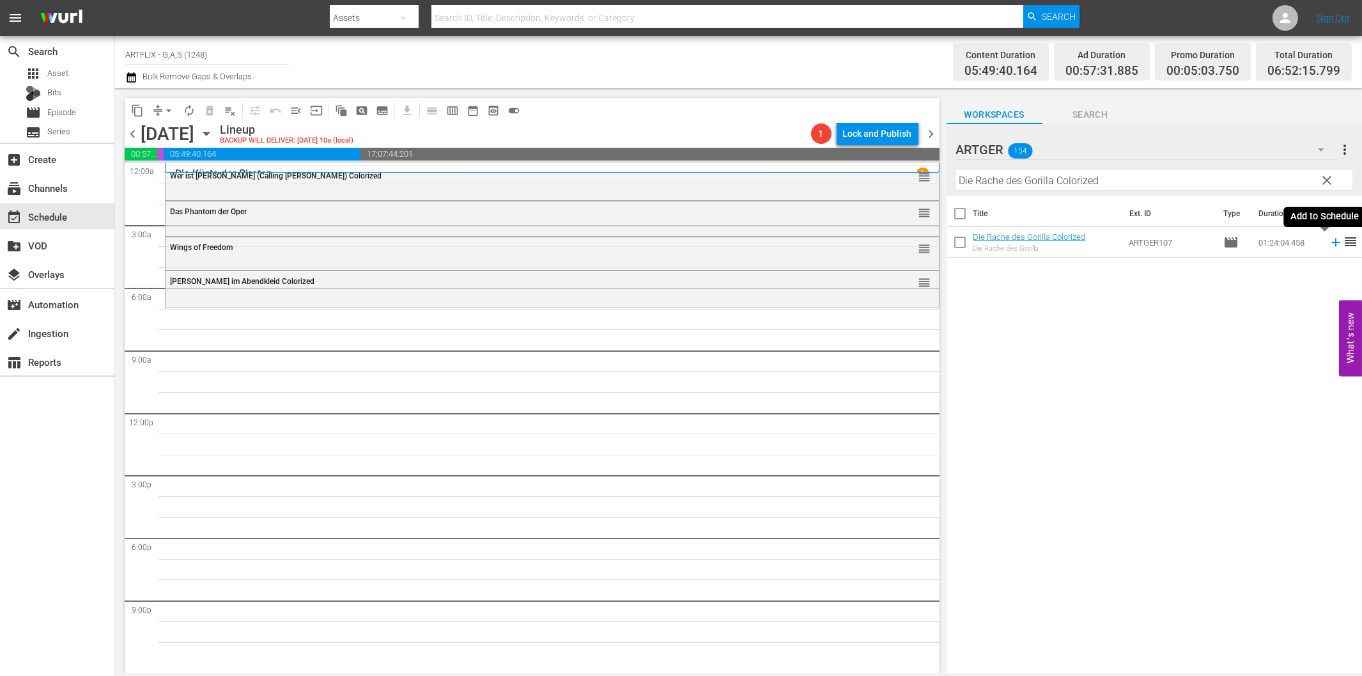
click at [1329, 243] on icon at bounding box center [1336, 242] width 14 height 14
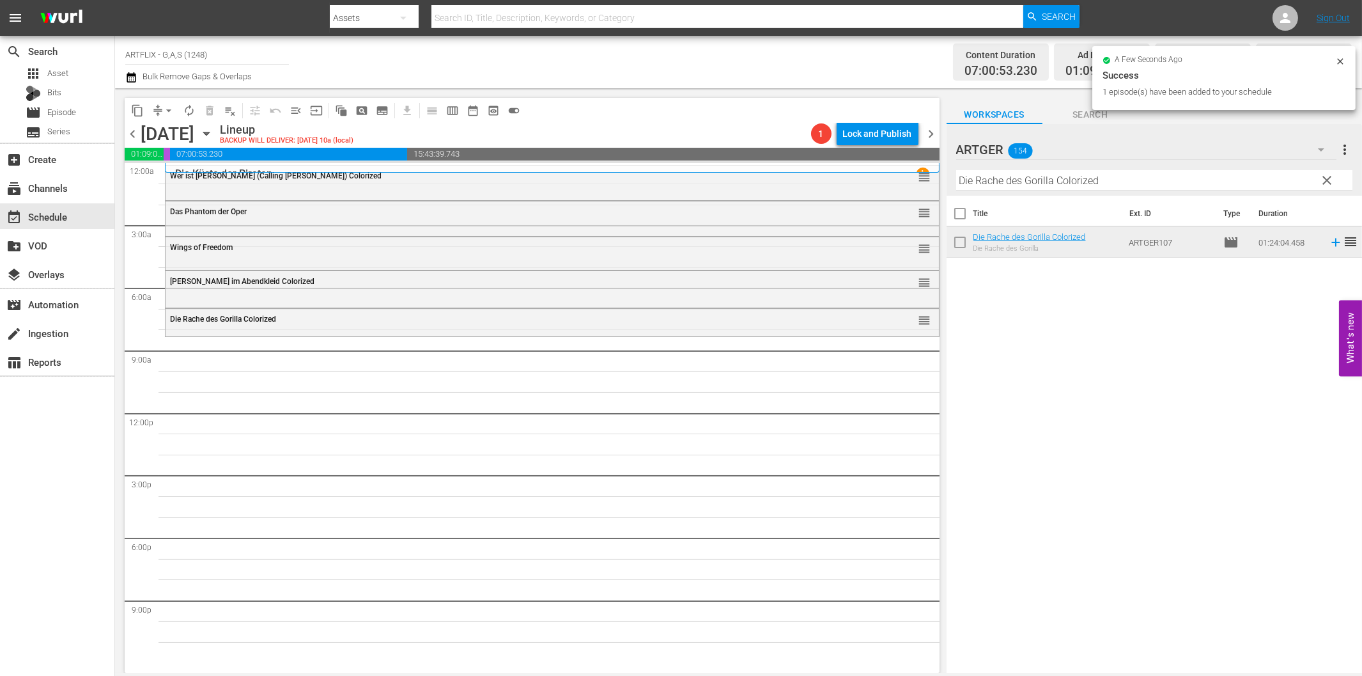
click at [968, 184] on input "Die Rache des Gorilla Colorized" at bounding box center [1154, 180] width 396 height 20
paste input "Quackser Fortune hat '[PERSON_NAME] in der [GEOGRAPHIC_DATA]"
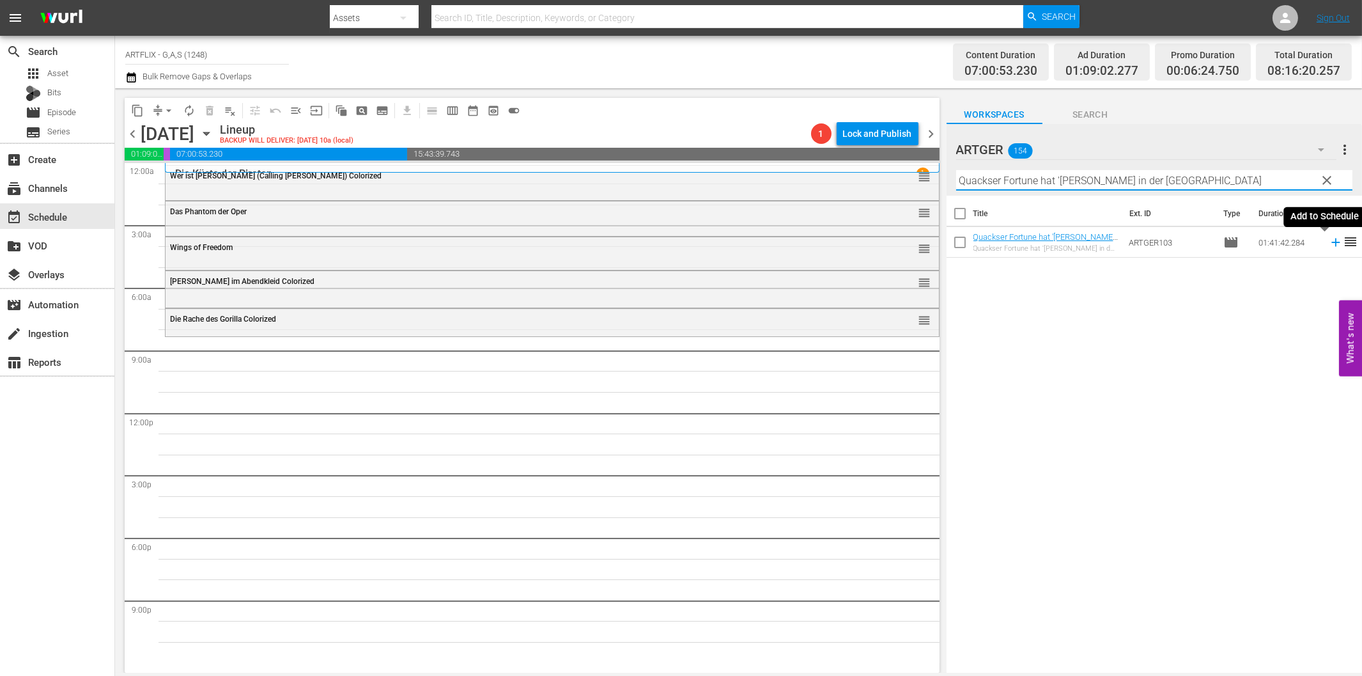
click at [1329, 238] on icon at bounding box center [1336, 242] width 14 height 14
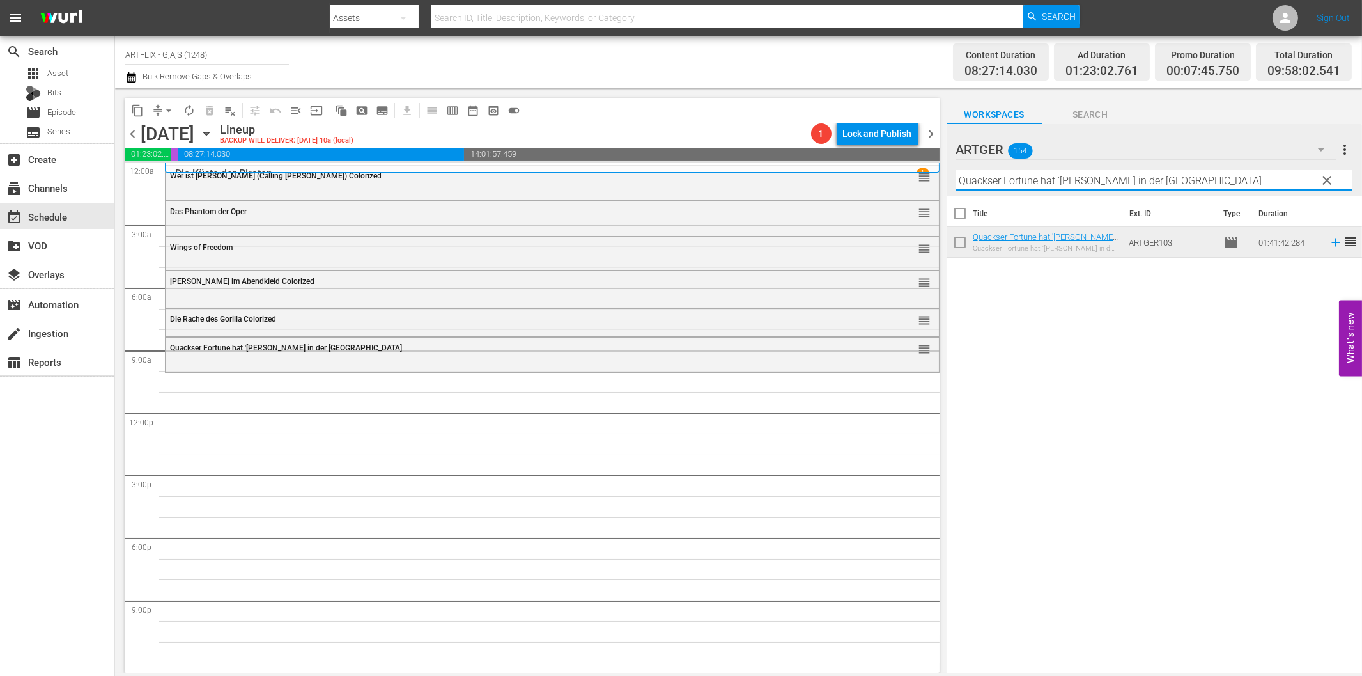
click at [1011, 182] on input "Quackser Fortune hat '[PERSON_NAME] in der [GEOGRAPHIC_DATA]" at bounding box center [1154, 180] width 396 height 20
paste input "Verrücktes Afrika"
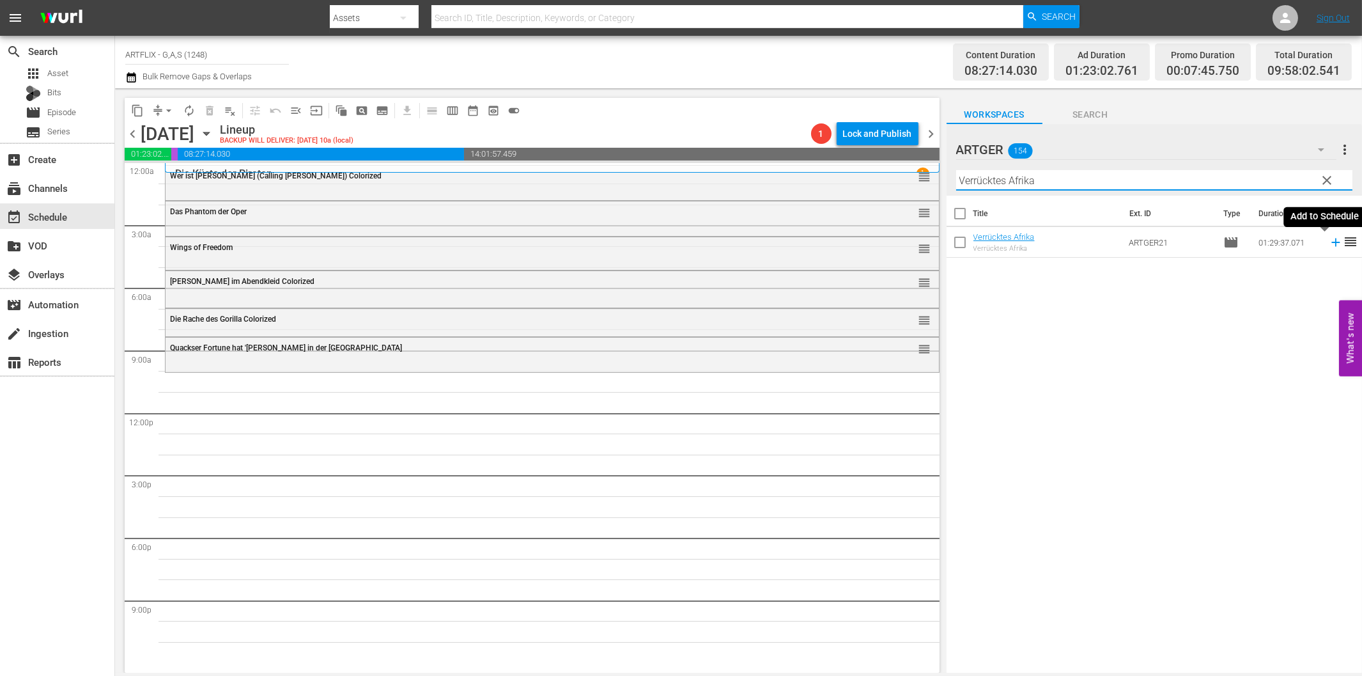
click at [1329, 240] on icon at bounding box center [1336, 242] width 14 height 14
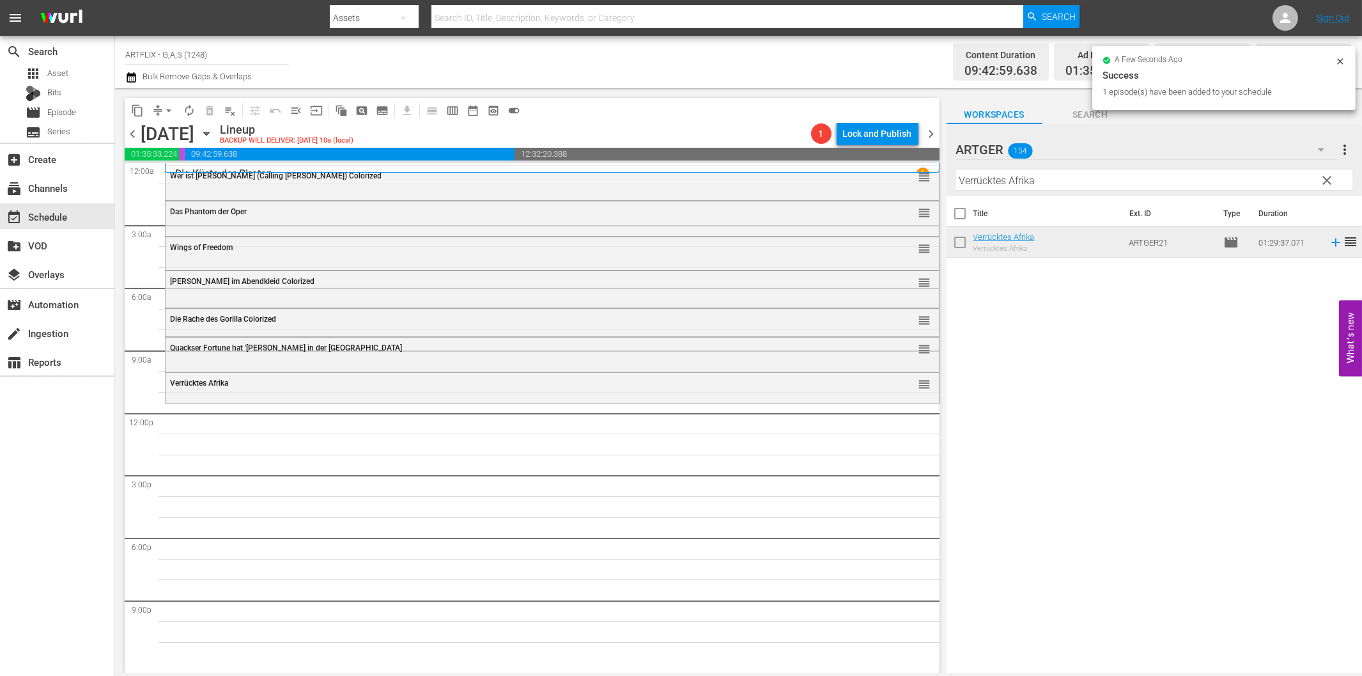
click at [1031, 184] on input "Verrücktes Afrika" at bounding box center [1154, 180] width 396 height 20
paste input "Der Gouverneur von [US_STATE] (Courageous [PERSON_NAME])"
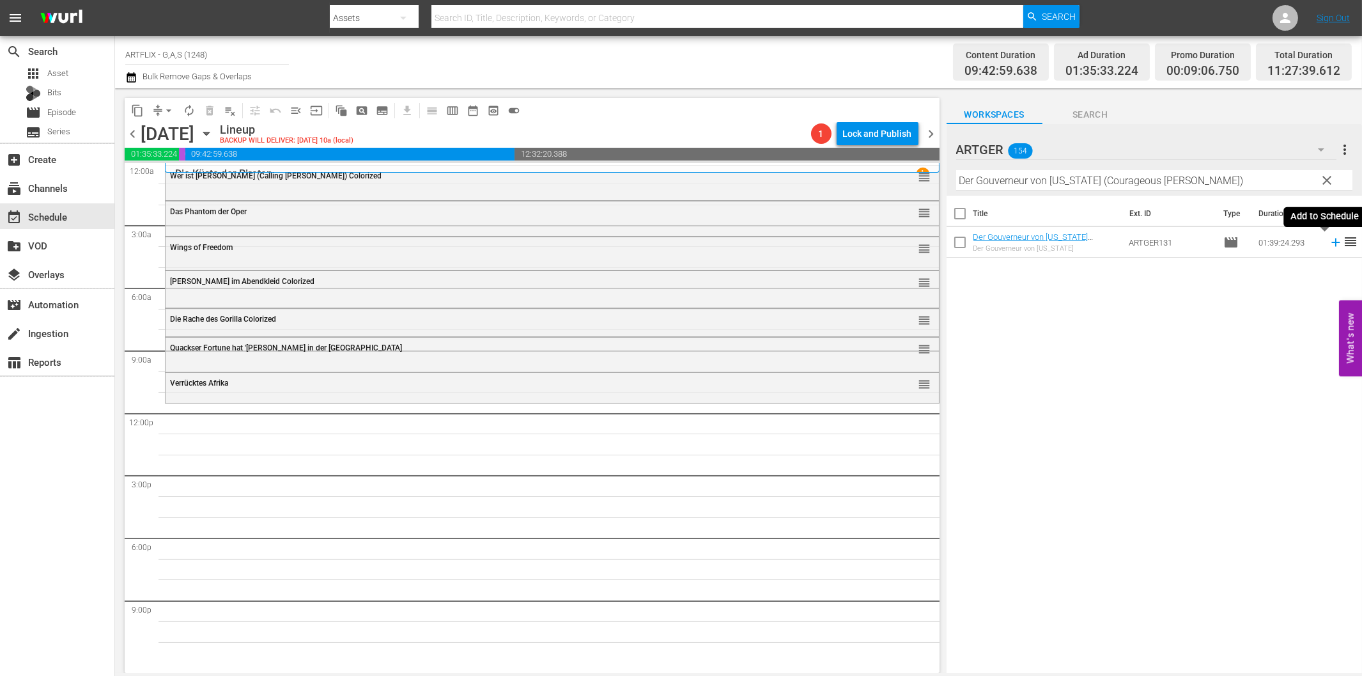
drag, startPoint x: 1324, startPoint y: 240, endPoint x: 1318, endPoint y: 241, distance: 6.4
click at [1329, 241] on icon at bounding box center [1336, 242] width 14 height 14
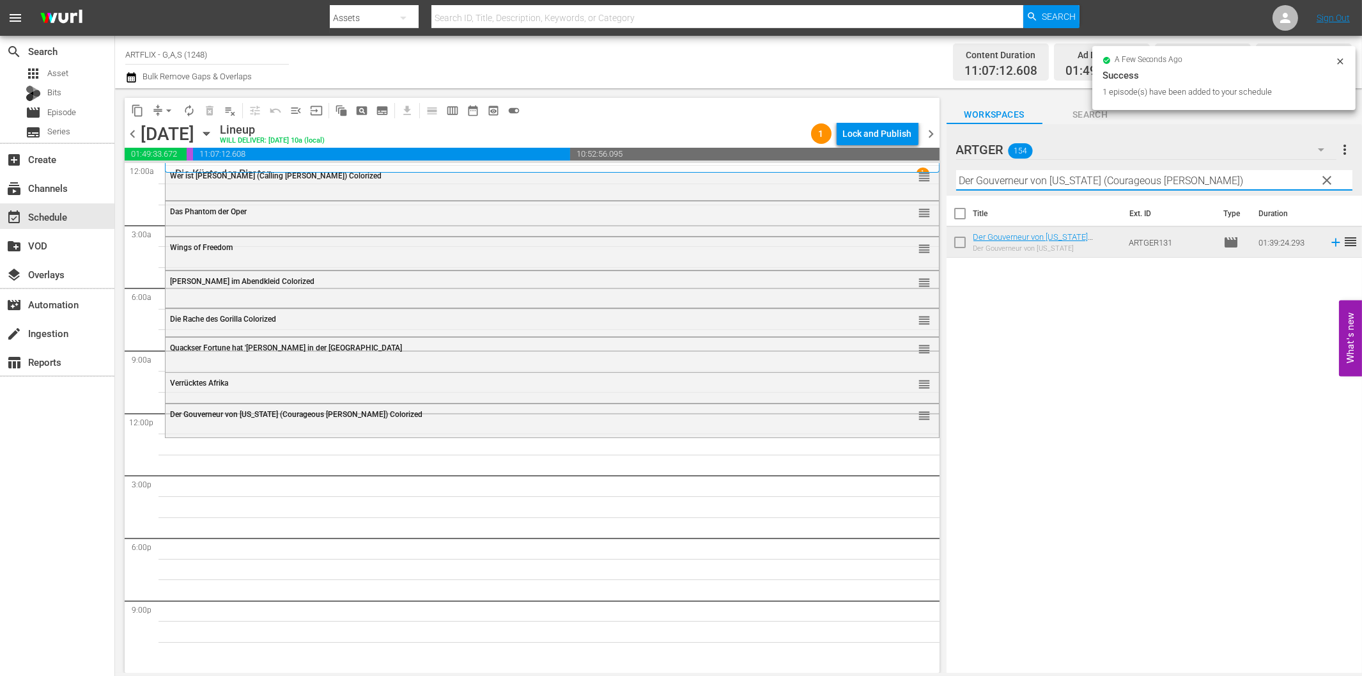
click at [979, 181] on input "Der Gouverneur von [US_STATE] (Courageous [PERSON_NAME])" at bounding box center [1154, 180] width 396 height 20
paste input "Lolita und der [DEMOGRAPHIC_DATA]"
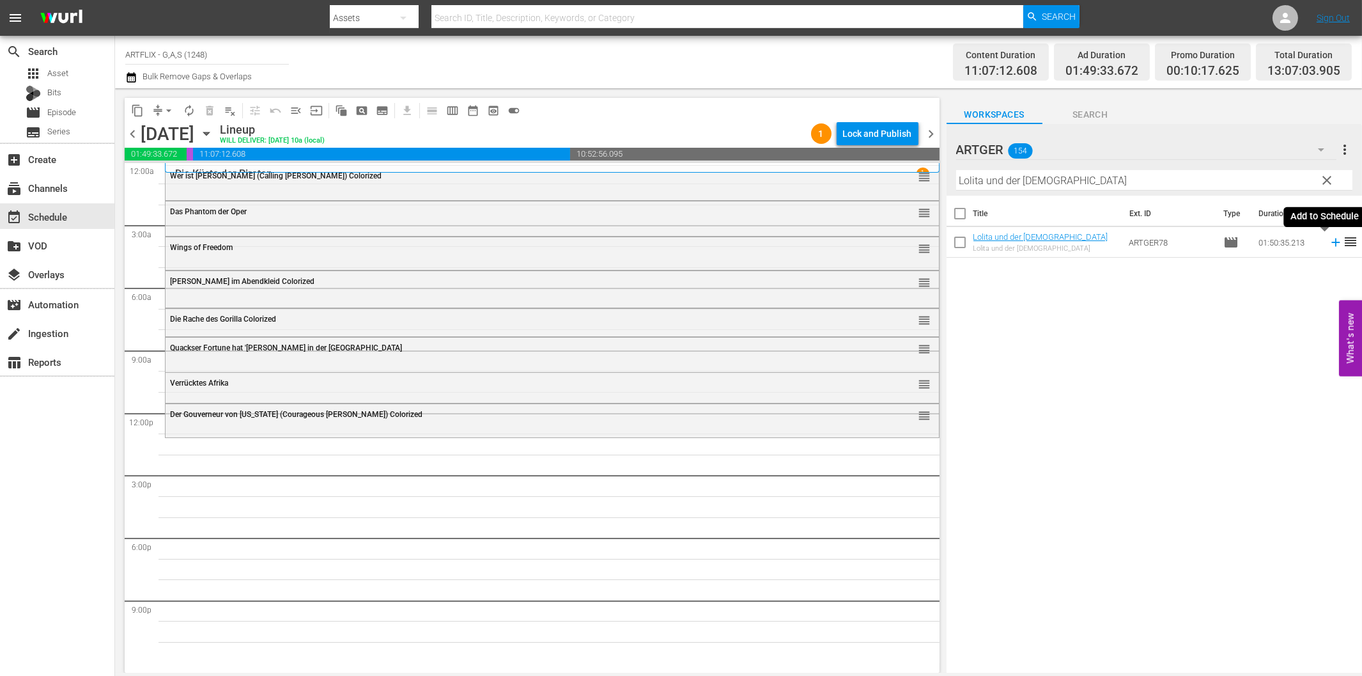
click at [1329, 245] on icon at bounding box center [1336, 242] width 14 height 14
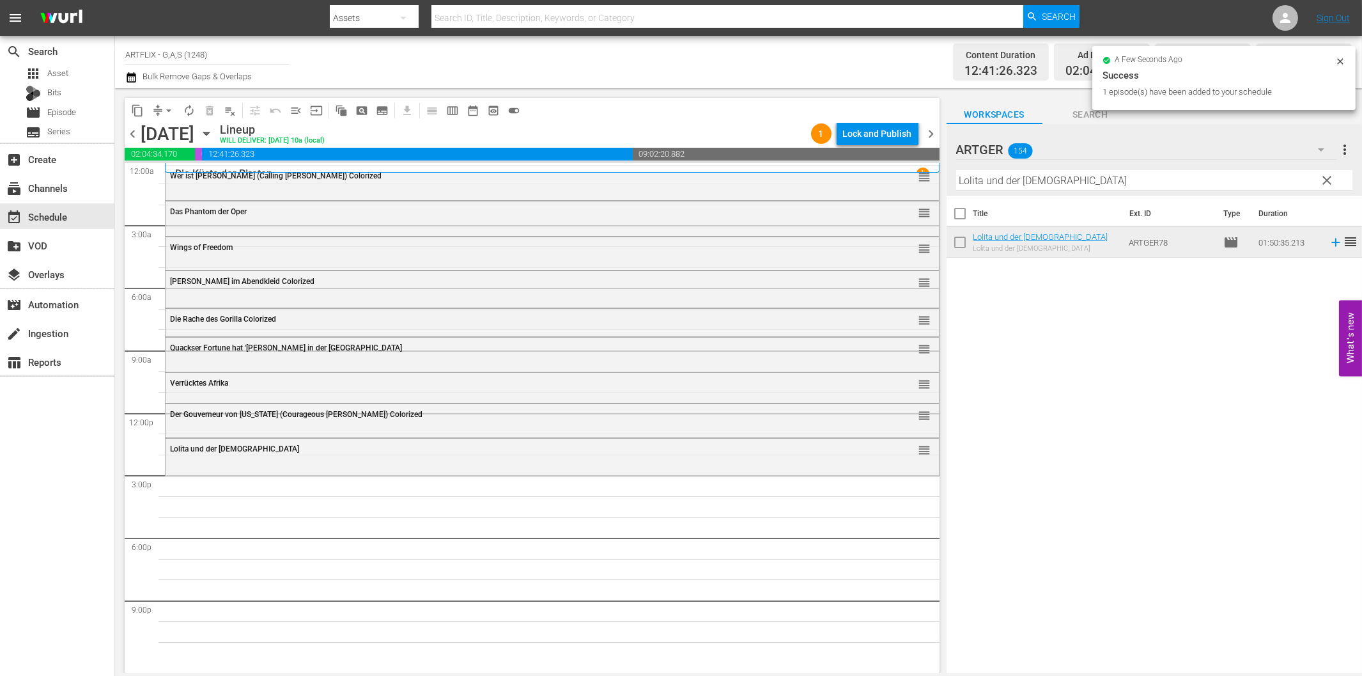
click at [981, 177] on input "Lolita und der [DEMOGRAPHIC_DATA]" at bounding box center [1154, 180] width 396 height 20
paste input "Furcht und Begierde Colorized"
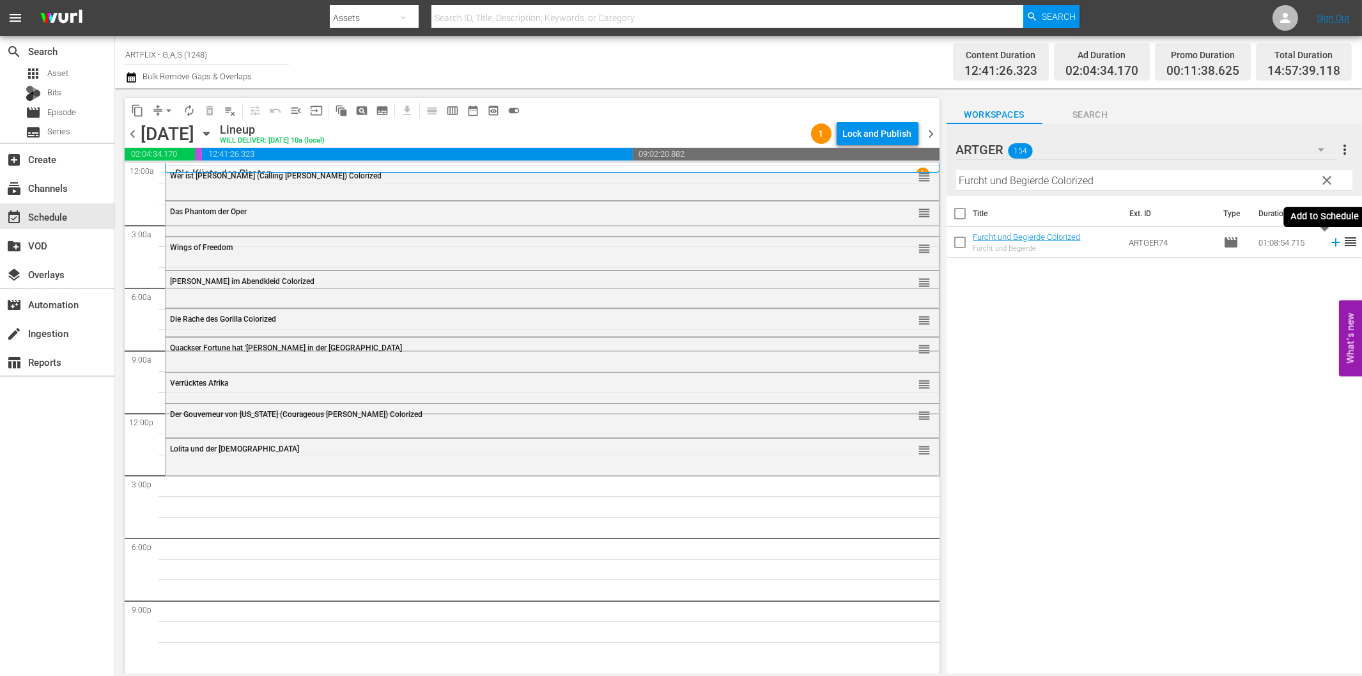
click at [1329, 239] on icon at bounding box center [1336, 242] width 14 height 14
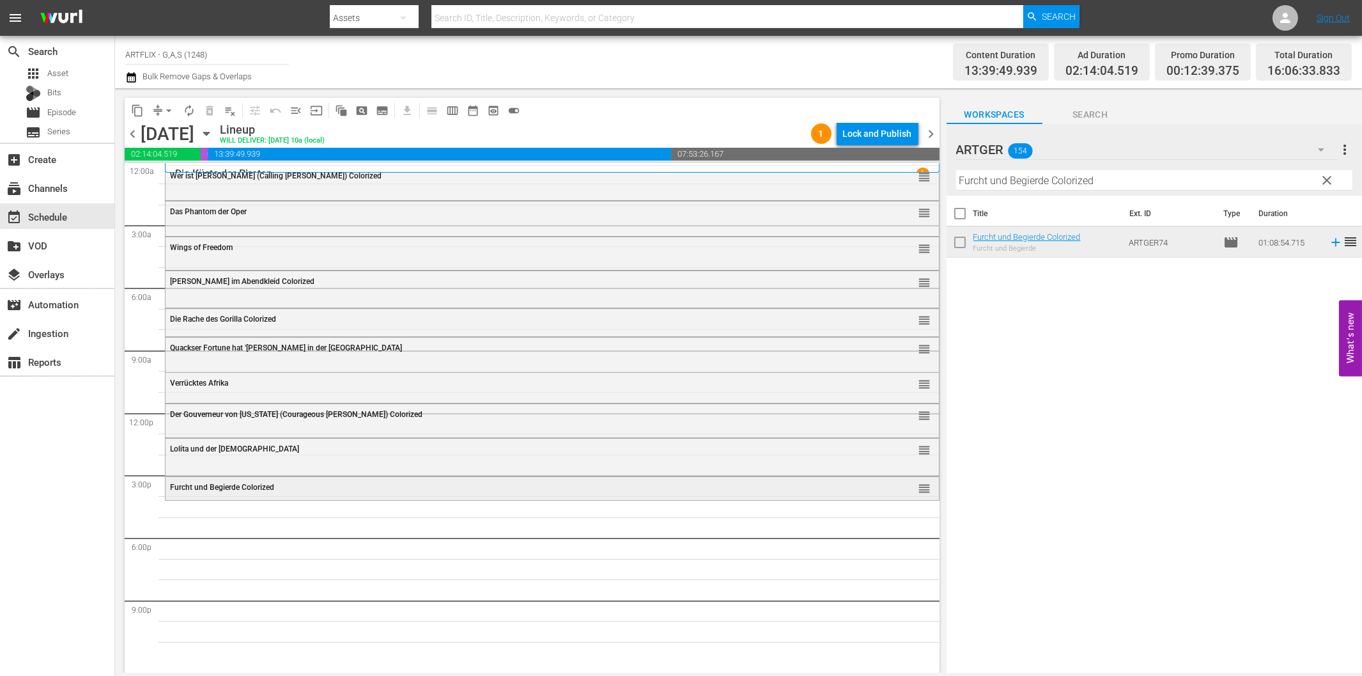
click at [463, 484] on div "Furcht und Begierde Colorized" at bounding box center [516, 487] width 693 height 9
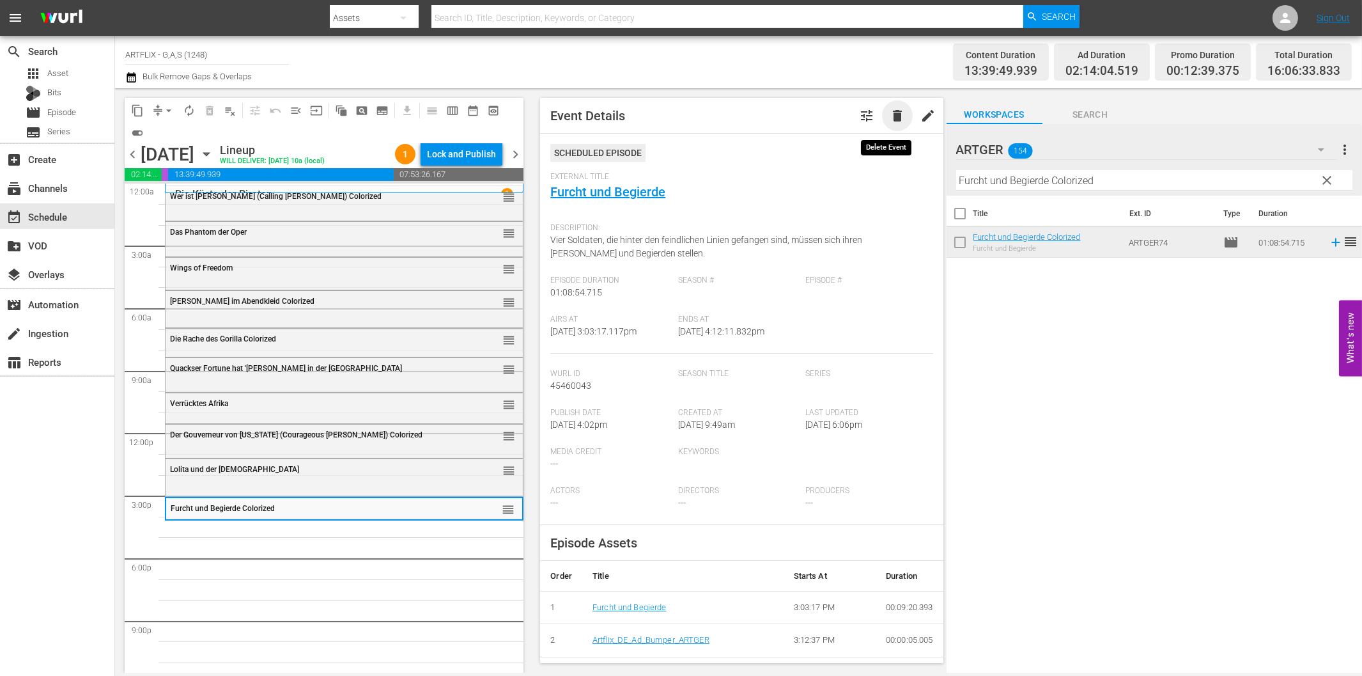
click at [890, 114] on span "delete" at bounding box center [897, 115] width 15 height 15
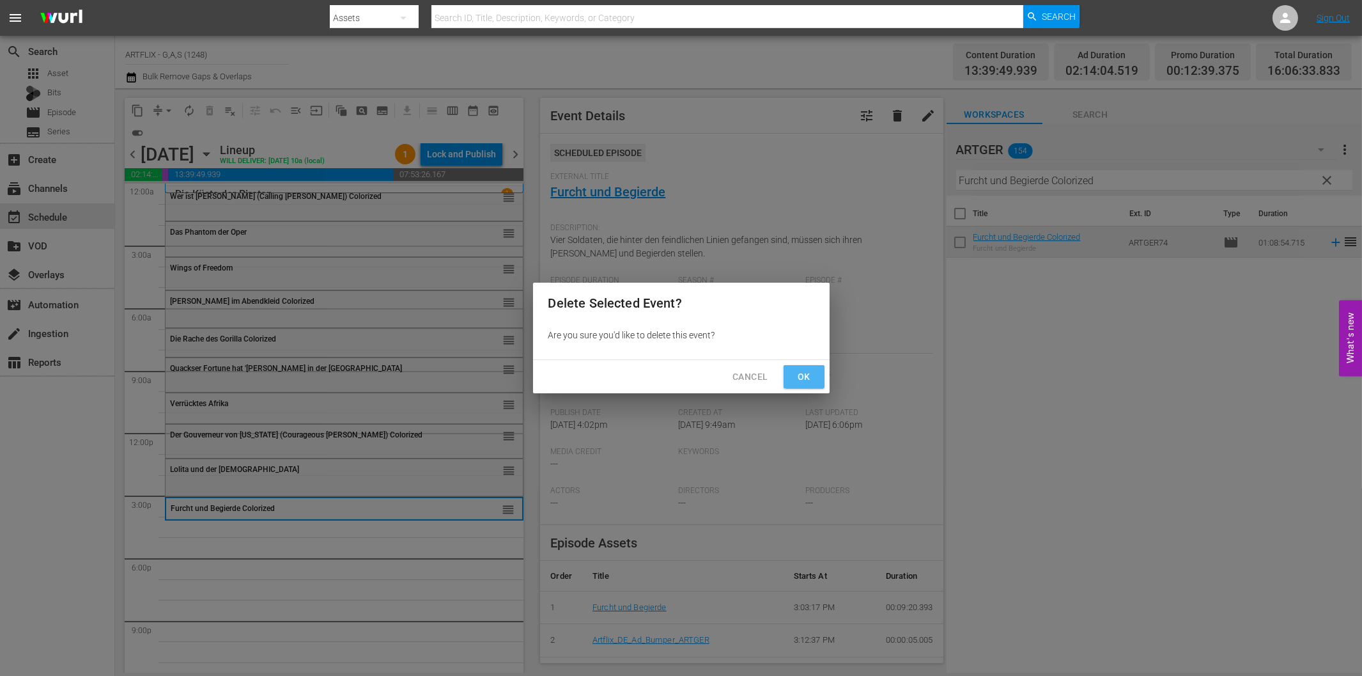
click at [812, 375] on span "Ok" at bounding box center [804, 377] width 20 height 16
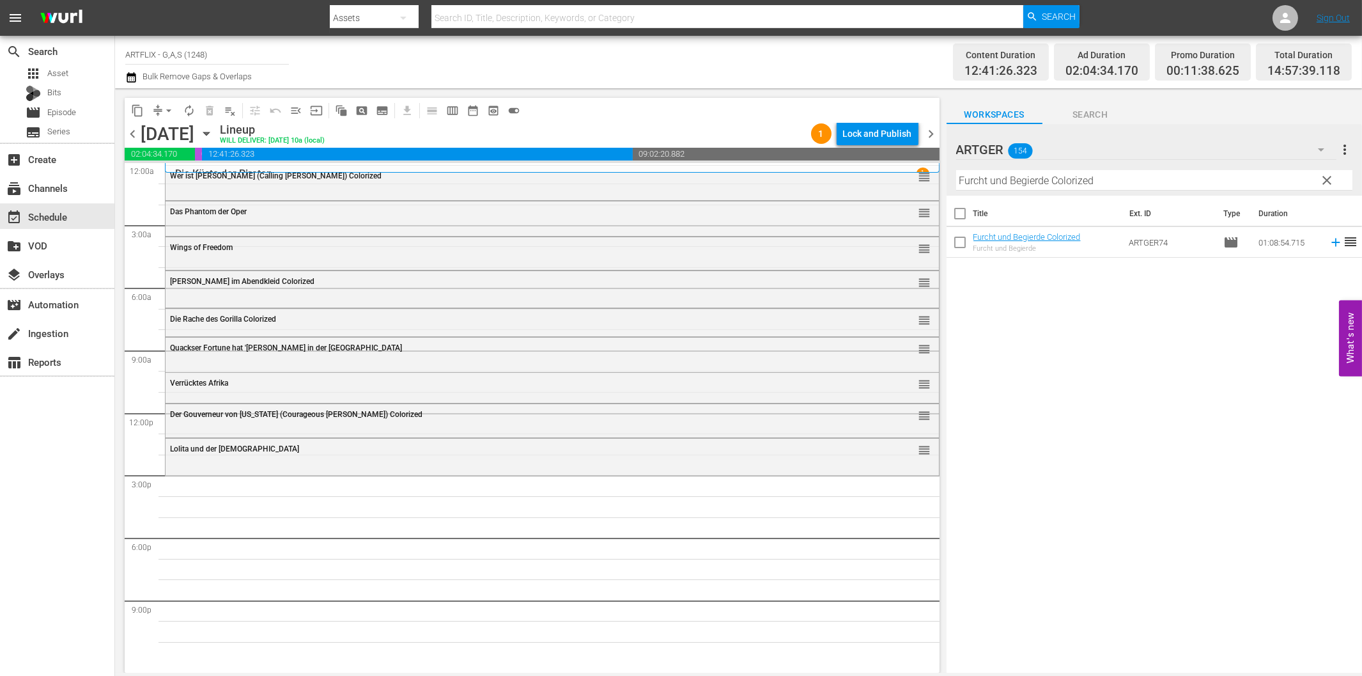
click at [987, 185] on input "Furcht und Begierde Colorized" at bounding box center [1154, 180] width 396 height 20
paste input "Das Bildnis des [PERSON_NAME]"
click at [1329, 245] on icon at bounding box center [1336, 242] width 14 height 14
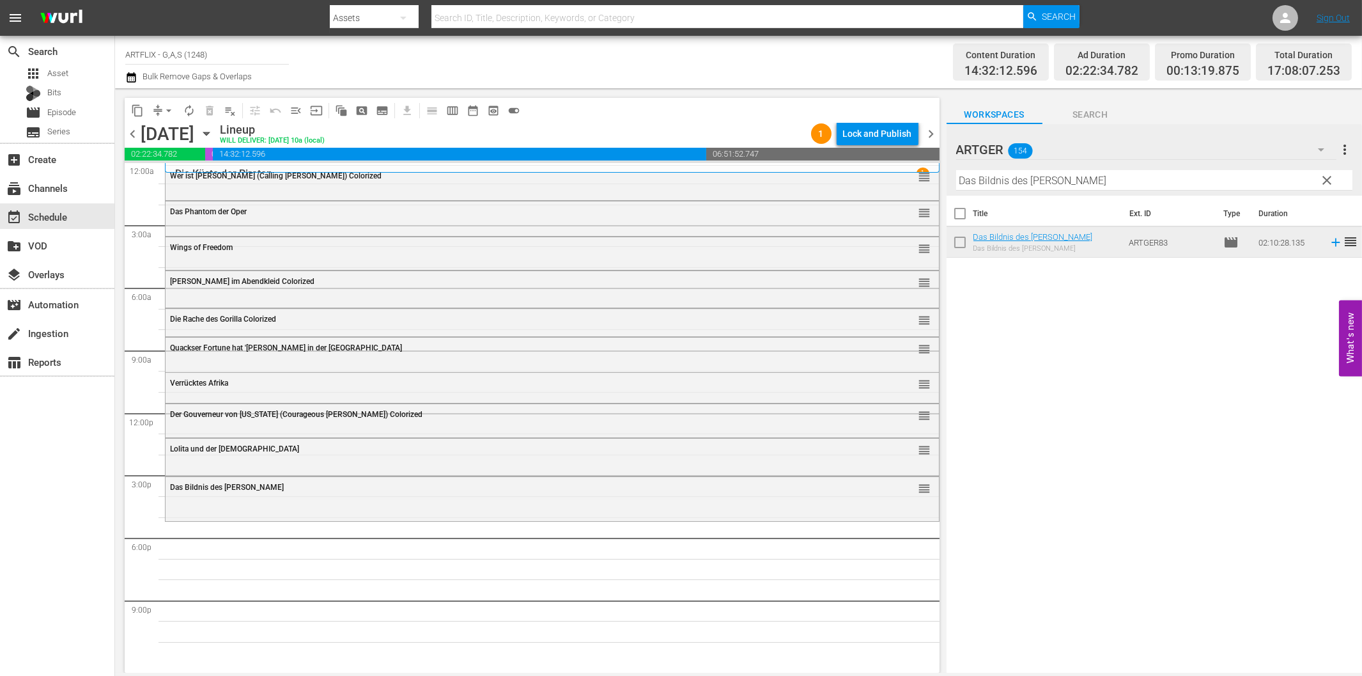
click at [1141, 179] on input "Das Bildnis des [PERSON_NAME]" at bounding box center [1154, 180] width 396 height 20
paste input "Furcht und Begierde Colorized"
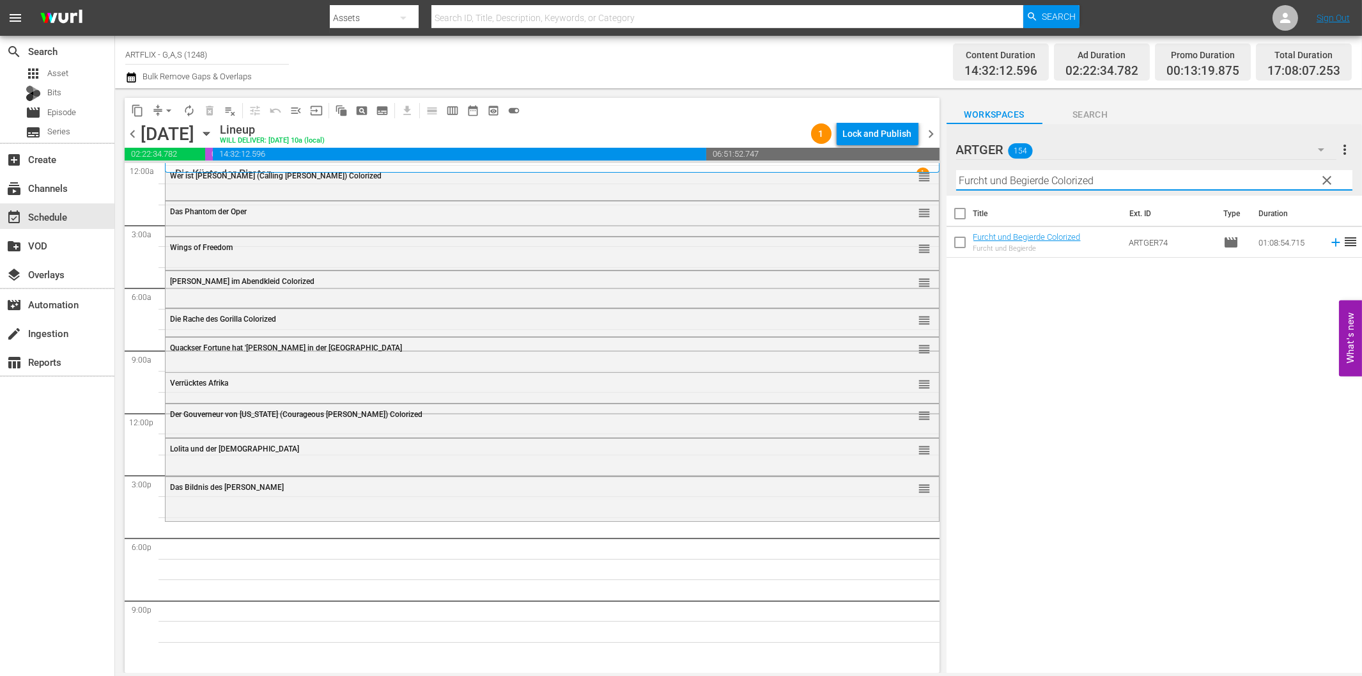
click at [1117, 178] on input "Furcht und Begierde Colorized" at bounding box center [1154, 180] width 396 height 20
paste input "Ein perfekter [PERSON_NAME]"
click at [1331, 243] on icon at bounding box center [1335, 242] width 8 height 8
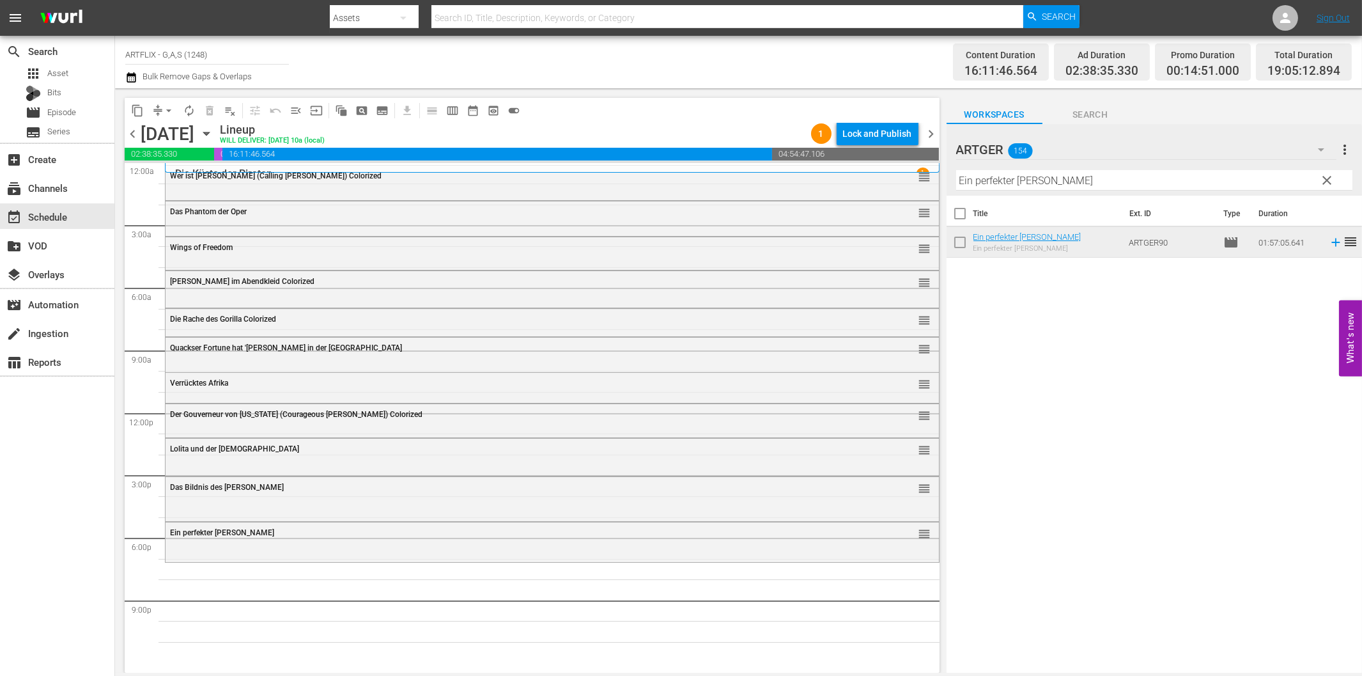
click at [1164, 168] on div "Filter by Title Ein perfekter [PERSON_NAME]" at bounding box center [1154, 180] width 396 height 31
click at [1171, 180] on input "Ein perfekter [PERSON_NAME]" at bounding box center [1154, 180] width 396 height 20
paste input "Tödlicher Virus - Das Ende der Welt"
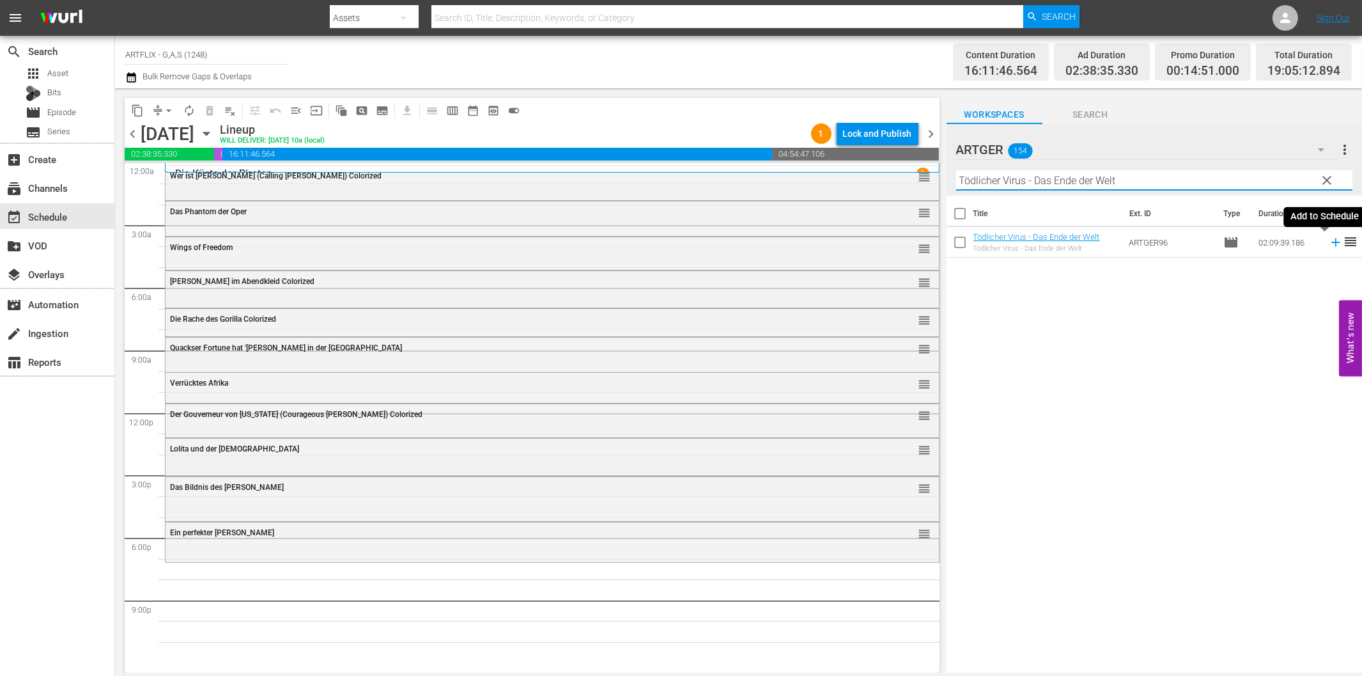
drag, startPoint x: 1324, startPoint y: 244, endPoint x: 1304, endPoint y: 244, distance: 19.8
click at [1329, 244] on icon at bounding box center [1336, 242] width 14 height 14
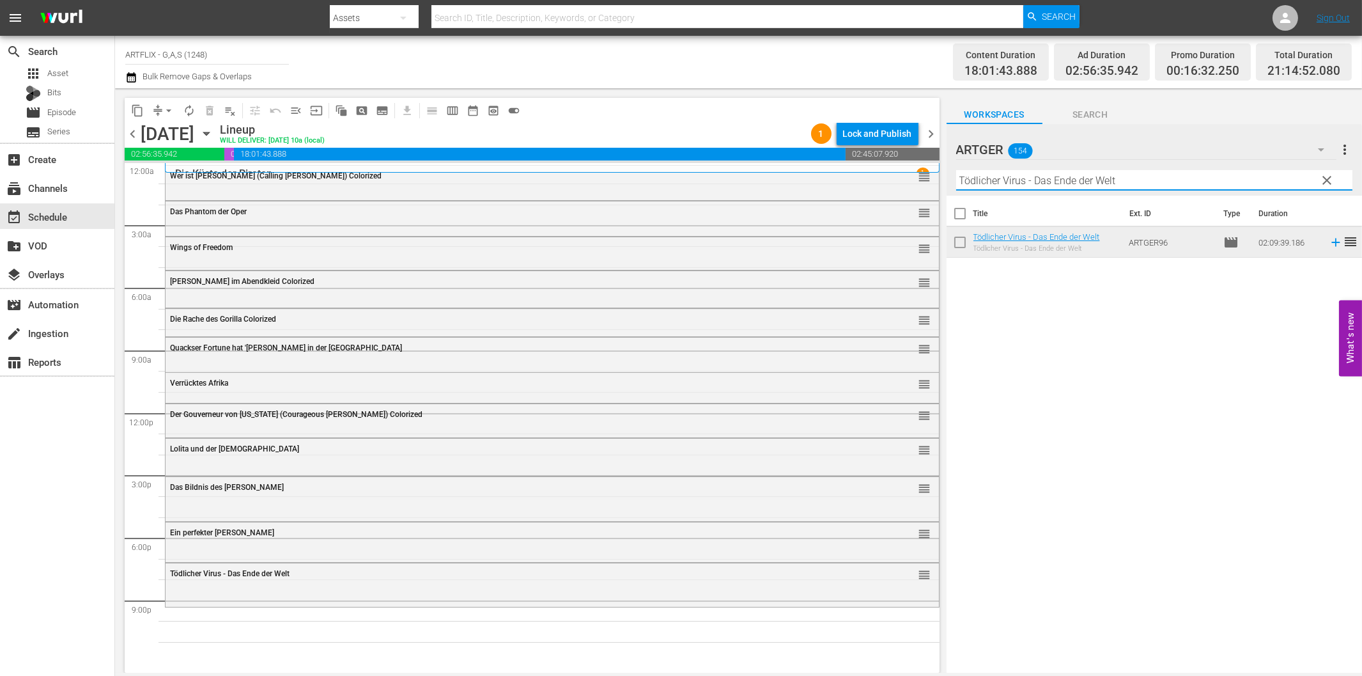
click at [1078, 180] on input "Tödlicher Virus - Das Ende der Welt" at bounding box center [1154, 180] width 396 height 20
paste input "Unruhiges Blu"
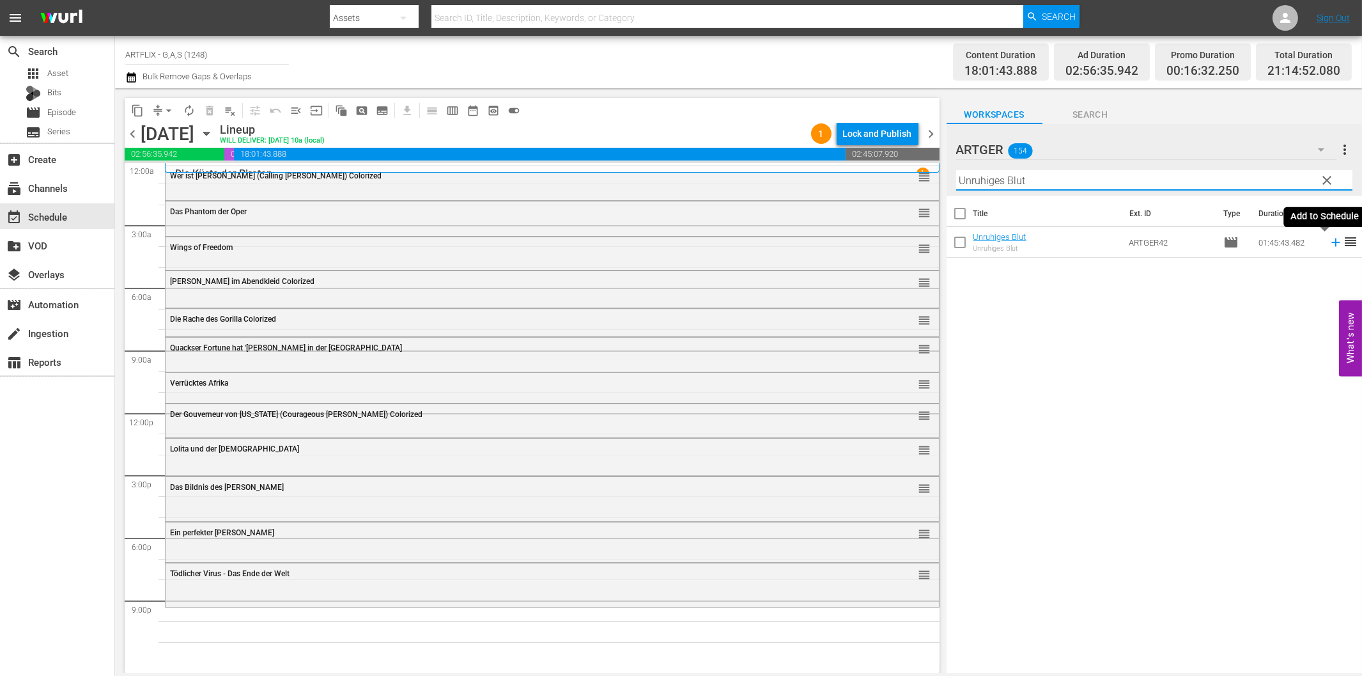
drag, startPoint x: 1324, startPoint y: 243, endPoint x: 1308, endPoint y: 243, distance: 15.3
click at [1329, 243] on icon at bounding box center [1336, 242] width 14 height 14
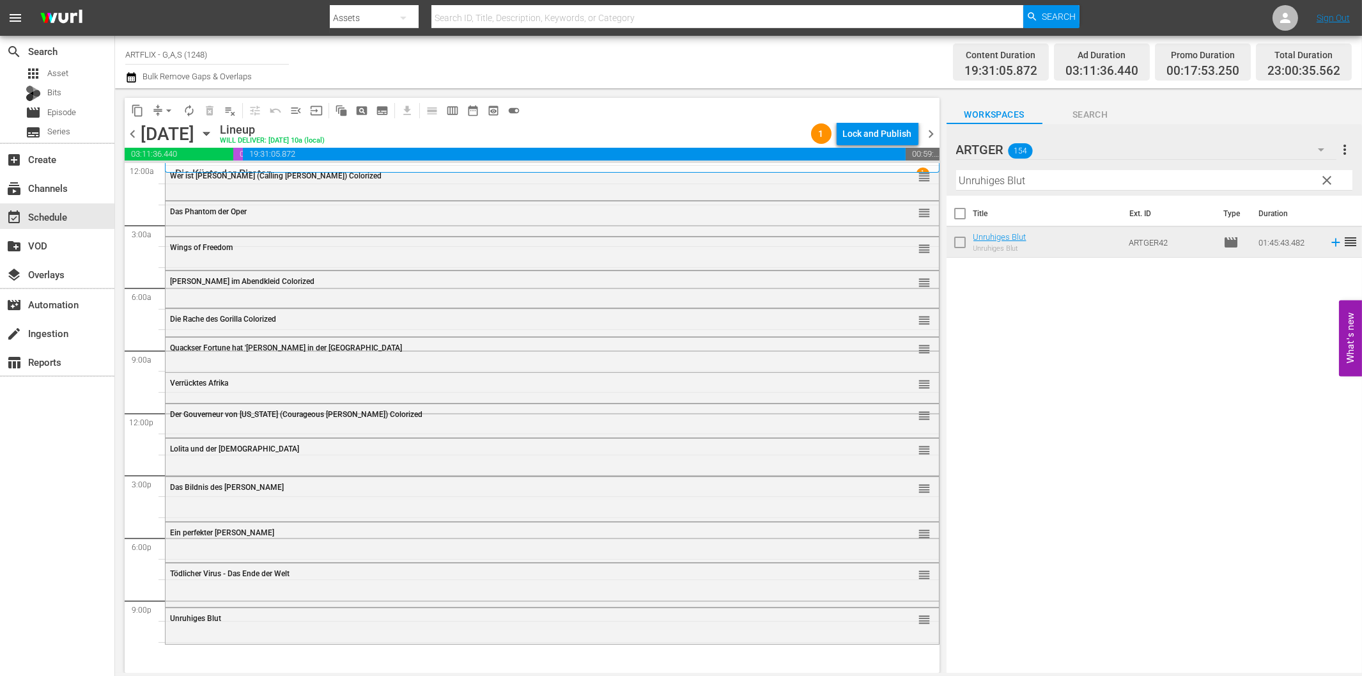
click at [1230, 174] on input "Unruhiges Blut" at bounding box center [1154, 180] width 396 height 20
paste input "Phantom des Schreckens"
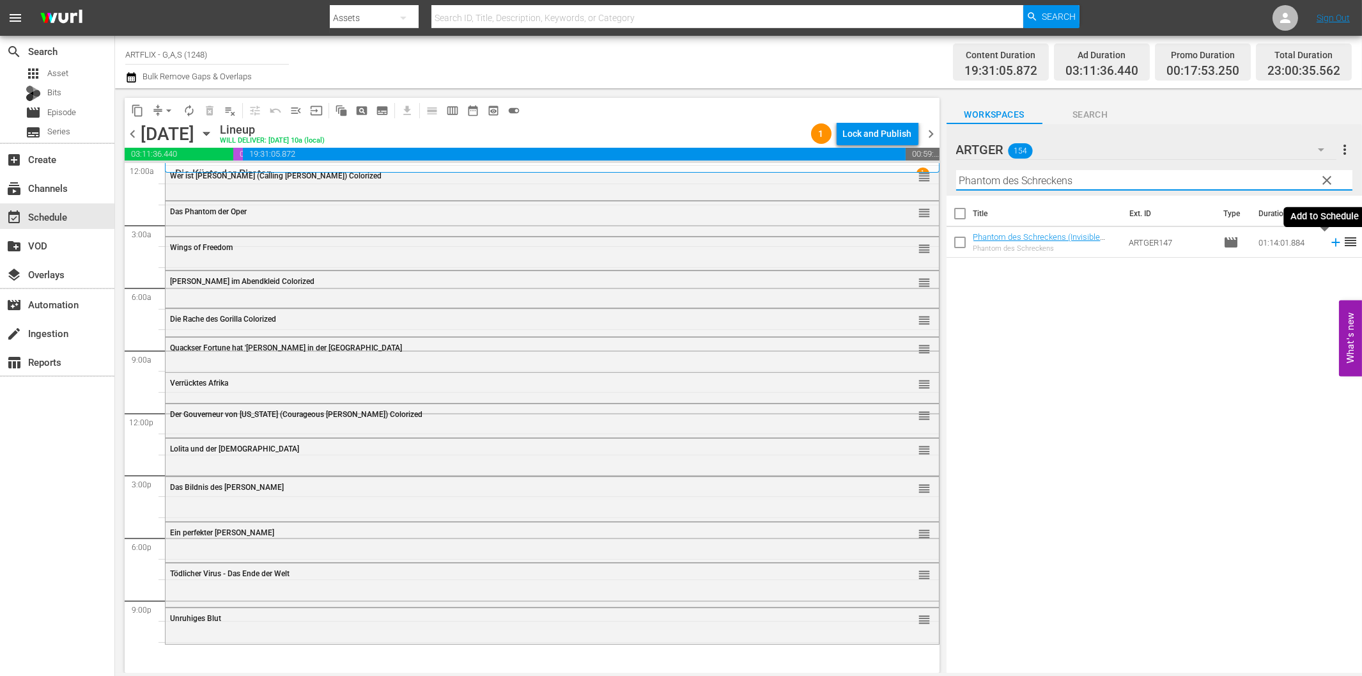
drag, startPoint x: 1324, startPoint y: 242, endPoint x: 1241, endPoint y: 247, distance: 82.6
click at [1331, 242] on icon at bounding box center [1335, 242] width 8 height 8
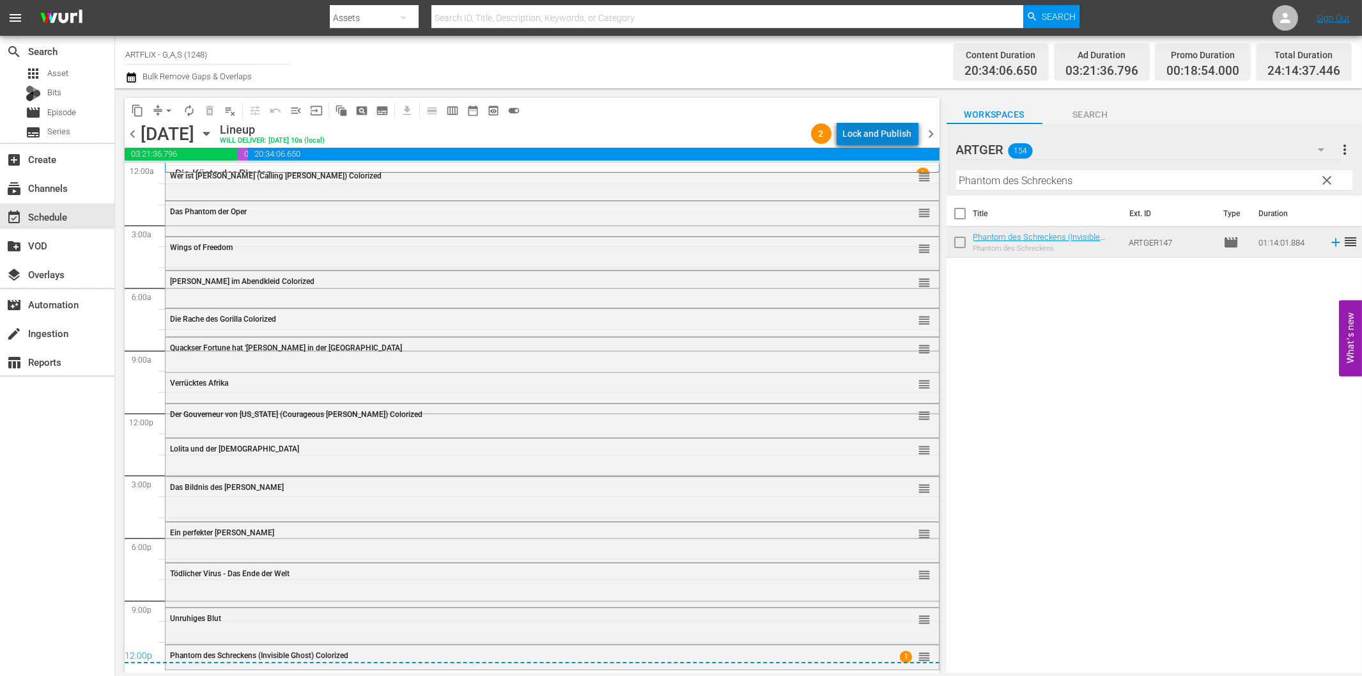
click at [889, 134] on div "Lock and Publish" at bounding box center [877, 133] width 69 height 23
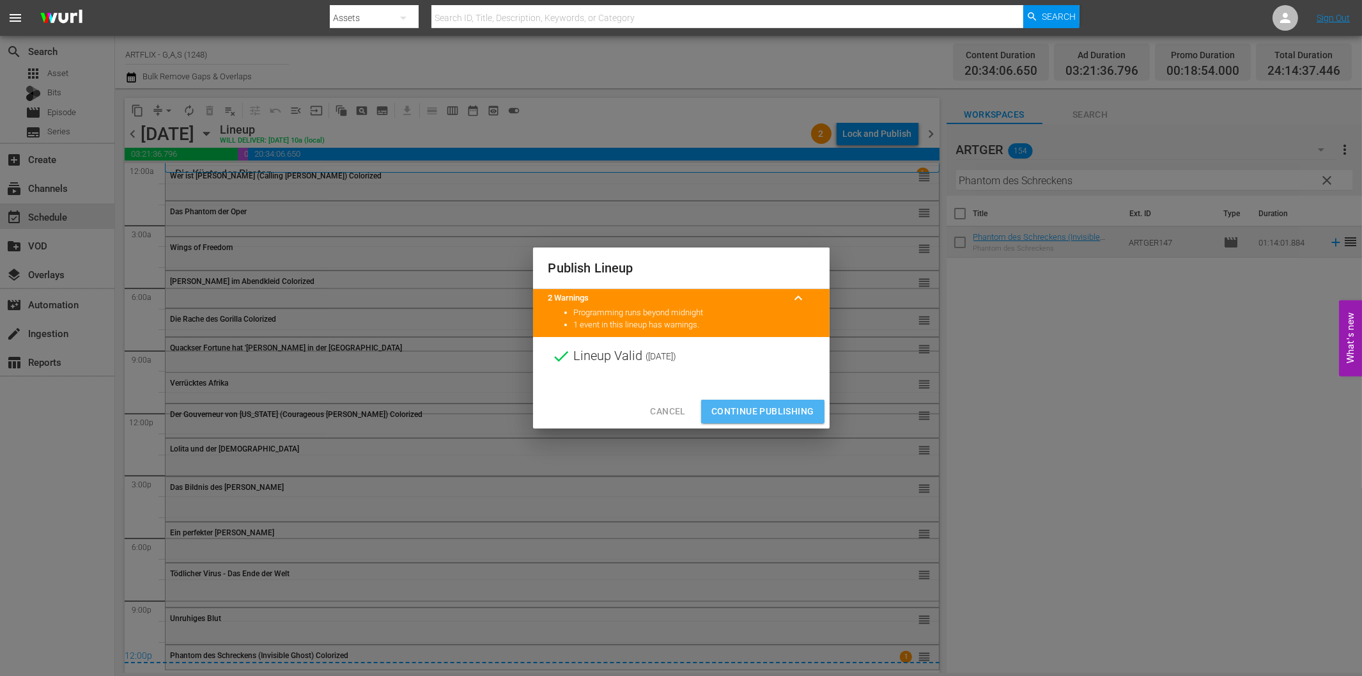
click at [780, 417] on span "Continue Publishing" at bounding box center [762, 411] width 103 height 16
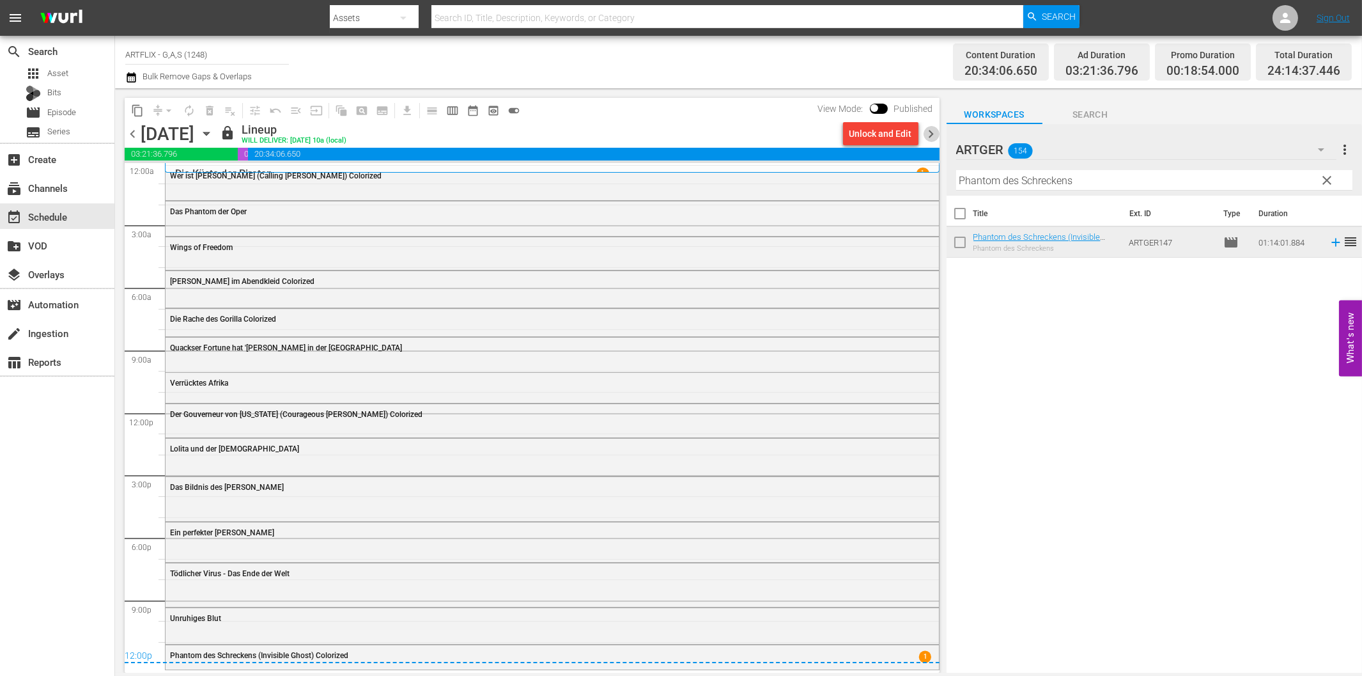
click at [929, 132] on span "chevron_right" at bounding box center [932, 134] width 16 height 16
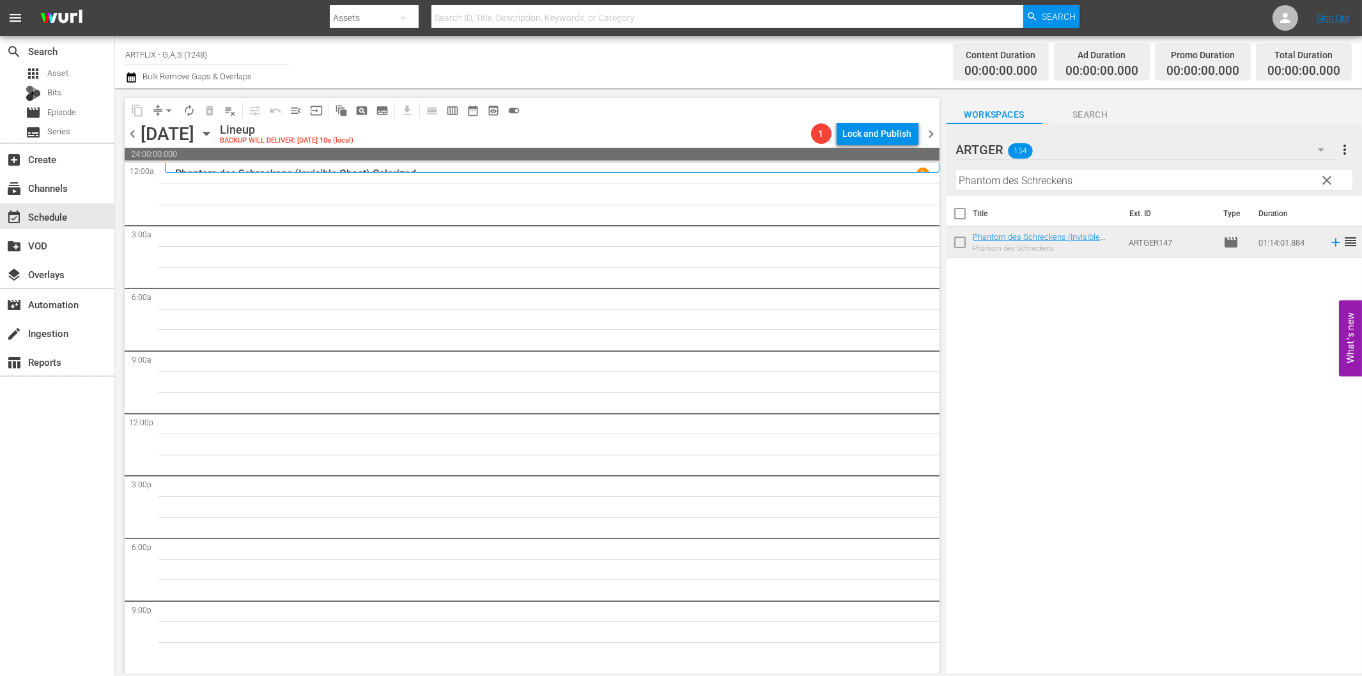
click at [1018, 182] on input "Phantom des Schreckens" at bounding box center [1154, 180] width 396 height 20
paste input "Die gnadenlosen Killer Colorized"
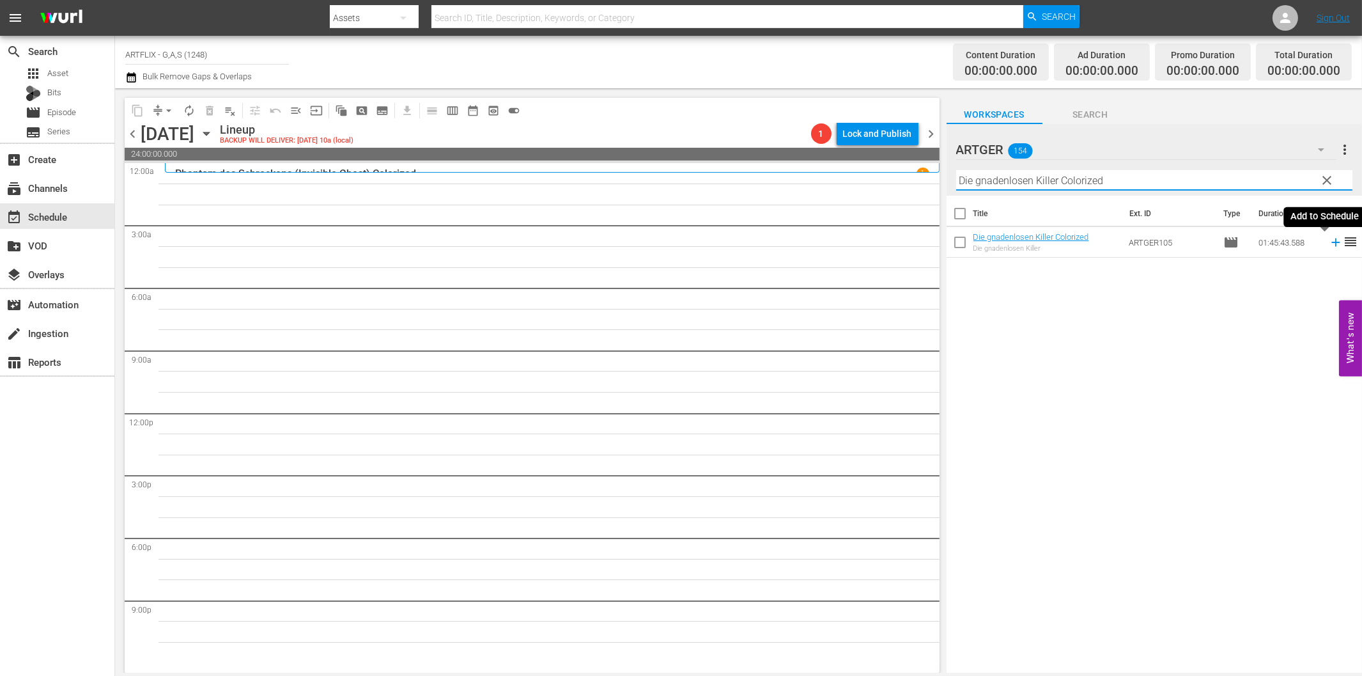
click at [1329, 241] on icon at bounding box center [1336, 242] width 14 height 14
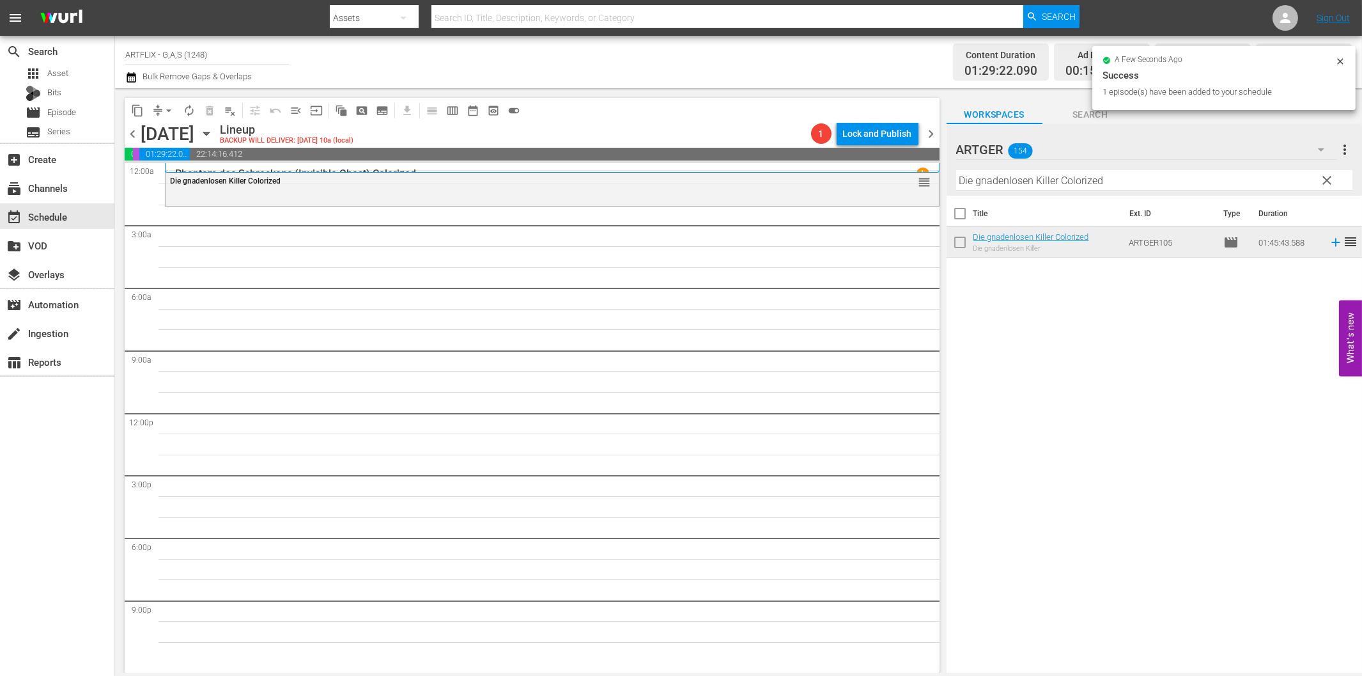
click at [1042, 178] on input "Die gnadenlosen Killer Colorized" at bounding box center [1154, 180] width 396 height 20
paste input "Furcht und Begierde"
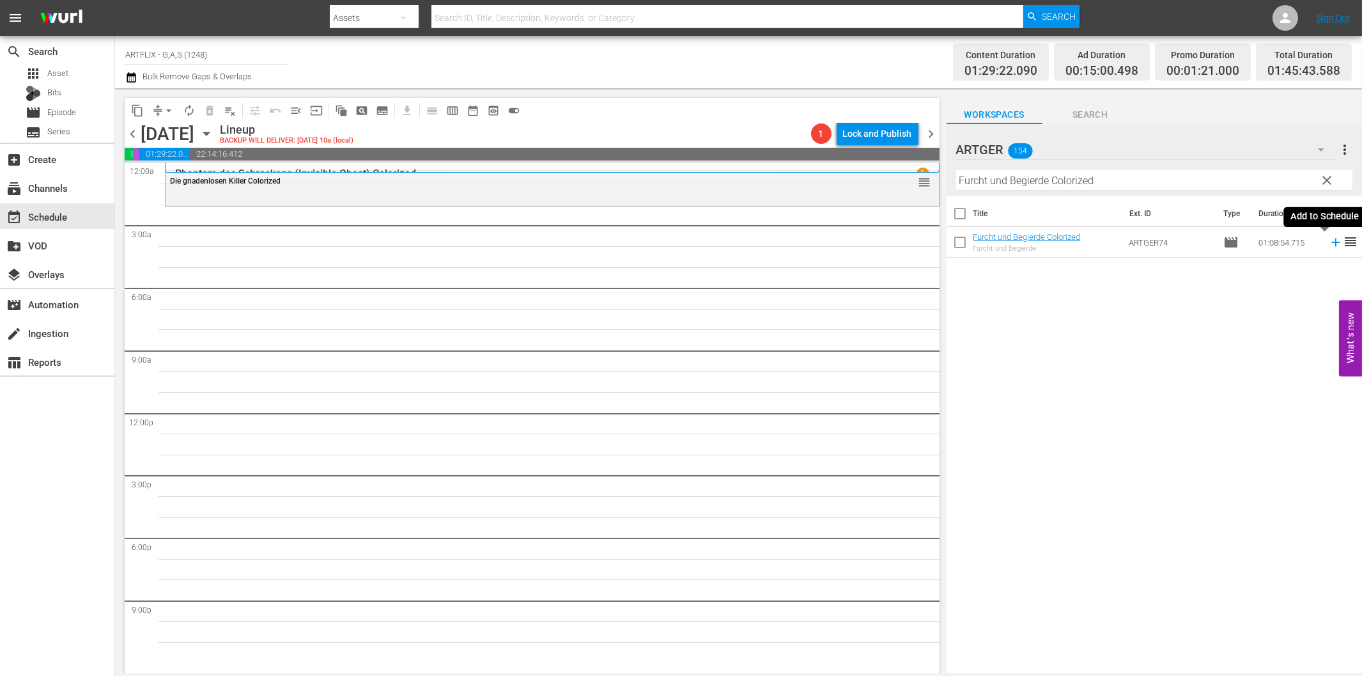
click at [1329, 240] on icon at bounding box center [1336, 242] width 14 height 14
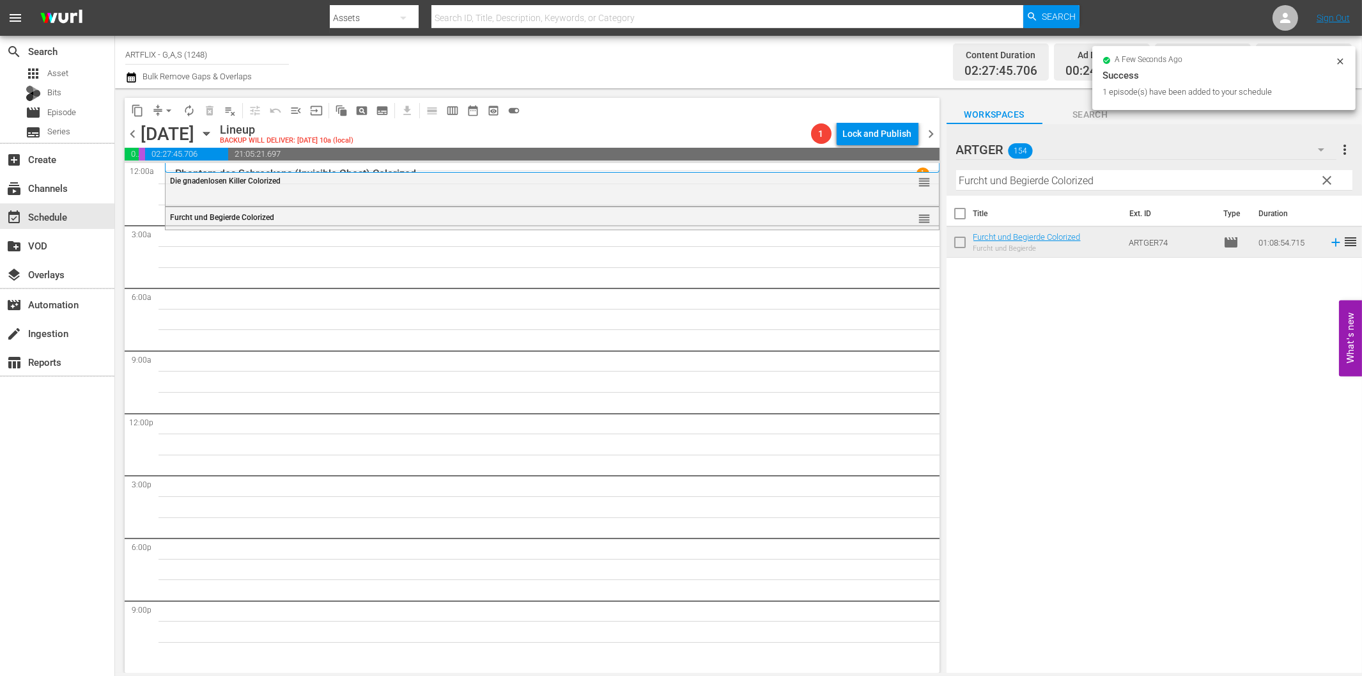
click at [1012, 182] on input "Furcht und Begierde Colorized" at bounding box center [1154, 180] width 396 height 20
paste input "Einst ein Hel"
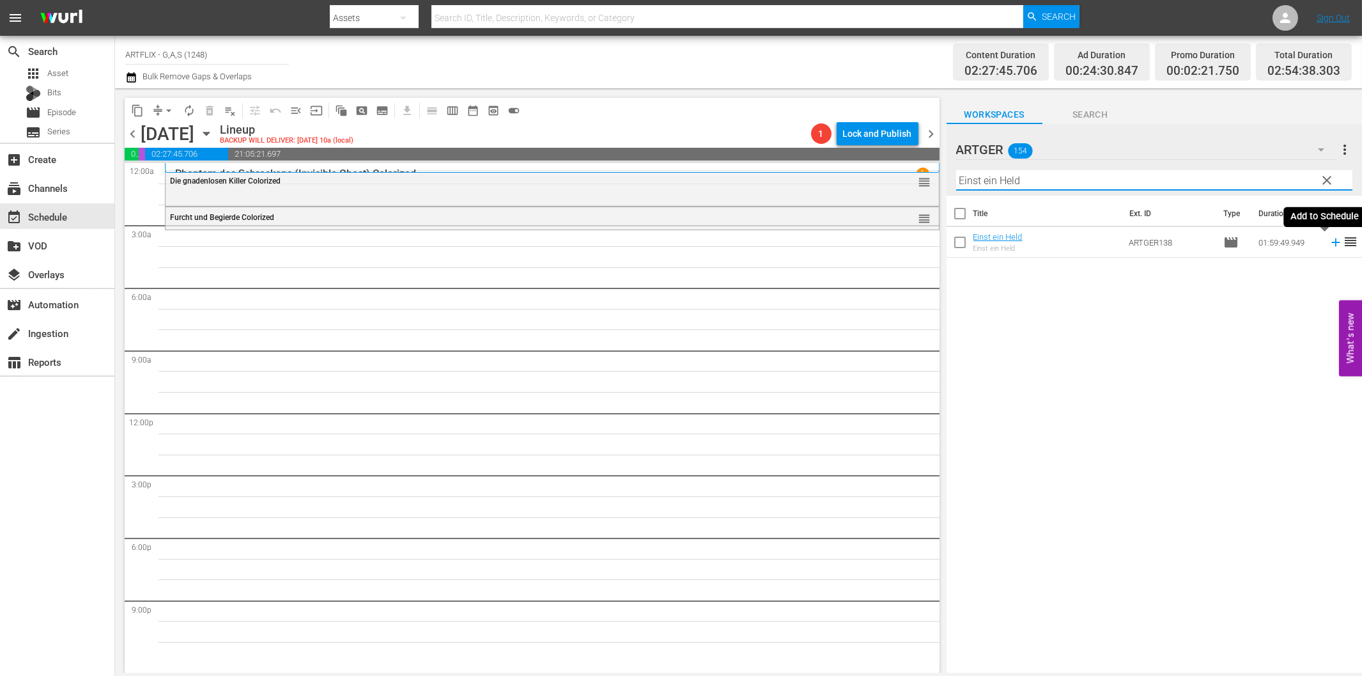
click at [1329, 243] on icon at bounding box center [1336, 242] width 14 height 14
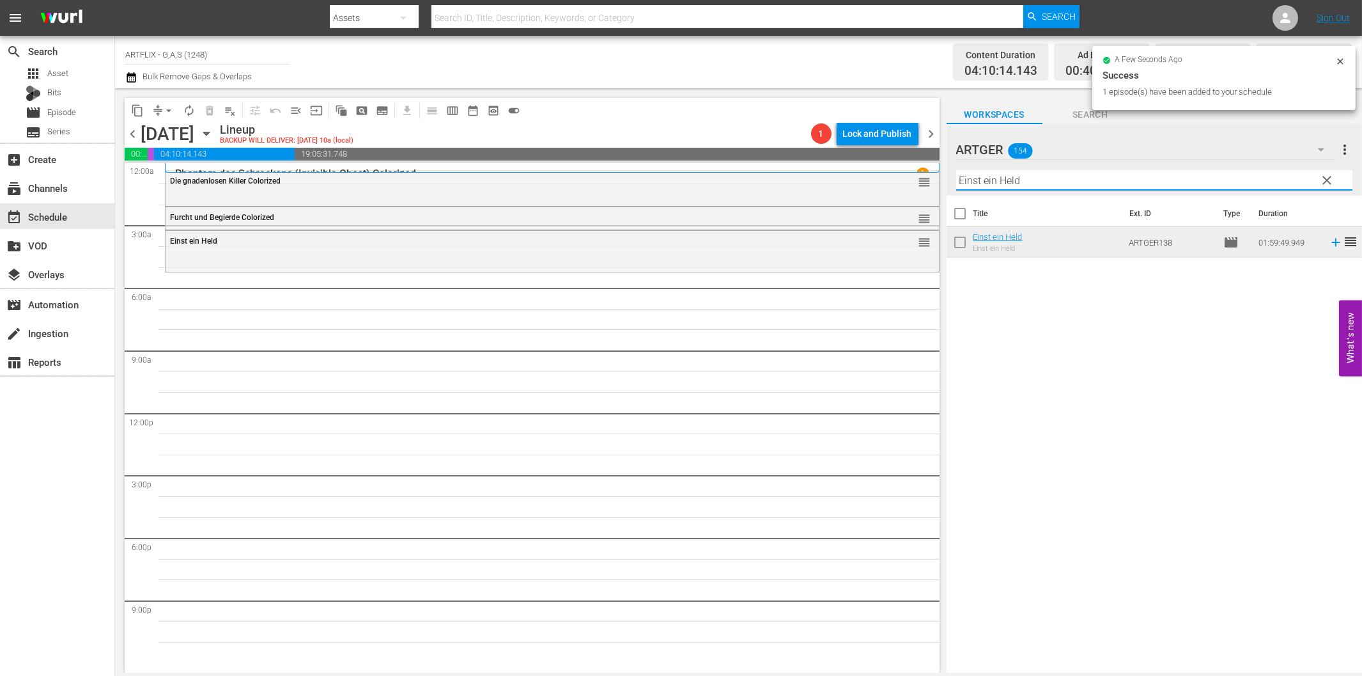
click at [1007, 183] on input "Einst ein Held" at bounding box center [1154, 180] width 396 height 20
paste input "Der Nonnenspiegel"
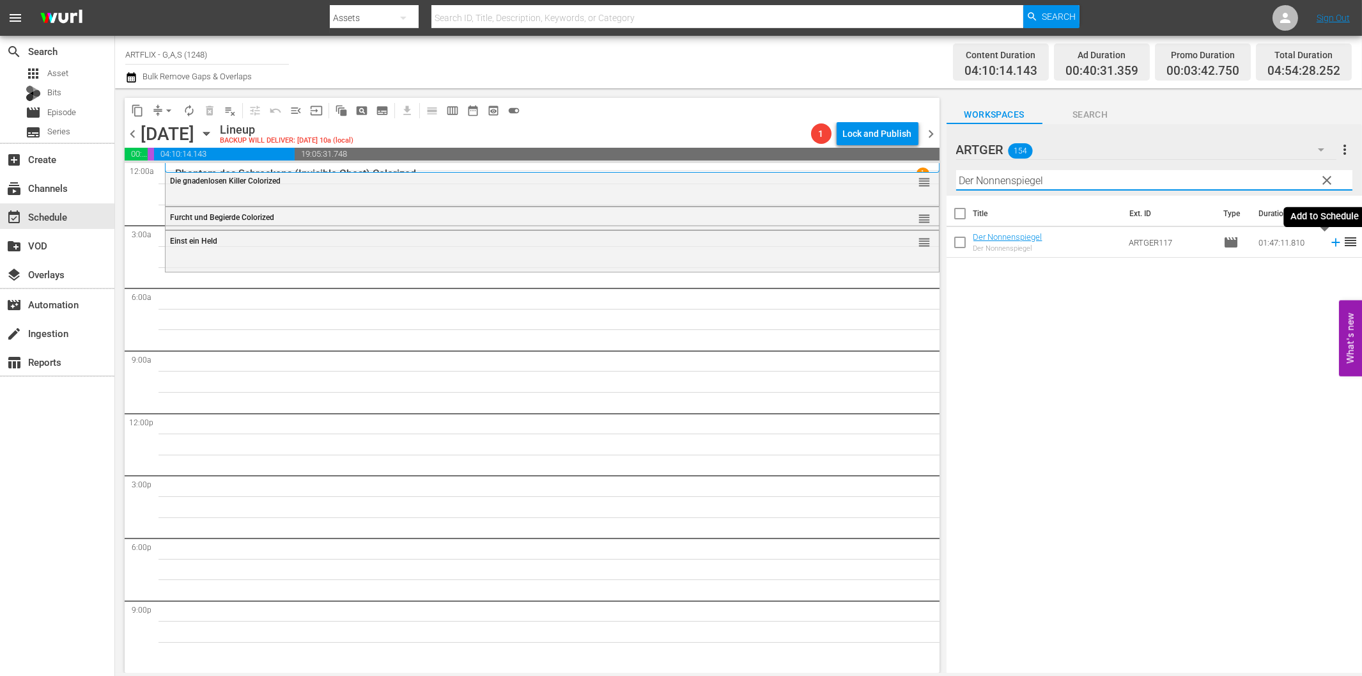
click at [1329, 236] on icon at bounding box center [1336, 242] width 14 height 14
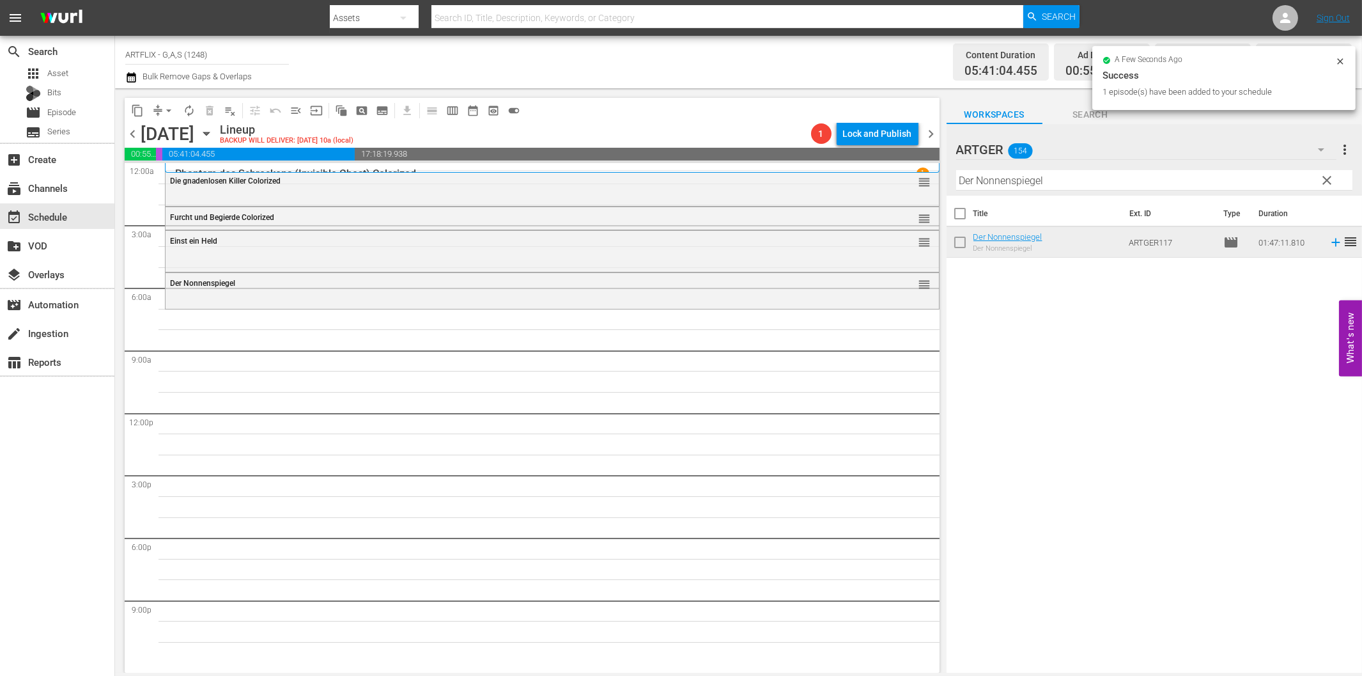
click at [1162, 183] on input "Der Nonnenspiegel" at bounding box center [1154, 180] width 396 height 20
paste input "Ich und meine Schwiegersöhne"
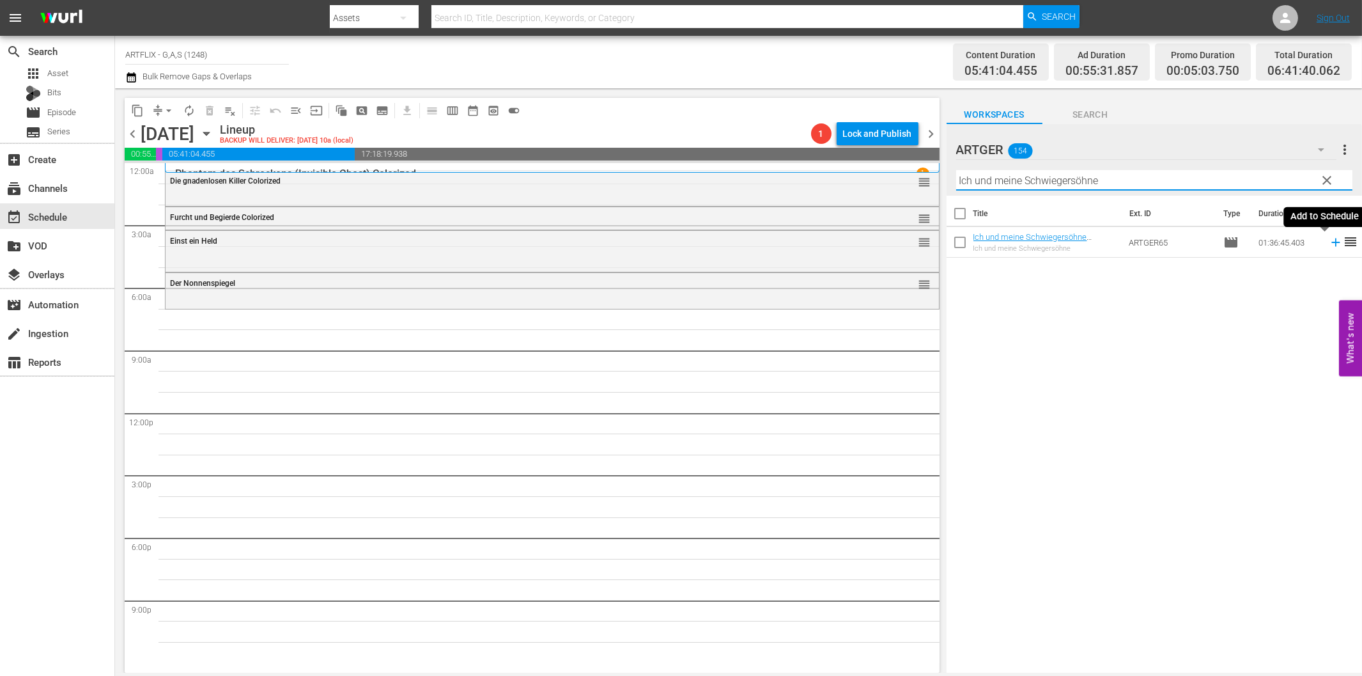
click at [1329, 243] on icon at bounding box center [1336, 242] width 14 height 14
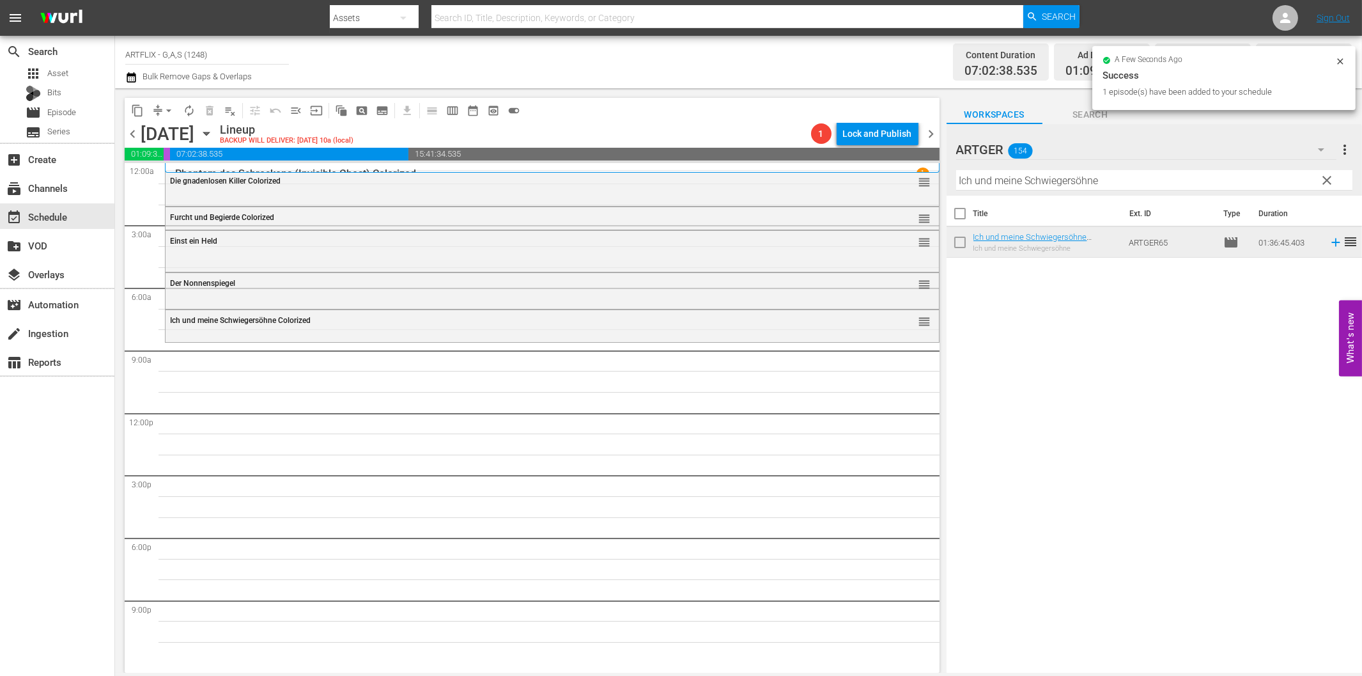
click at [1050, 173] on input "Ich und meine Schwiegersöhne" at bounding box center [1154, 180] width 396 height 20
paste input "Drei Birken auf der [PERSON_NAME]"
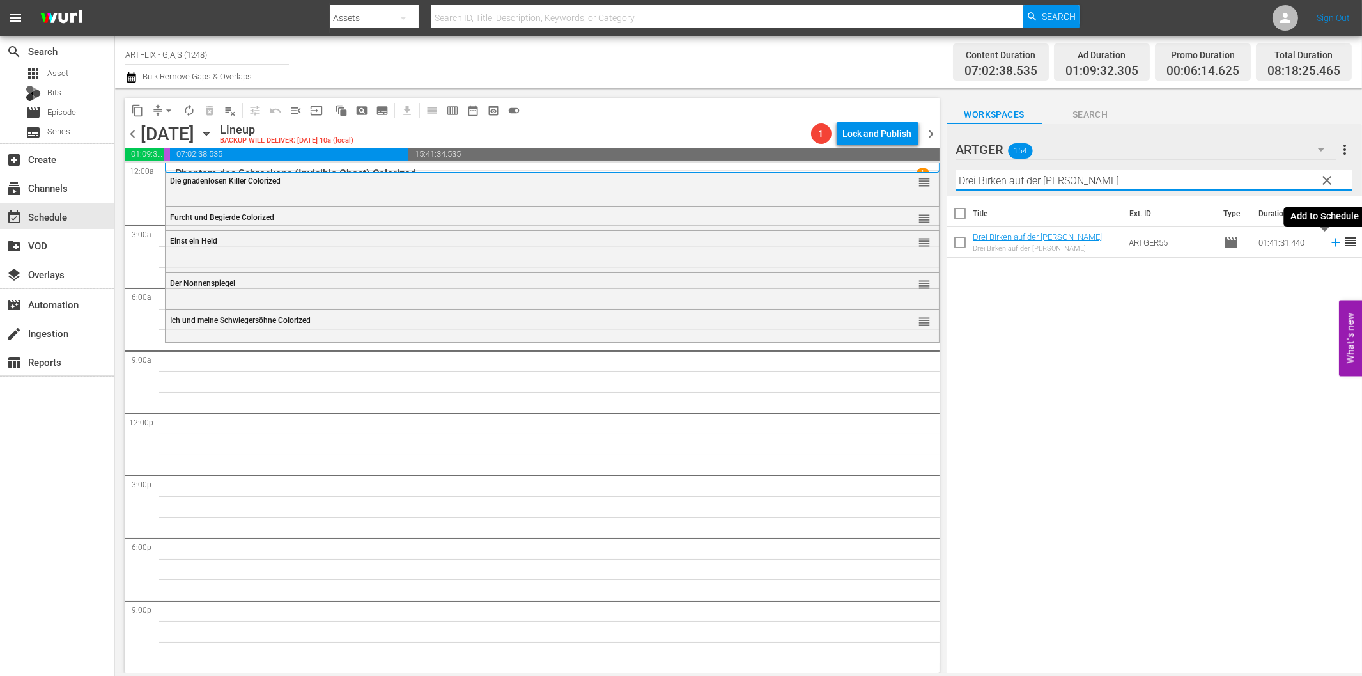
click at [1329, 245] on icon at bounding box center [1336, 242] width 14 height 14
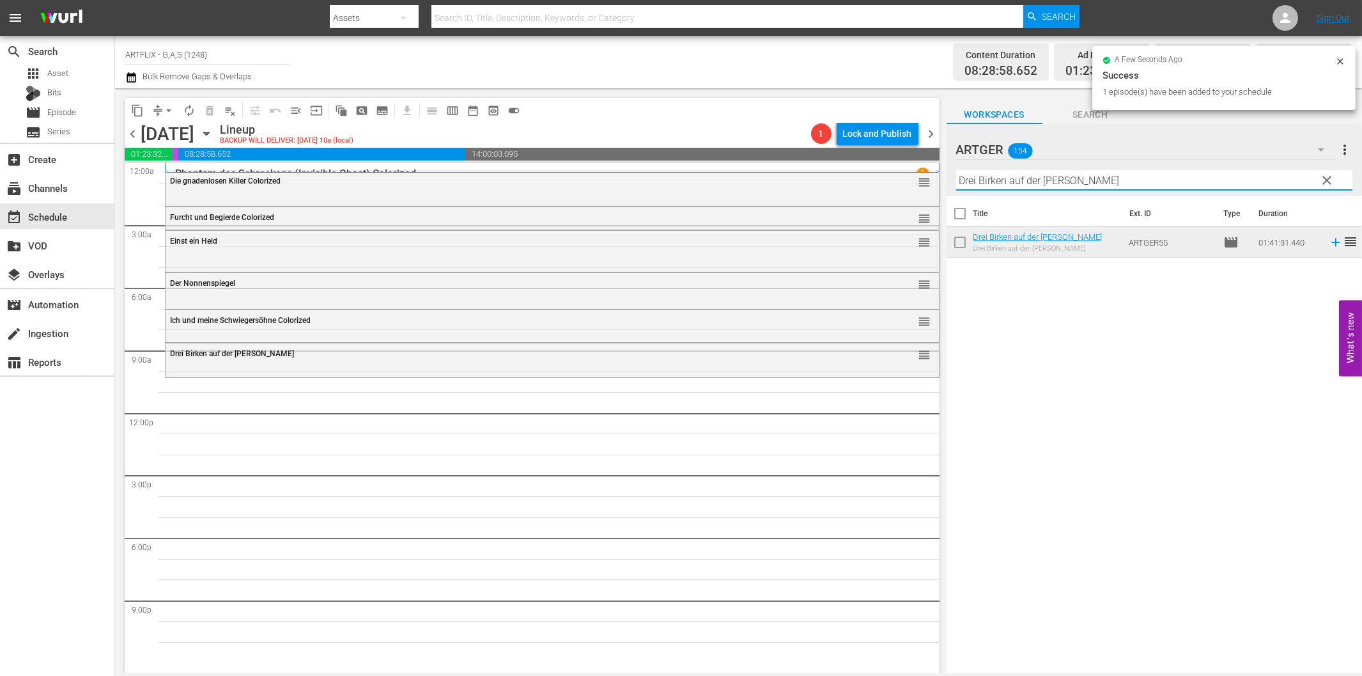
click at [1077, 176] on input "Drei Birken auf der [PERSON_NAME]" at bounding box center [1154, 180] width 396 height 20
paste input "er letzte Musketier Colorized"
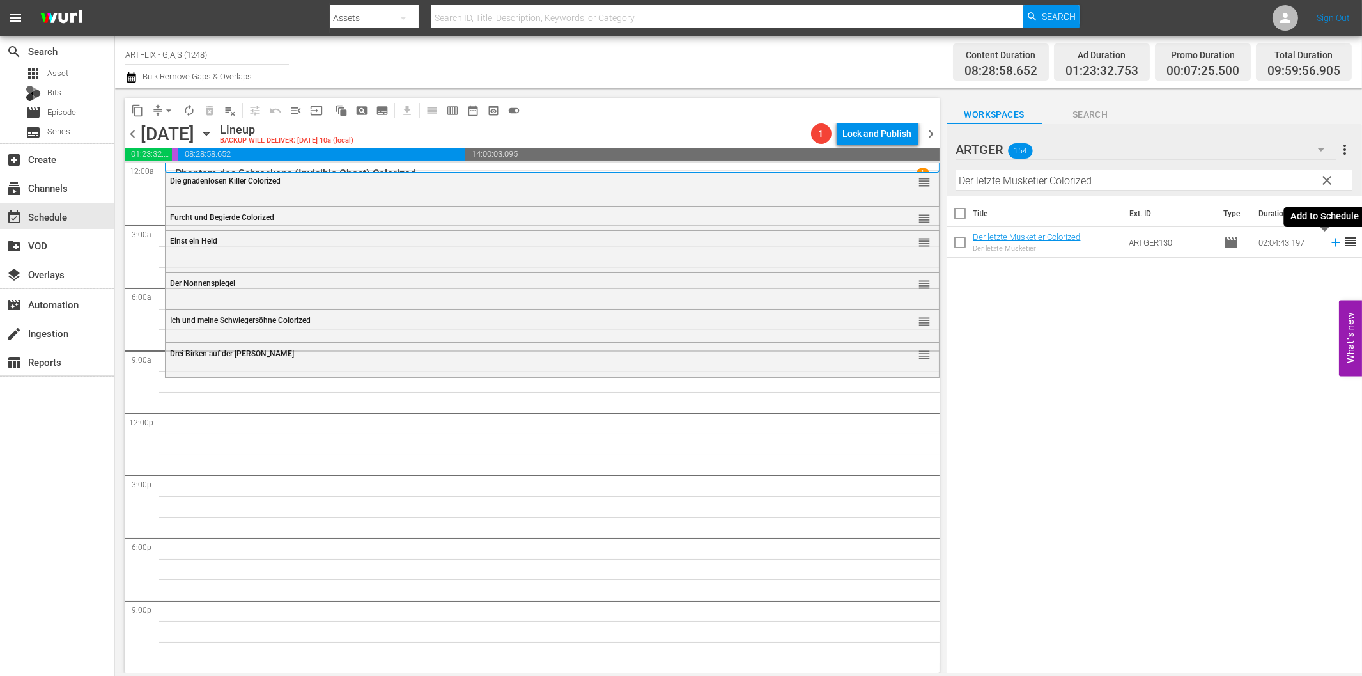
click at [1329, 243] on icon at bounding box center [1336, 242] width 14 height 14
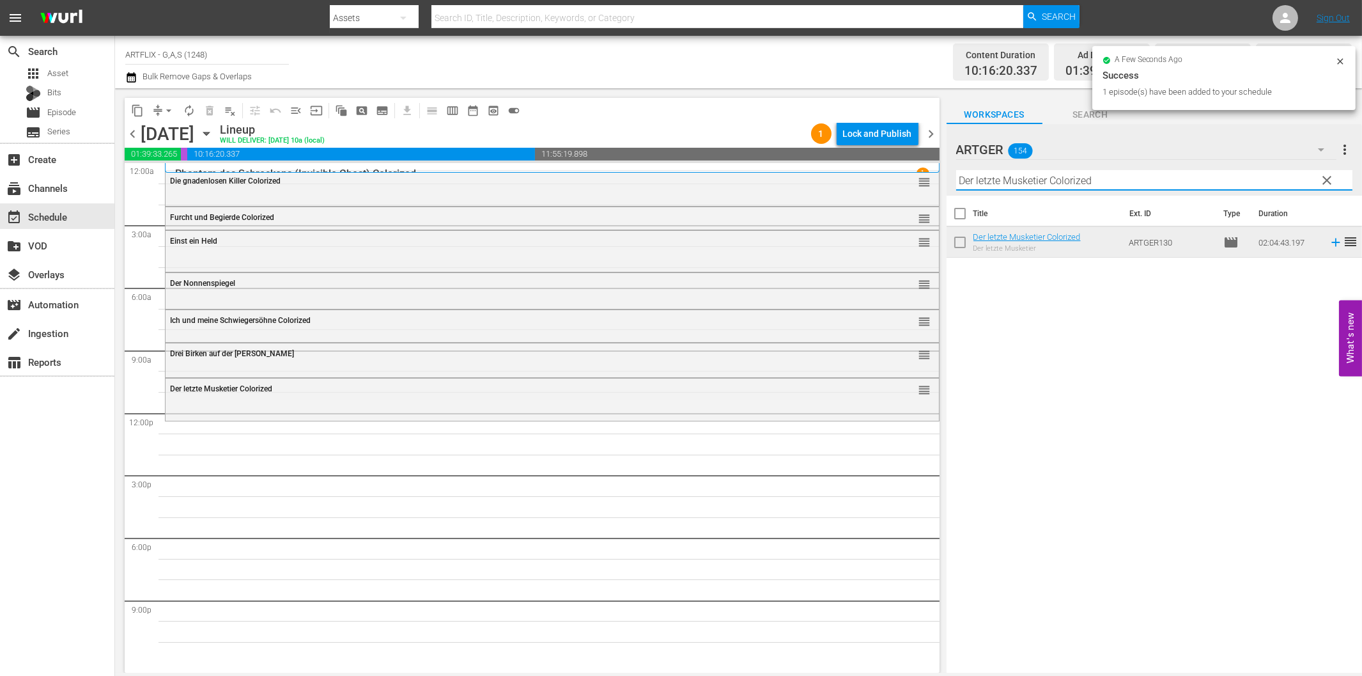
click at [1129, 187] on input "Der letzte Musketier Colorized" at bounding box center [1154, 180] width 396 height 20
paste input "Unter schwarzer Flagge"
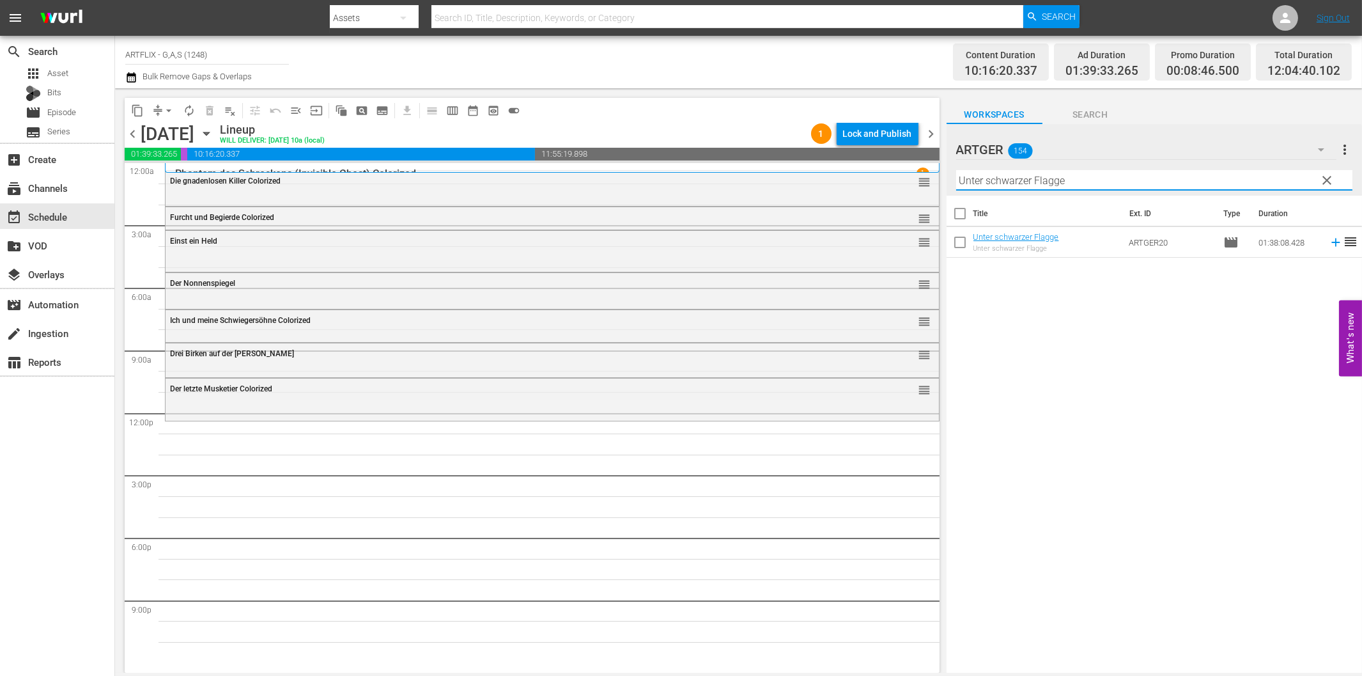
click at [1329, 238] on icon at bounding box center [1336, 242] width 14 height 14
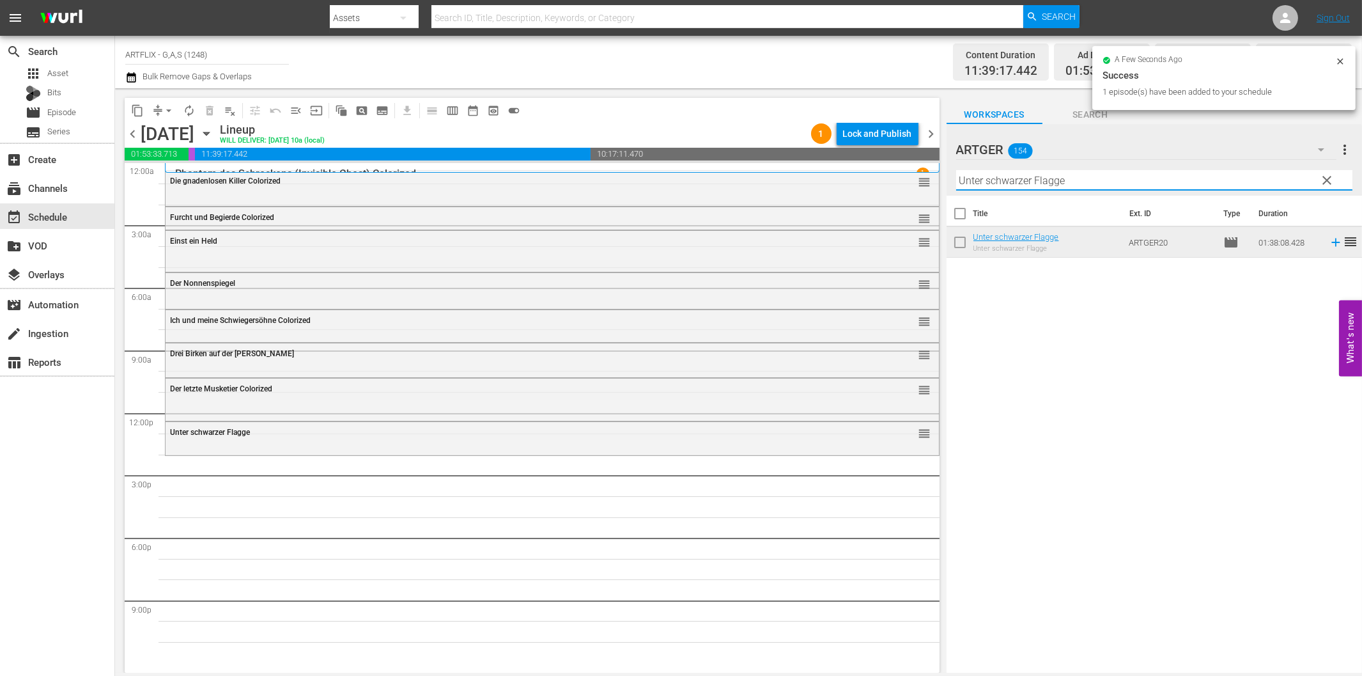
click at [1005, 182] on input "Unter schwarzer Flagge" at bounding box center [1154, 180] width 396 height 20
paste input "Dick und Doof in der Fremdenlegion"
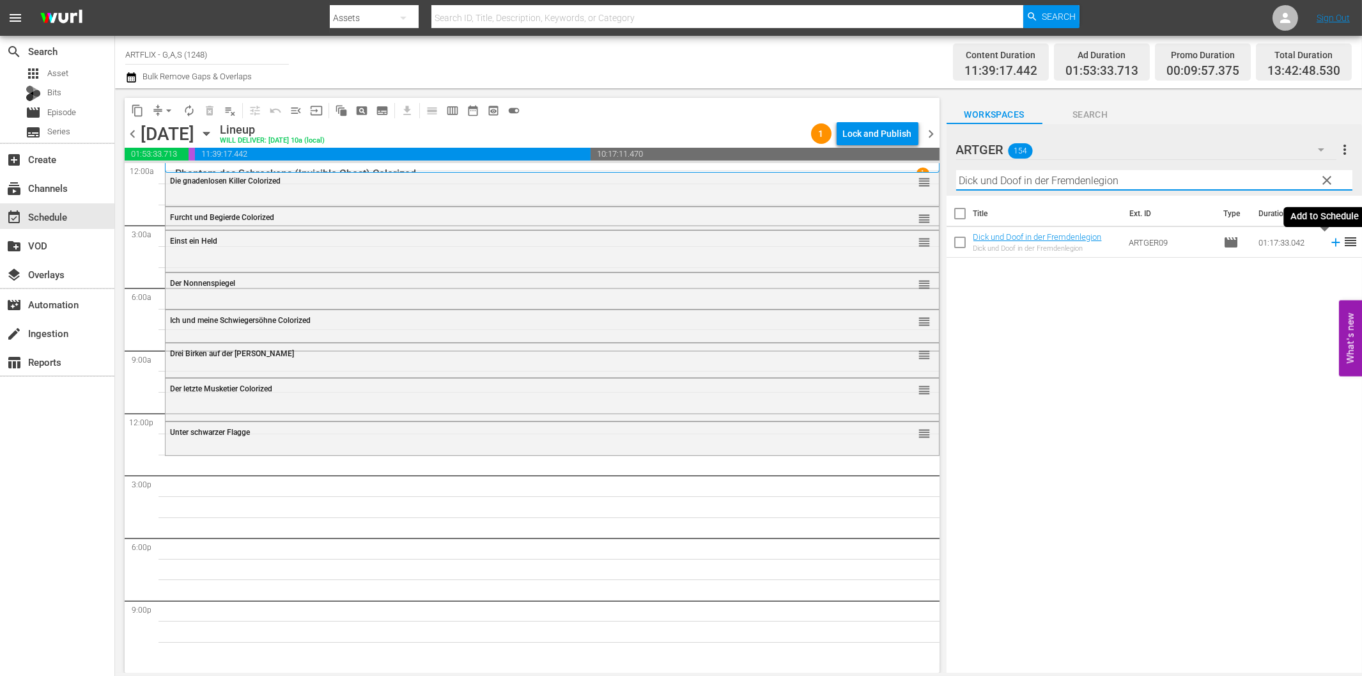
click at [1329, 243] on icon at bounding box center [1336, 242] width 14 height 14
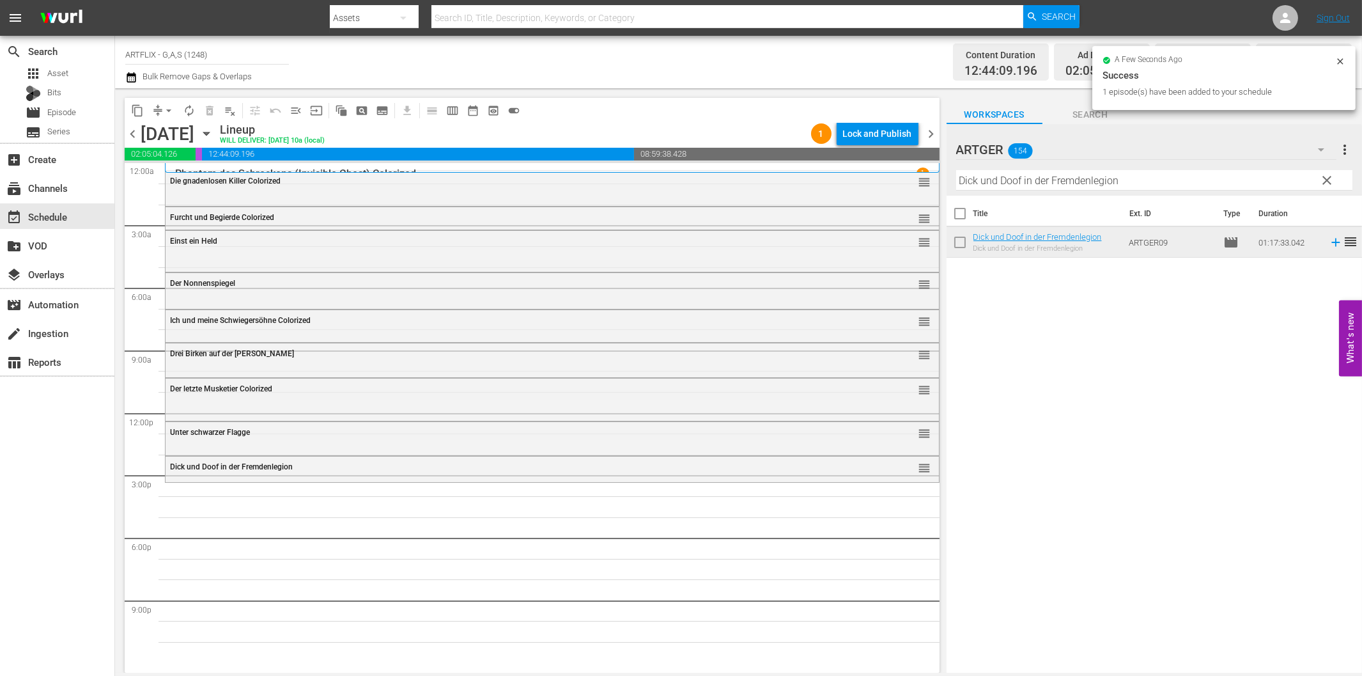
click at [1164, 189] on input "Dick und Doof in der Fremdenlegion" at bounding box center [1154, 180] width 396 height 20
paste input "Wacko... da wackelt die Bude"
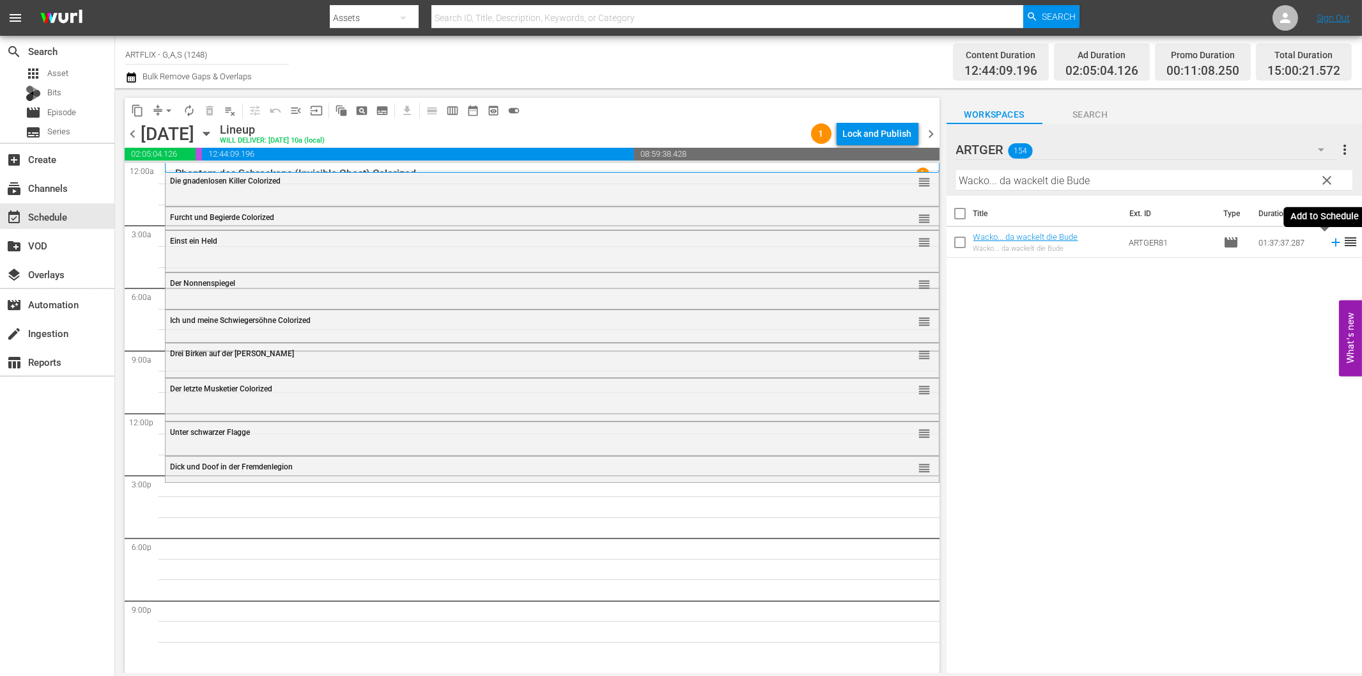
click at [1329, 244] on icon at bounding box center [1336, 242] width 14 height 14
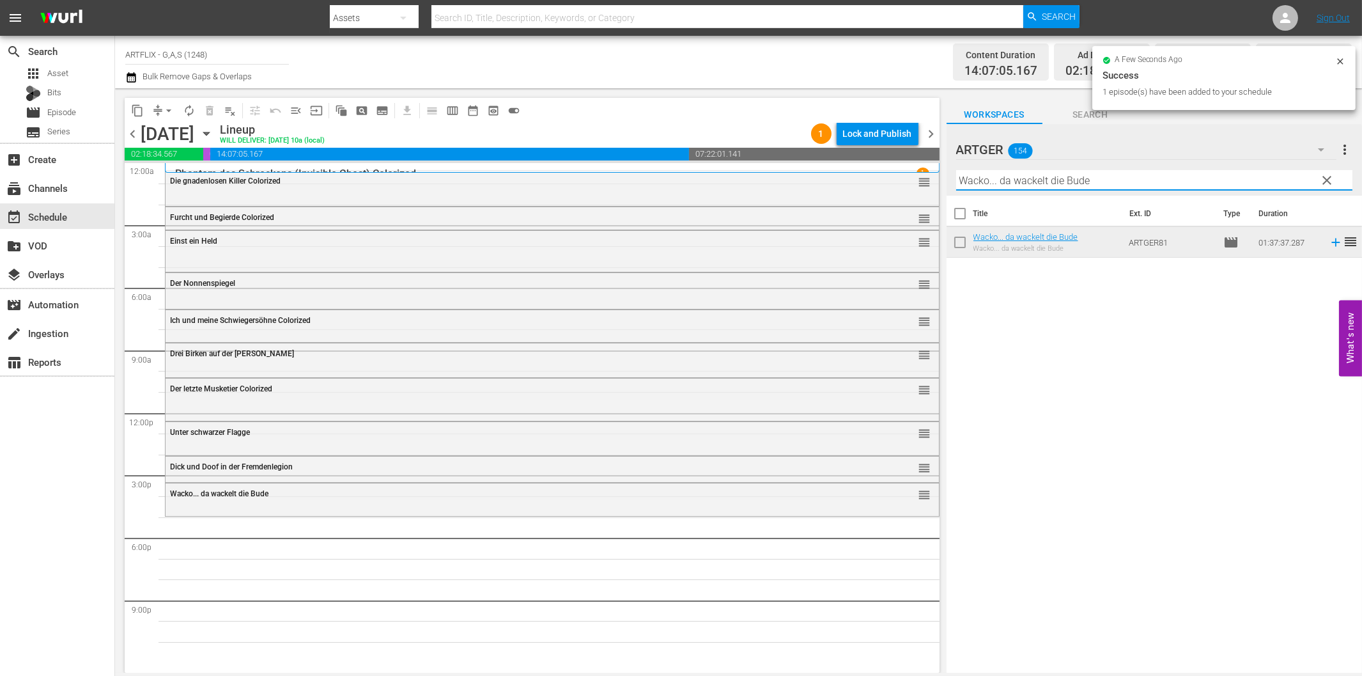
click at [1138, 174] on input "Wacko... da wackelt die Bude" at bounding box center [1154, 180] width 396 height 20
paste input "Ziel Mond"
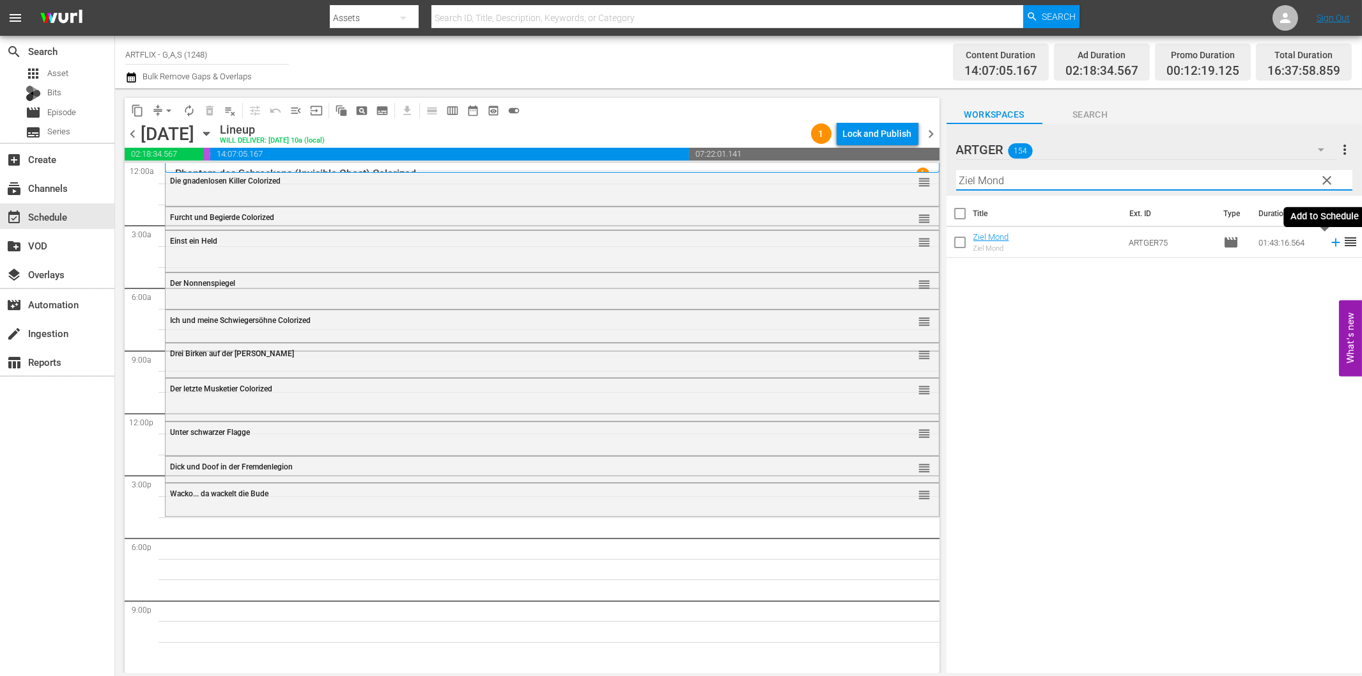
click at [1329, 241] on icon at bounding box center [1336, 242] width 14 height 14
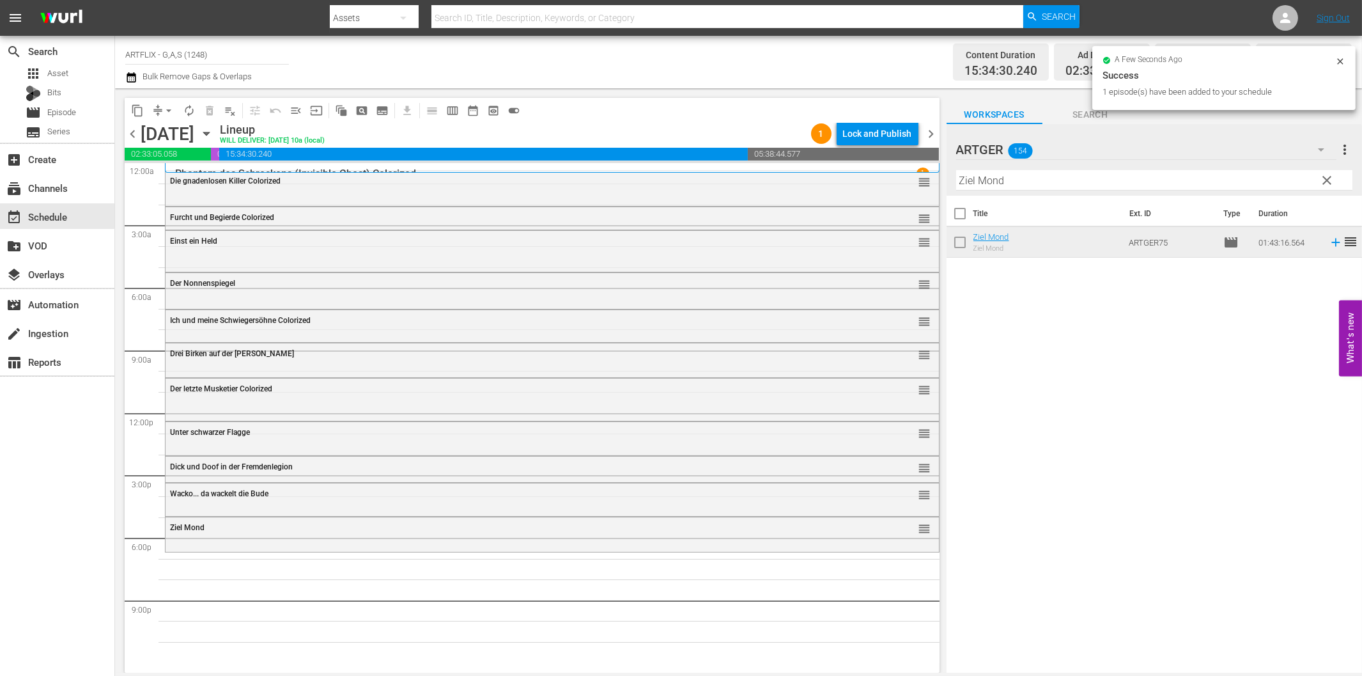
click at [1125, 178] on input "Ziel Mond" at bounding box center [1154, 180] width 396 height 20
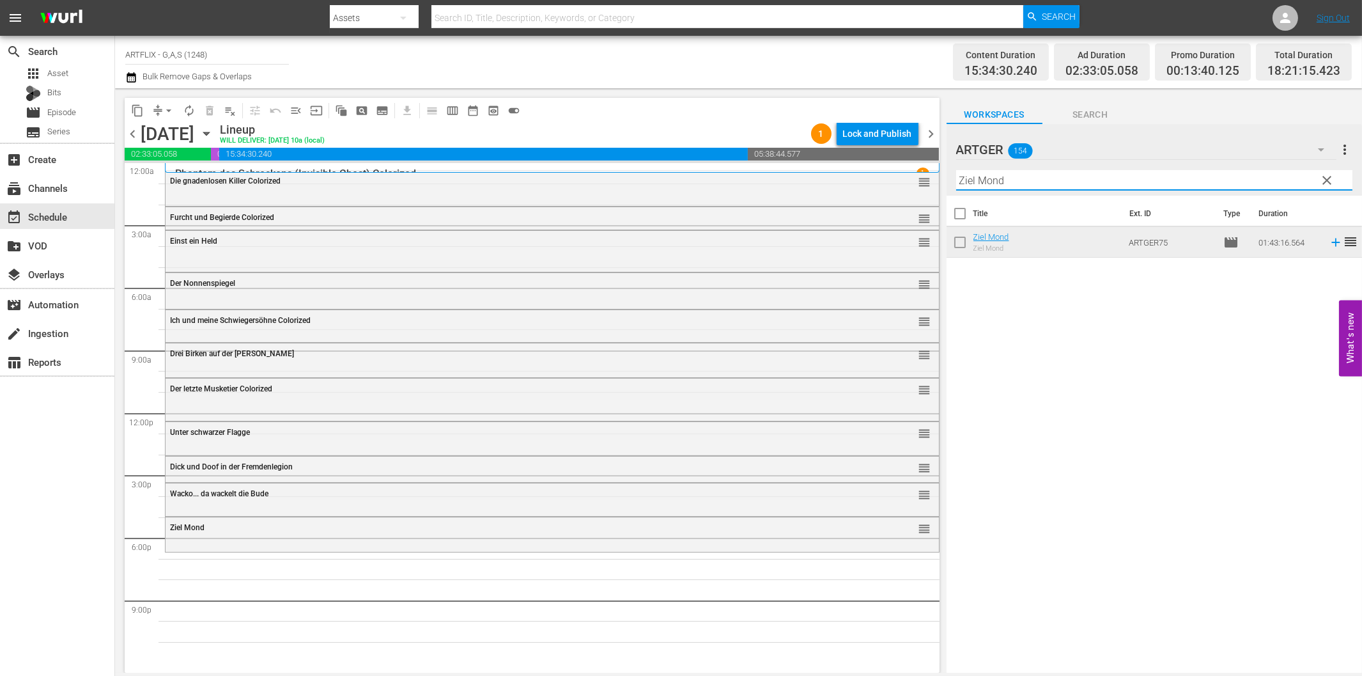
paste input "Unternehmen Schlafsack"
click at [1329, 241] on icon at bounding box center [1336, 242] width 14 height 14
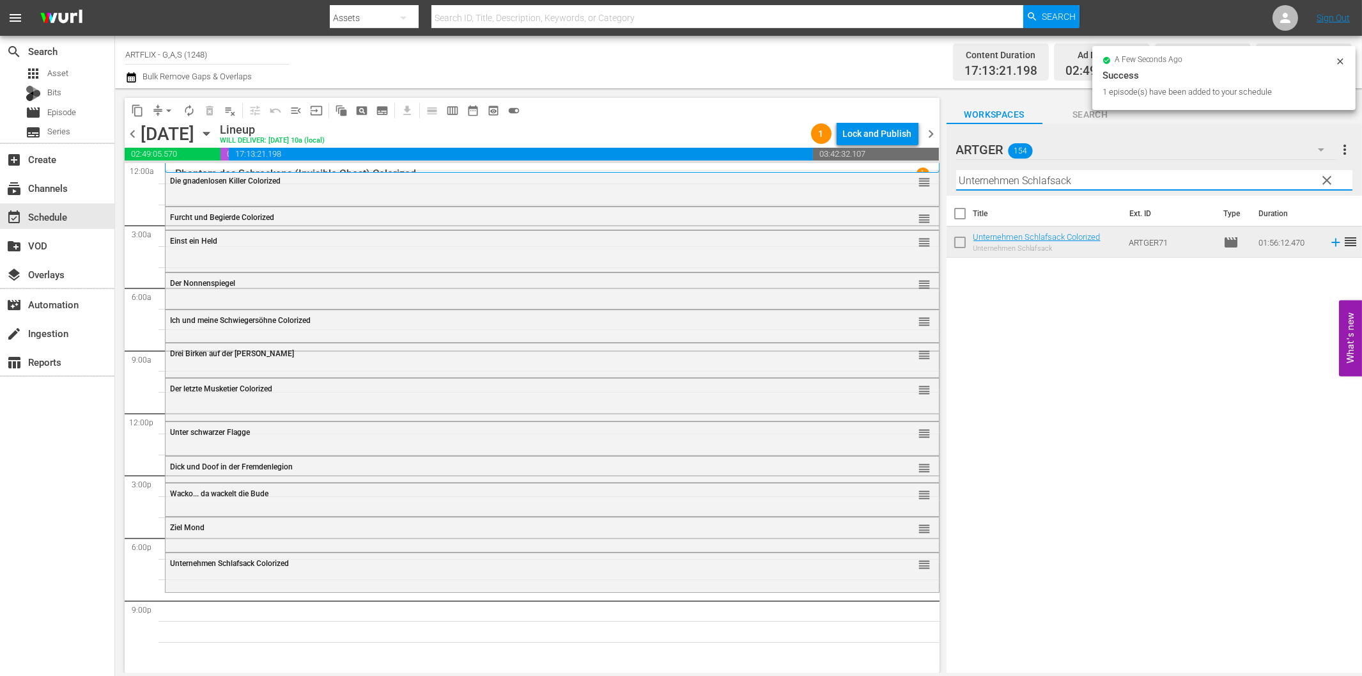
click at [1057, 184] on input "Unternehmen Schlafsack" at bounding box center [1154, 180] width 396 height 20
paste input "Der rasende Teufel Colorized"
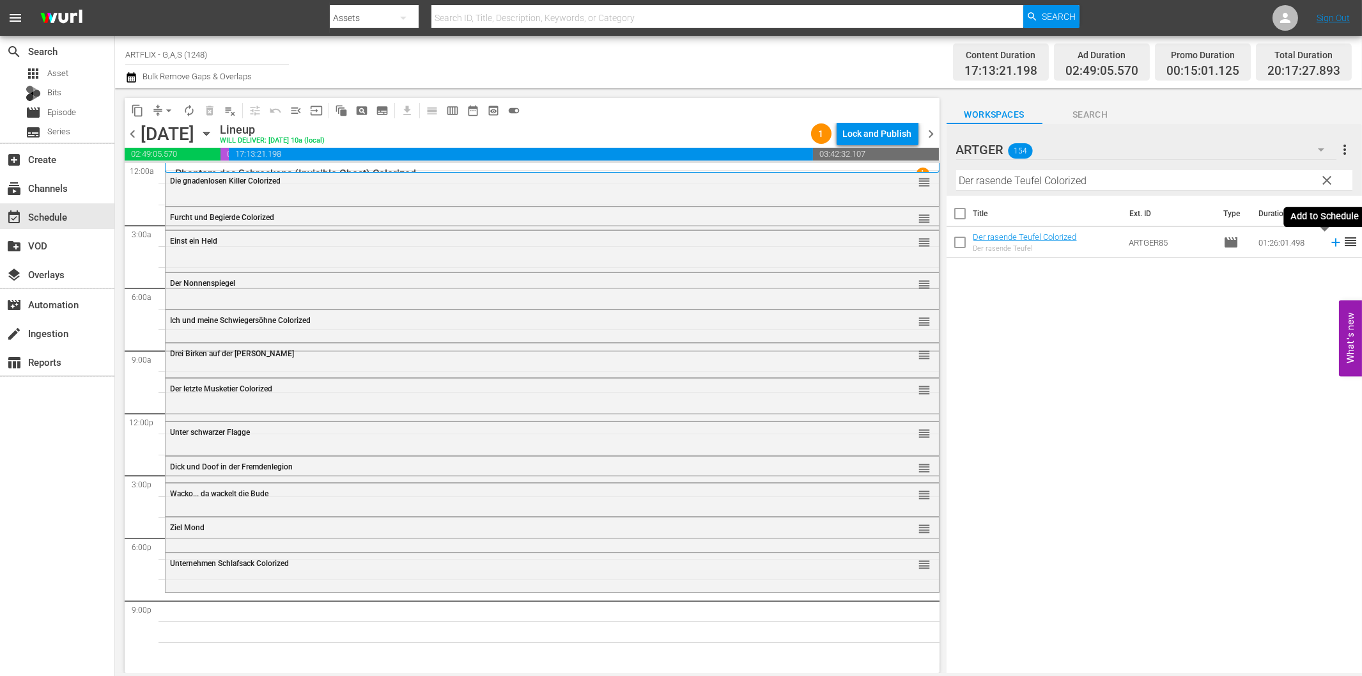
drag, startPoint x: 1325, startPoint y: 243, endPoint x: 1271, endPoint y: 243, distance: 54.3
click at [1331, 243] on icon at bounding box center [1335, 242] width 8 height 8
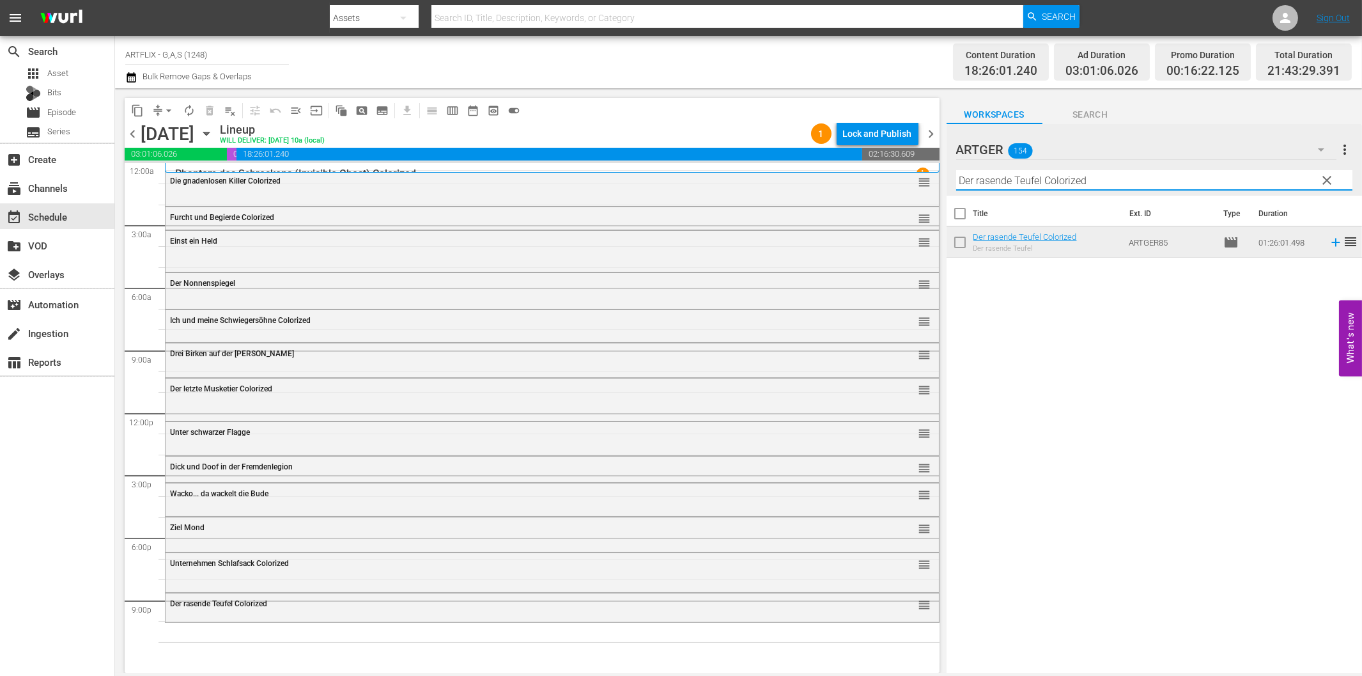
click at [1017, 177] on input "Der rasende Teufel Colorized" at bounding box center [1154, 180] width 396 height 20
paste input "Alarmstart für Geschwader [PERSON_NAME]"
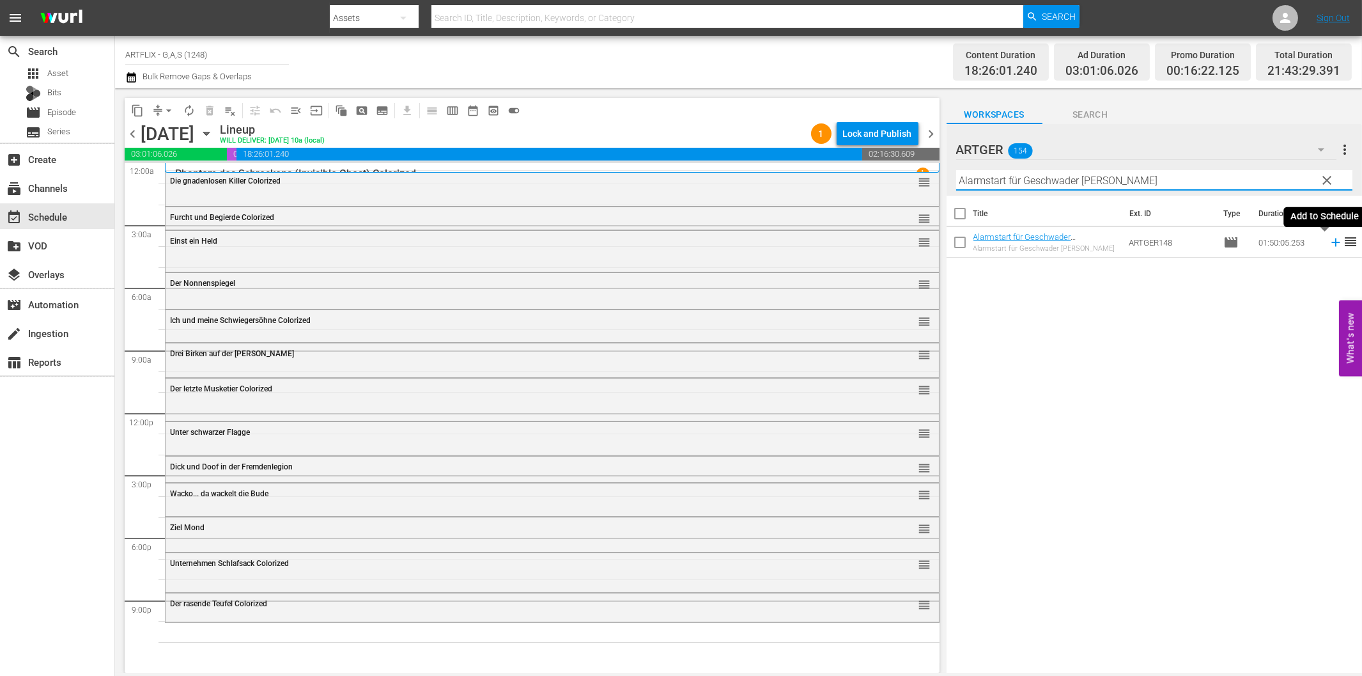
click at [1331, 242] on icon at bounding box center [1335, 242] width 8 height 8
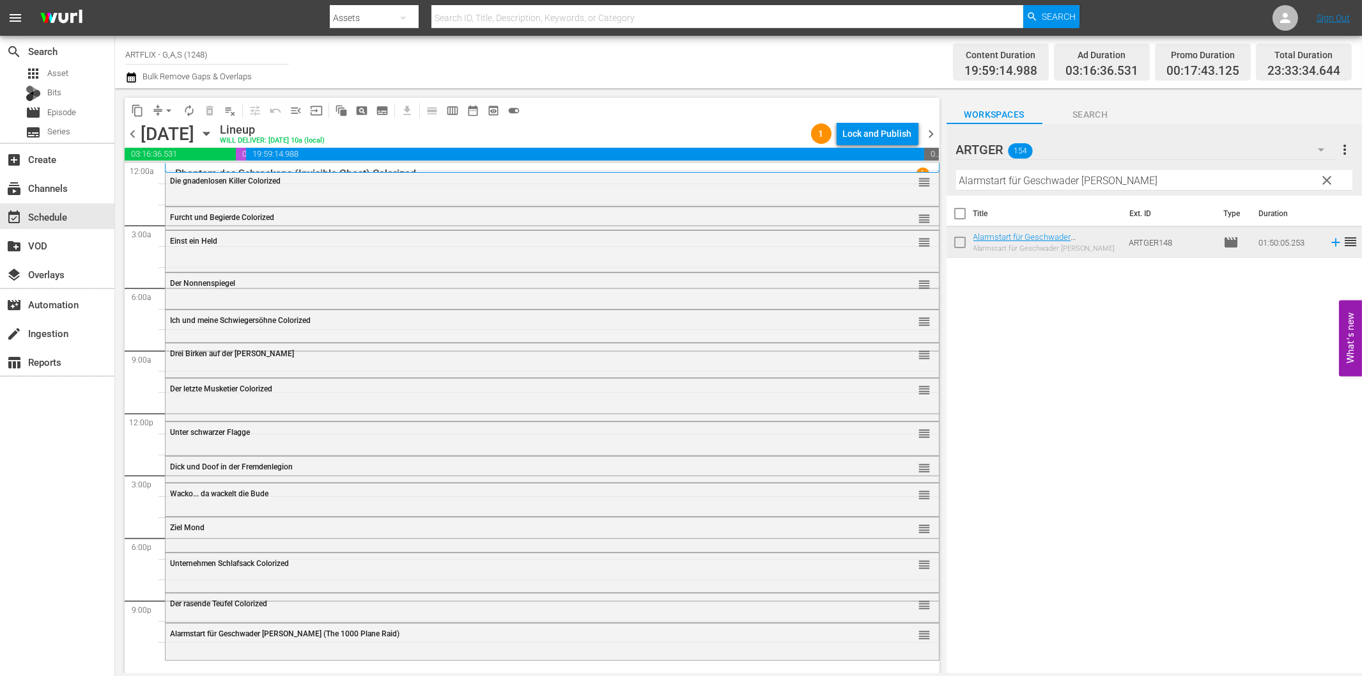
click at [1030, 182] on input "Alarmstart für Geschwader [PERSON_NAME]" at bounding box center [1154, 180] width 396 height 20
paste input "Die letzte Nacht"
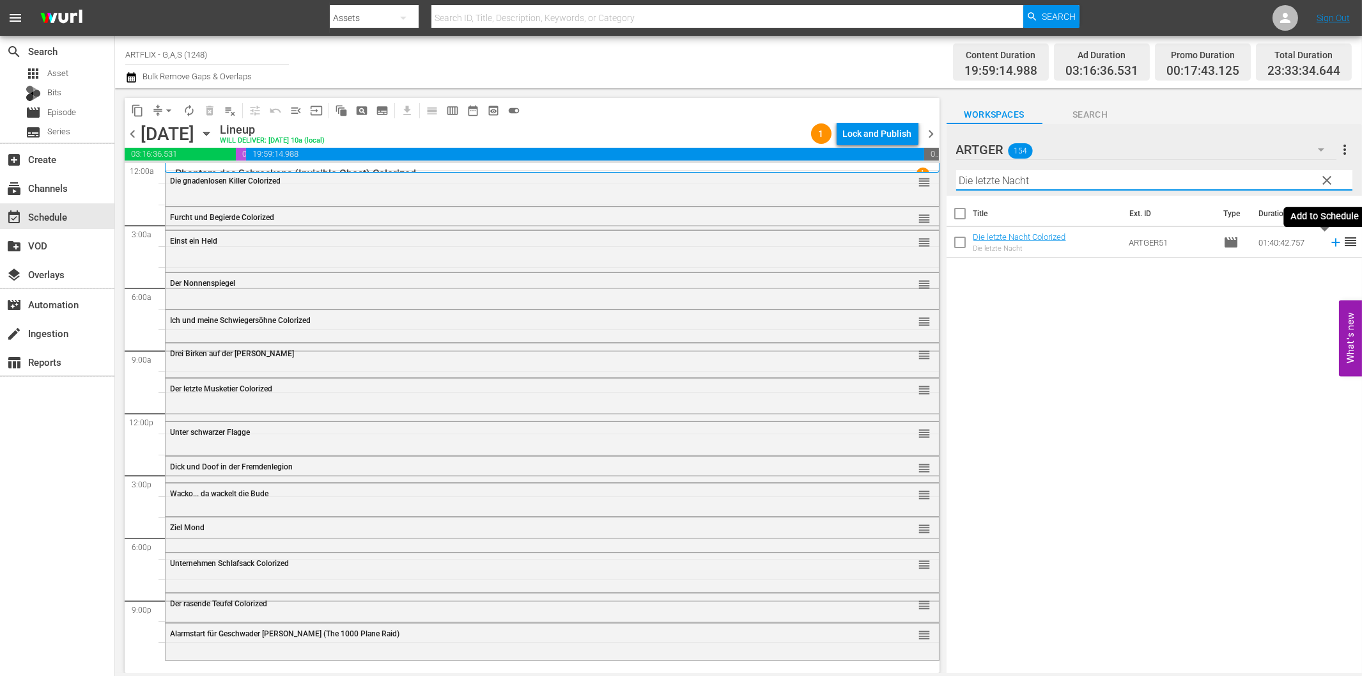
click at [1329, 243] on icon at bounding box center [1336, 242] width 14 height 14
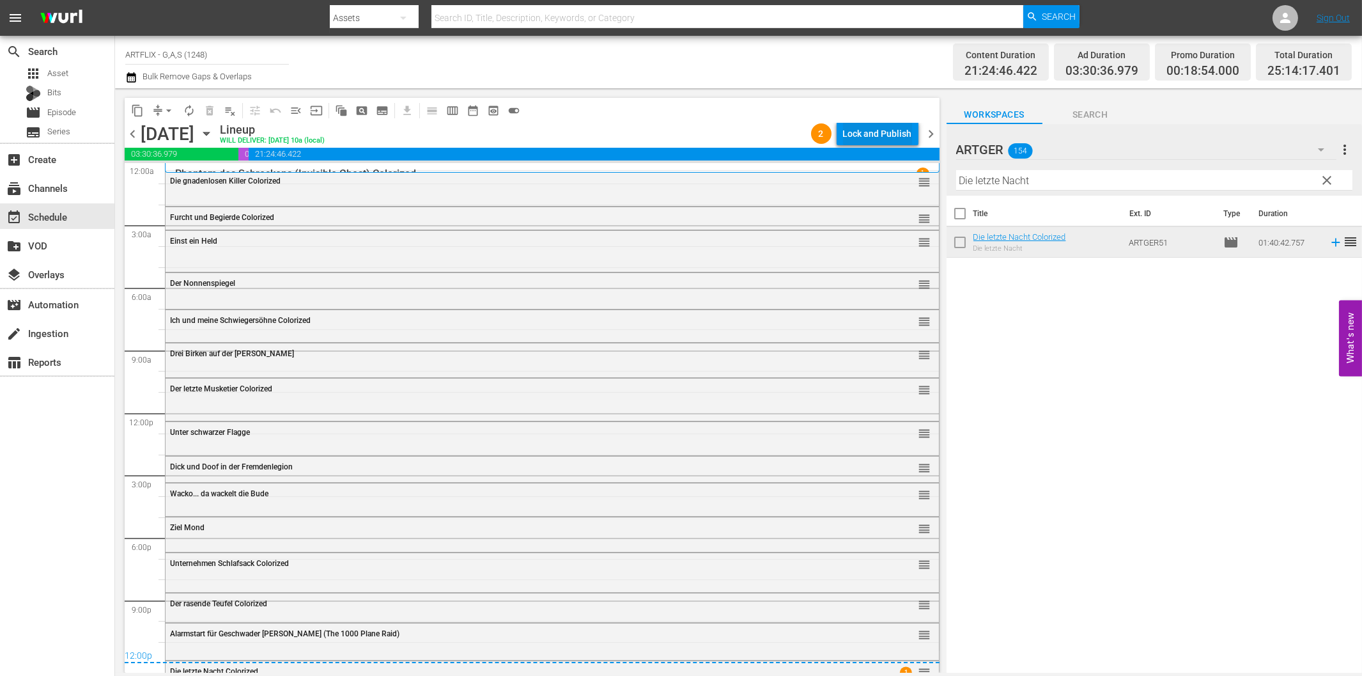
click at [864, 132] on div "Lock and Publish" at bounding box center [877, 133] width 69 height 23
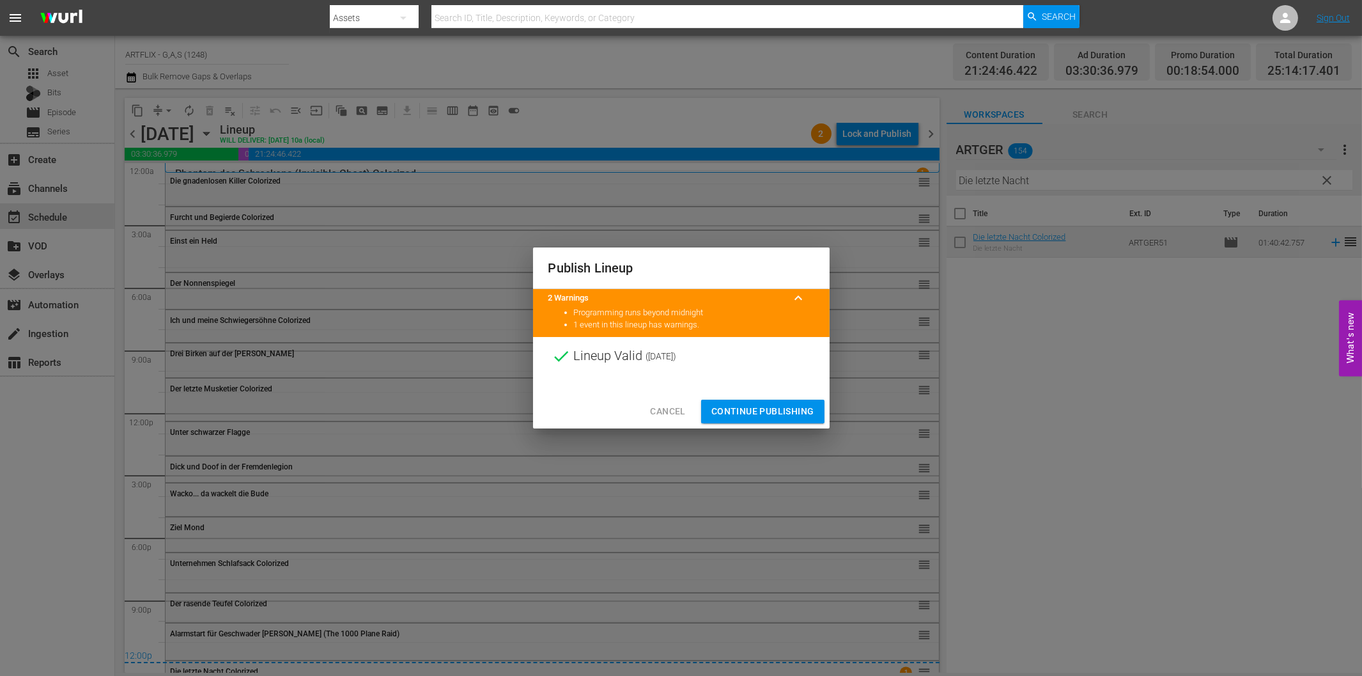
click at [751, 404] on span "Continue Publishing" at bounding box center [762, 411] width 103 height 16
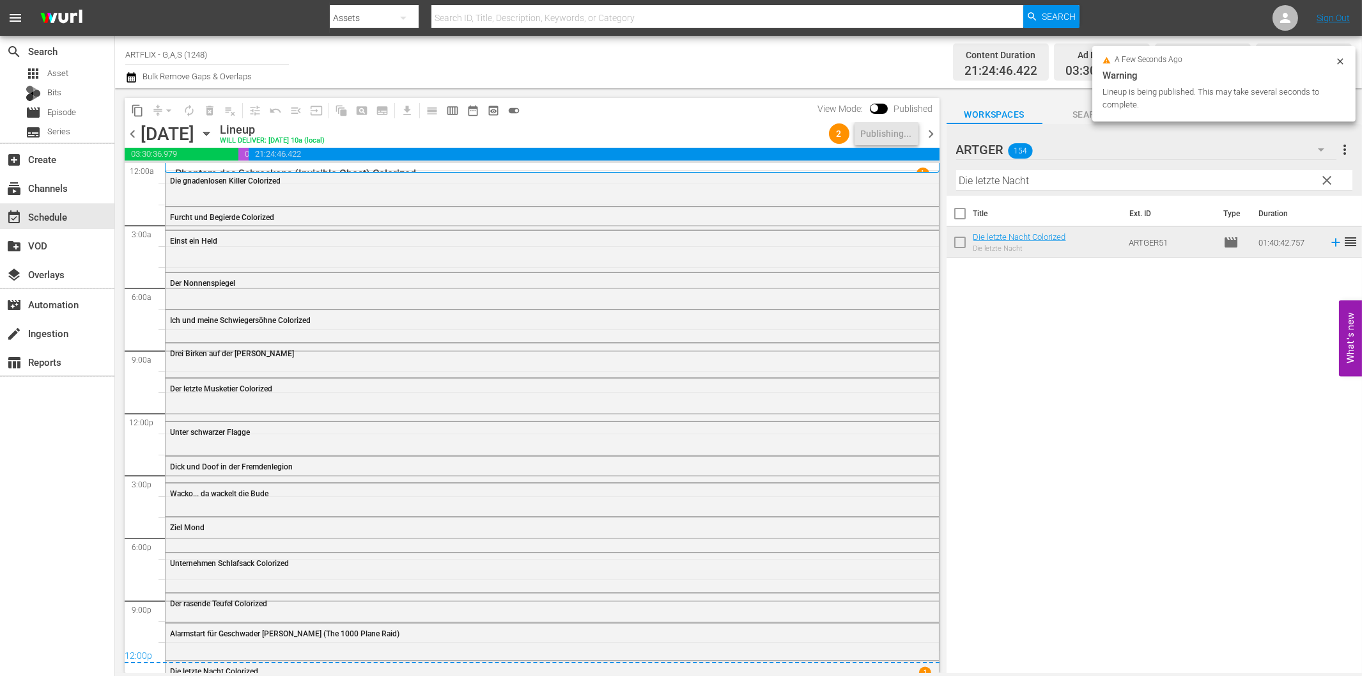
click at [933, 137] on span "chevron_right" at bounding box center [932, 134] width 16 height 16
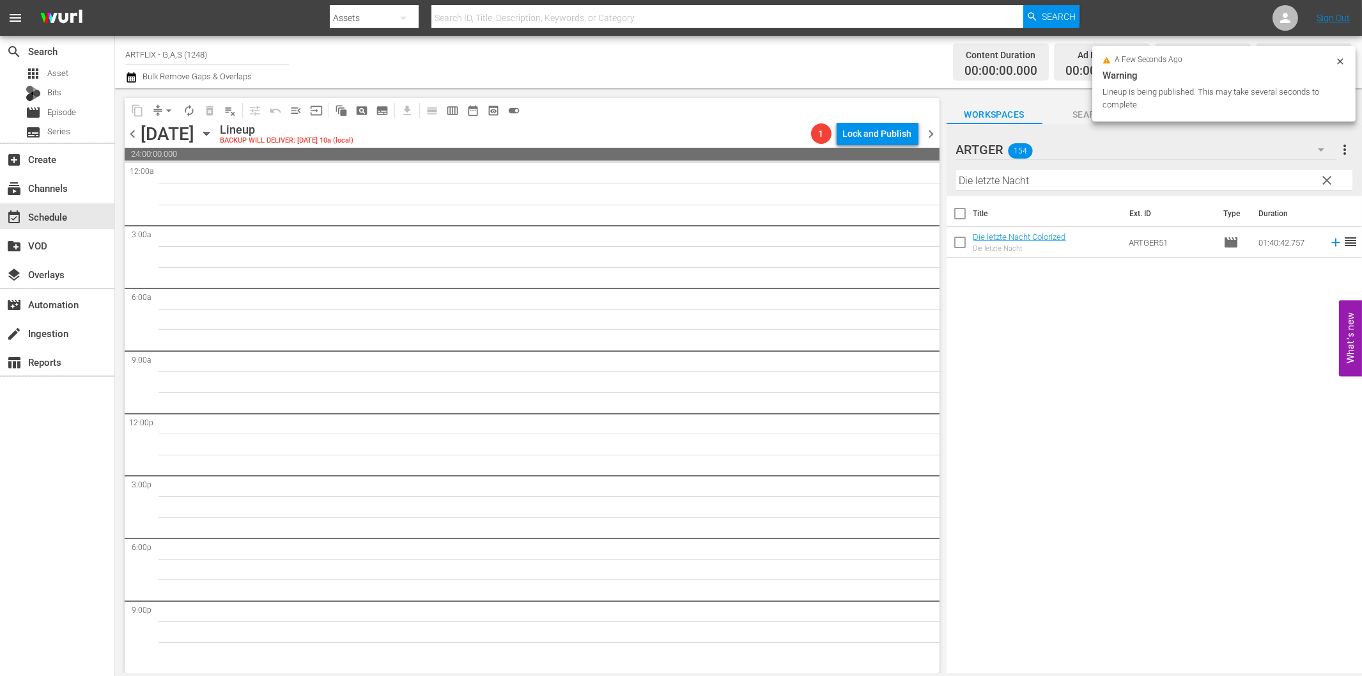
click at [1040, 179] on input "Die letzte Nacht" at bounding box center [1154, 180] width 396 height 20
paste input "[PERSON_NAME]"
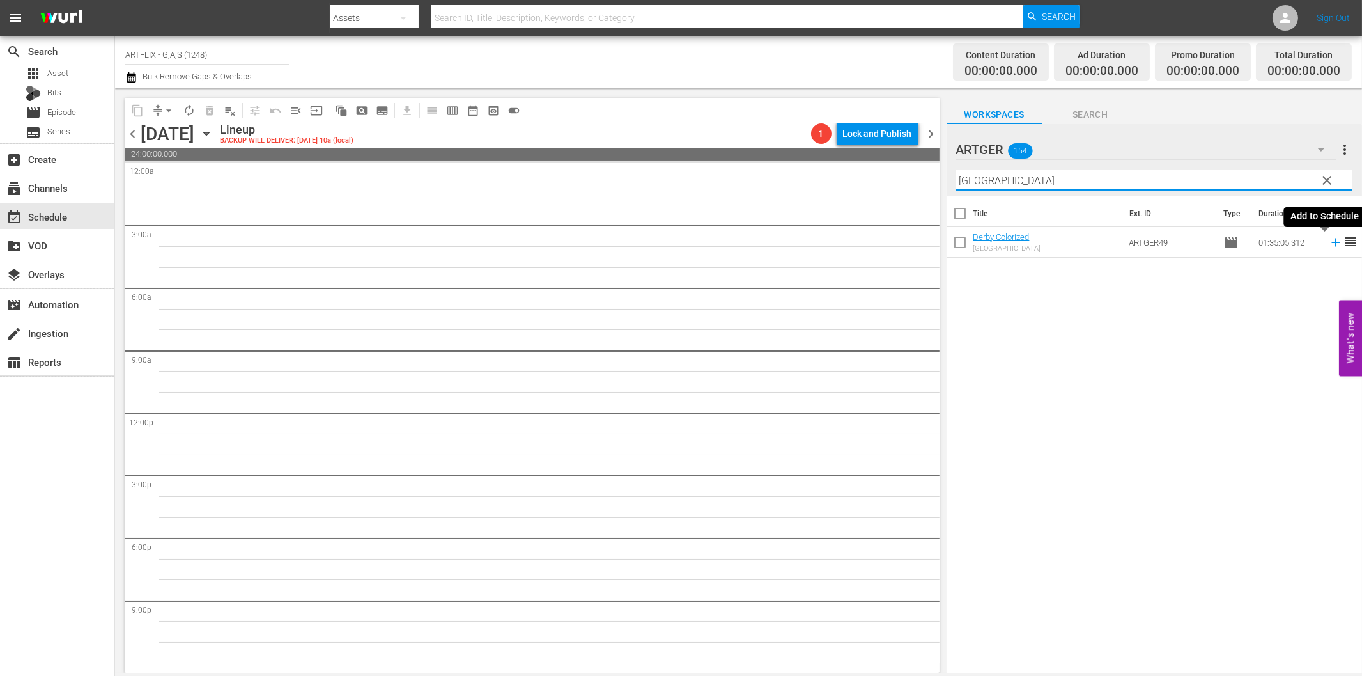
click at [1329, 243] on icon at bounding box center [1336, 242] width 14 height 14
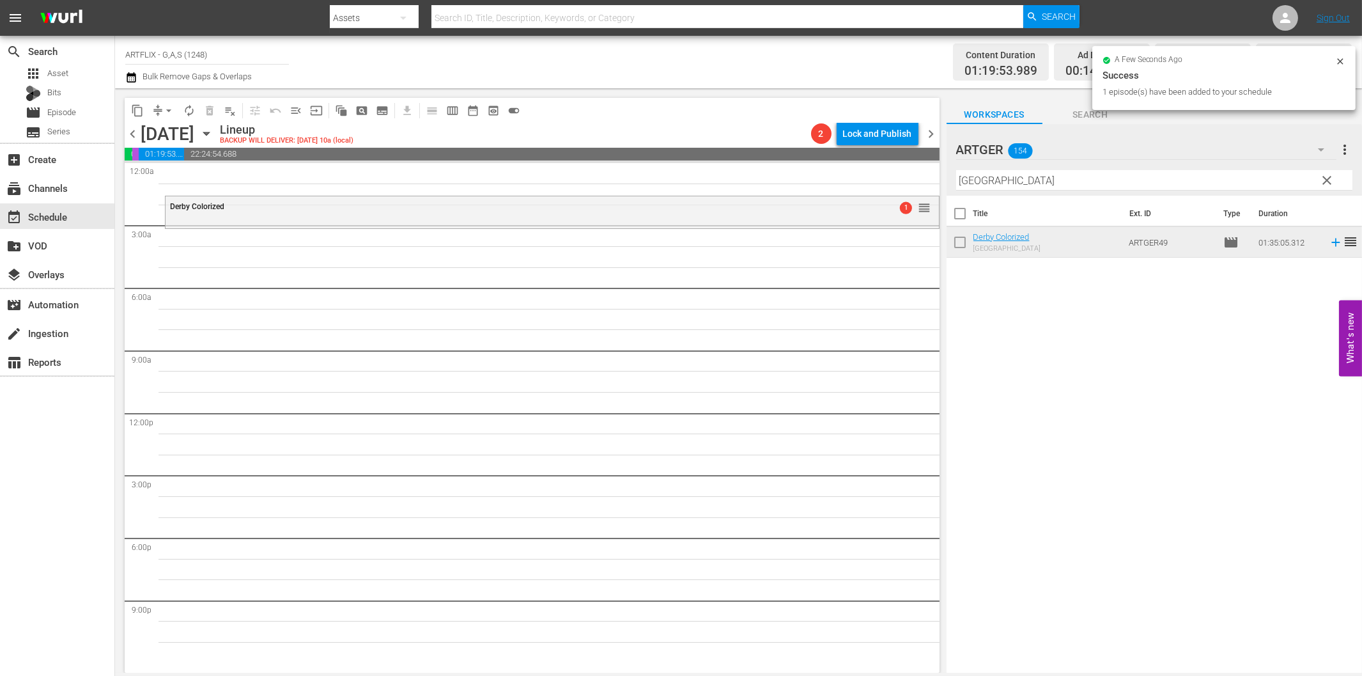
click at [1063, 181] on input "[GEOGRAPHIC_DATA]" at bounding box center [1154, 180] width 396 height 20
paste input "ie Hyänen"
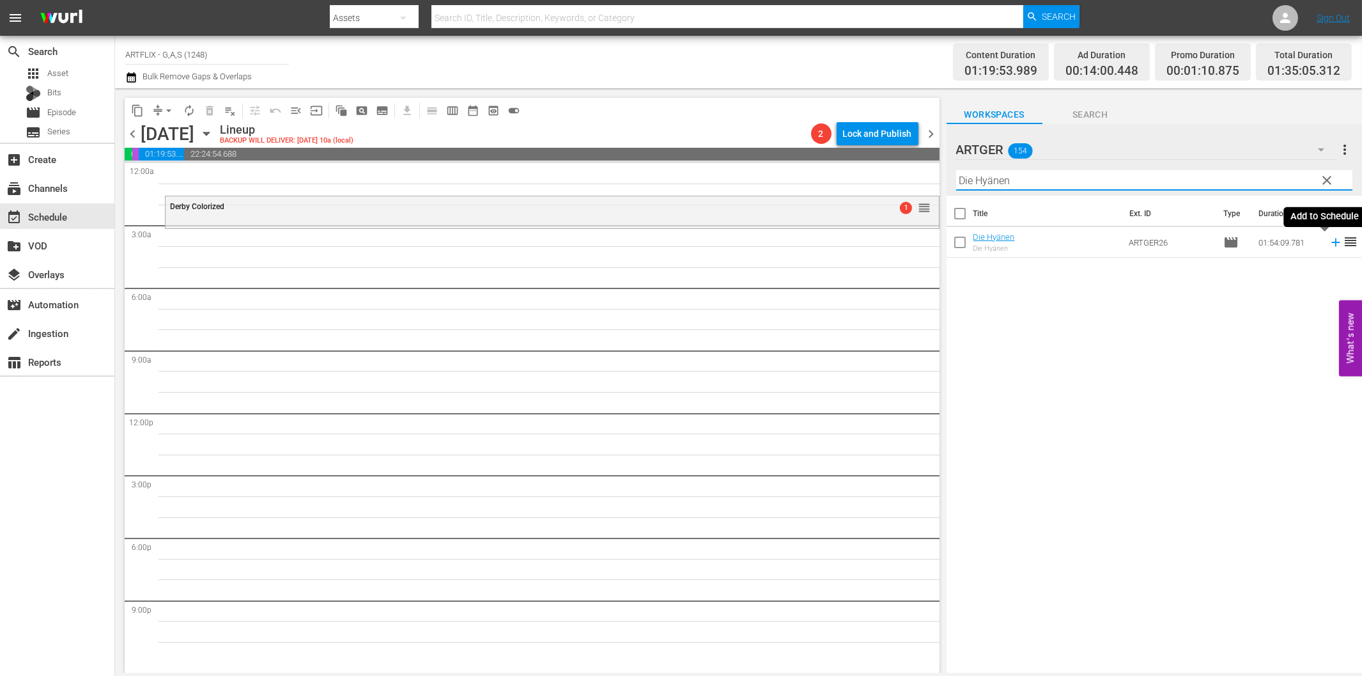
click at [1329, 241] on icon at bounding box center [1336, 242] width 14 height 14
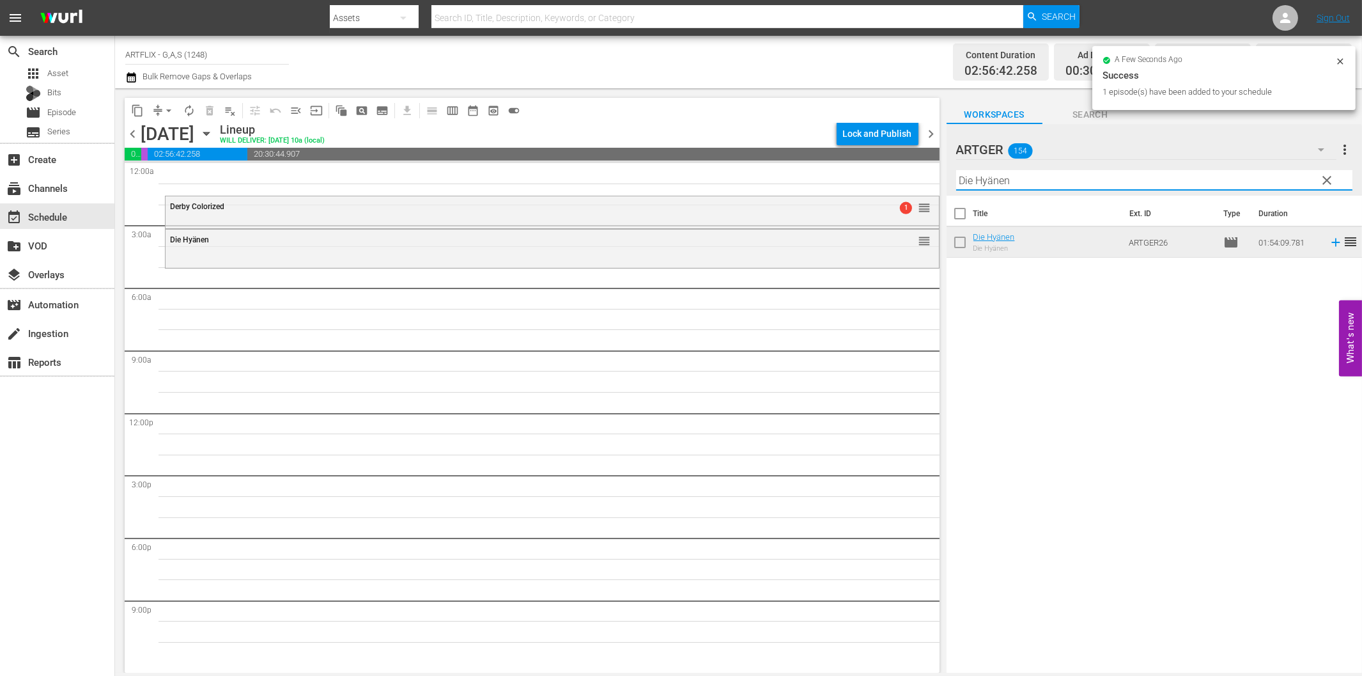
click at [1053, 179] on input "Die Hyänen" at bounding box center [1154, 180] width 396 height 20
paste input "Königliche Hochzeit"
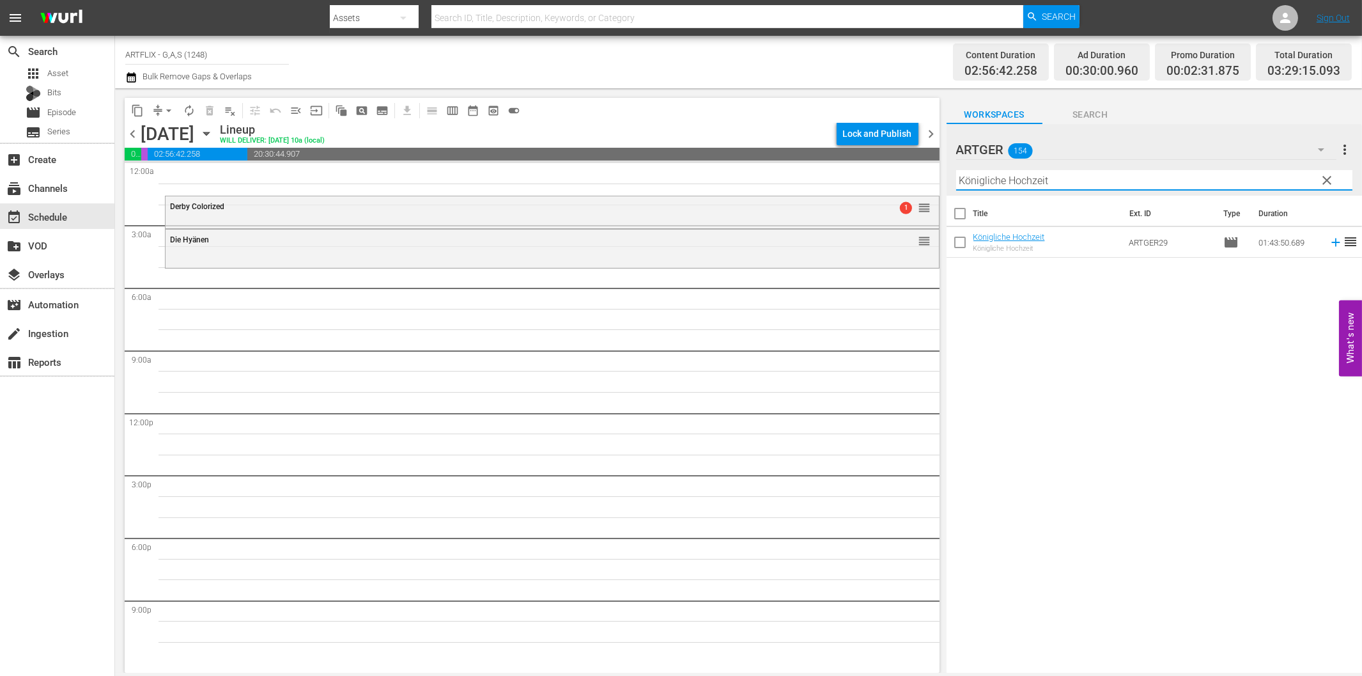
drag, startPoint x: 1322, startPoint y: 240, endPoint x: 1313, endPoint y: 240, distance: 9.0
click at [1329, 240] on icon at bounding box center [1336, 242] width 14 height 14
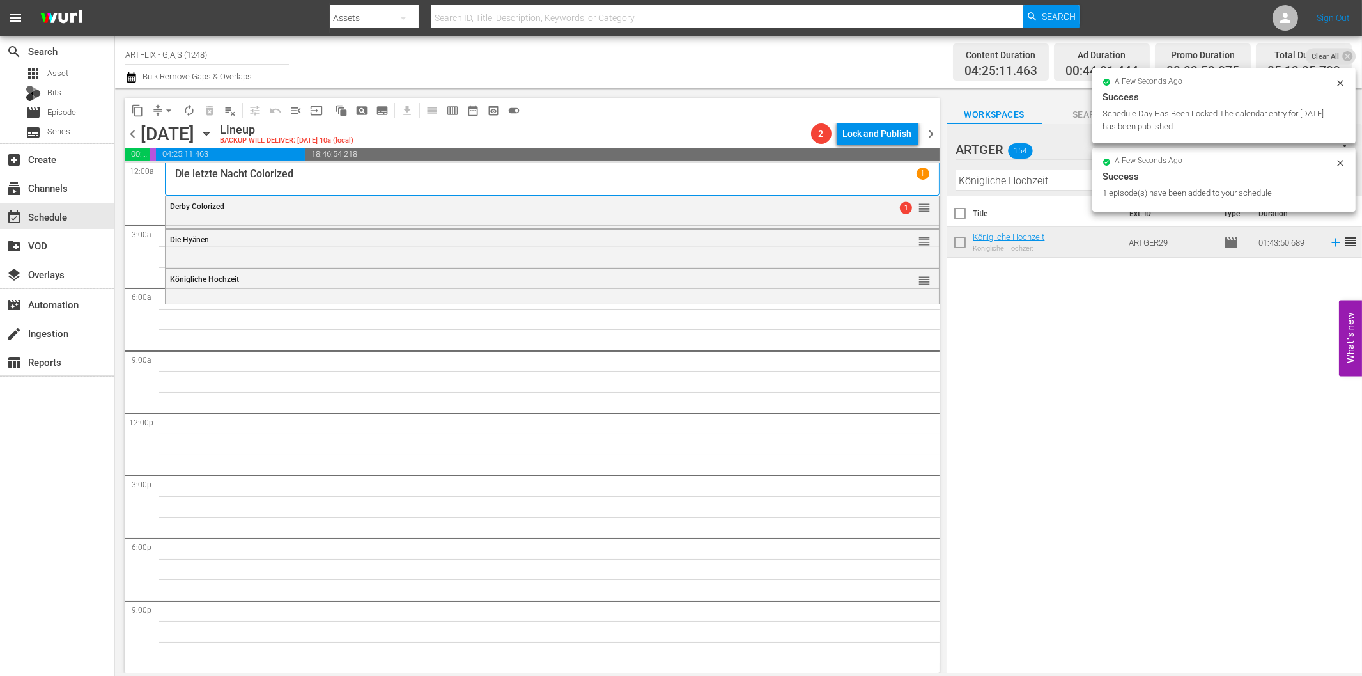
drag, startPoint x: 1026, startPoint y: 173, endPoint x: 1030, endPoint y: 180, distance: 7.7
click at [1026, 173] on input "Königliche Hochzeit" at bounding box center [1154, 180] width 396 height 20
paste input "Die [DEMOGRAPHIC_DATA] von Verona"
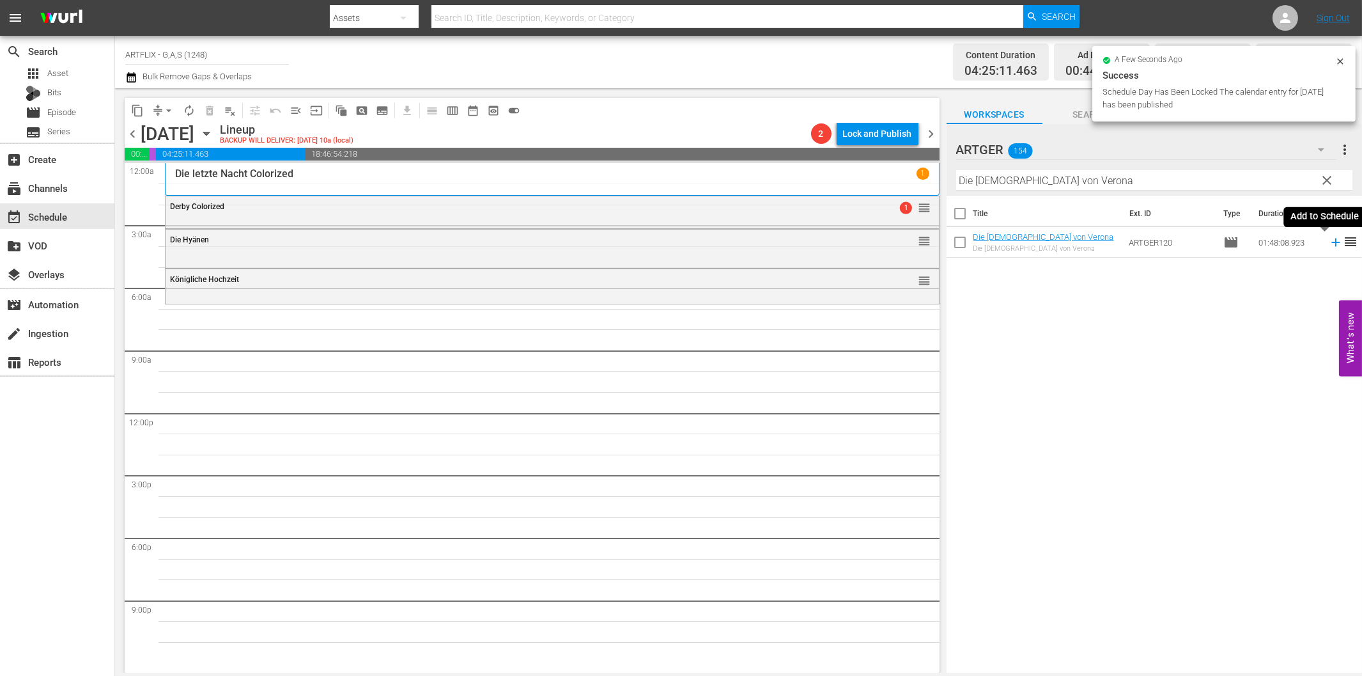
click at [1329, 240] on icon at bounding box center [1336, 242] width 14 height 14
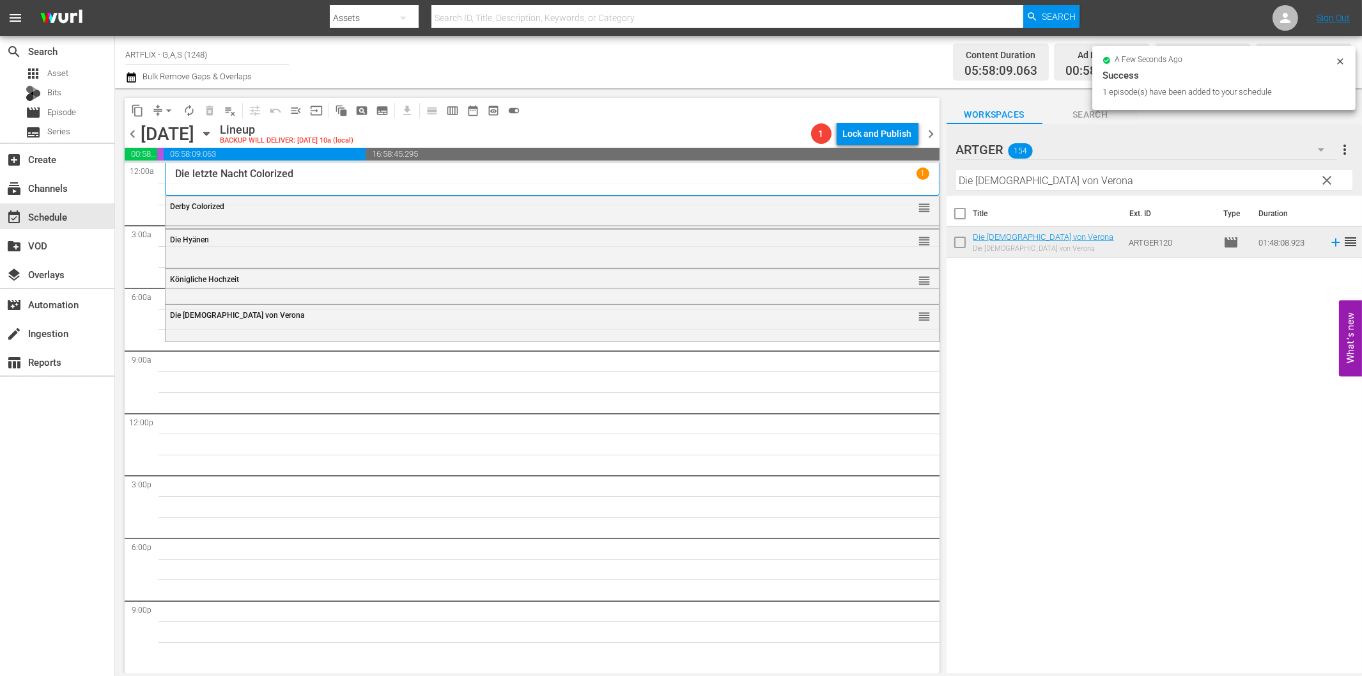
click at [1003, 180] on input "Die [DEMOGRAPHIC_DATA] von Verona" at bounding box center [1154, 180] width 396 height 20
paste input "Ich hab' dir nie einen [PERSON_NAME] versprochen"
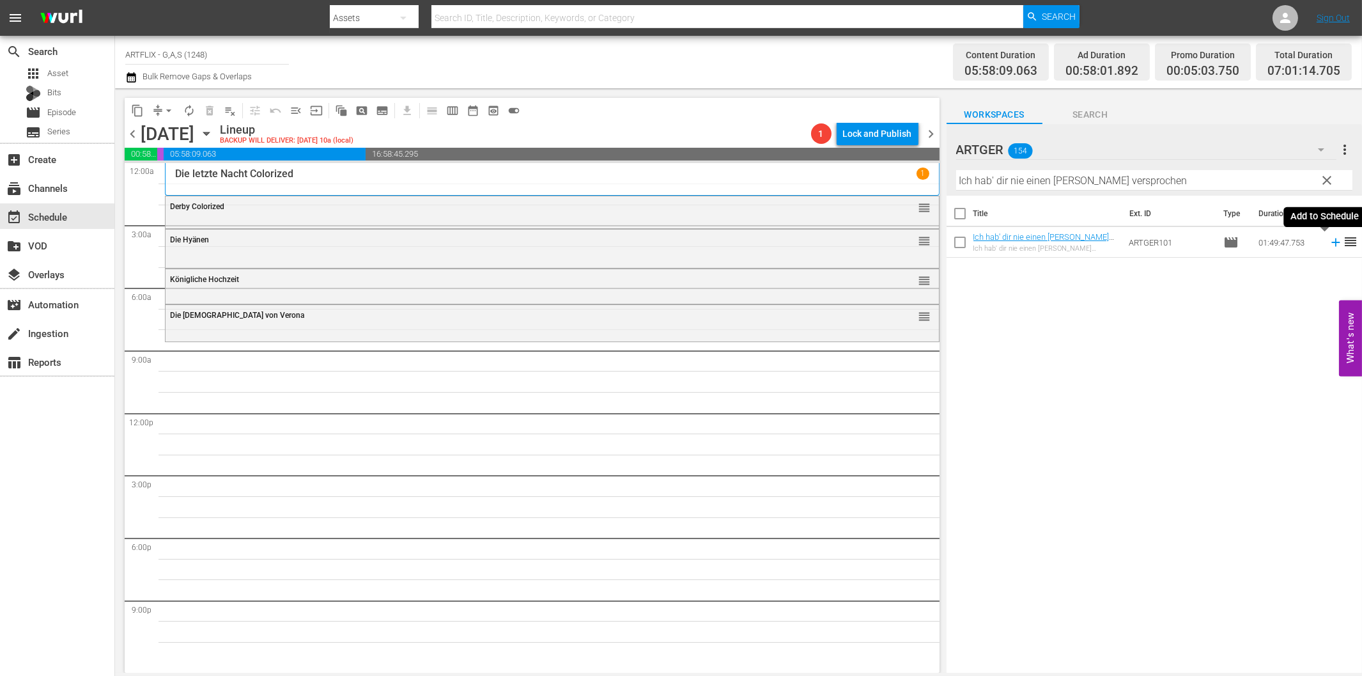
click at [1329, 244] on icon at bounding box center [1336, 242] width 14 height 14
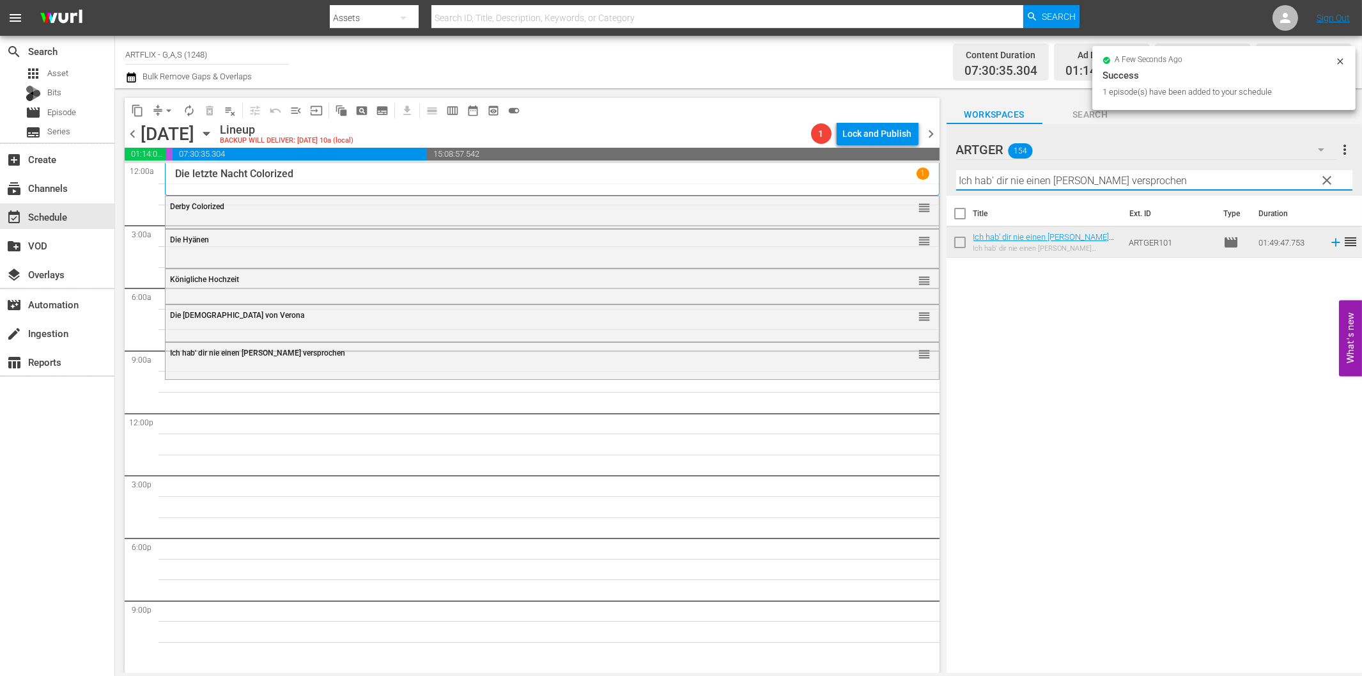
click at [1025, 180] on input "Ich hab' dir nie einen [PERSON_NAME] versprochen" at bounding box center [1154, 180] width 396 height 20
paste input "Die kleine Prinzessi"
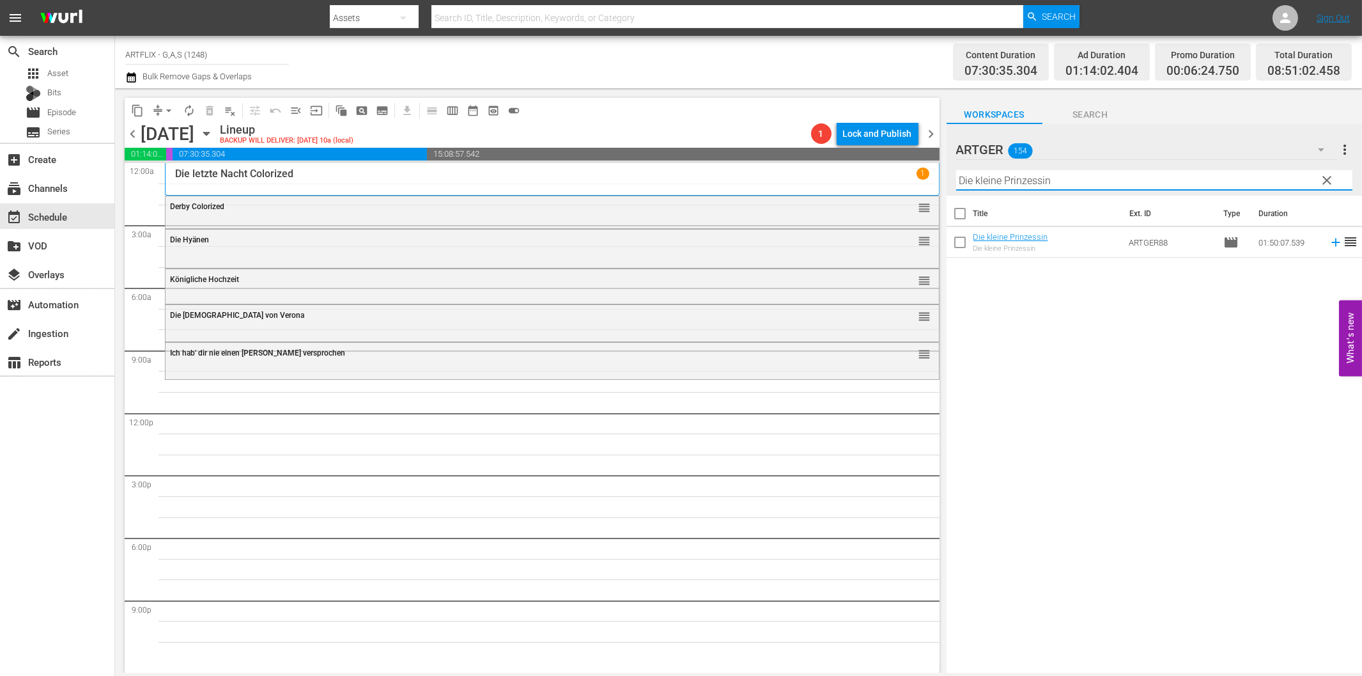
click at [1331, 242] on icon at bounding box center [1335, 242] width 8 height 8
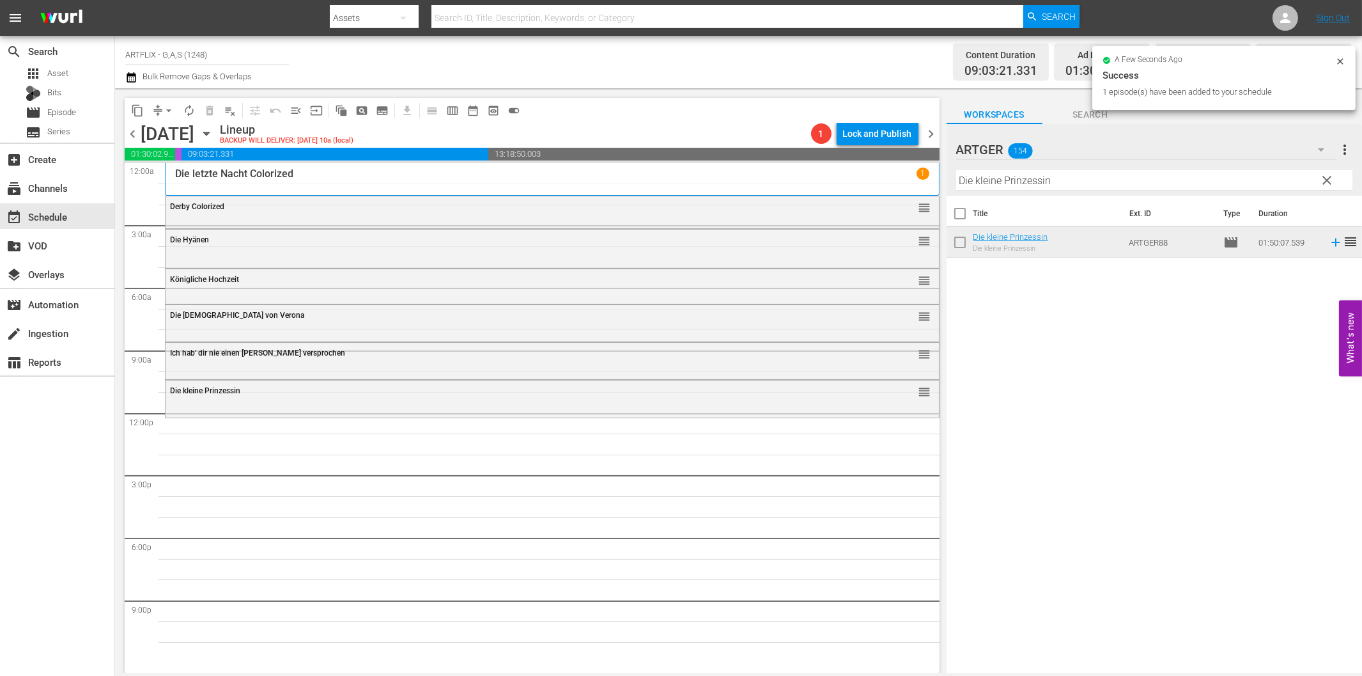
click at [1060, 183] on input "Die kleine Prinzessin" at bounding box center [1154, 180] width 396 height 20
paste input "as [PERSON_NAME] von [GEOGRAPHIC_DATA]"
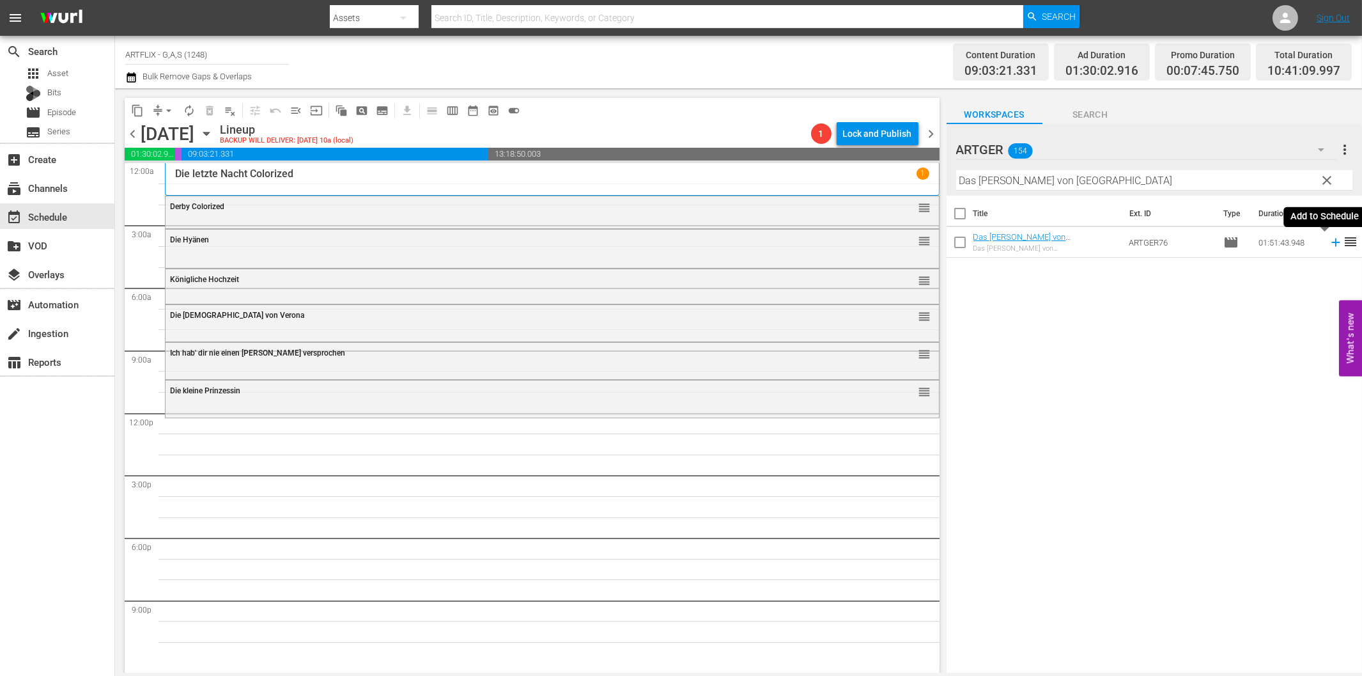
click at [1329, 241] on icon at bounding box center [1336, 242] width 14 height 14
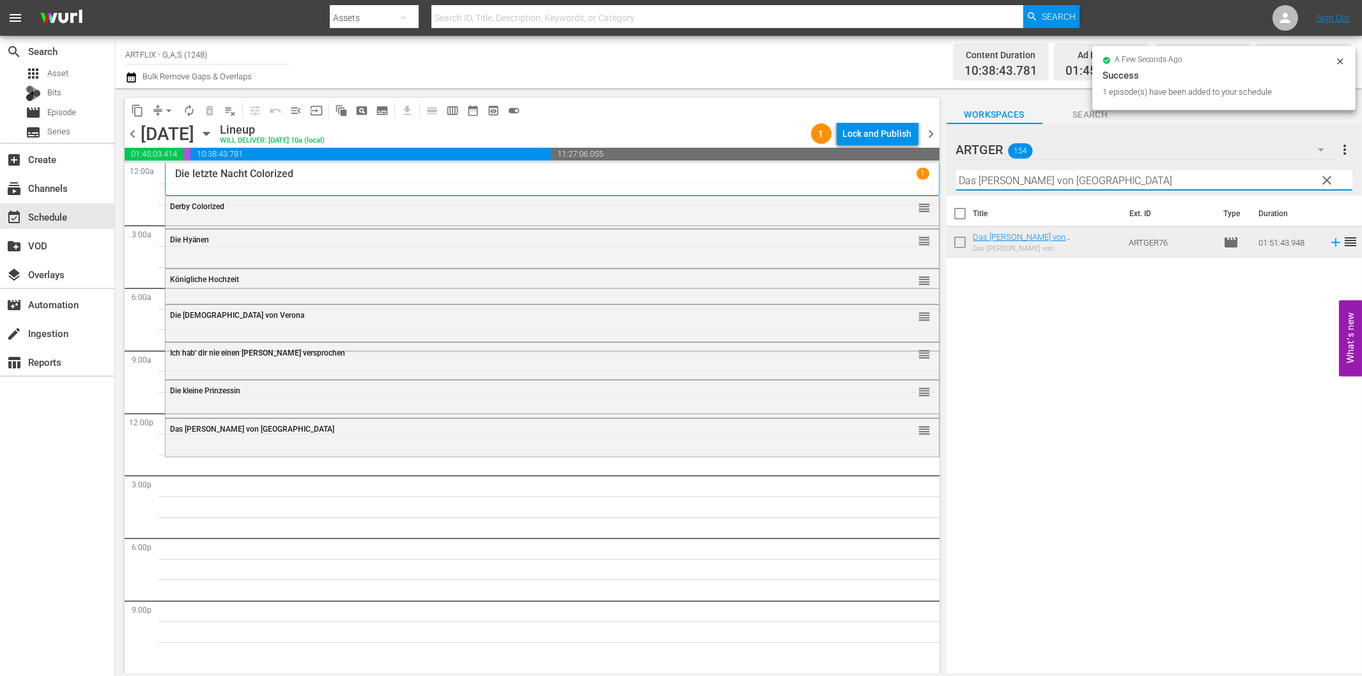
click at [993, 182] on input "Das [PERSON_NAME] von [GEOGRAPHIC_DATA]" at bounding box center [1154, 180] width 396 height 20
paste input "Beach Girls - Strandhasen"
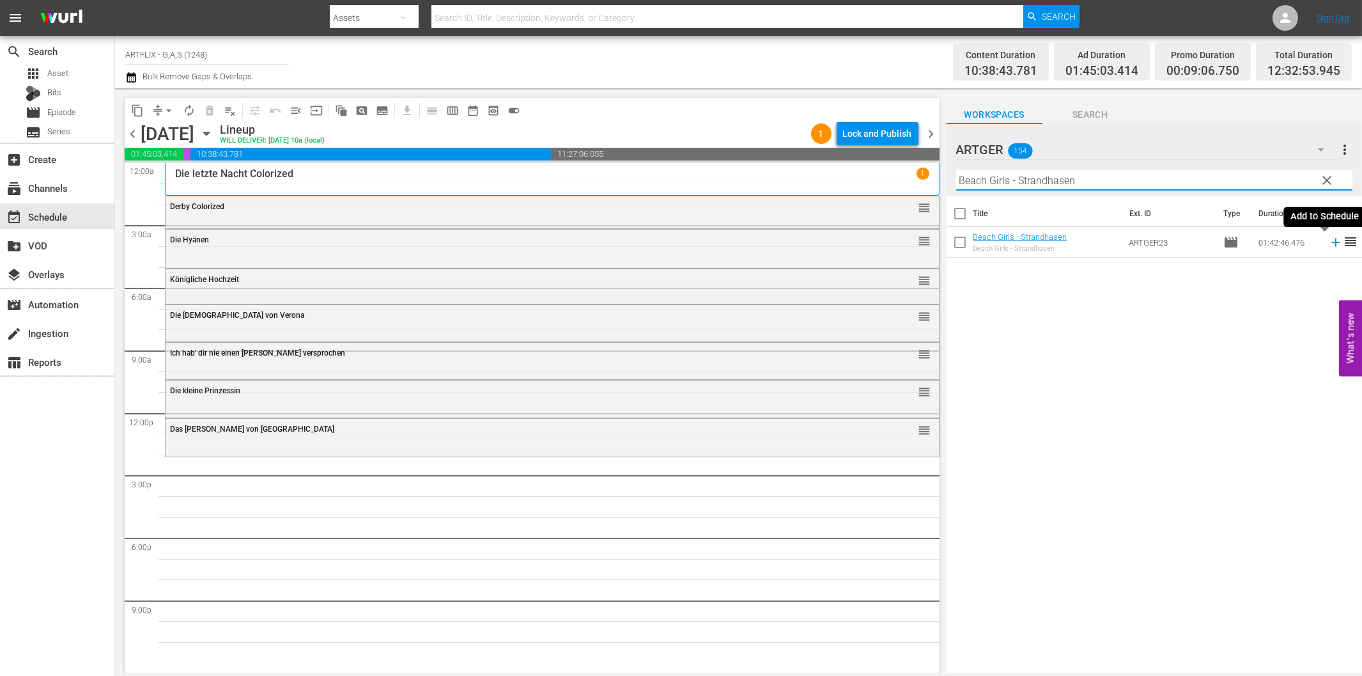
click at [1329, 239] on icon at bounding box center [1336, 242] width 14 height 14
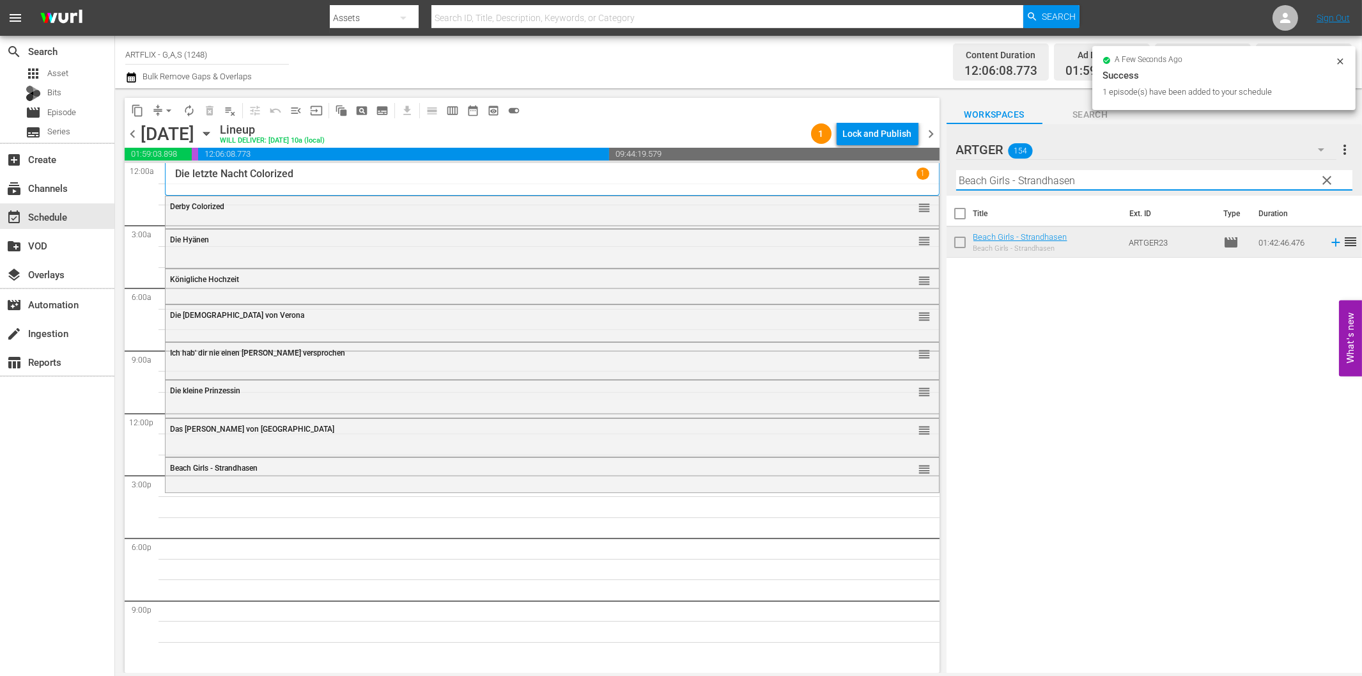
click at [1113, 171] on input "Beach Girls - Strandhasen" at bounding box center [1154, 180] width 396 height 20
paste input "Die [PERSON_NAME] von St. Pauli"
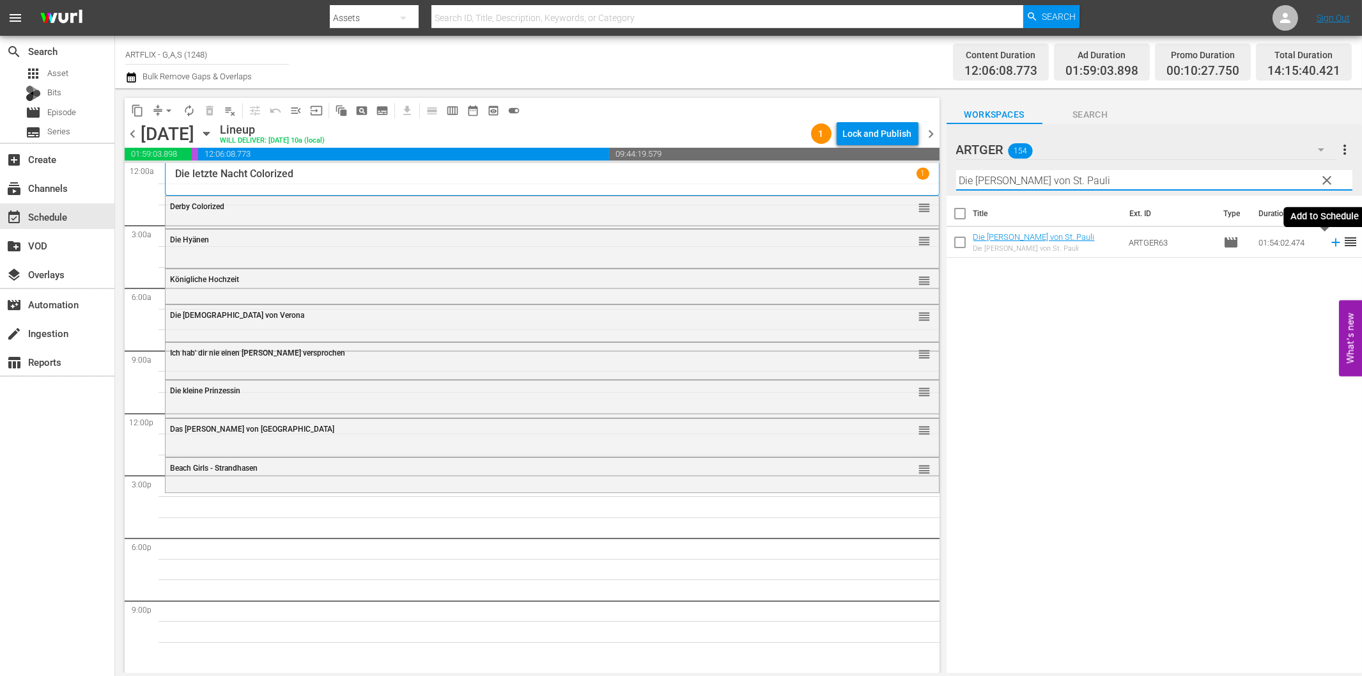
click at [1329, 247] on icon at bounding box center [1336, 242] width 14 height 14
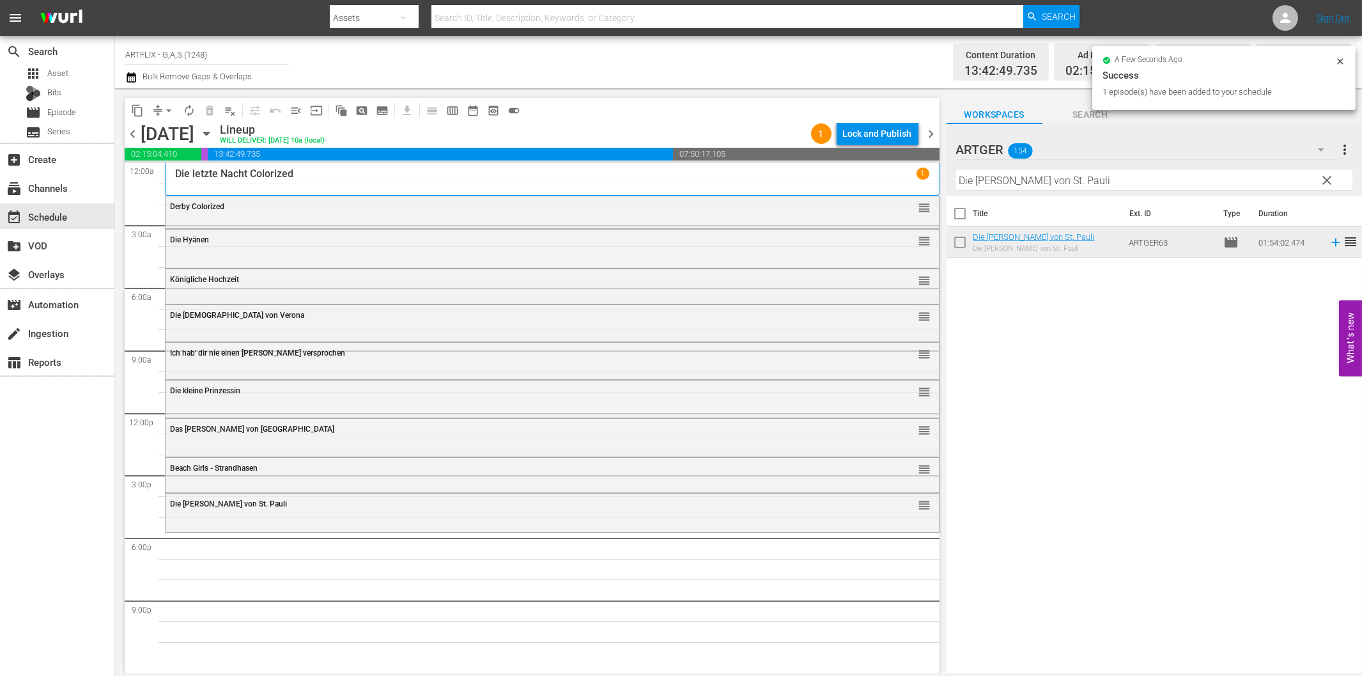
click at [1024, 181] on input "Die [PERSON_NAME] von St. Pauli" at bounding box center [1154, 180] width 396 height 20
paste input "etektiv mit kleinen Fehlern"
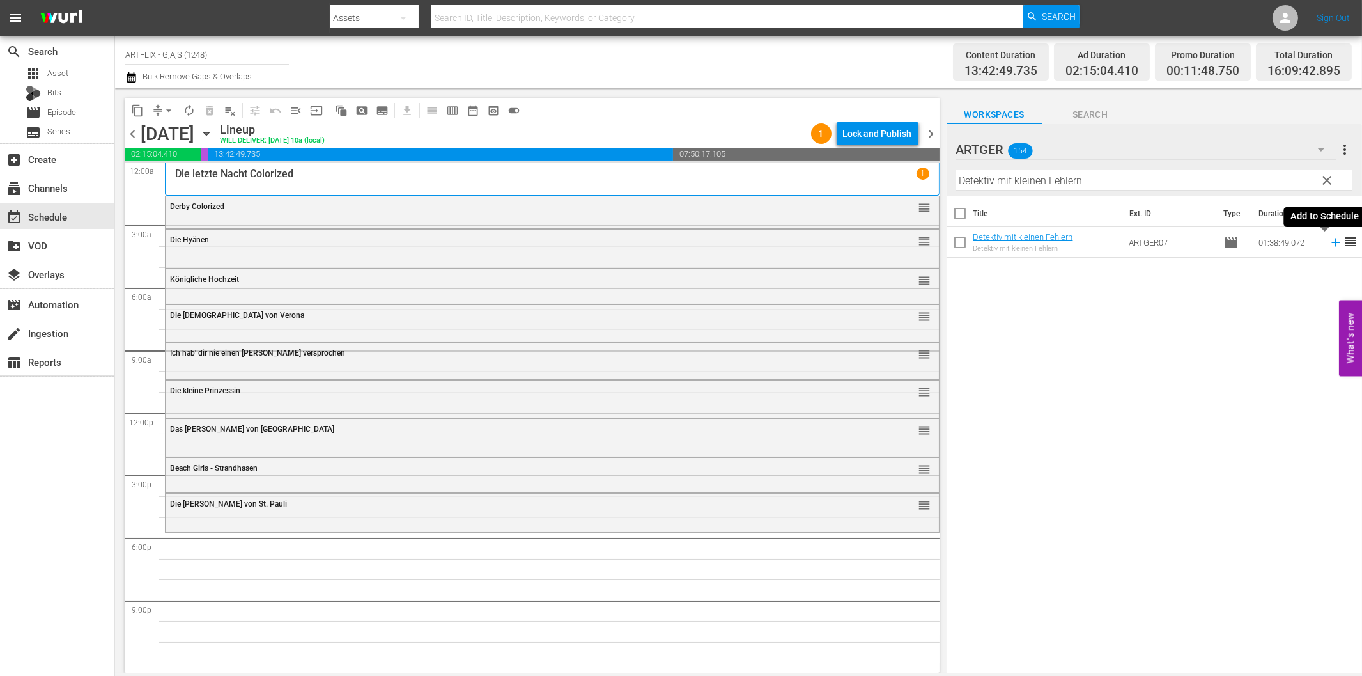
drag, startPoint x: 1325, startPoint y: 243, endPoint x: 1228, endPoint y: 265, distance: 99.1
click at [1329, 243] on icon at bounding box center [1336, 242] width 14 height 14
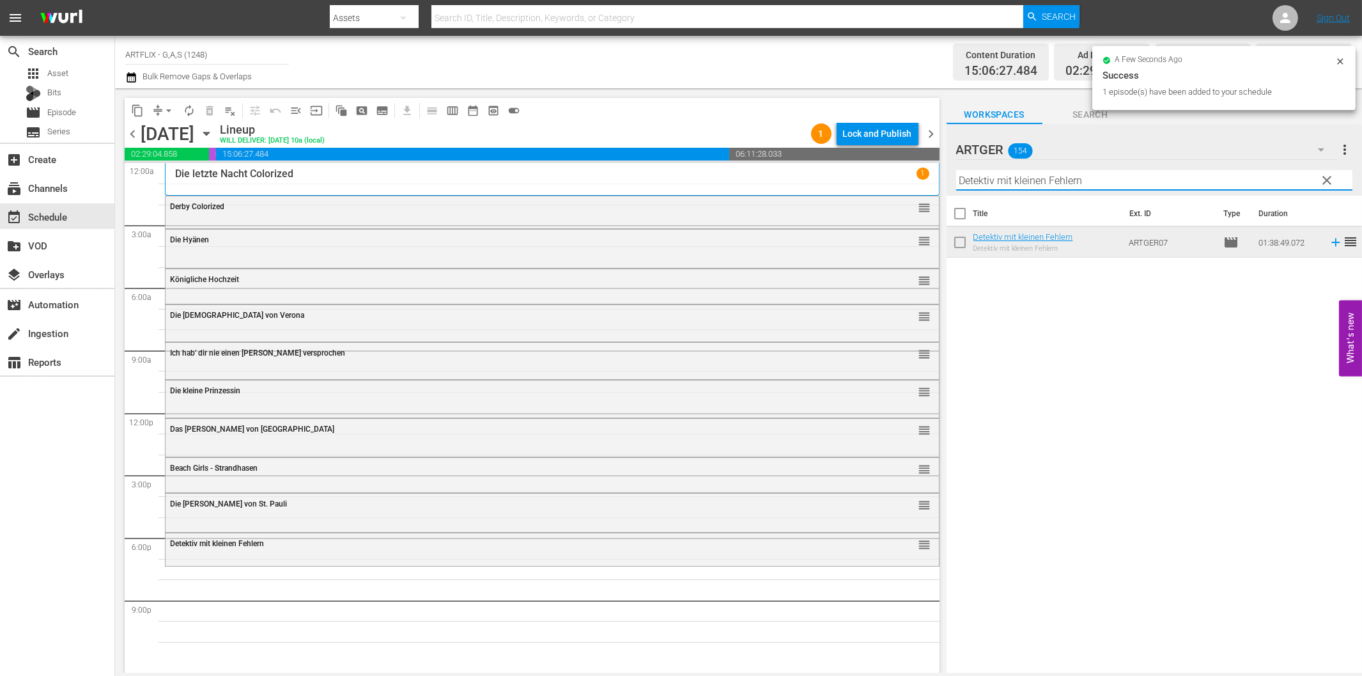
click at [1008, 176] on input "Detektiv mit kleinen Fehlern" at bounding box center [1154, 180] width 396 height 20
paste input "r Analphabet"
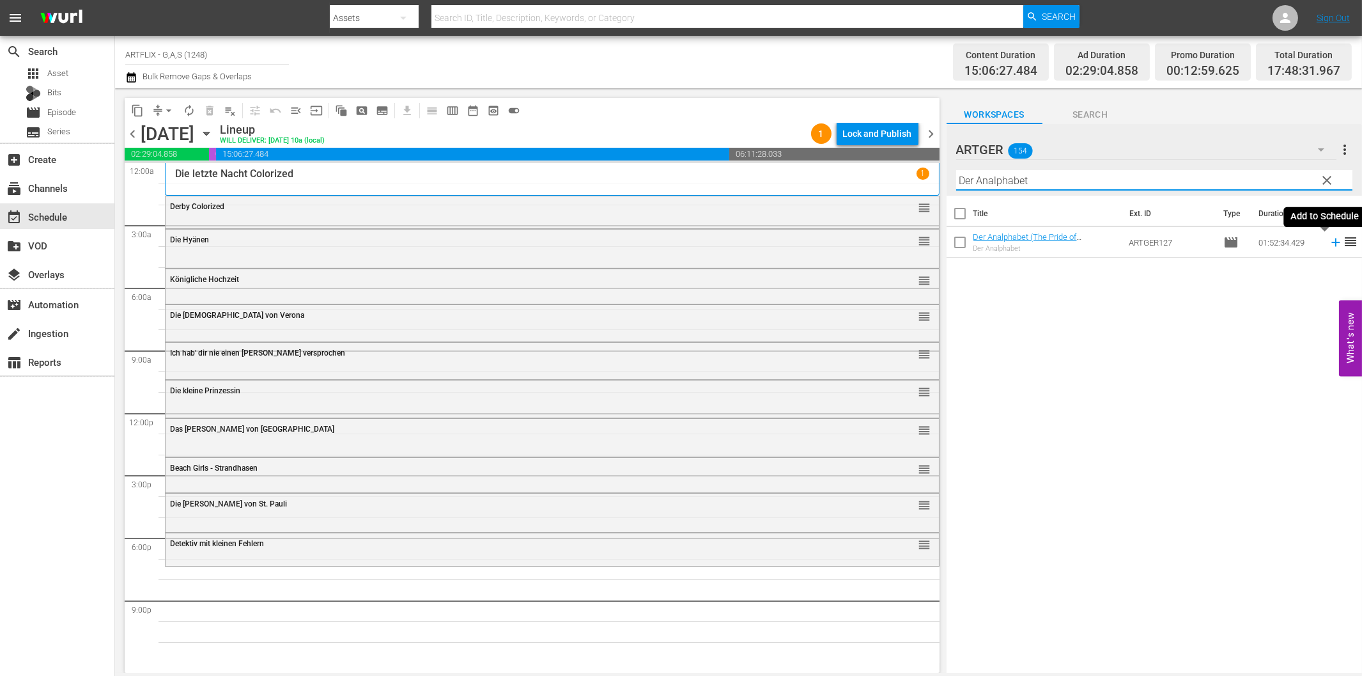
click at [1331, 245] on icon at bounding box center [1335, 242] width 8 height 8
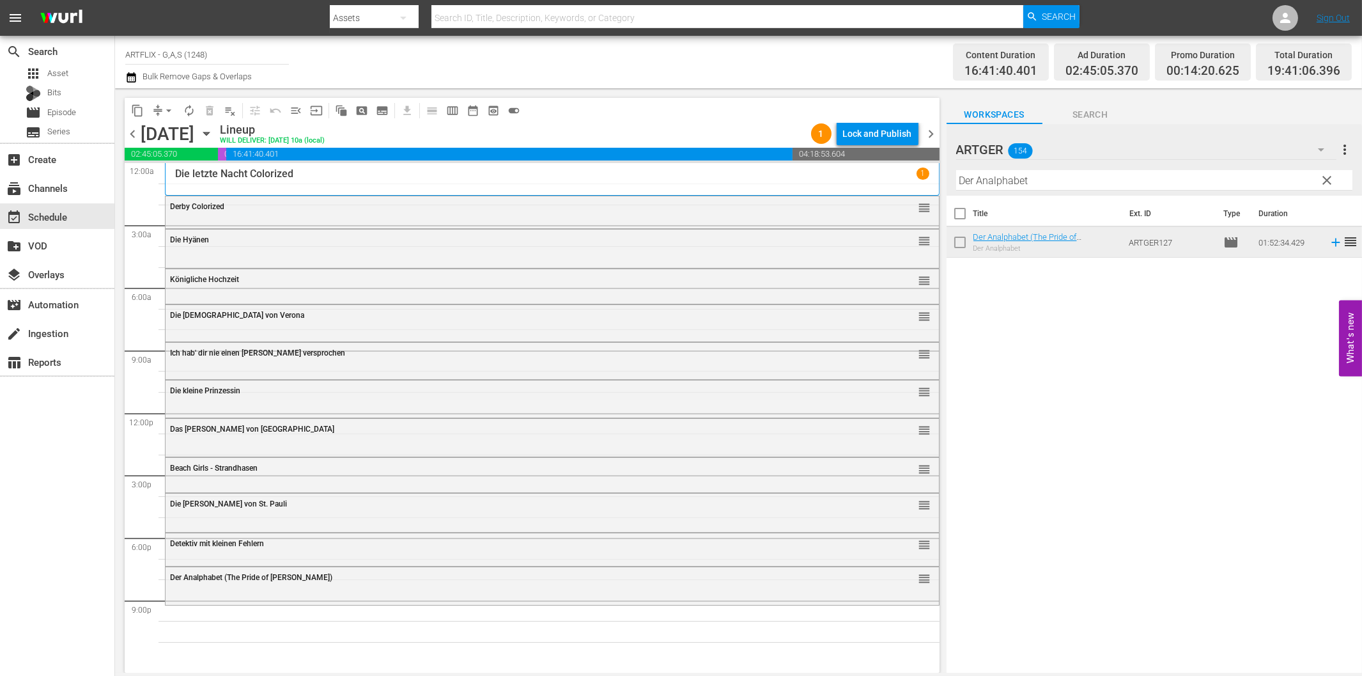
click at [1028, 183] on input "Der Analphabet" at bounding box center [1154, 180] width 396 height 20
paste input "[PERSON_NAME] des Stuntman [PERSON_NAME]"
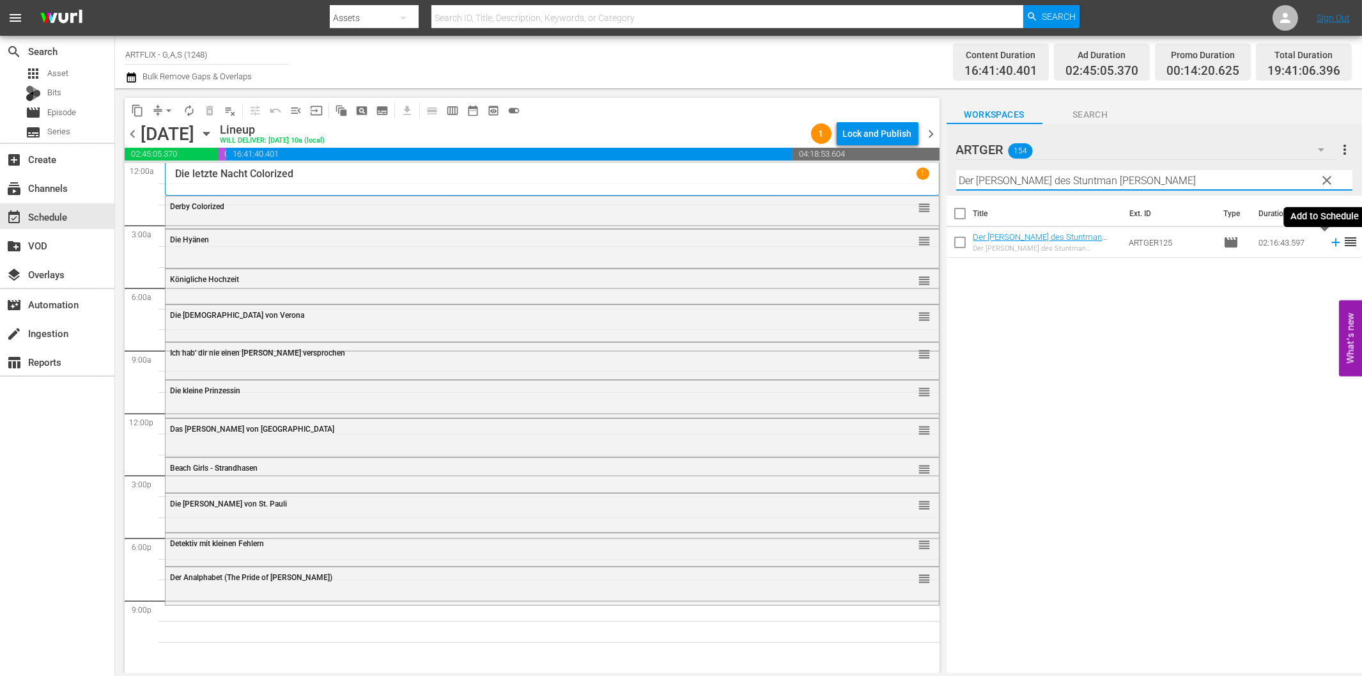
click at [1329, 240] on icon at bounding box center [1336, 242] width 14 height 14
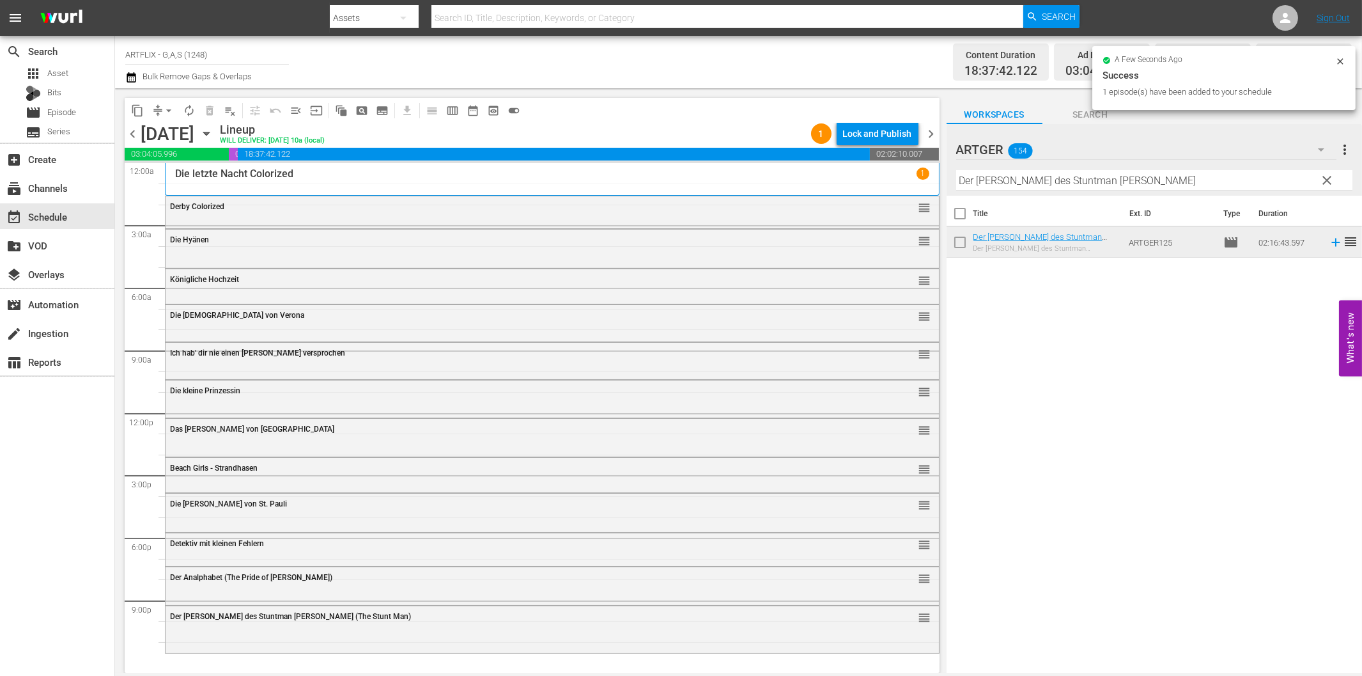
click at [1043, 175] on input "Der [PERSON_NAME] des Stuntman [PERSON_NAME]" at bounding box center [1154, 180] width 396 height 20
paste
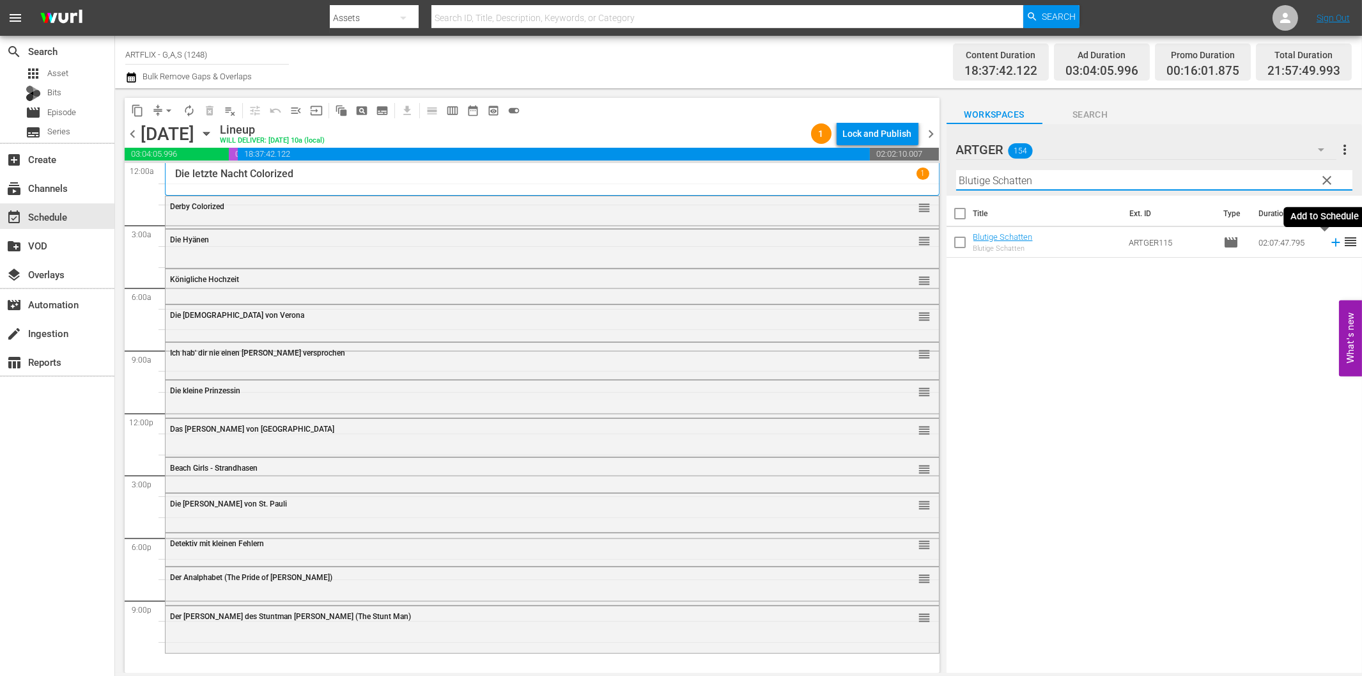
type input "Blutige Schatten"
click at [1329, 244] on icon at bounding box center [1336, 242] width 14 height 14
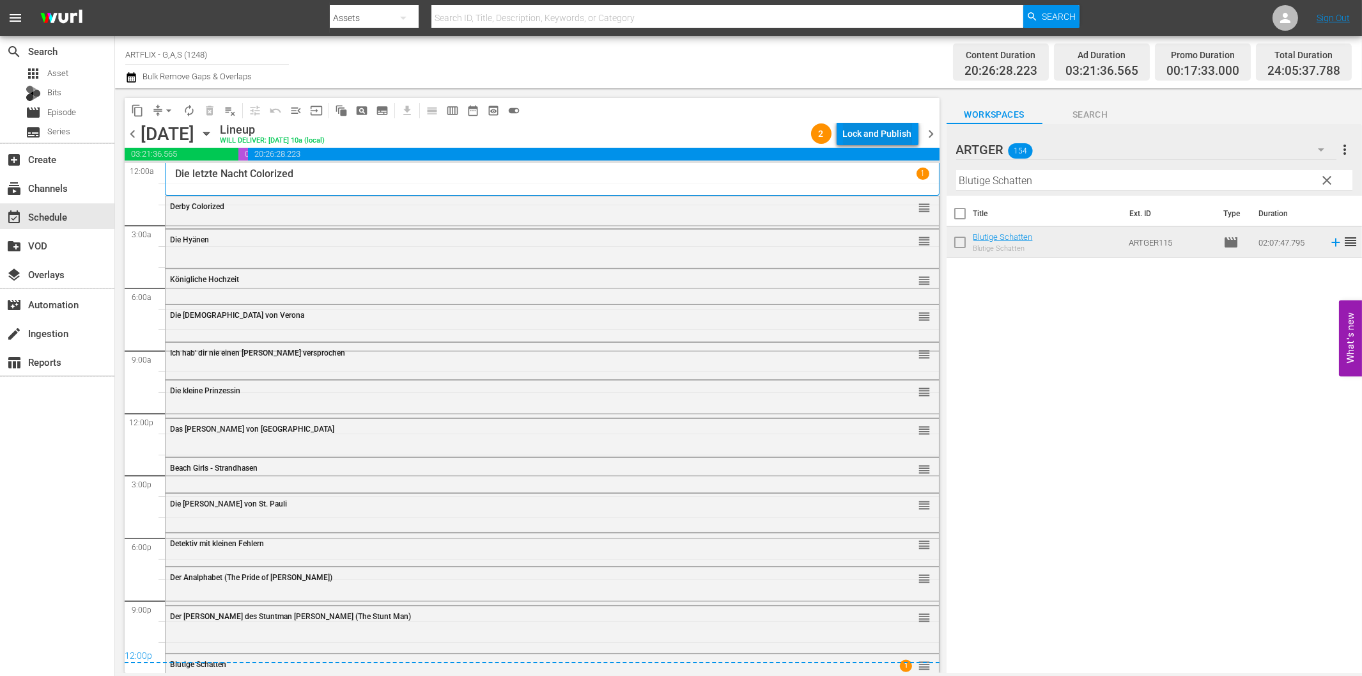
click at [865, 135] on div "Lock and Publish" at bounding box center [877, 133] width 69 height 23
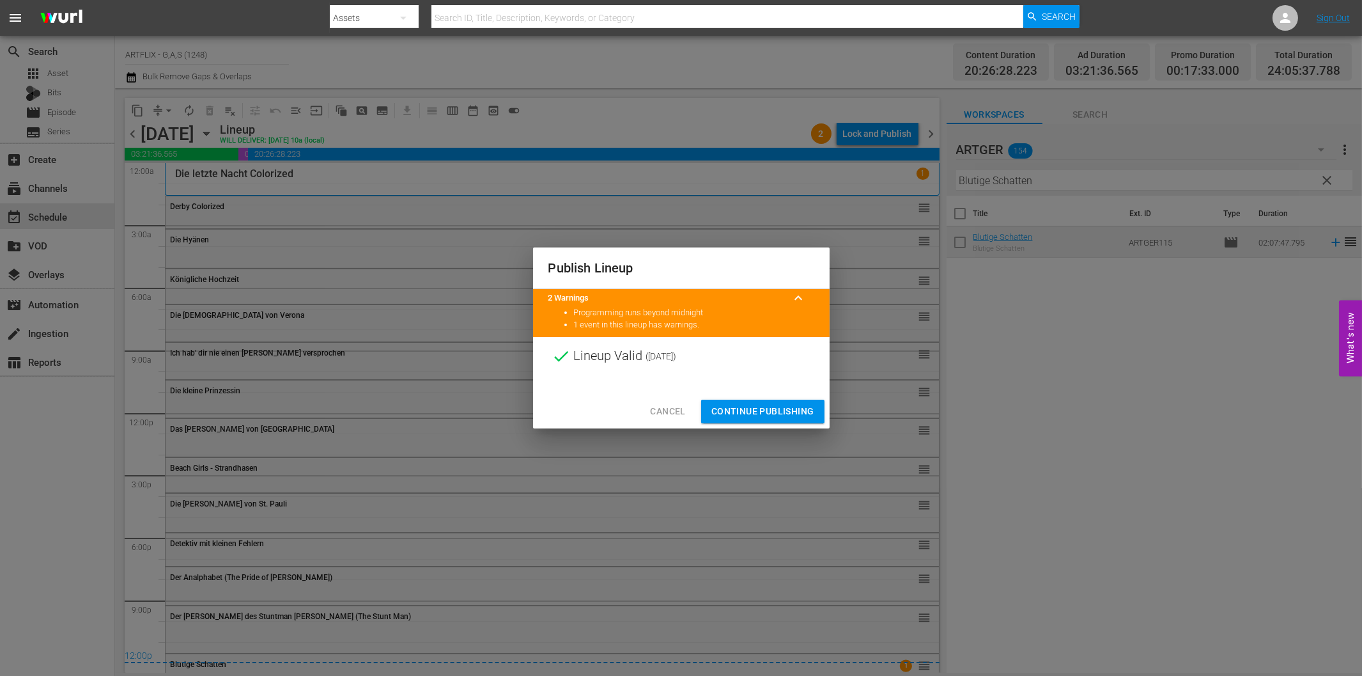
click at [761, 404] on span "Continue Publishing" at bounding box center [762, 411] width 103 height 16
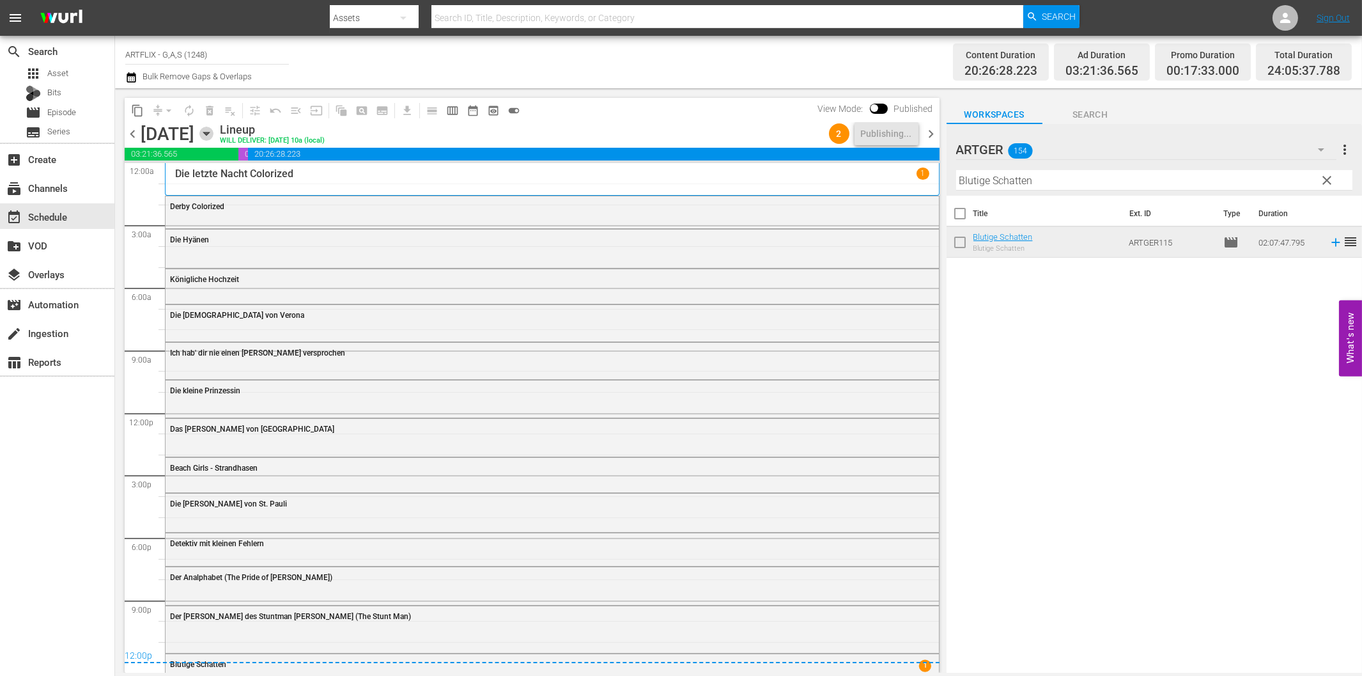
click at [213, 128] on icon "button" at bounding box center [206, 134] width 14 height 14
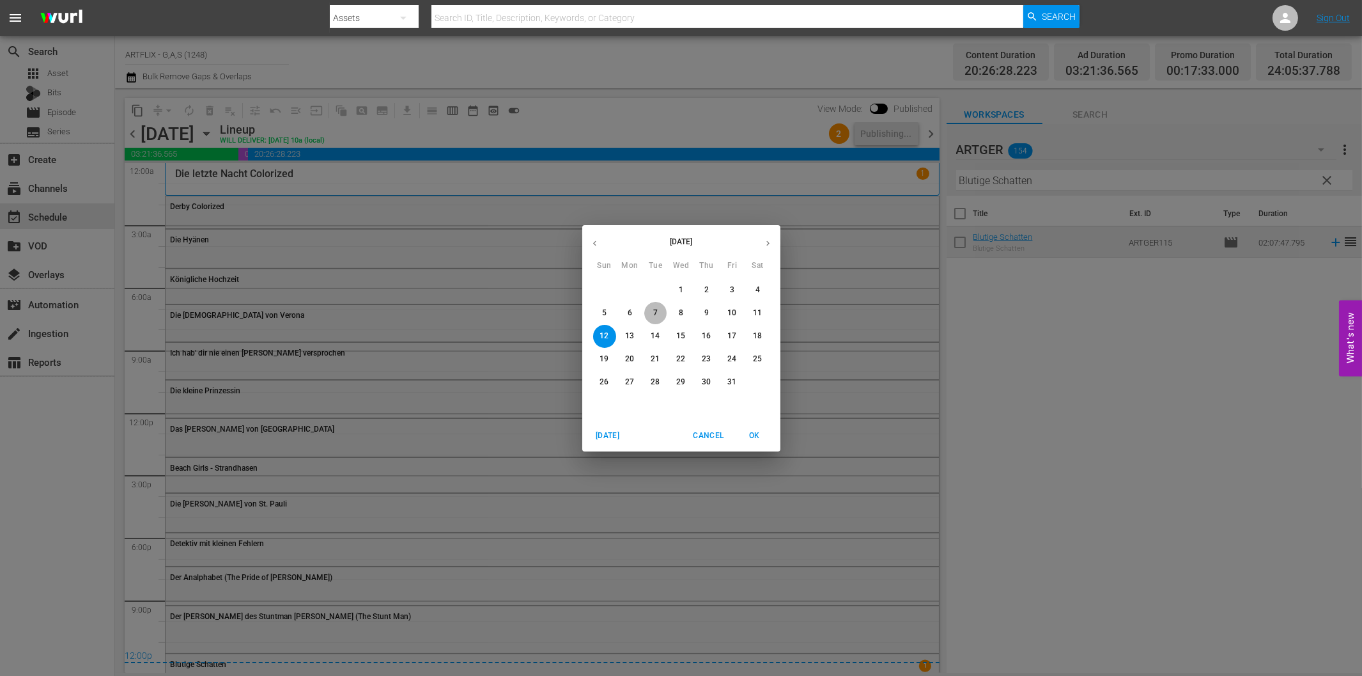
click at [656, 314] on p "7" at bounding box center [655, 312] width 4 height 11
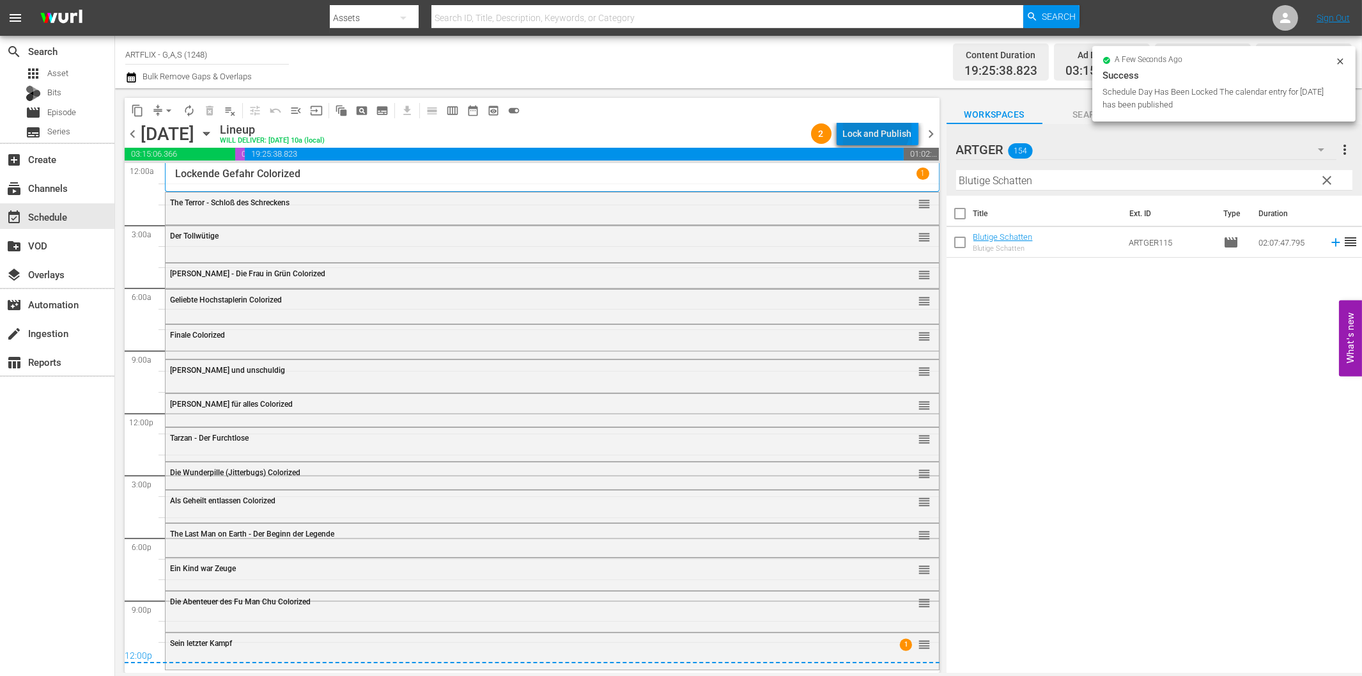
click at [878, 126] on div "Lock and Publish" at bounding box center [877, 133] width 69 height 23
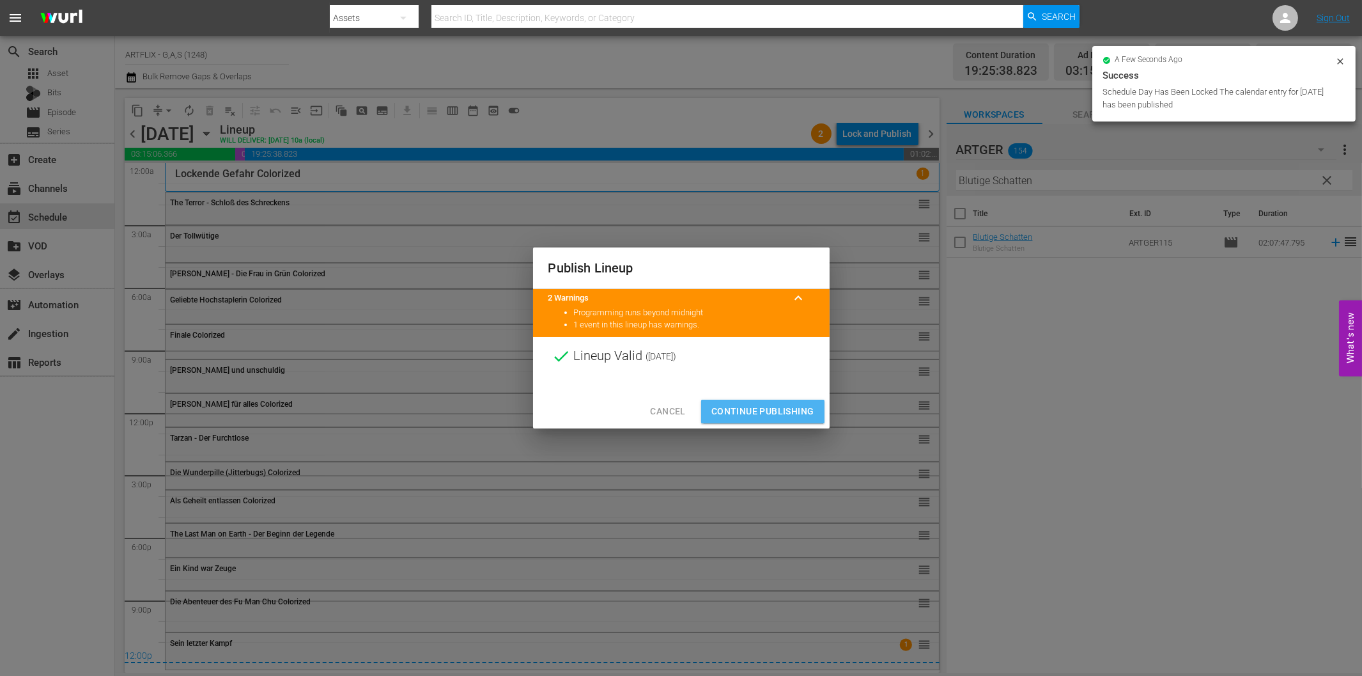
click at [791, 407] on span "Continue Publishing" at bounding box center [762, 411] width 103 height 16
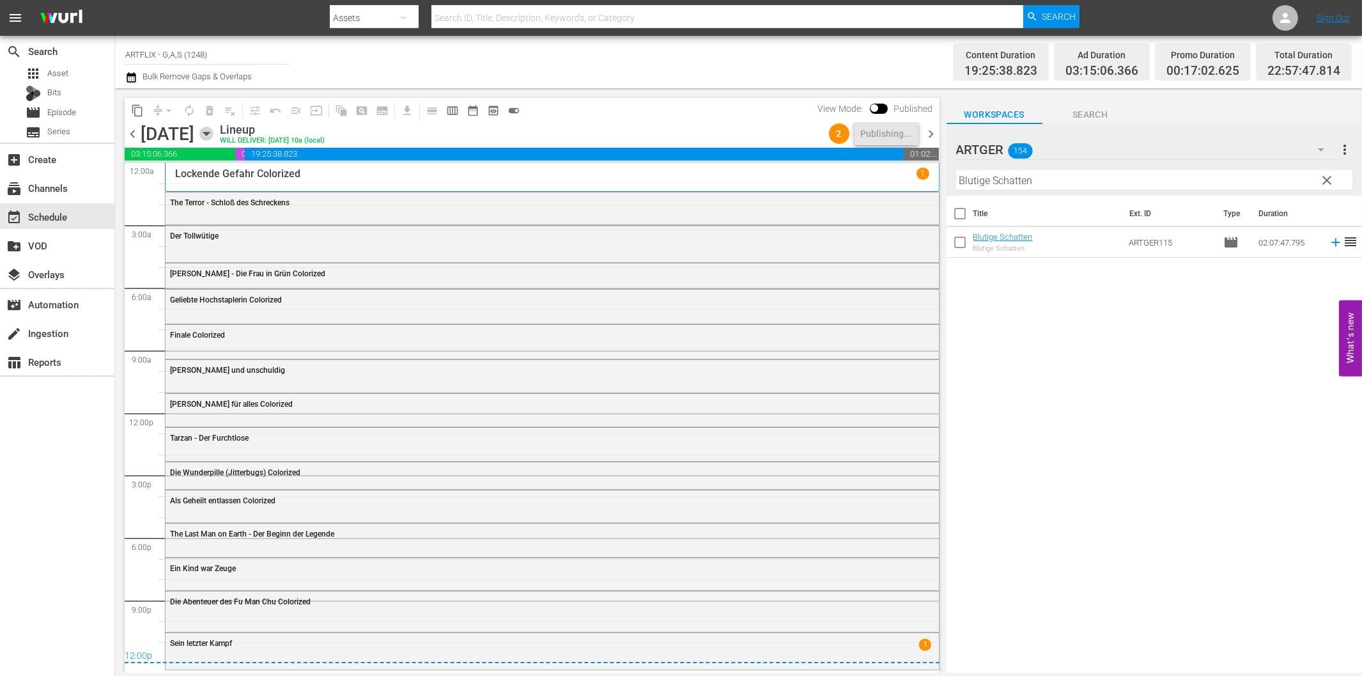
click at [209, 132] on icon "button" at bounding box center [206, 133] width 6 height 3
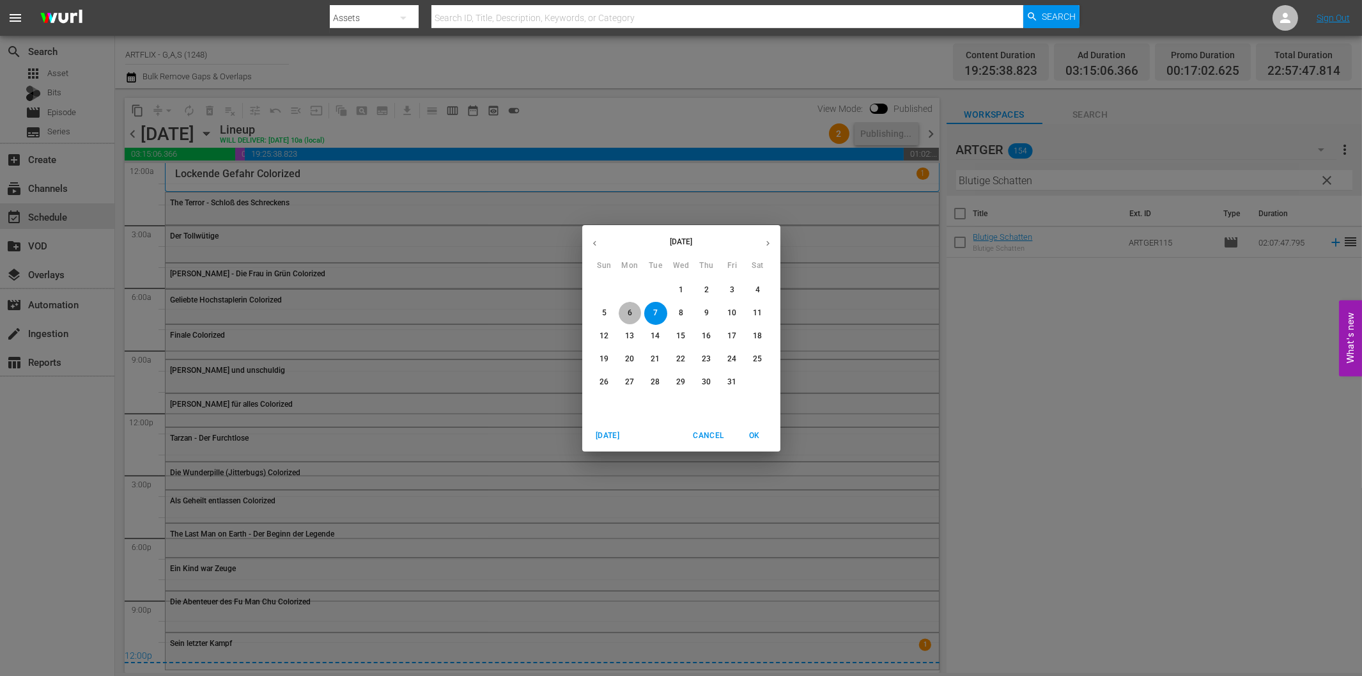
click at [630, 314] on p "6" at bounding box center [630, 312] width 4 height 11
